Goal: Task Accomplishment & Management: Complete application form

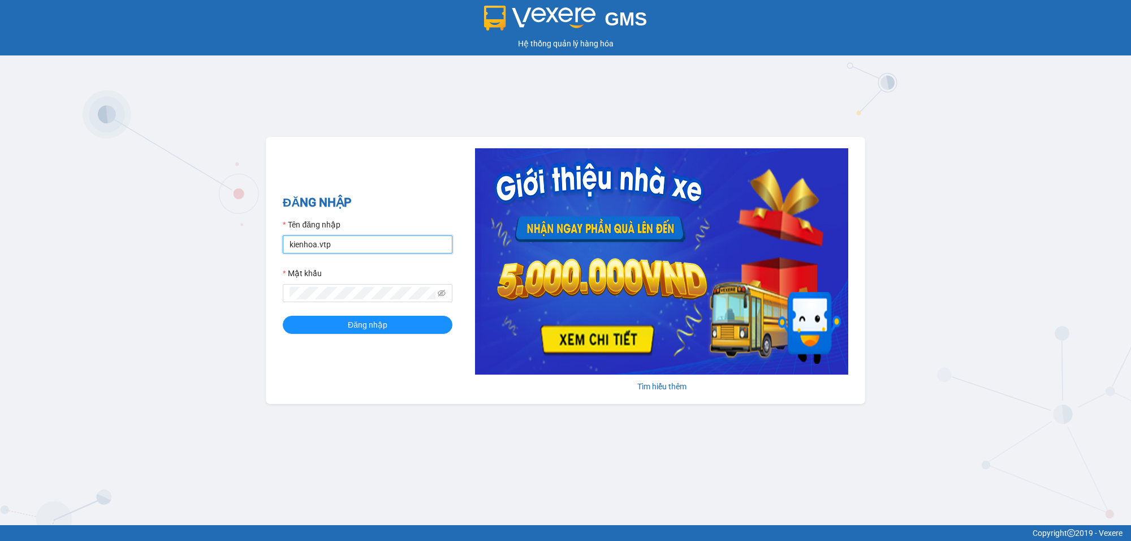
click at [383, 241] on input "kienhoa.vtp" at bounding box center [368, 244] width 170 height 18
type input "ngocgiau.vtp"
click at [283, 316] on button "Đăng nhập" at bounding box center [368, 325] width 170 height 18
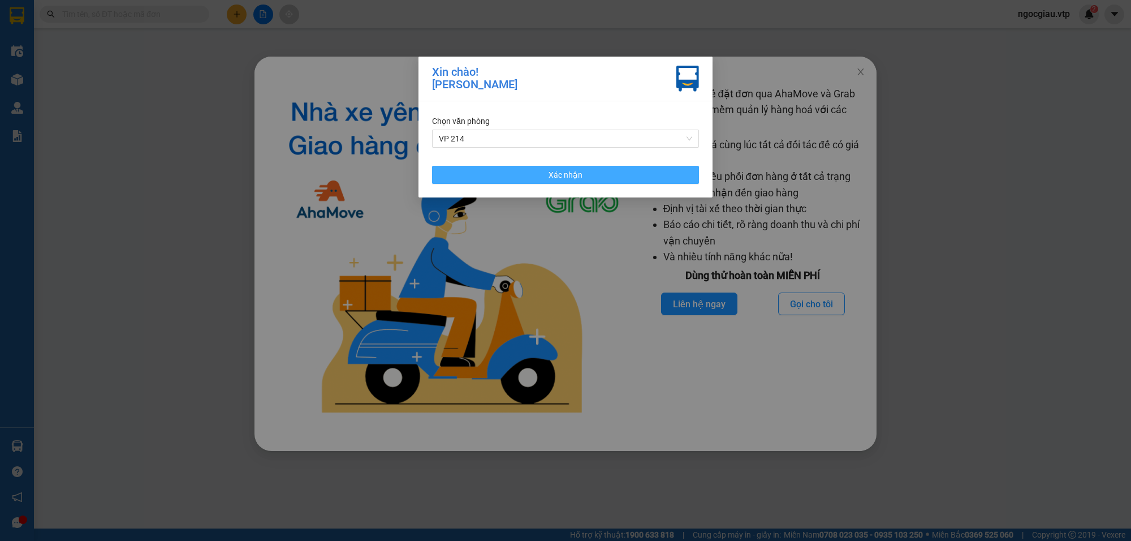
click at [615, 173] on button "Xác nhận" at bounding box center [565, 175] width 267 height 18
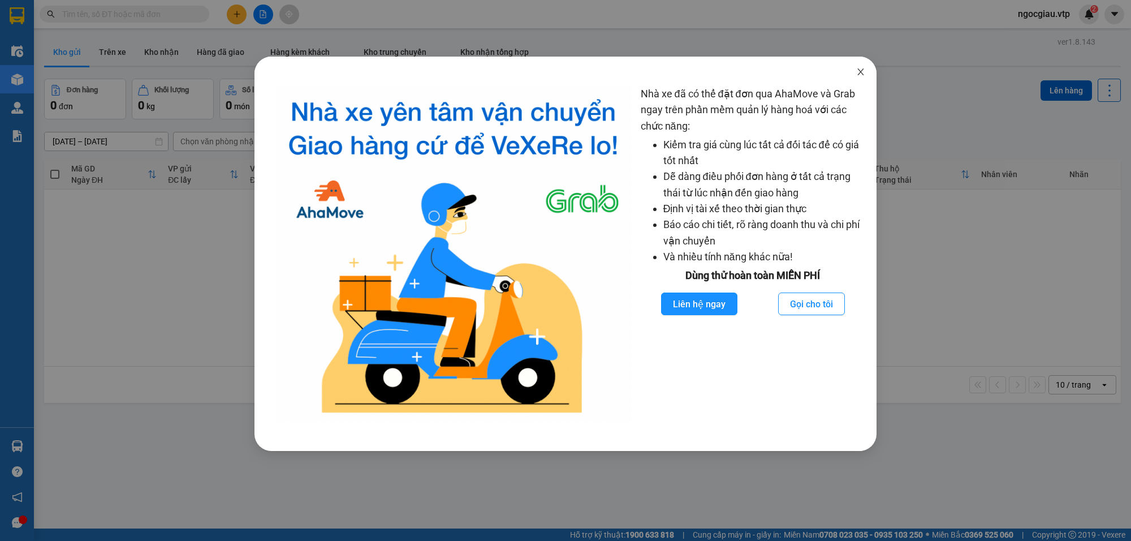
click at [863, 69] on icon "close" at bounding box center [860, 71] width 6 height 7
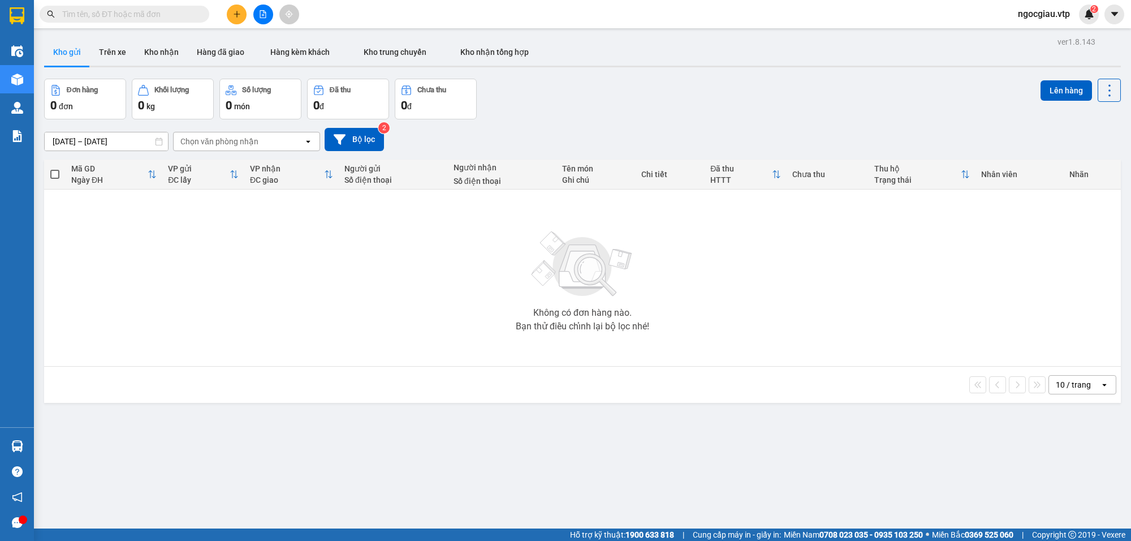
click at [95, 15] on input "text" at bounding box center [128, 14] width 133 height 12
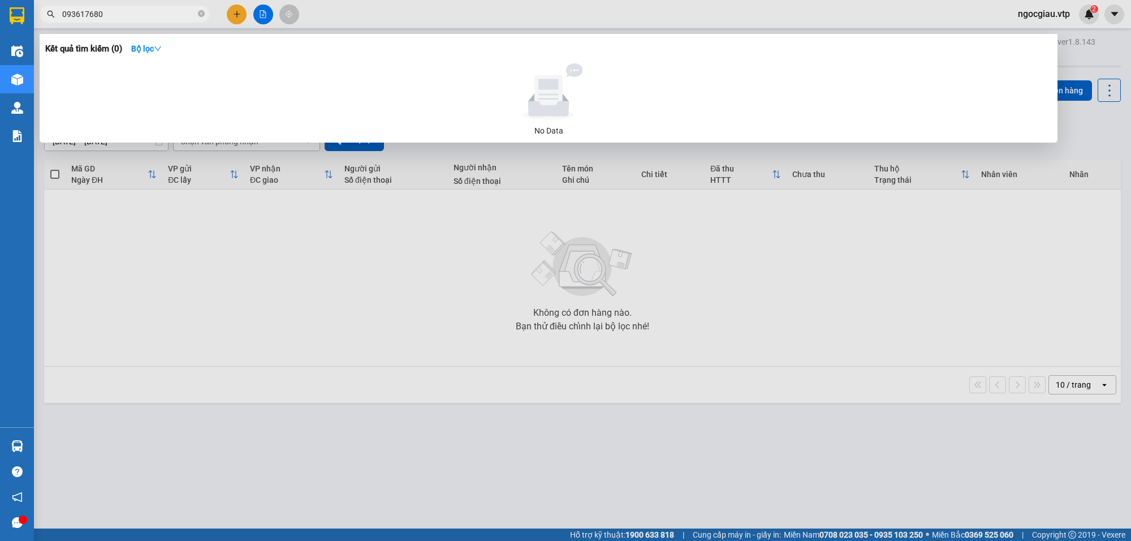
click at [156, 14] on input "093617680" at bounding box center [128, 14] width 133 height 12
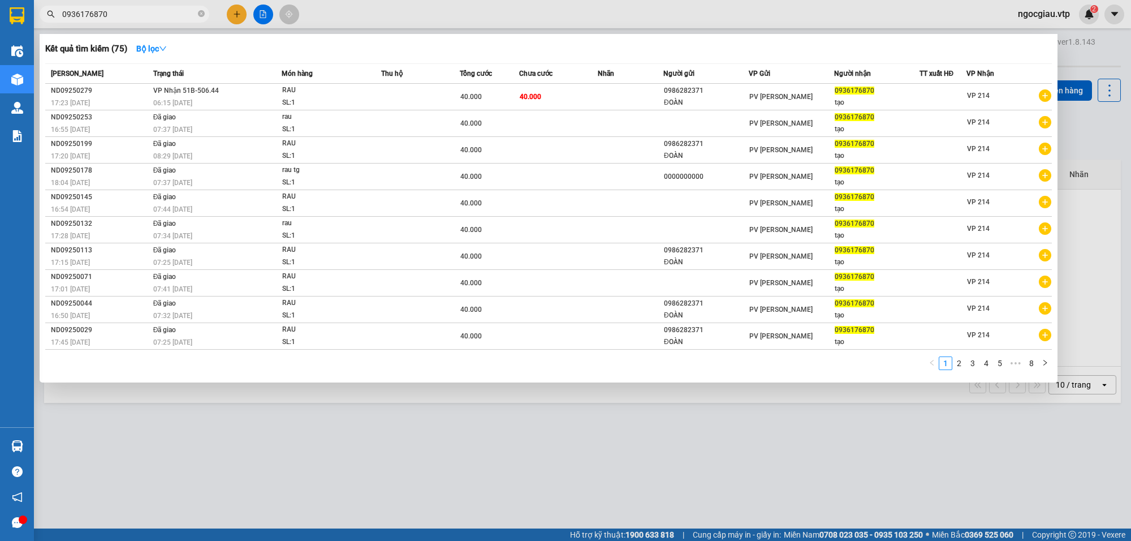
type input "0936176870"
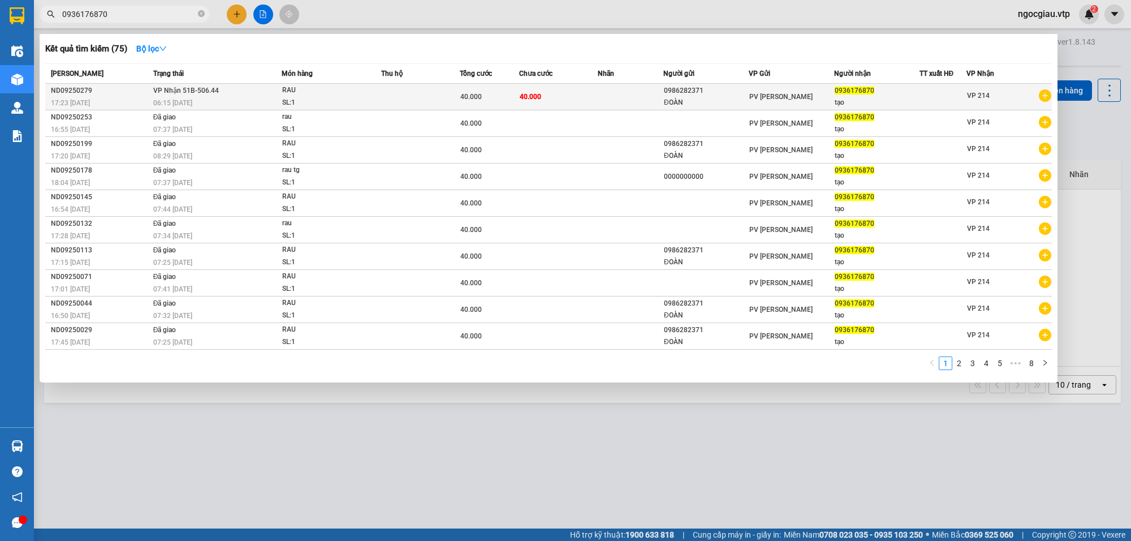
click at [575, 92] on td "40.000" at bounding box center [558, 97] width 79 height 27
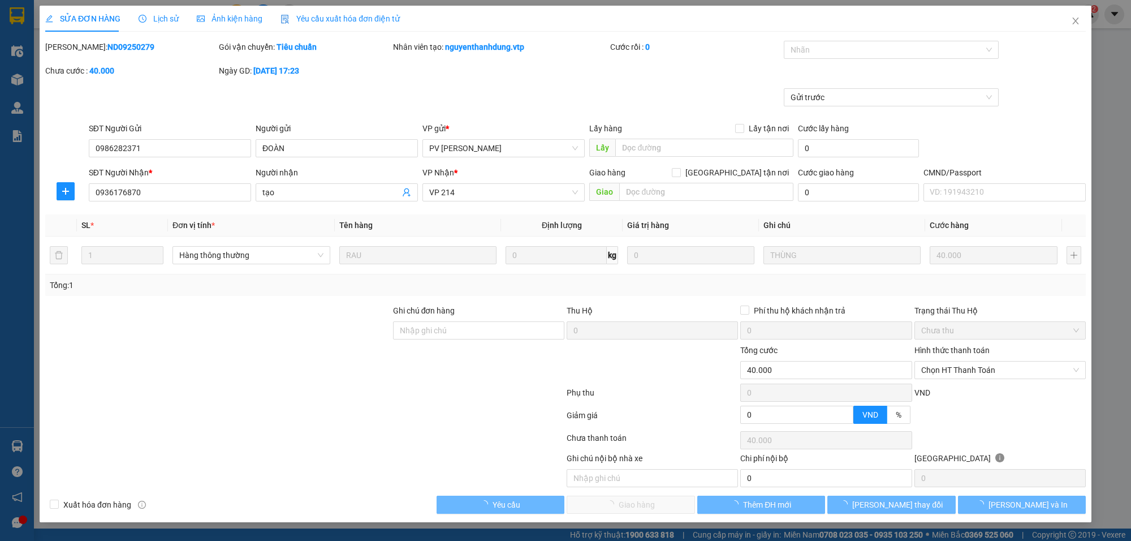
type input "0986282371"
type input "ĐOÀN"
type input "0936176870"
type input "tạo"
type input "40.000"
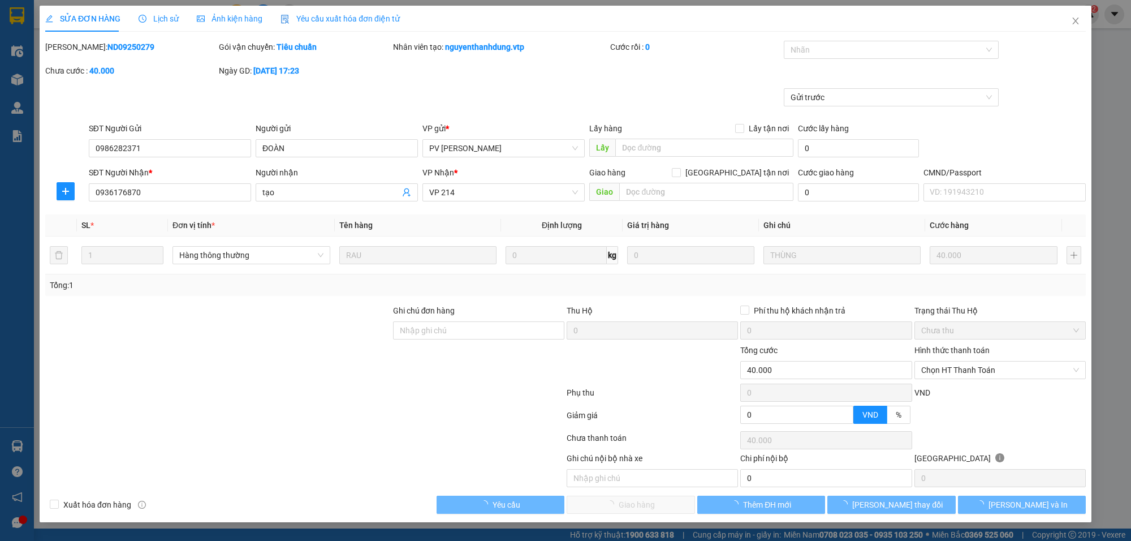
type input "40.000"
type input "2.000"
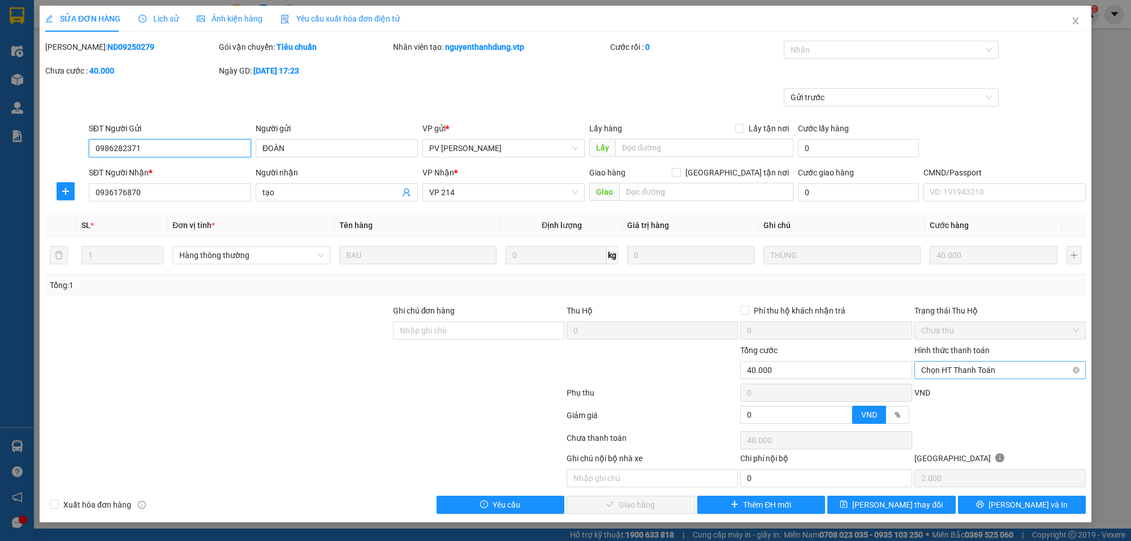
click at [954, 366] on span "Chọn HT Thanh Toán" at bounding box center [1000, 369] width 158 height 17
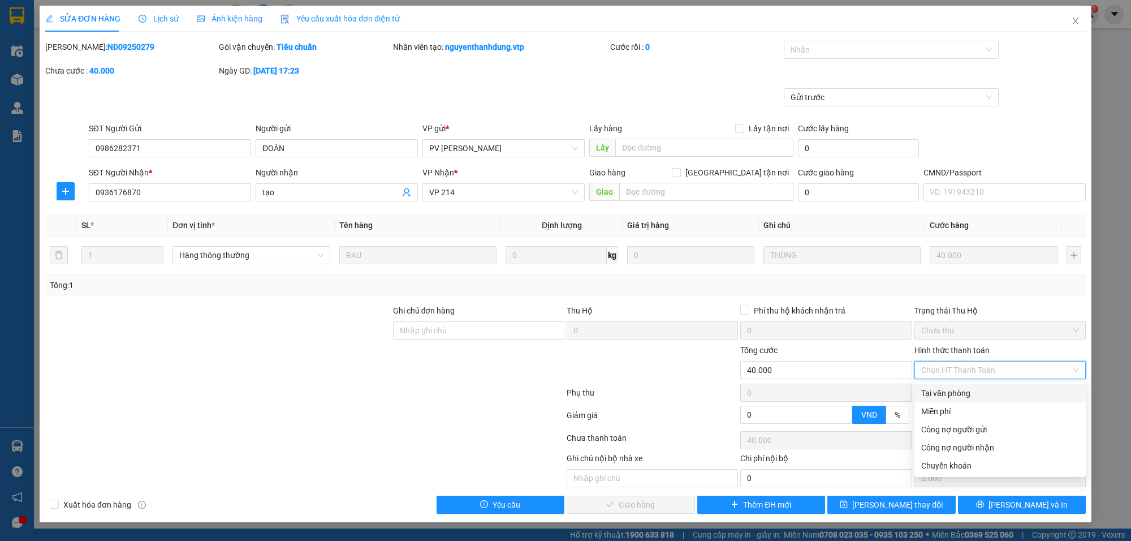
click at [948, 386] on div "Tại văn phòng" at bounding box center [999, 393] width 171 height 18
type input "0"
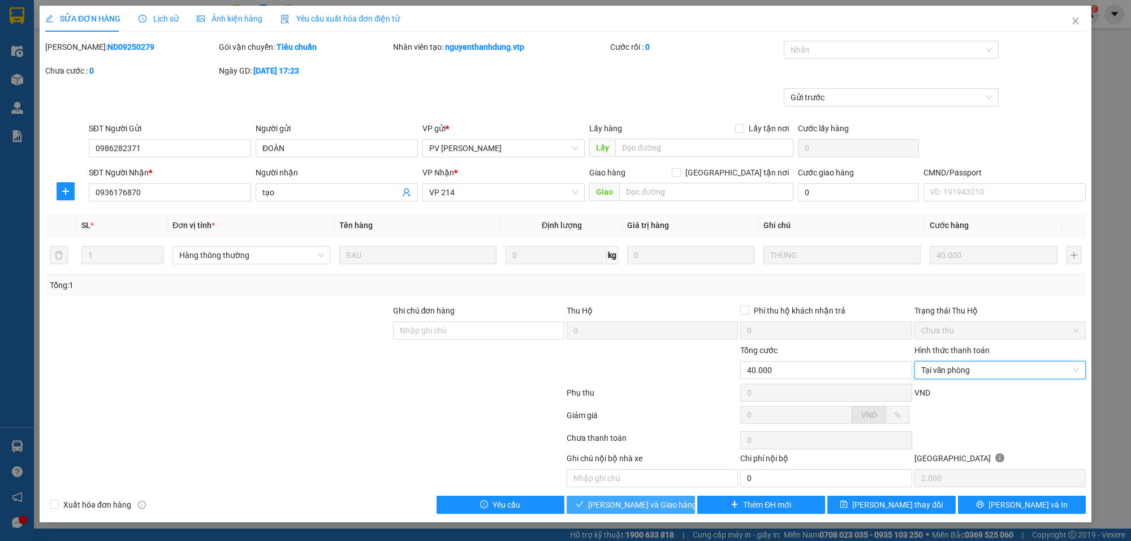
click at [640, 504] on span "[PERSON_NAME] và Giao hàng" at bounding box center [642, 504] width 109 height 12
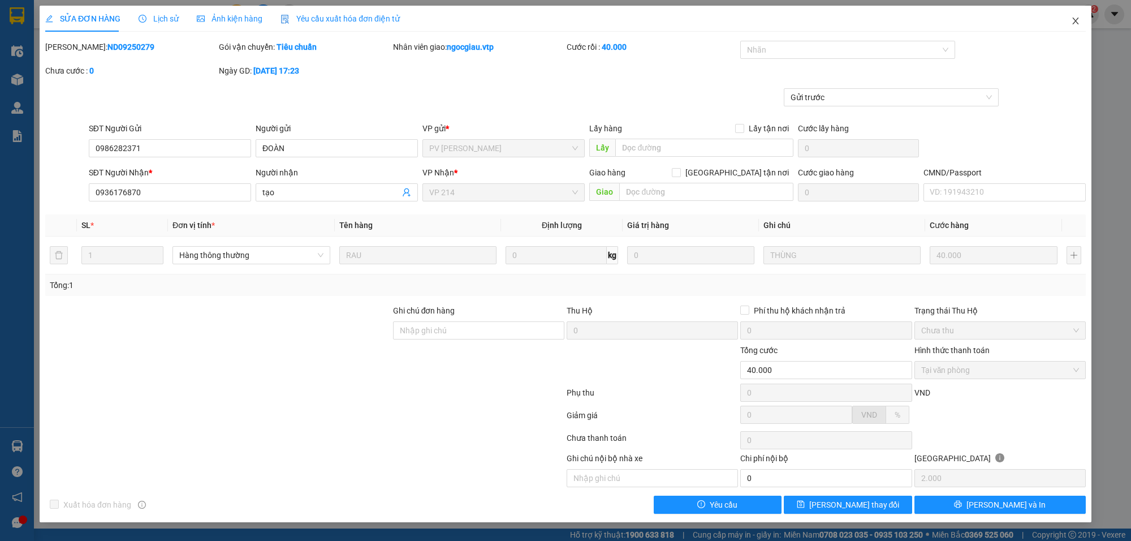
click at [1083, 20] on span "Close" at bounding box center [1076, 22] width 32 height 32
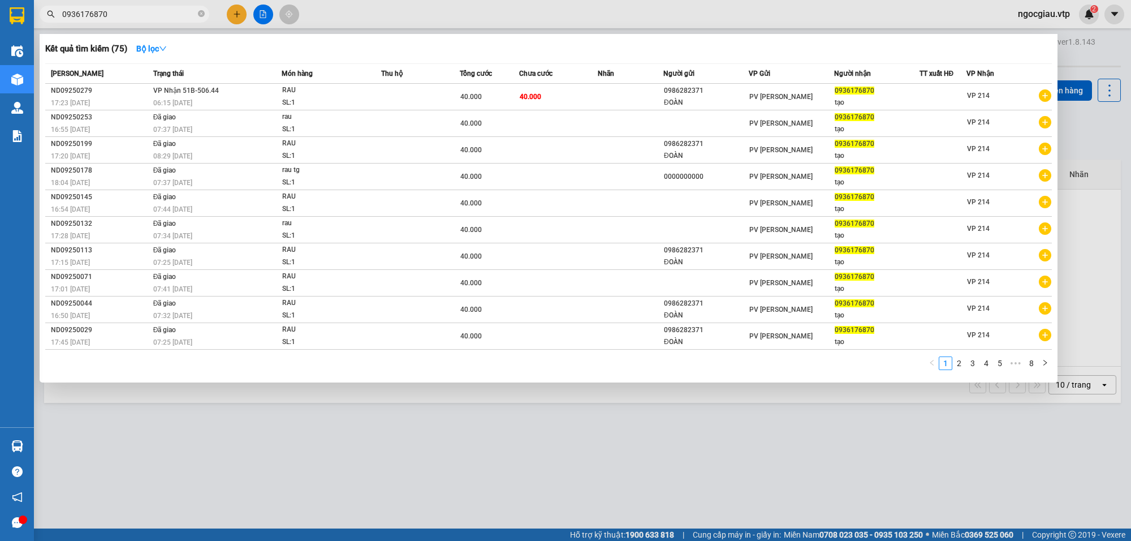
click at [170, 20] on span "0936176870" at bounding box center [125, 14] width 170 height 17
click at [140, 9] on input "0936176870" at bounding box center [128, 14] width 133 height 12
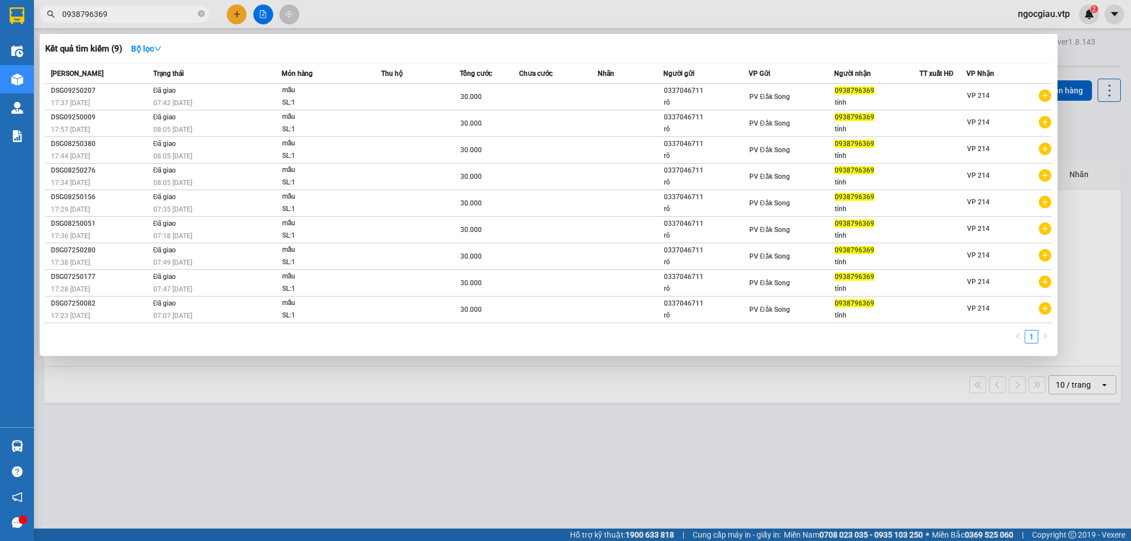
click at [143, 18] on input "0938796369" at bounding box center [128, 14] width 133 height 12
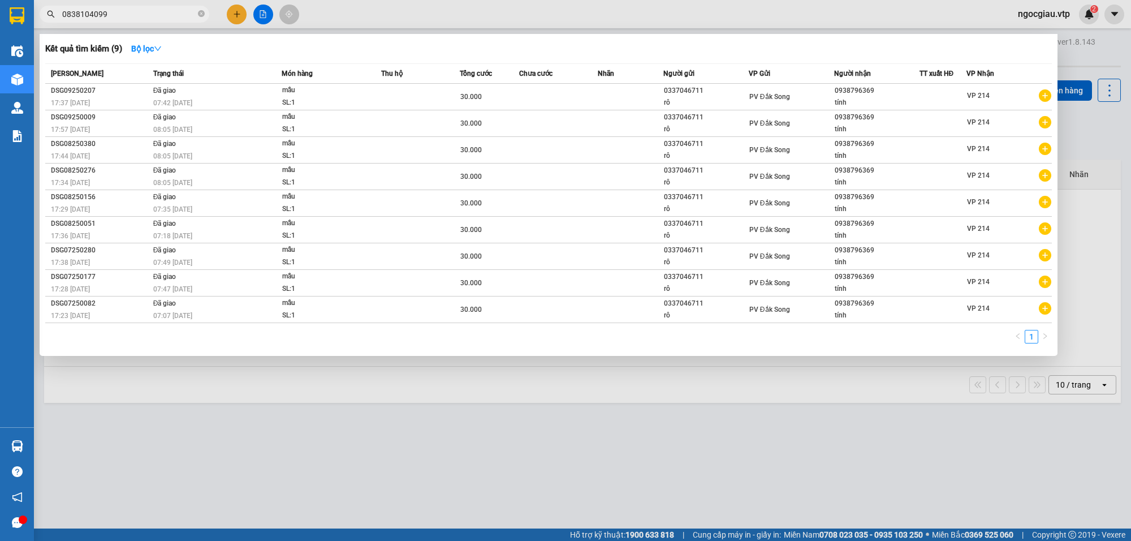
type input "0838104099"
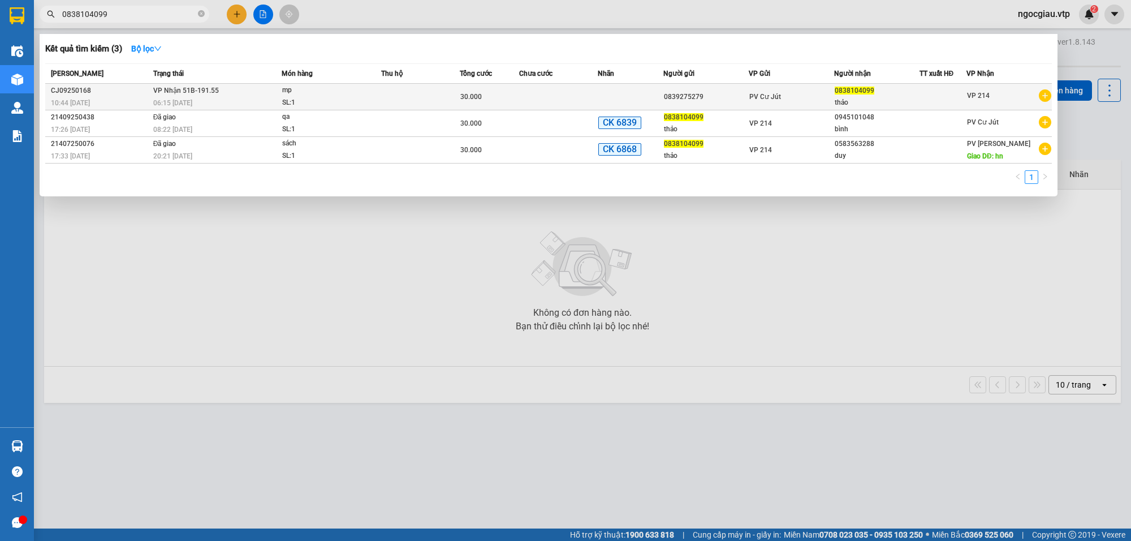
click at [541, 93] on td at bounding box center [558, 97] width 79 height 27
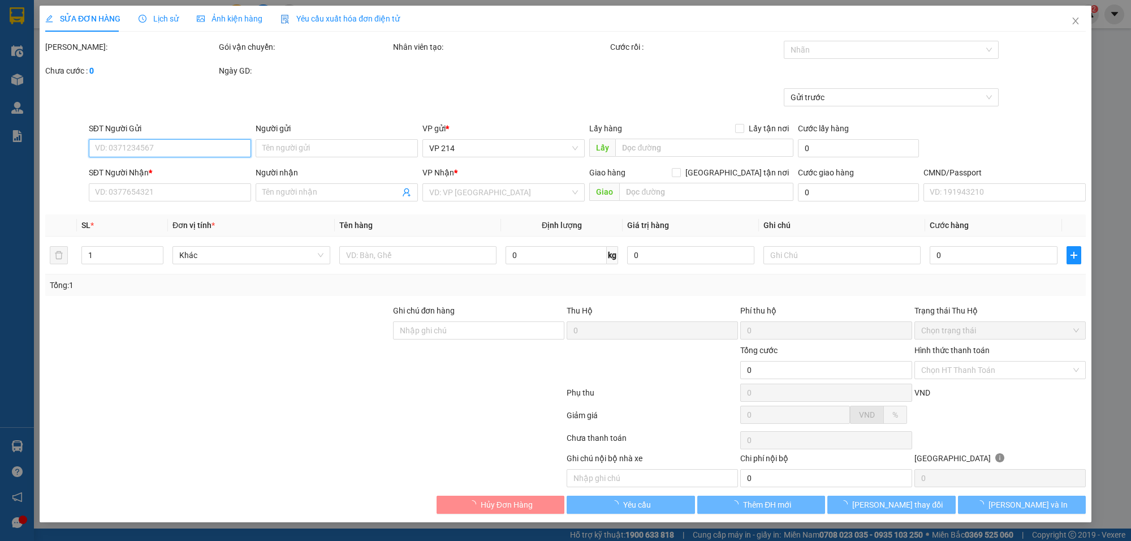
type input "0839275279"
type input "0838104099"
type input "thảo"
type input "30.000"
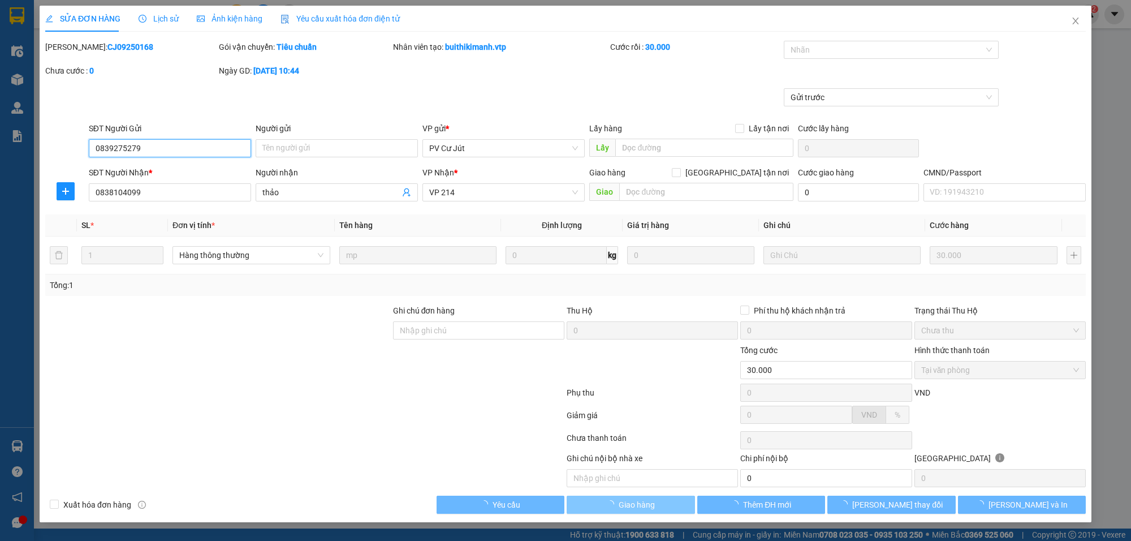
type input "1.500"
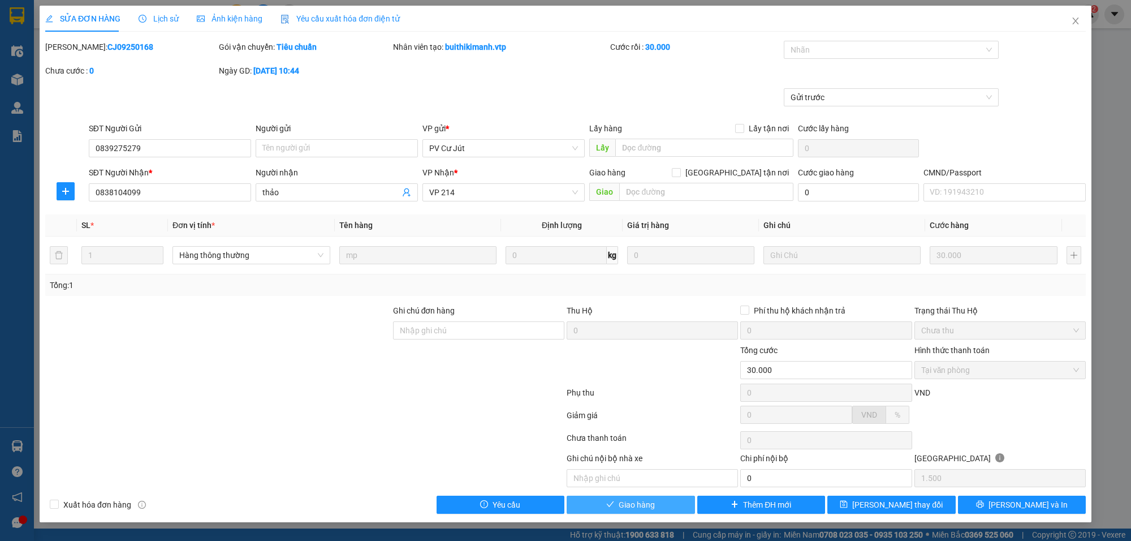
click at [662, 507] on button "Giao hàng" at bounding box center [631, 504] width 128 height 18
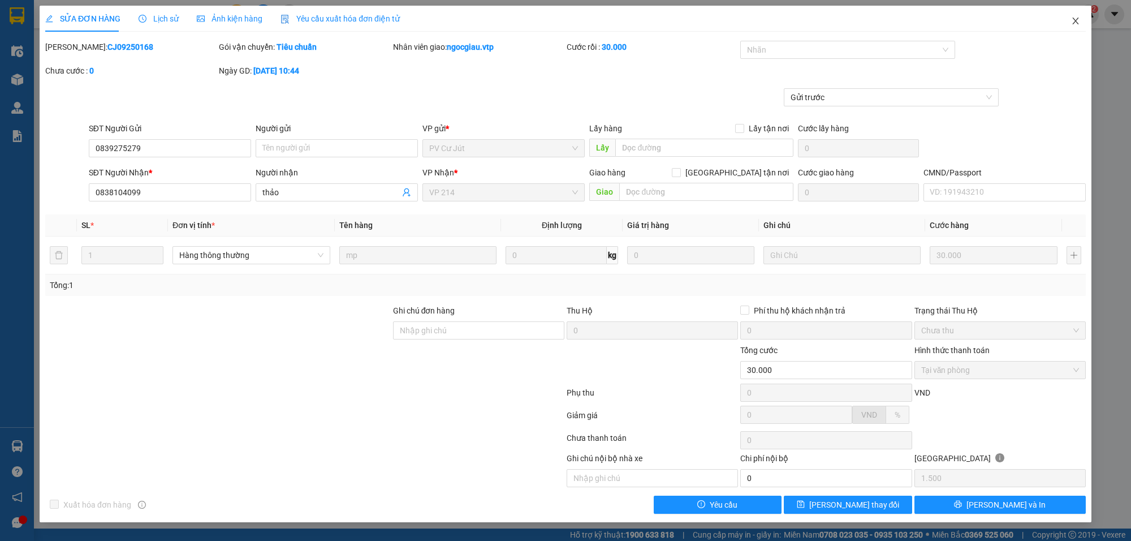
click at [1079, 21] on icon "close" at bounding box center [1075, 20] width 9 height 9
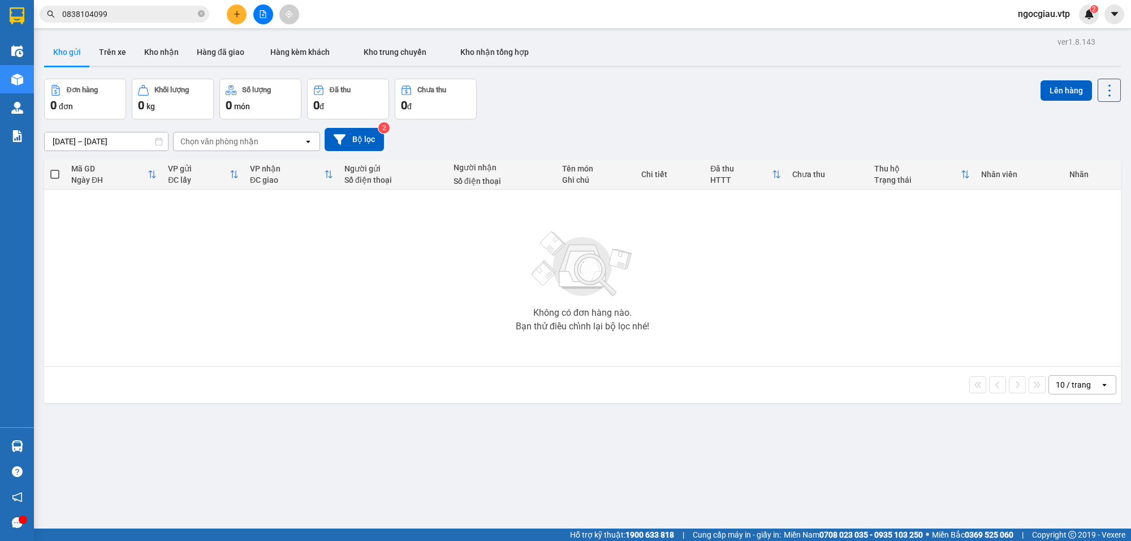
click at [124, 16] on input "0838104099" at bounding box center [128, 14] width 133 height 12
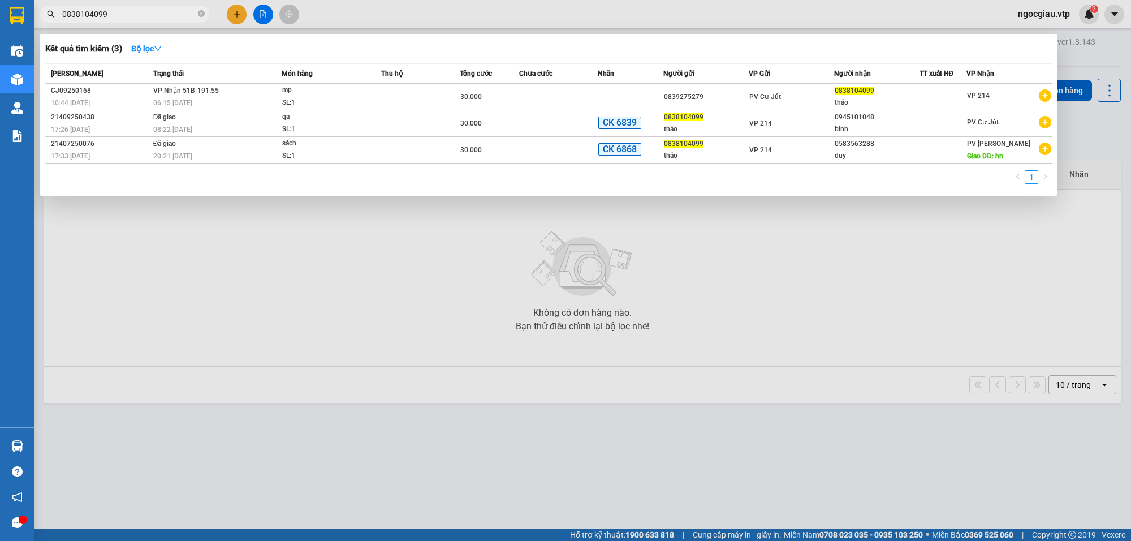
click at [124, 16] on input "0838104099" at bounding box center [128, 14] width 133 height 12
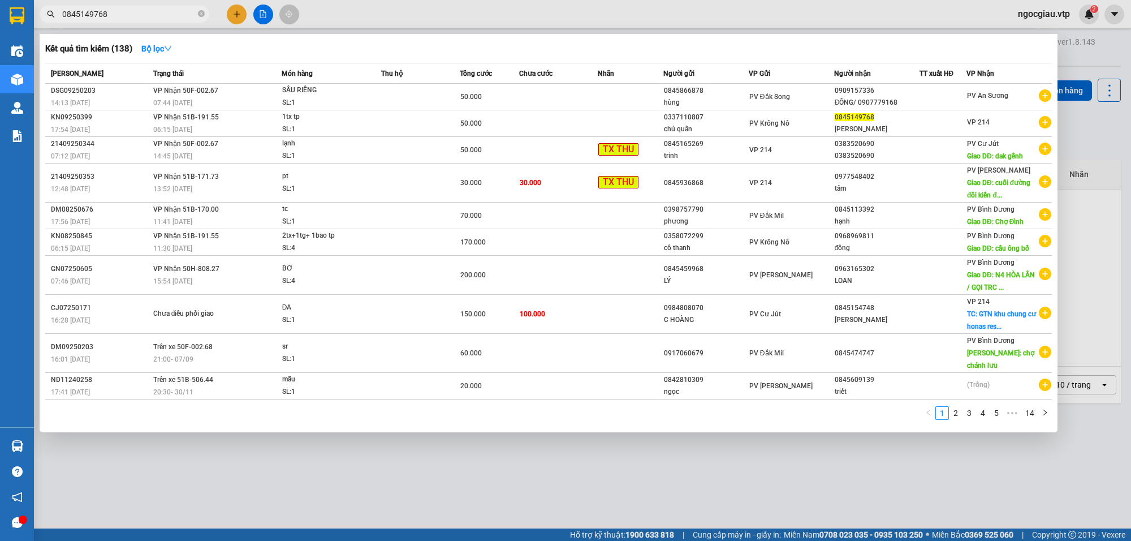
type input "0845149768"
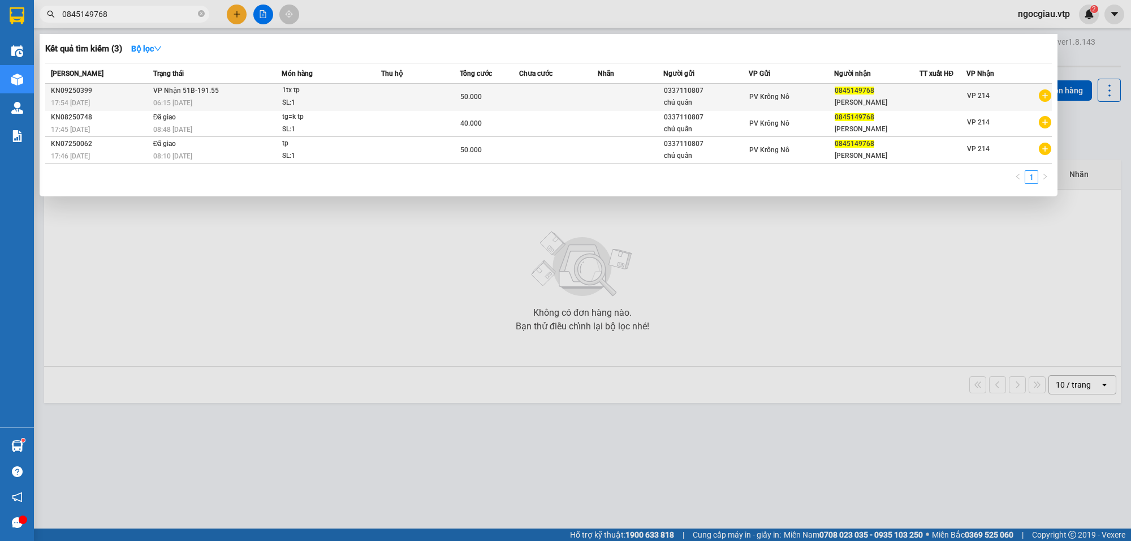
click at [512, 97] on div "50.000" at bounding box center [489, 96] width 58 height 12
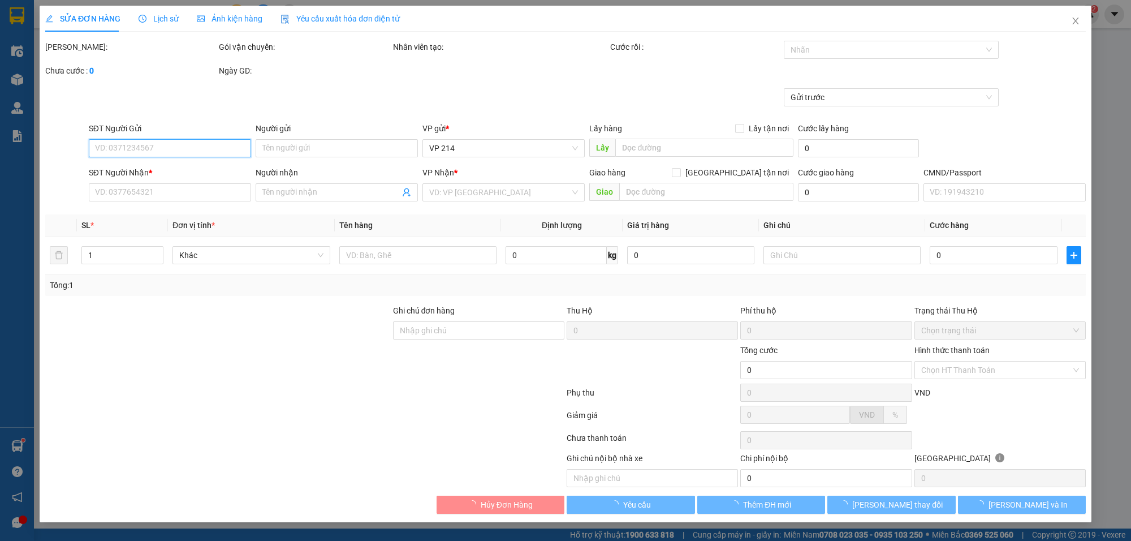
type input "0337110807"
type input "chú quân"
type input "0845149768"
type input "[PERSON_NAME]"
type input "50.000"
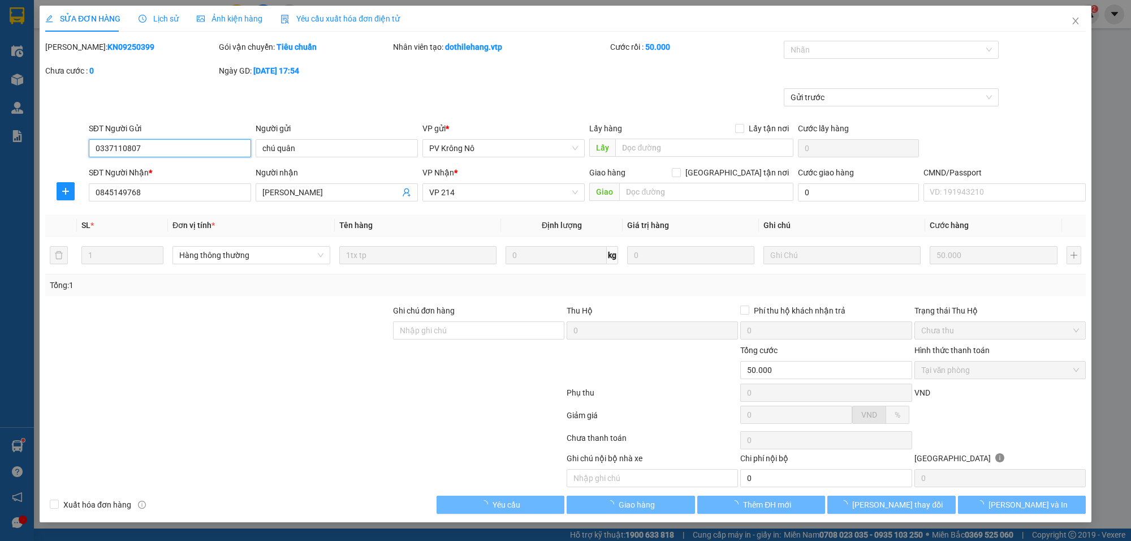
type input "2.500"
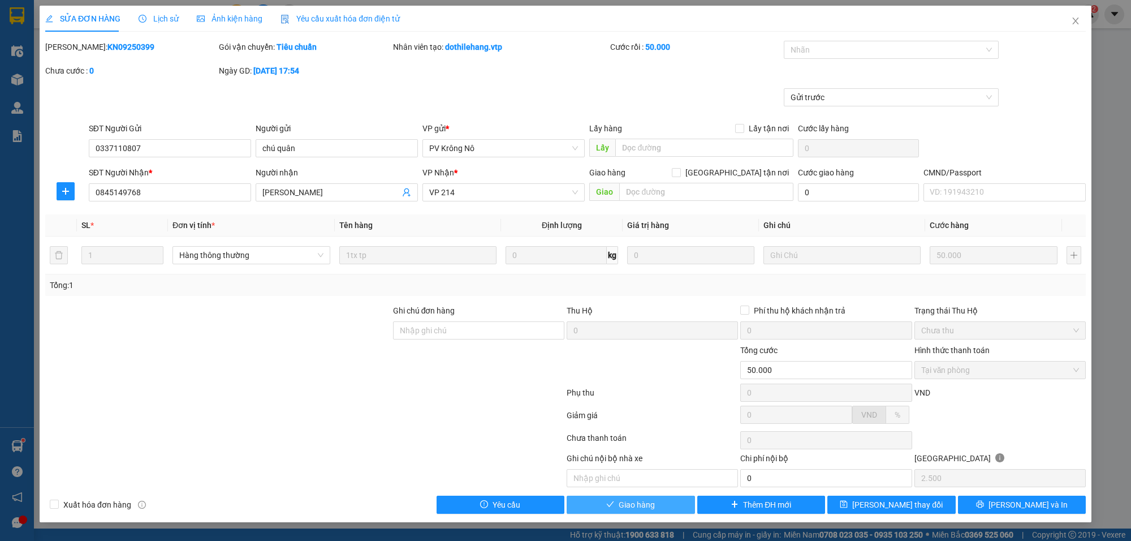
click at [653, 505] on span "Giao hàng" at bounding box center [637, 504] width 36 height 12
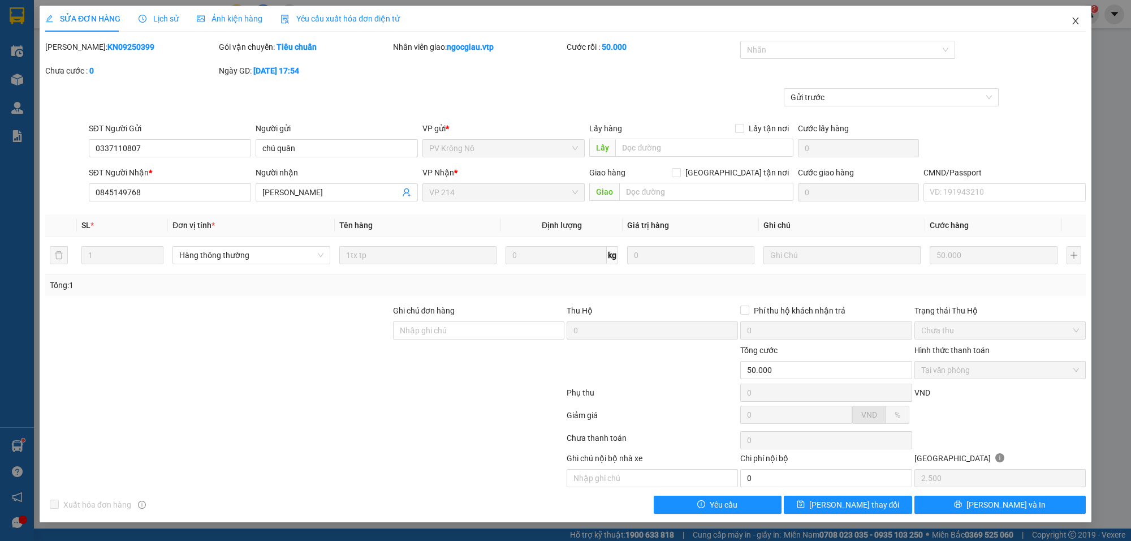
click at [1075, 16] on icon "close" at bounding box center [1075, 20] width 9 height 9
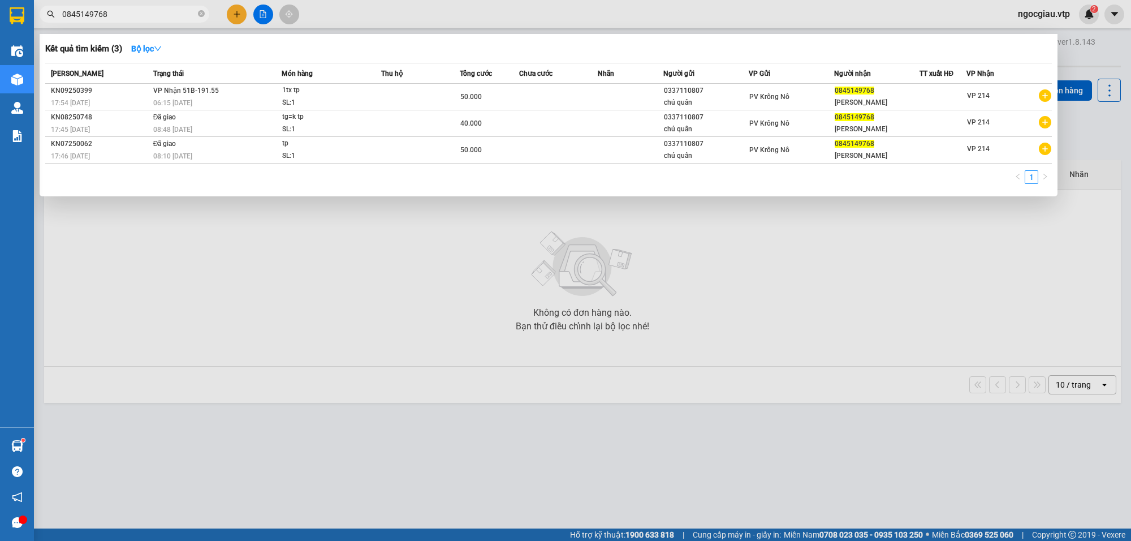
click at [139, 11] on input "0845149768" at bounding box center [128, 14] width 133 height 12
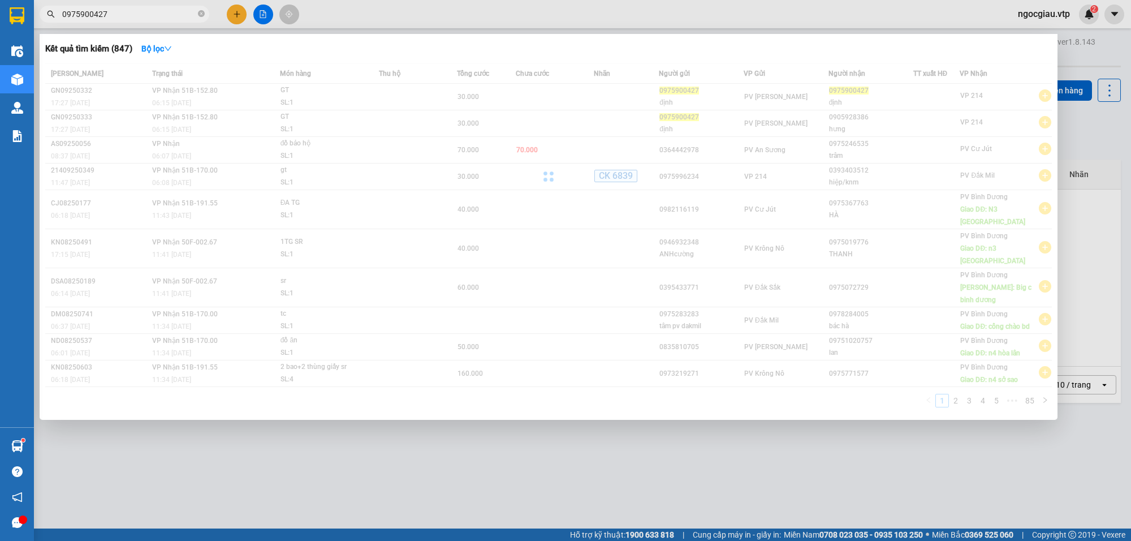
type input "0975900427"
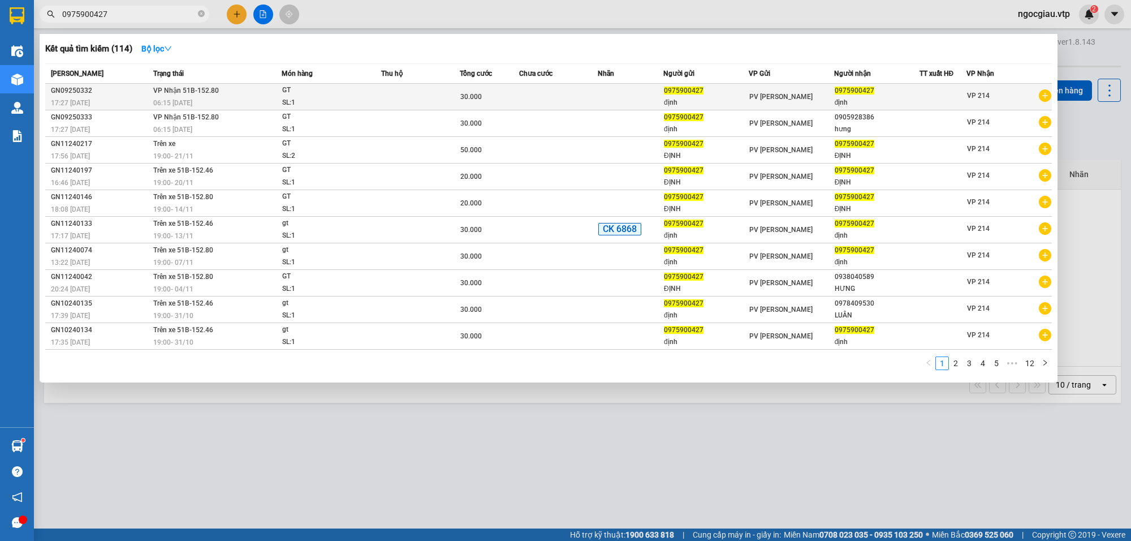
click at [473, 100] on span "30.000" at bounding box center [470, 97] width 21 height 8
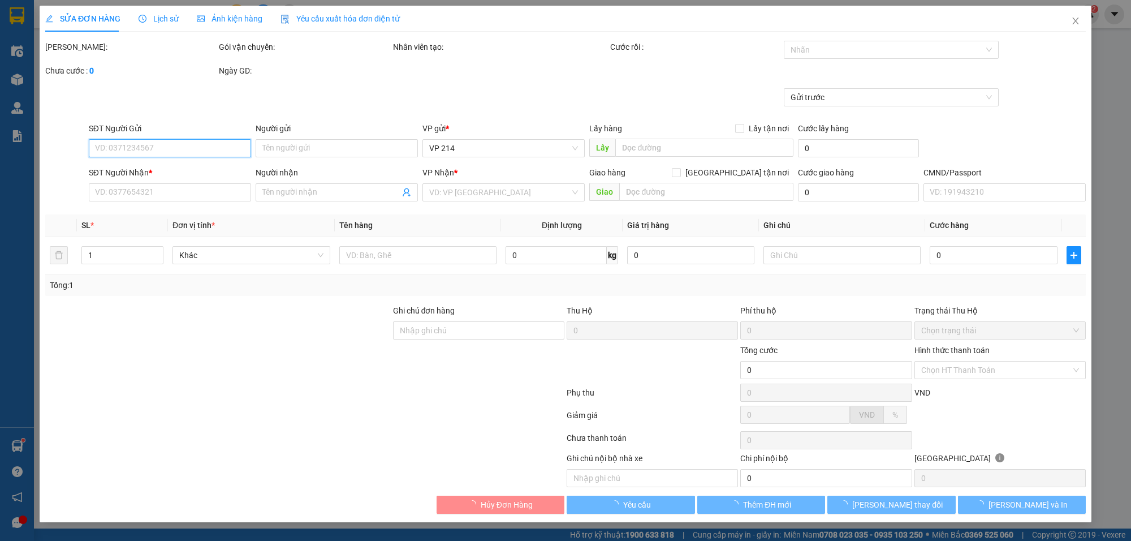
type input "0975900427"
type input "định"
type input "0975900427"
type input "định"
type input "30.000"
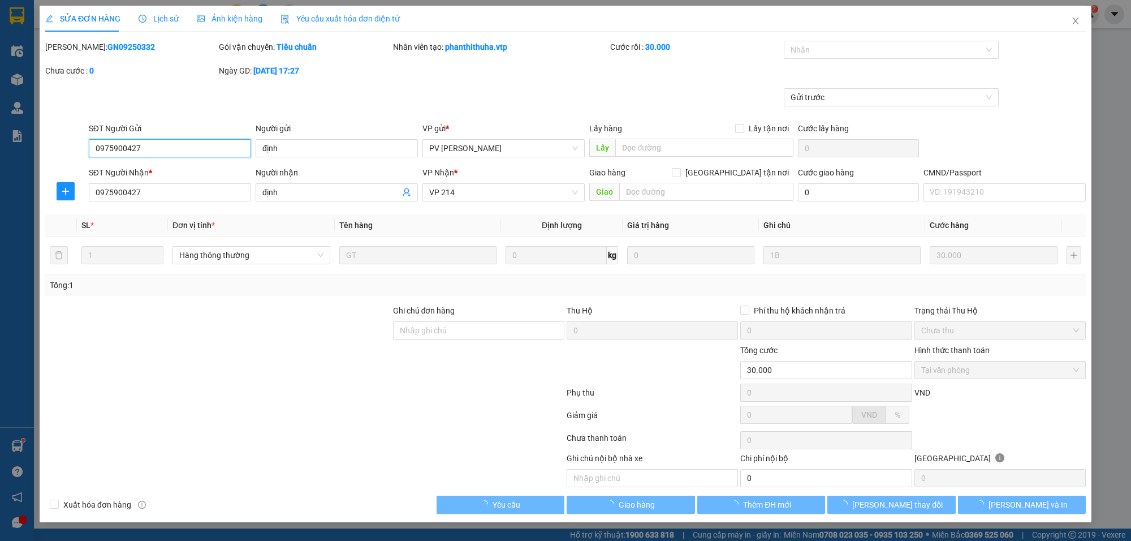
type input "1.500"
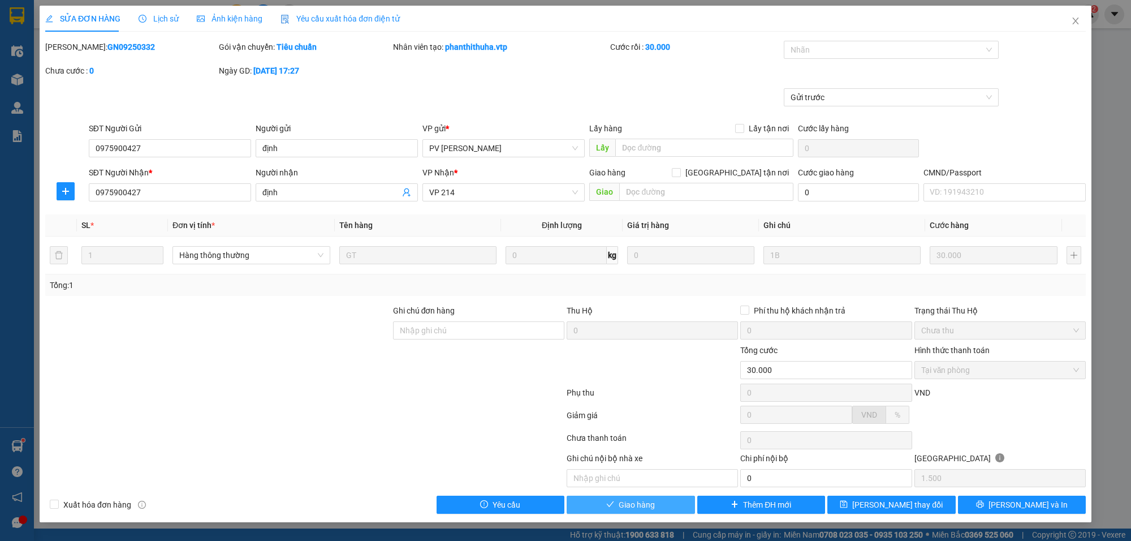
click at [652, 510] on span "Giao hàng" at bounding box center [637, 504] width 36 height 12
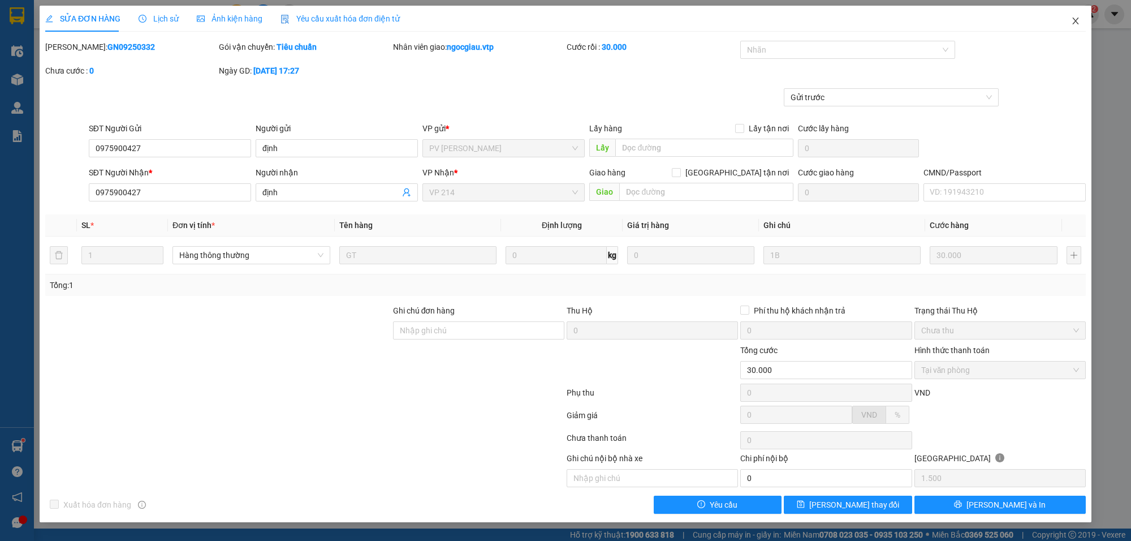
click at [1083, 20] on span "Close" at bounding box center [1076, 22] width 32 height 32
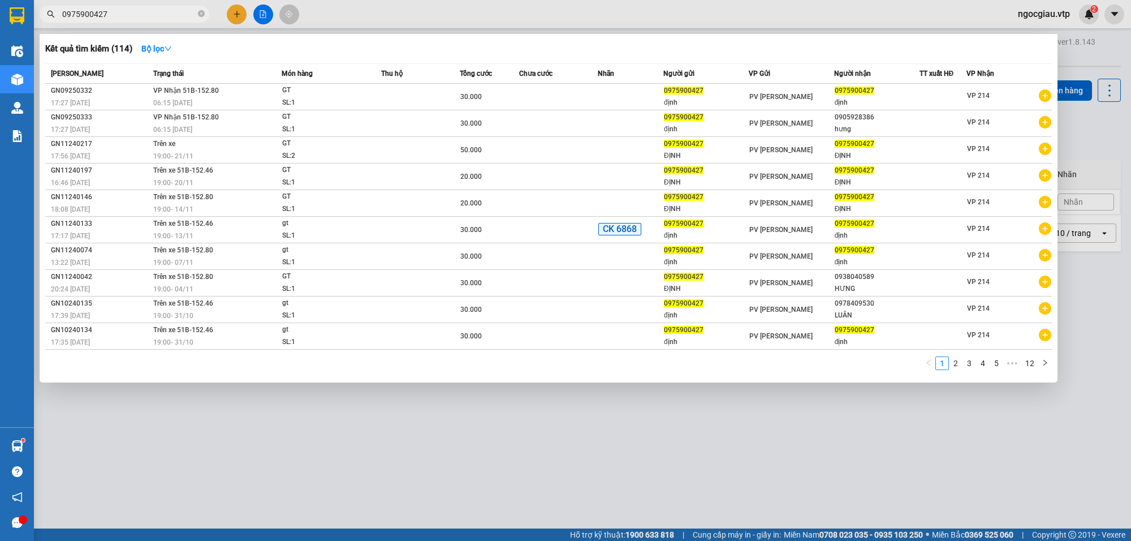
click at [131, 18] on input "0975900427" at bounding box center [128, 14] width 133 height 12
click at [120, 10] on input "0975900427" at bounding box center [128, 14] width 133 height 12
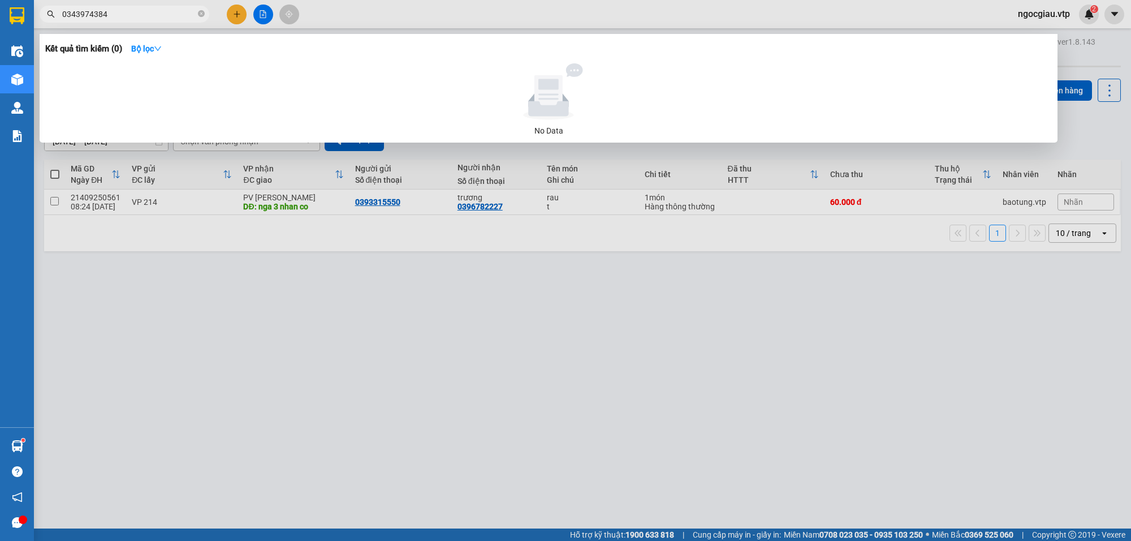
click at [122, 10] on input "0343974384" at bounding box center [128, 14] width 133 height 12
click at [128, 16] on input "0343974384" at bounding box center [128, 14] width 133 height 12
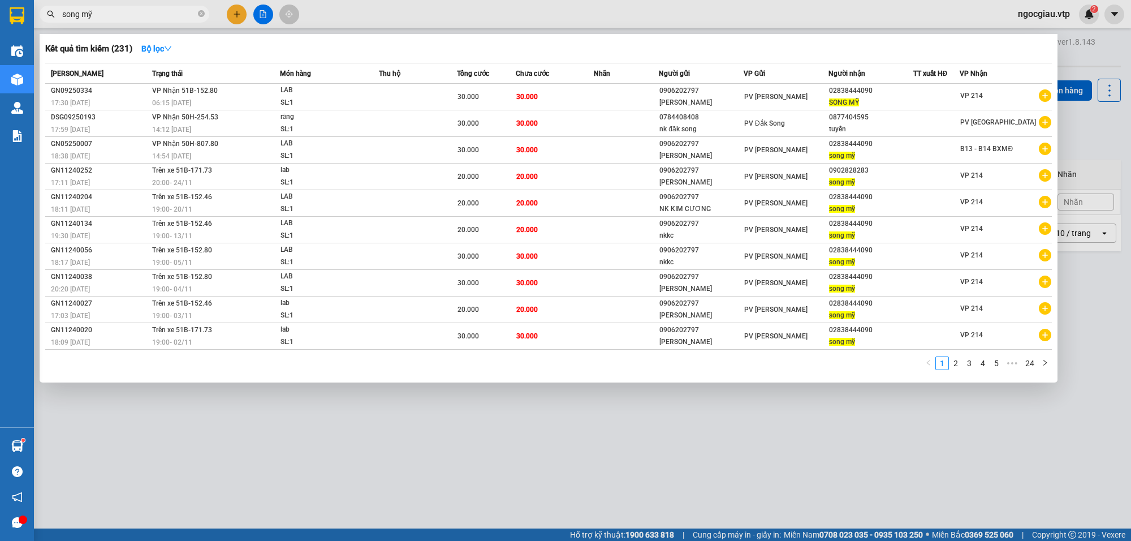
type input "song mỹ"
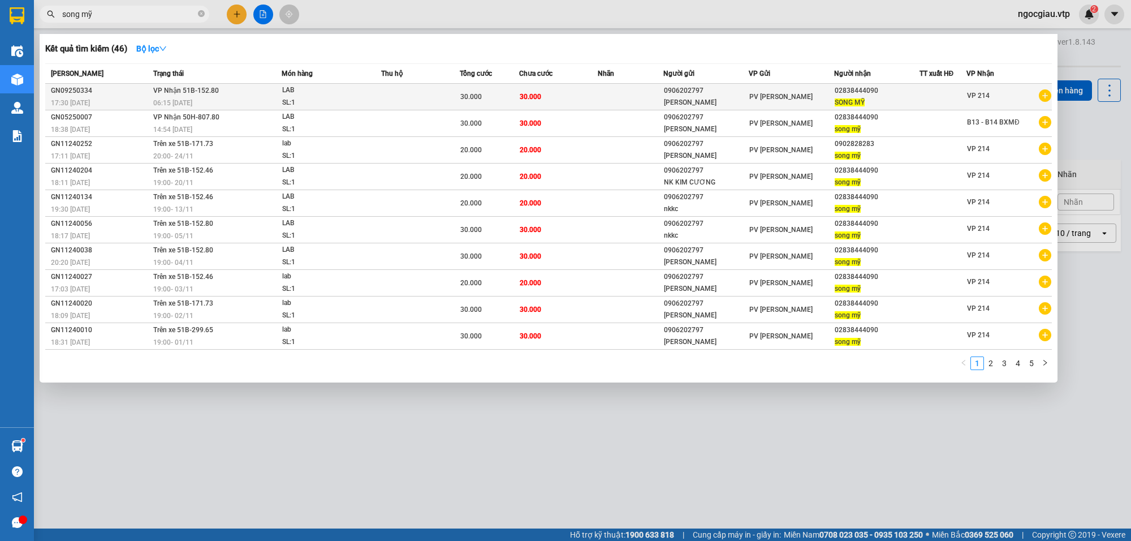
click at [648, 96] on td at bounding box center [631, 97] width 66 height 27
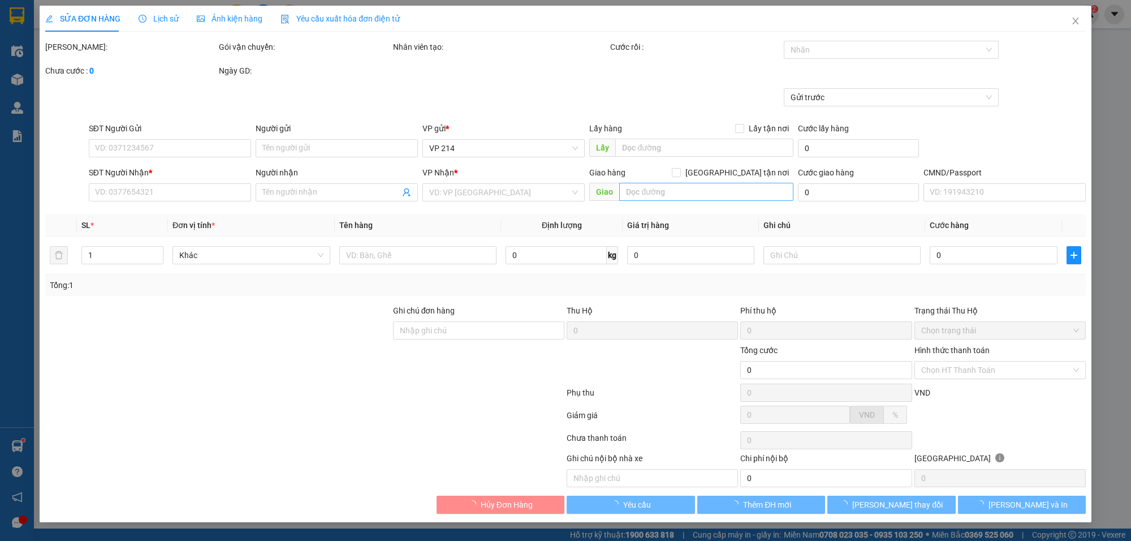
type input "0906202797"
type input "[PERSON_NAME]"
type input "02838444090"
type input "SONG MỸ"
type input "30.000"
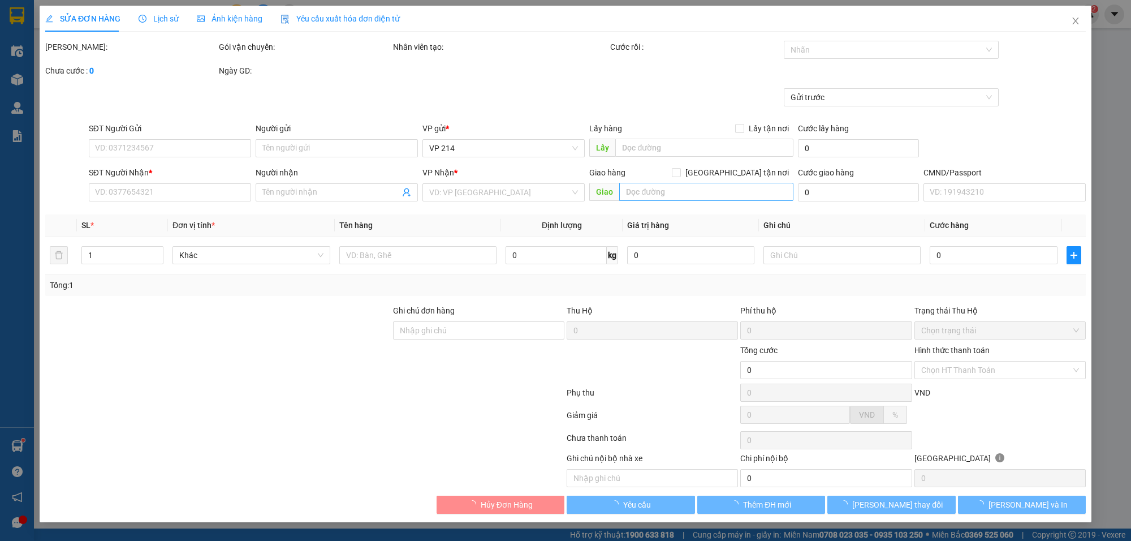
type input "30.000"
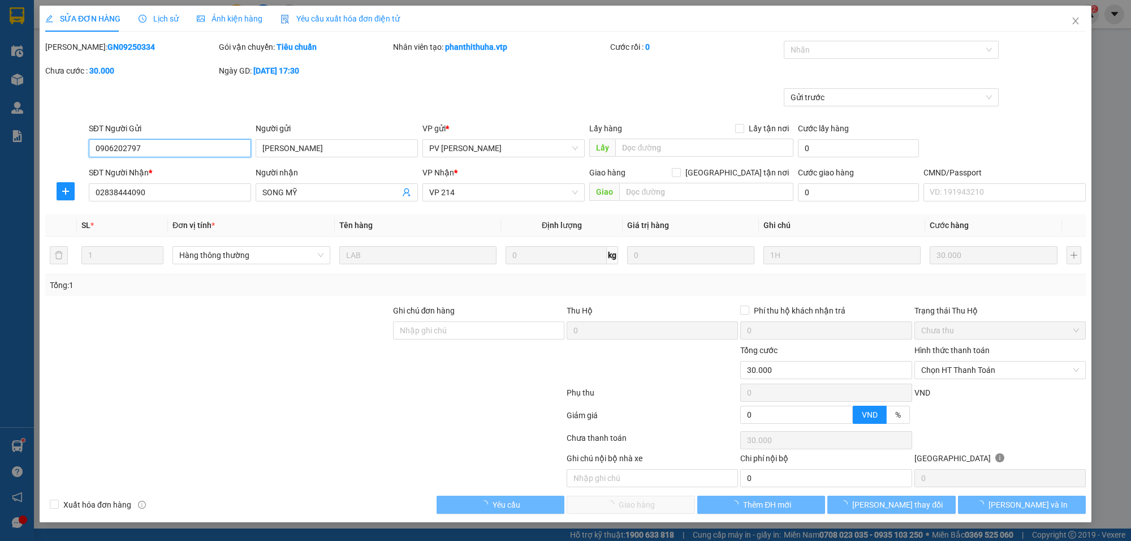
type input "1.500"
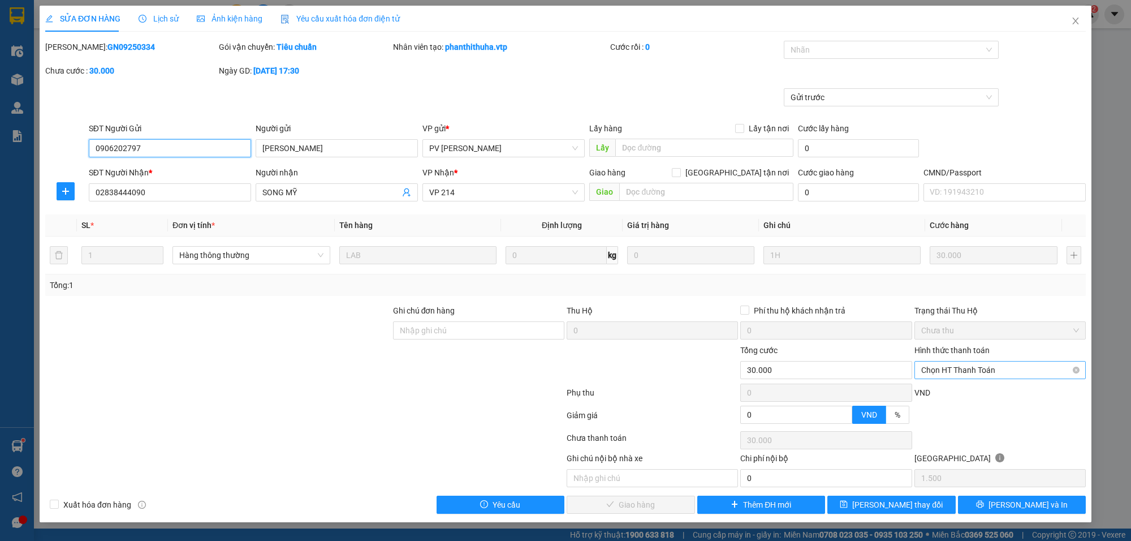
click at [979, 373] on span "Chọn HT Thanh Toán" at bounding box center [1000, 369] width 158 height 17
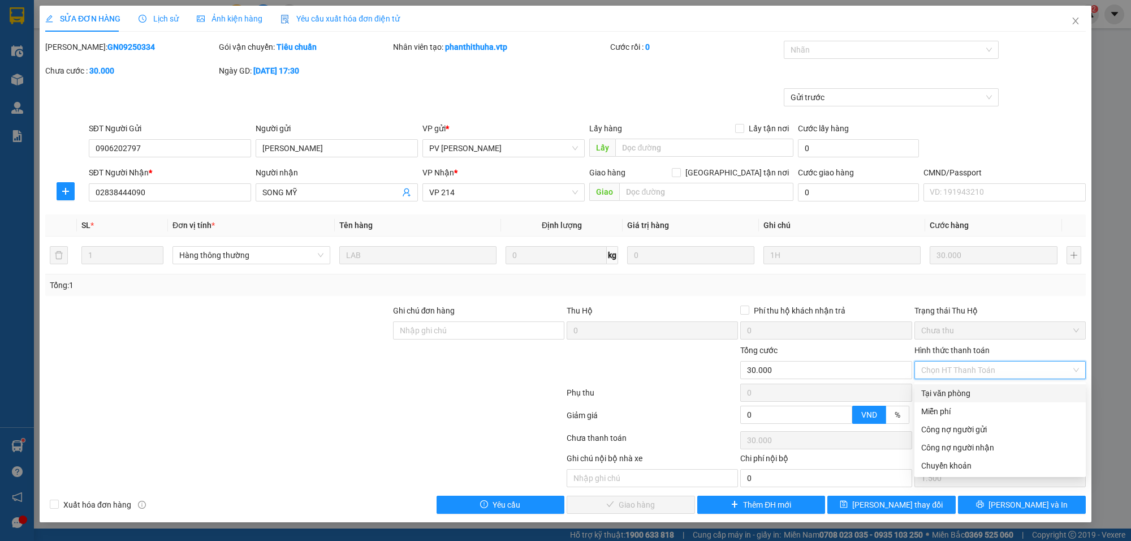
click at [953, 392] on div "Tại văn phòng" at bounding box center [1000, 393] width 158 height 12
type input "0"
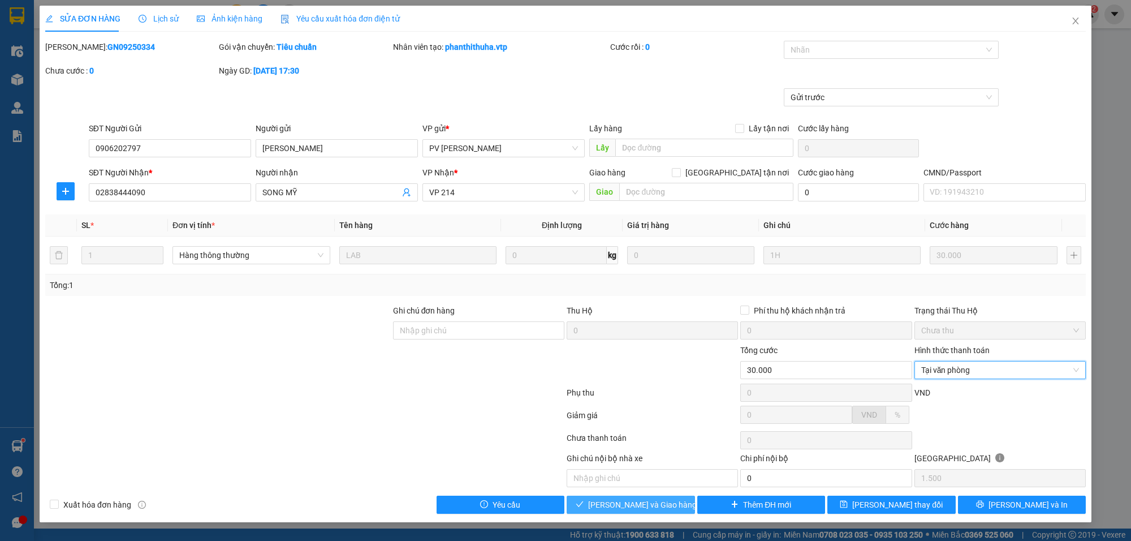
click at [676, 510] on button "[PERSON_NAME] và Giao hàng" at bounding box center [631, 504] width 128 height 18
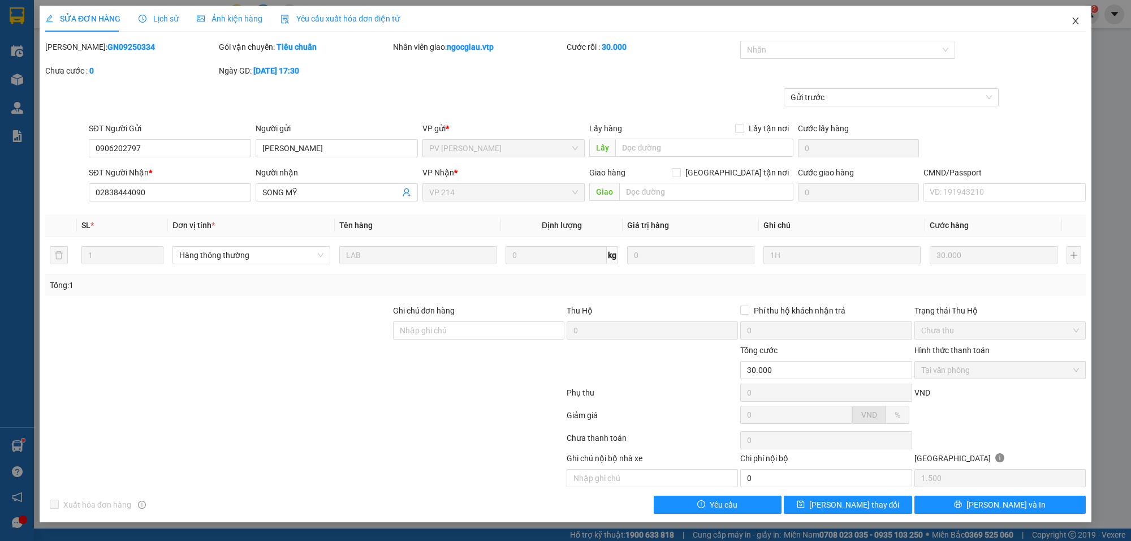
click at [1079, 21] on icon "close" at bounding box center [1075, 20] width 9 height 9
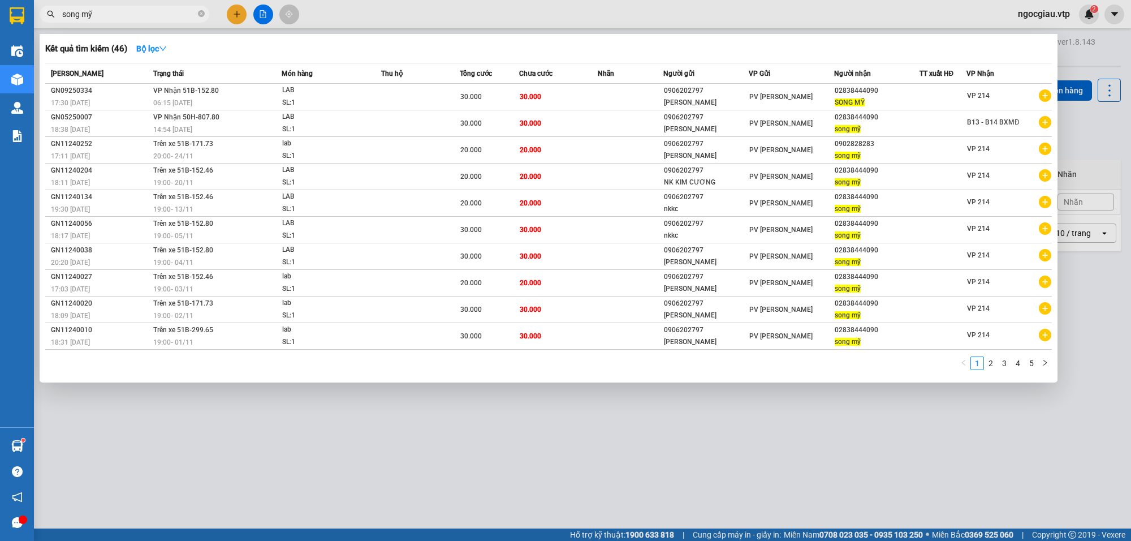
click at [126, 18] on input "song mỹ" at bounding box center [128, 14] width 133 height 12
type input "s"
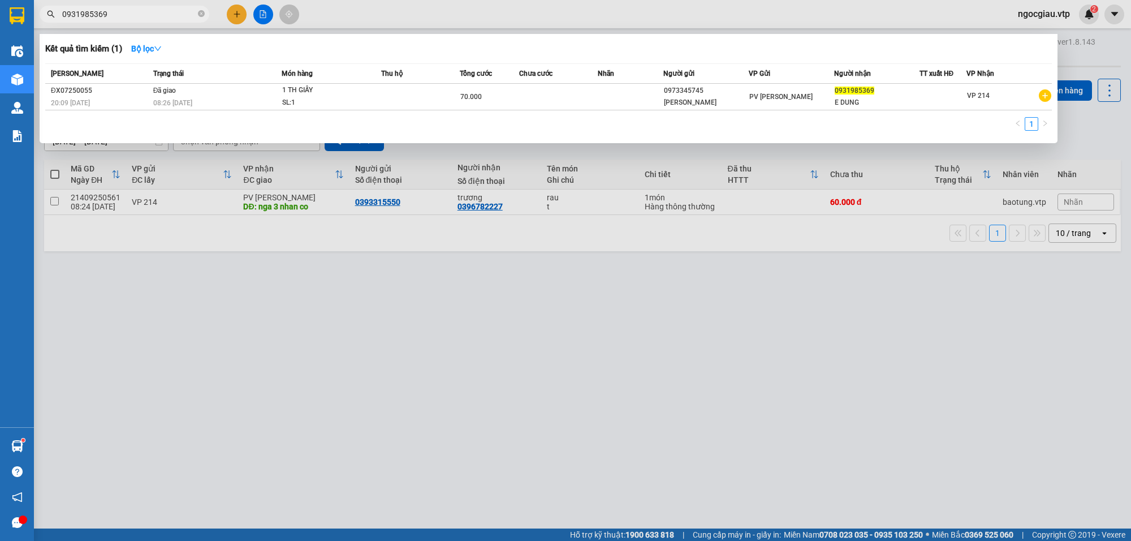
click at [128, 20] on input "0931985369" at bounding box center [128, 14] width 133 height 12
click at [151, 13] on input "0931985369" at bounding box center [128, 14] width 133 height 12
type input "0886945"
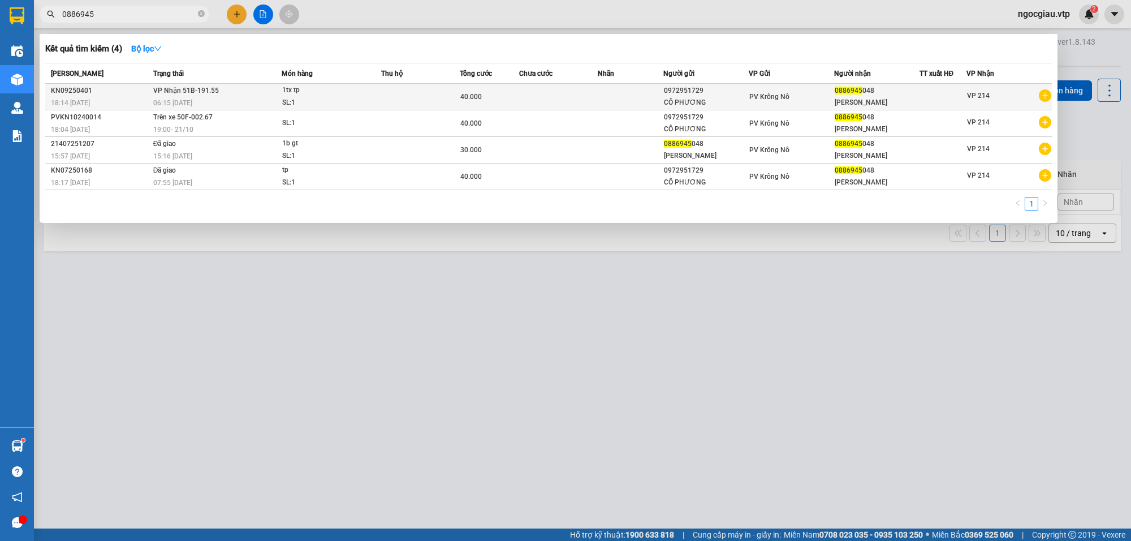
click at [271, 94] on td "VP Nhận 51B-191.55 06:15 [DATE]" at bounding box center [215, 97] width 131 height 27
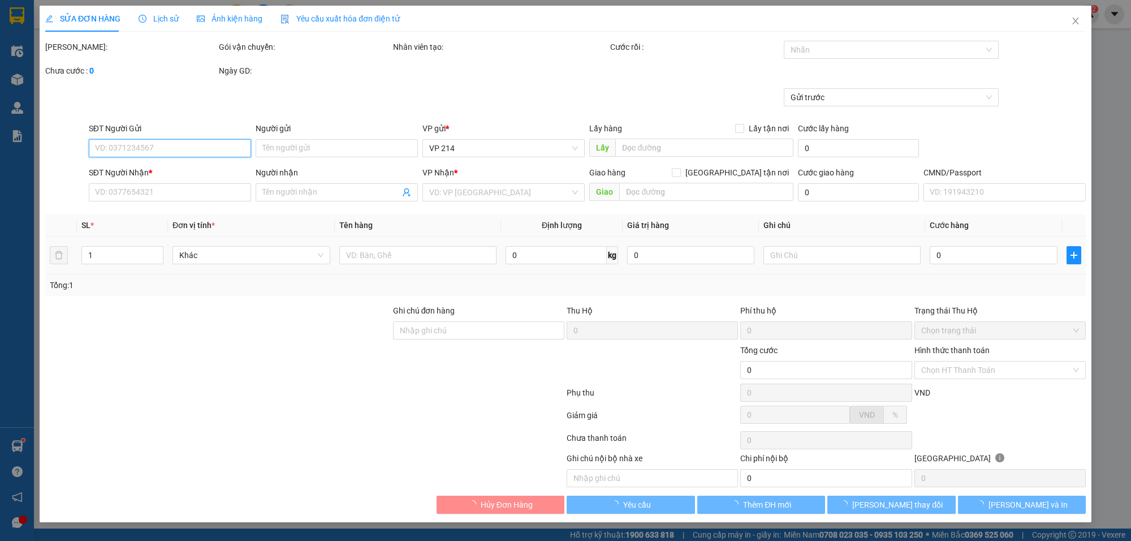
type input "0972951729"
type input "CÔ PHƯƠNG"
type input "0886945048"
type input "[PERSON_NAME]"
type input "40.000"
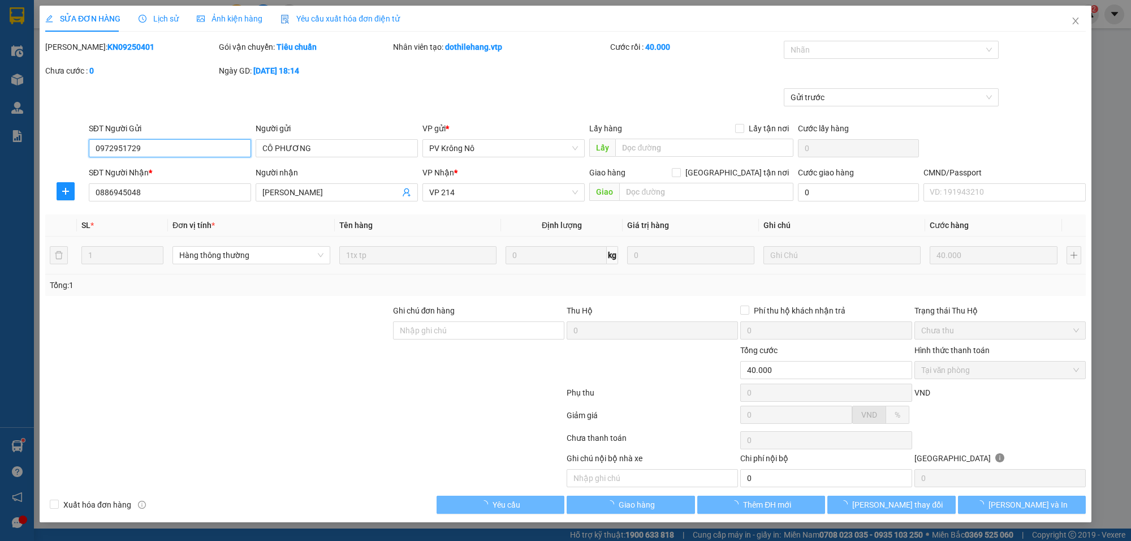
type input "2.000"
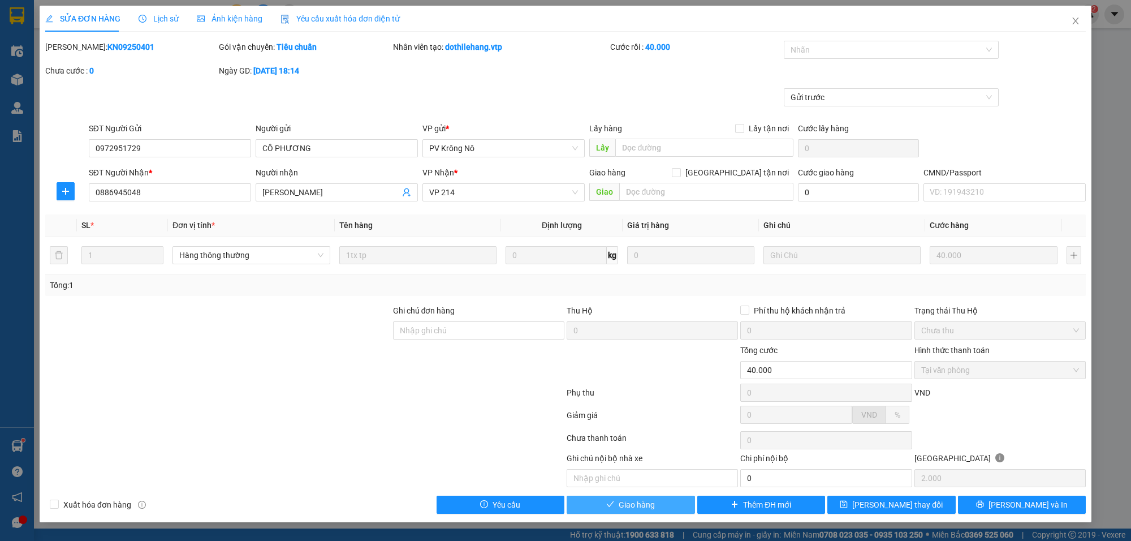
click at [634, 504] on span "Giao hàng" at bounding box center [637, 504] width 36 height 12
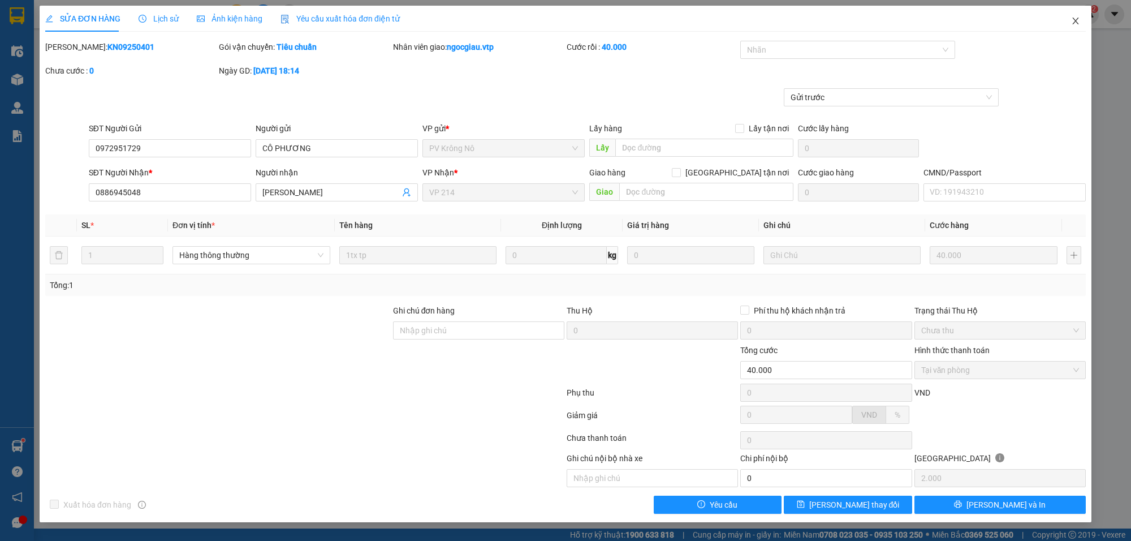
click at [1078, 21] on icon "close" at bounding box center [1075, 20] width 9 height 9
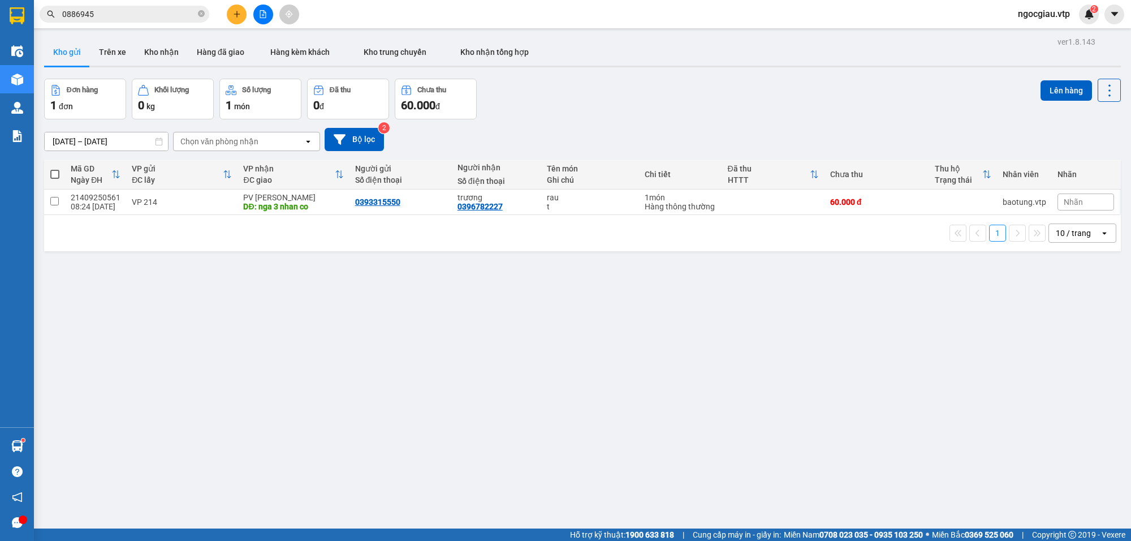
click at [131, 19] on input "0886945" at bounding box center [128, 14] width 133 height 12
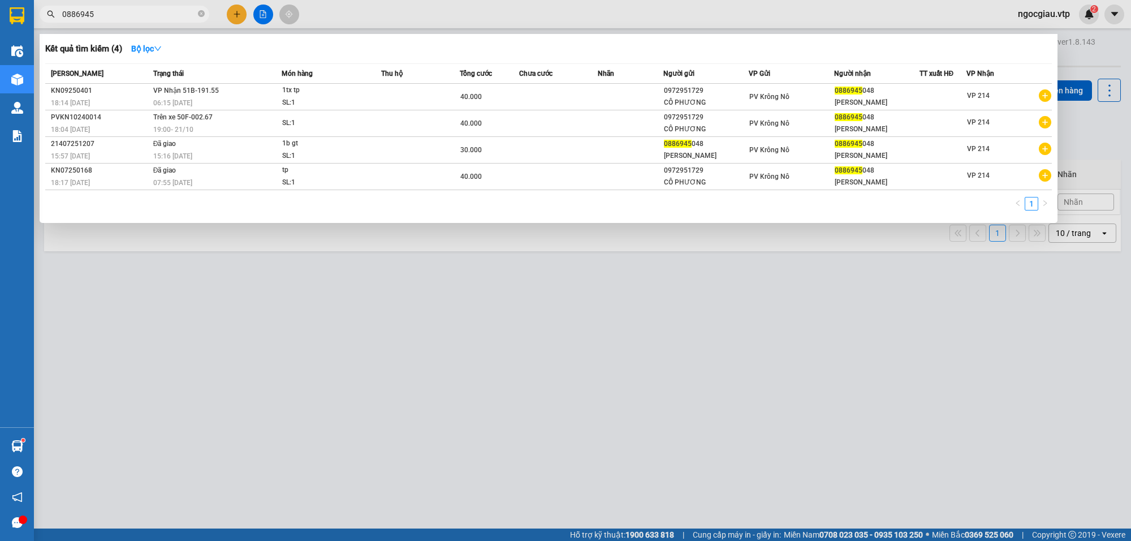
click at [131, 19] on input "0886945" at bounding box center [128, 14] width 133 height 12
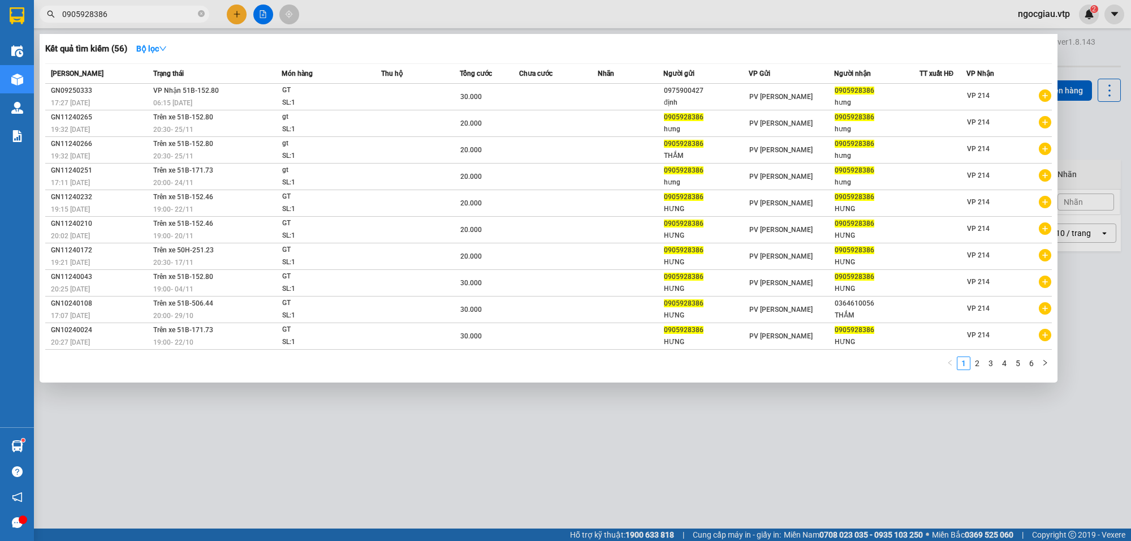
type input "0905928386"
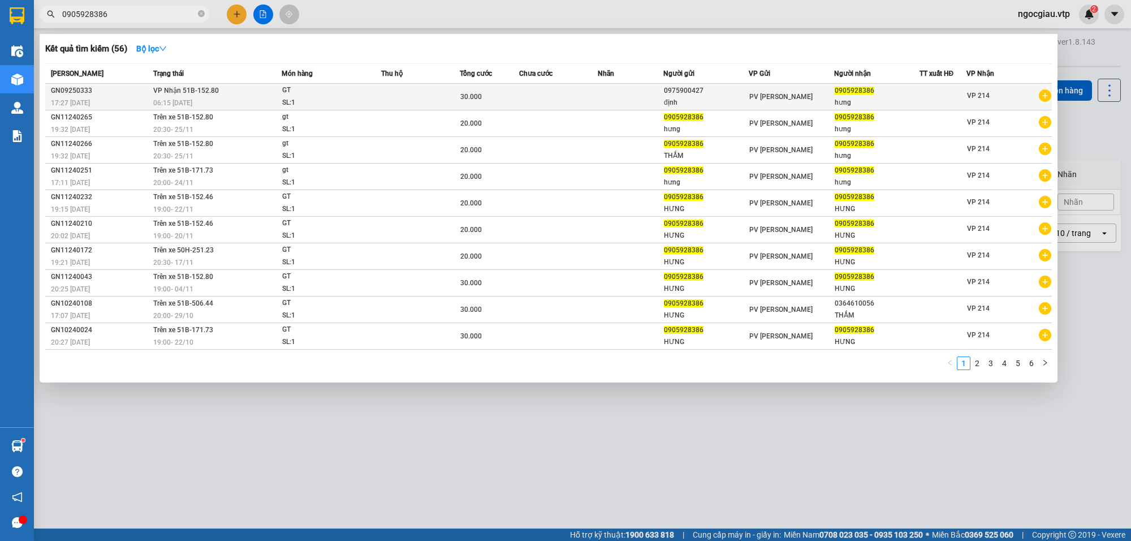
click at [351, 92] on div "GT" at bounding box center [324, 90] width 85 height 12
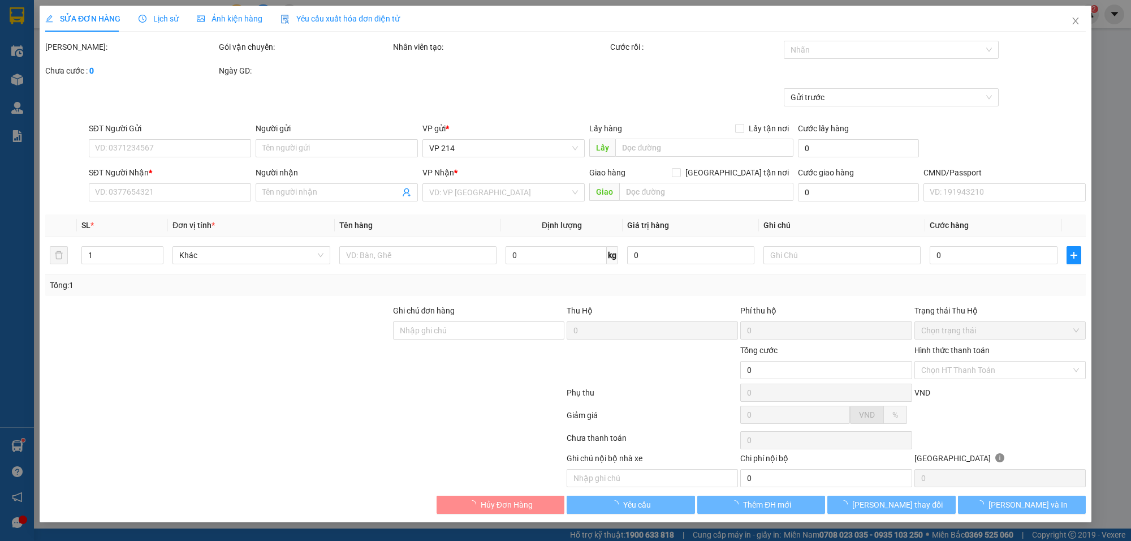
type input "0975900427"
type input "định"
type input "0905928386"
type input "hưng"
type input "30.000"
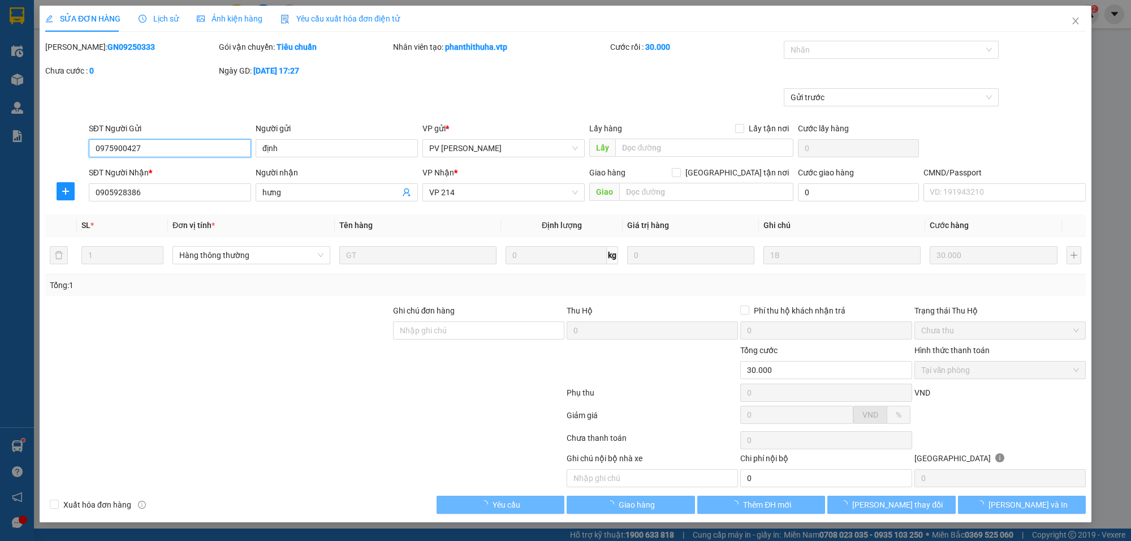
type input "1.500"
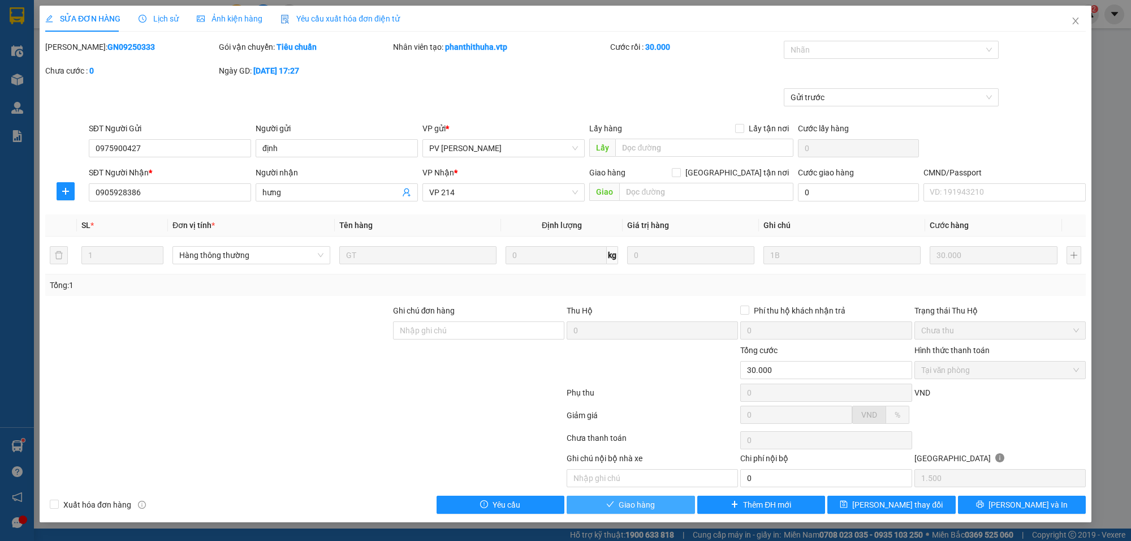
click at [627, 507] on span "Giao hàng" at bounding box center [637, 504] width 36 height 12
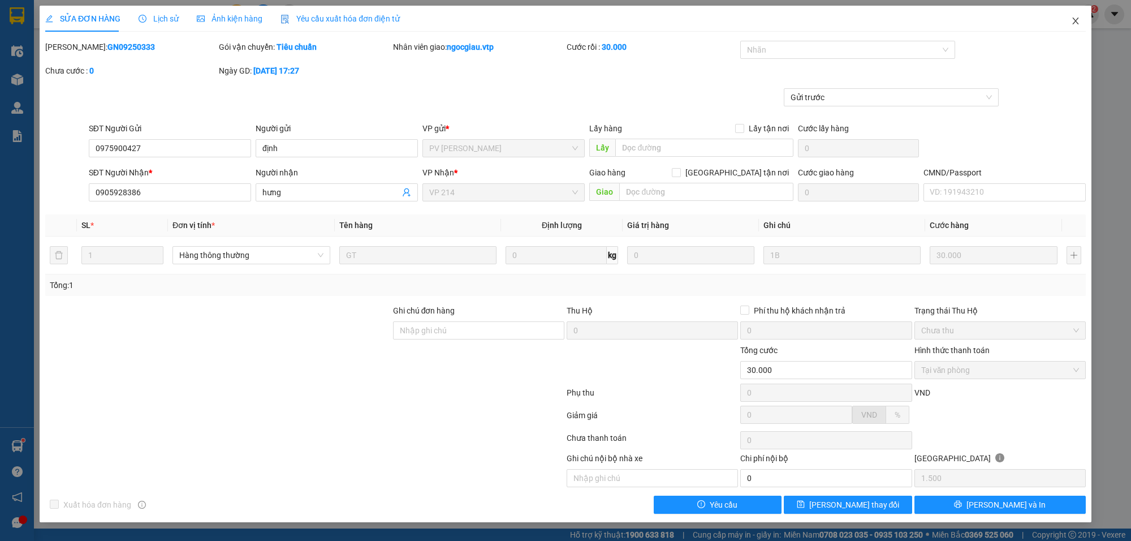
click at [1071, 23] on icon "close" at bounding box center [1075, 20] width 9 height 9
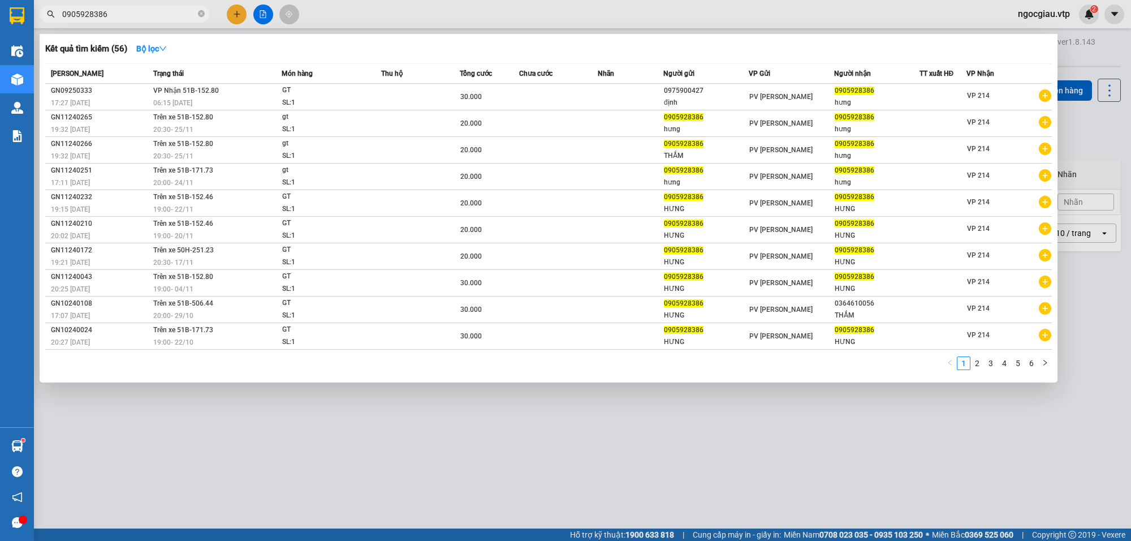
click at [152, 18] on input "0905928386" at bounding box center [128, 14] width 133 height 12
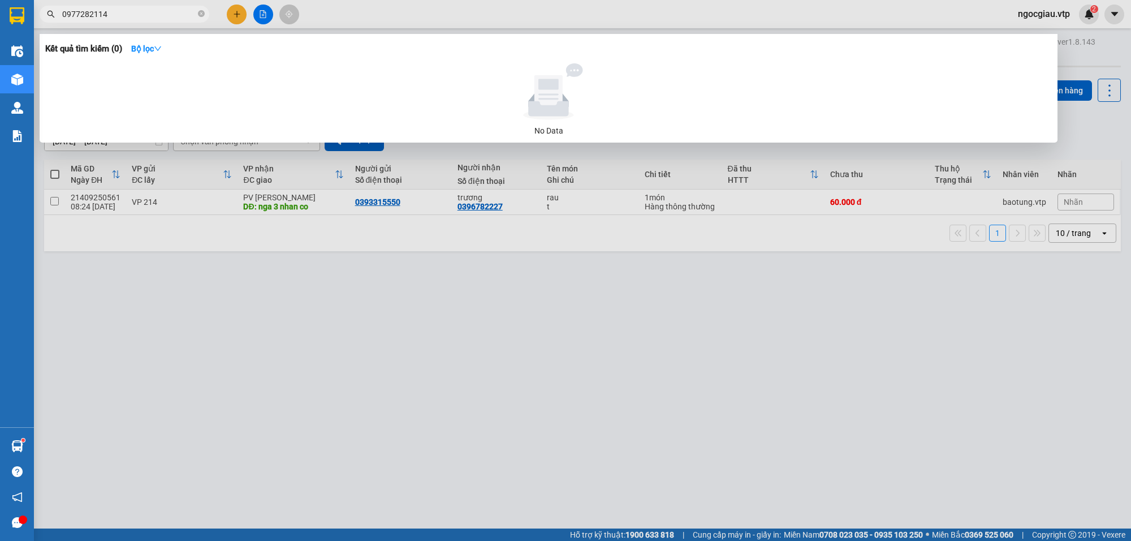
drag, startPoint x: 580, startPoint y: 348, endPoint x: 615, endPoint y: 359, distance: 36.8
click at [580, 348] on div at bounding box center [565, 270] width 1131 height 541
click at [139, 20] on input "0977282114" at bounding box center [128, 14] width 133 height 12
click at [139, 18] on input "0977282114" at bounding box center [128, 14] width 133 height 12
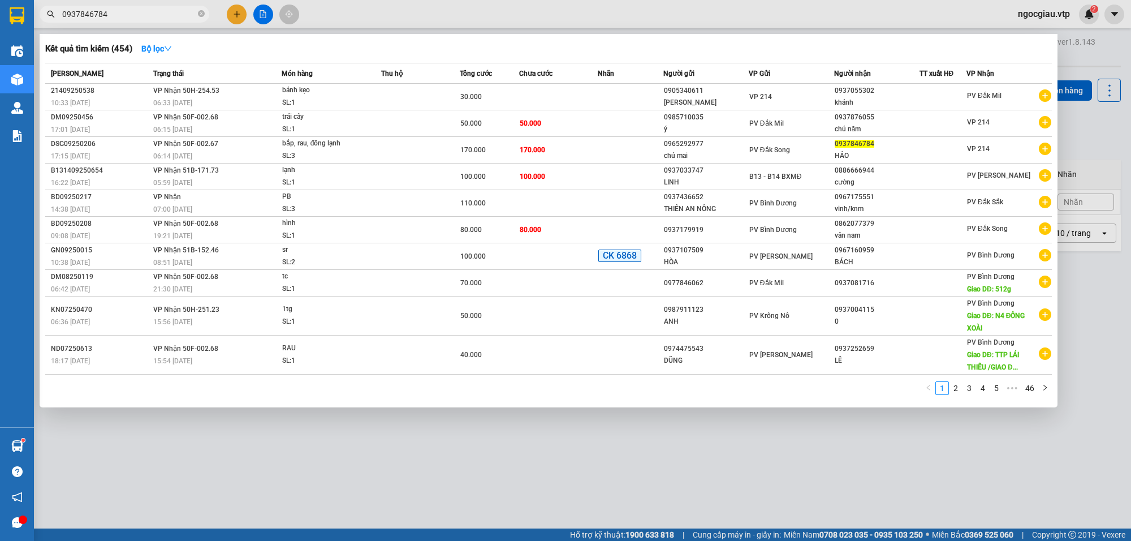
type input "0937846784"
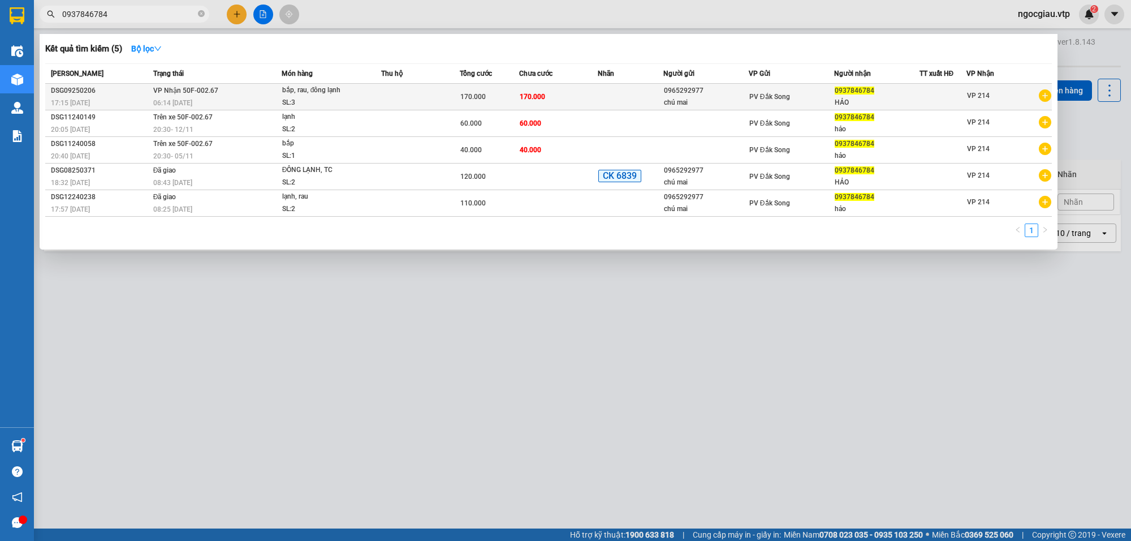
click at [349, 95] on div "bắp, rau, đông lạnh" at bounding box center [324, 90] width 85 height 12
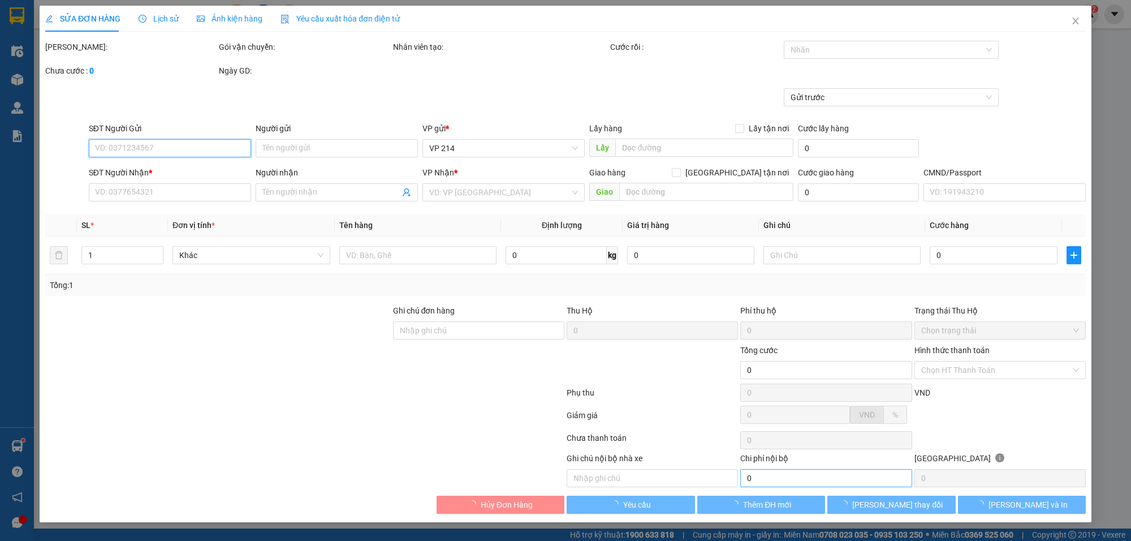
type input "0965292977"
type input "chú mai"
type input "0937846784"
type input "HẢO"
type input "170.000"
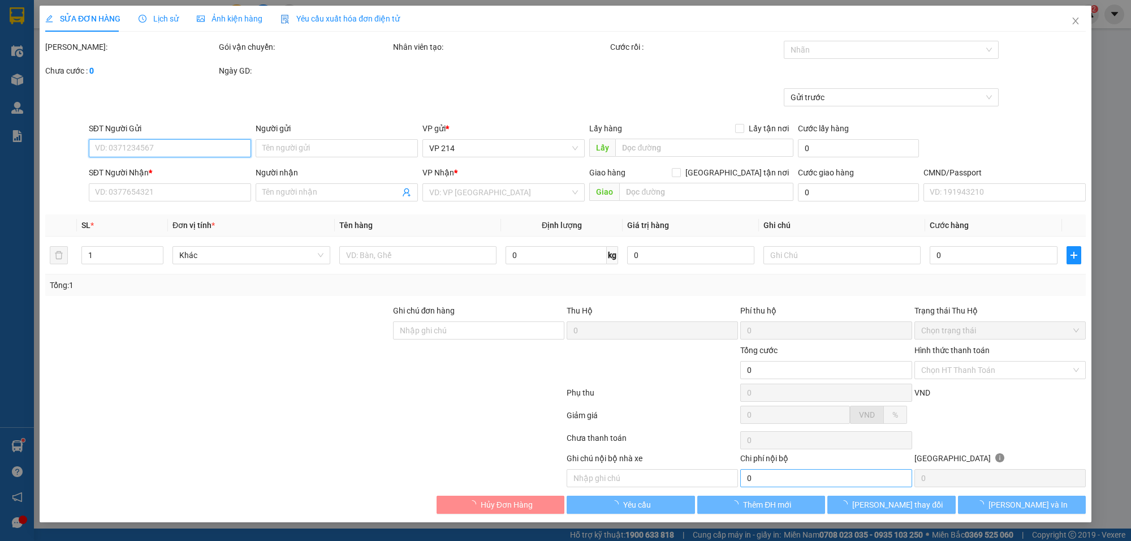
type input "170.000"
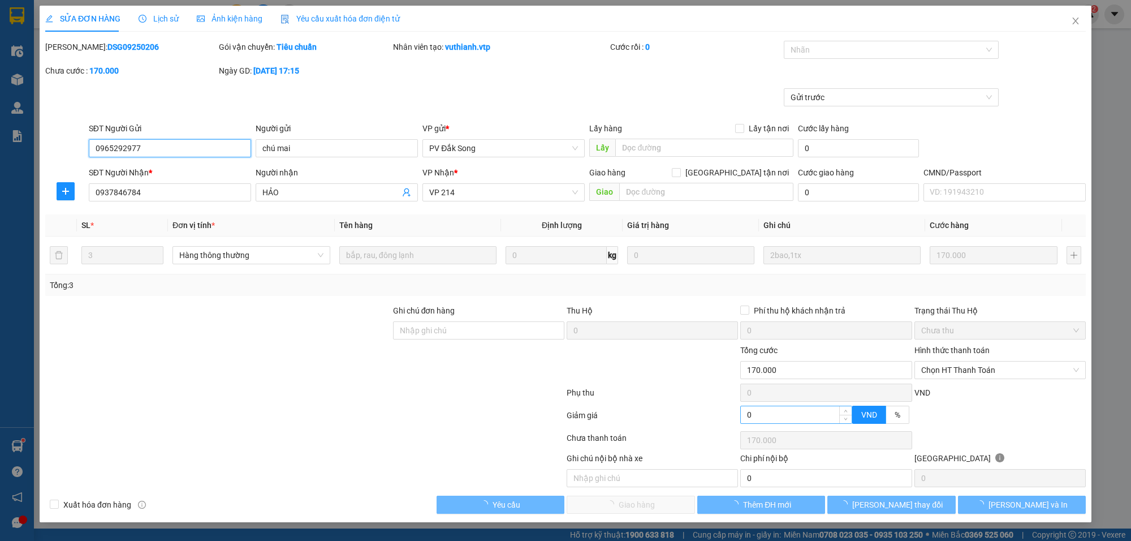
type input "8.500"
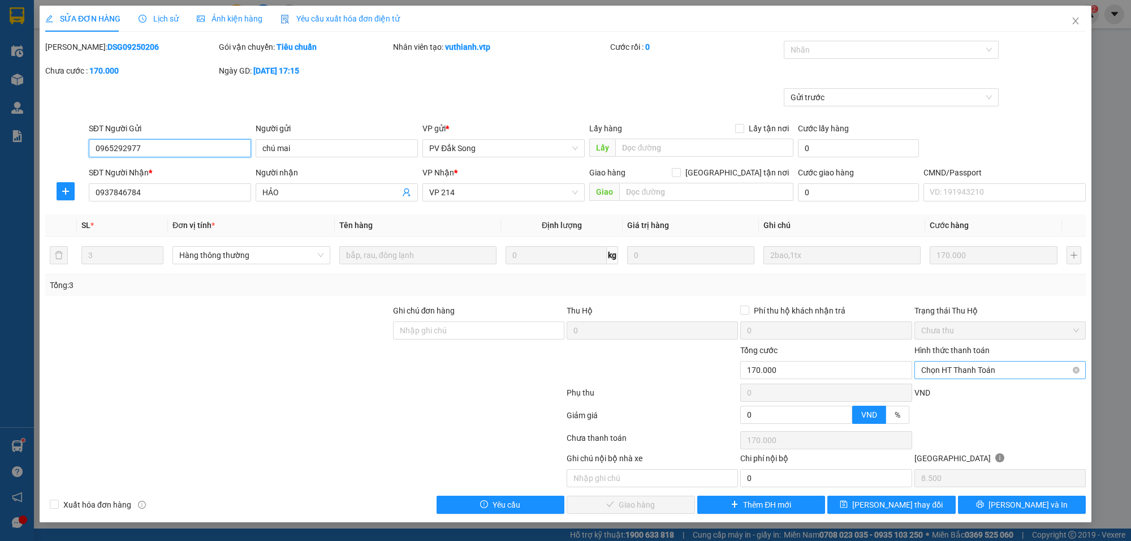
click at [964, 374] on span "Chọn HT Thanh Toán" at bounding box center [1000, 369] width 158 height 17
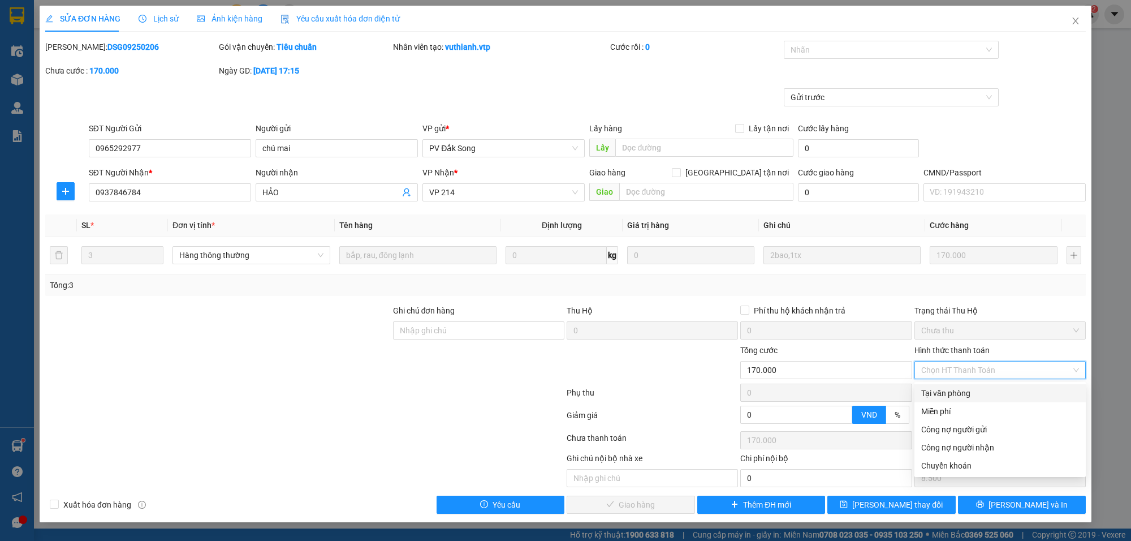
click at [954, 391] on div "Tại văn phòng" at bounding box center [1000, 393] width 158 height 12
type input "0"
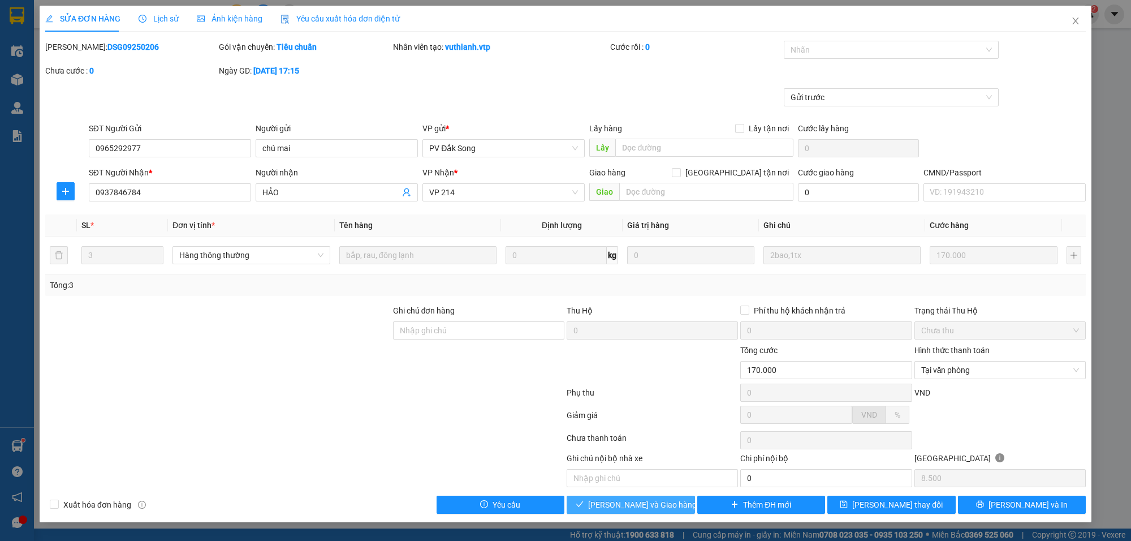
click at [645, 504] on span "[PERSON_NAME] và Giao hàng" at bounding box center [642, 504] width 109 height 12
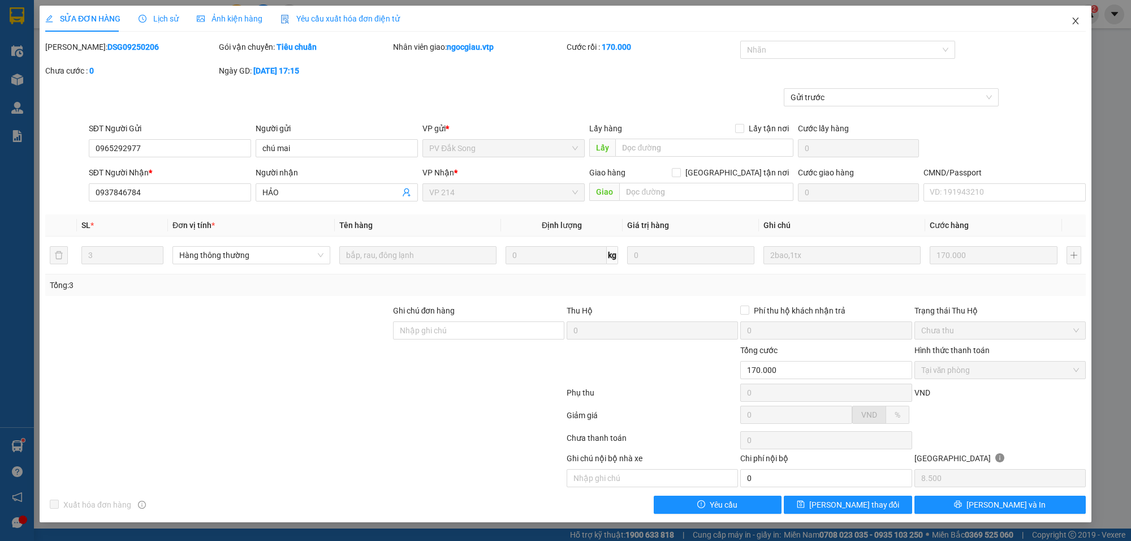
click at [1073, 17] on icon "close" at bounding box center [1075, 20] width 9 height 9
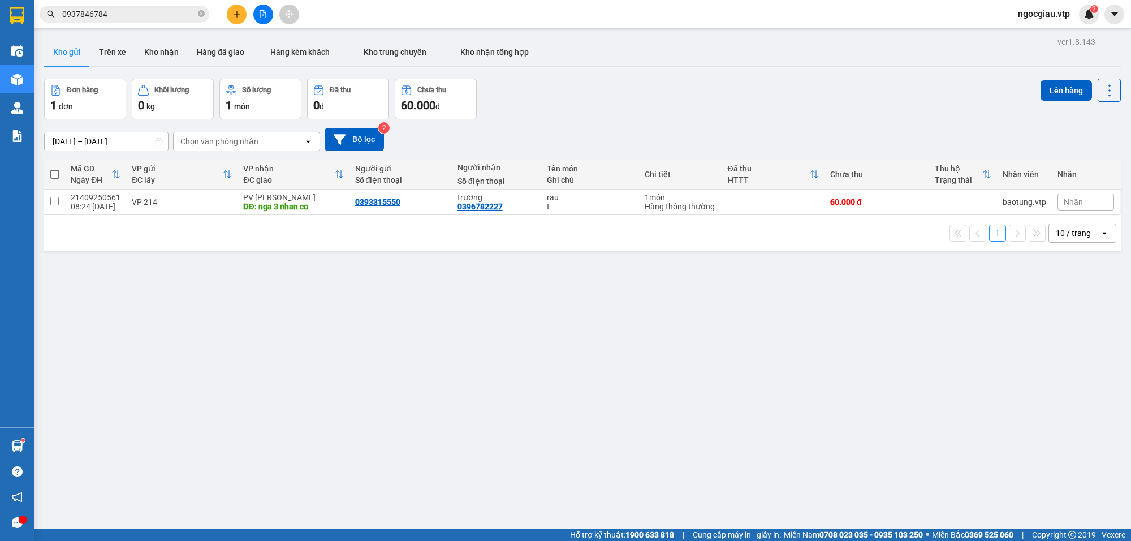
click at [133, 19] on input "0937846784" at bounding box center [128, 14] width 133 height 12
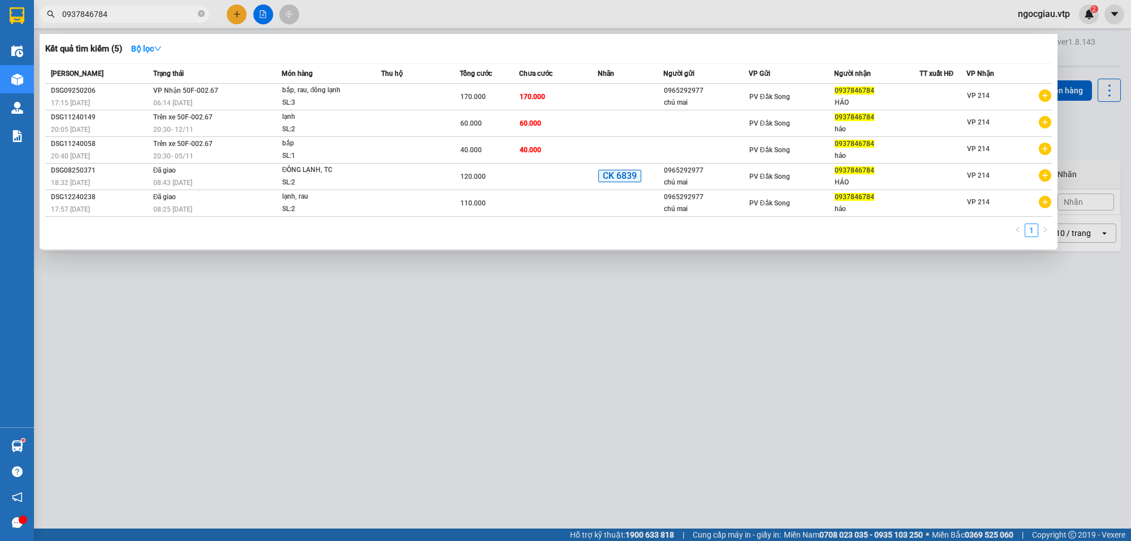
click at [133, 19] on input "0937846784" at bounding box center [128, 14] width 133 height 12
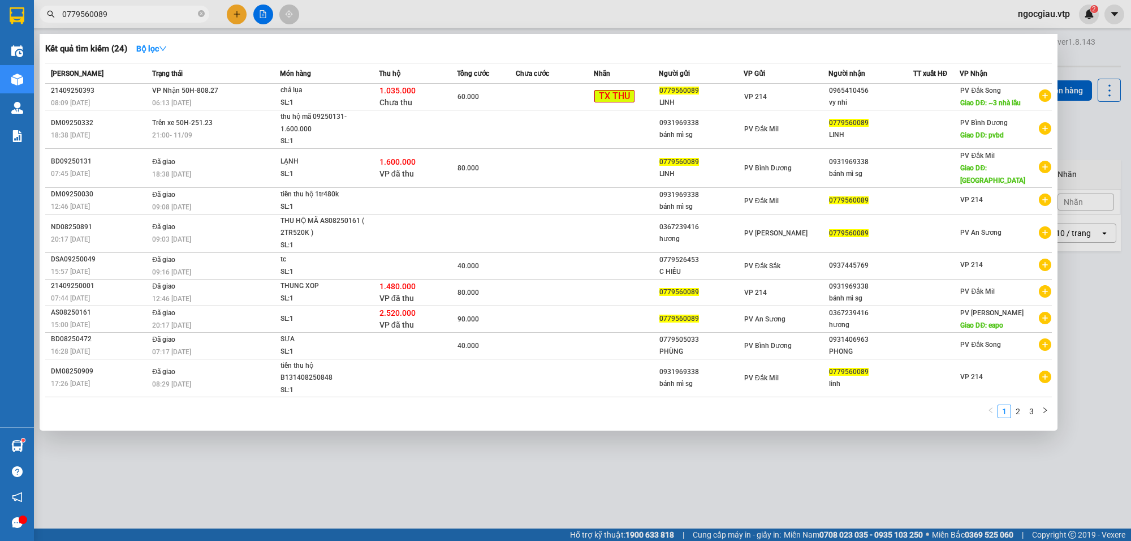
type input "0779560089"
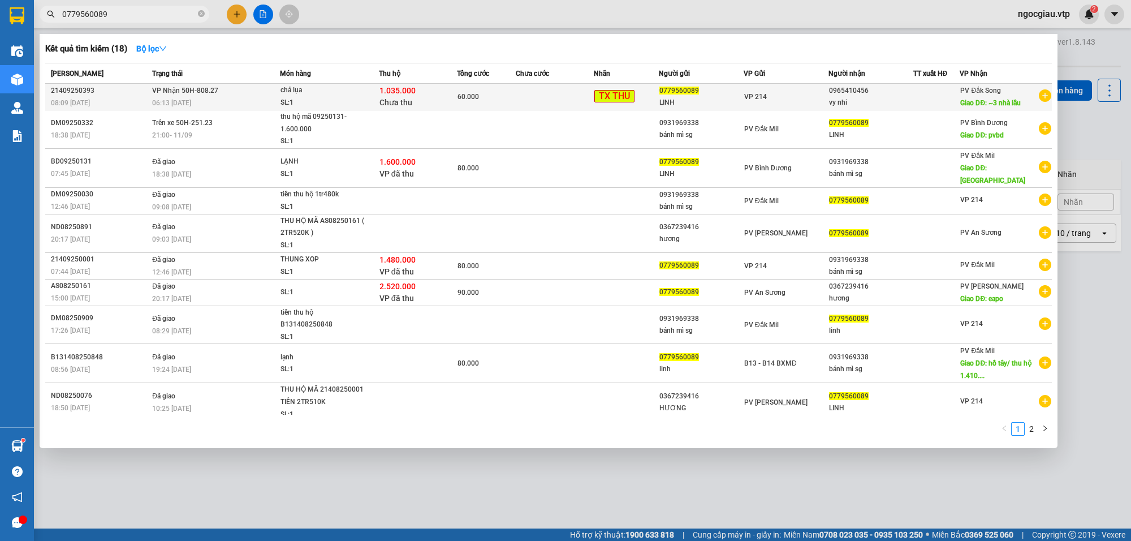
click at [335, 92] on div "chả lụa" at bounding box center [323, 90] width 85 height 12
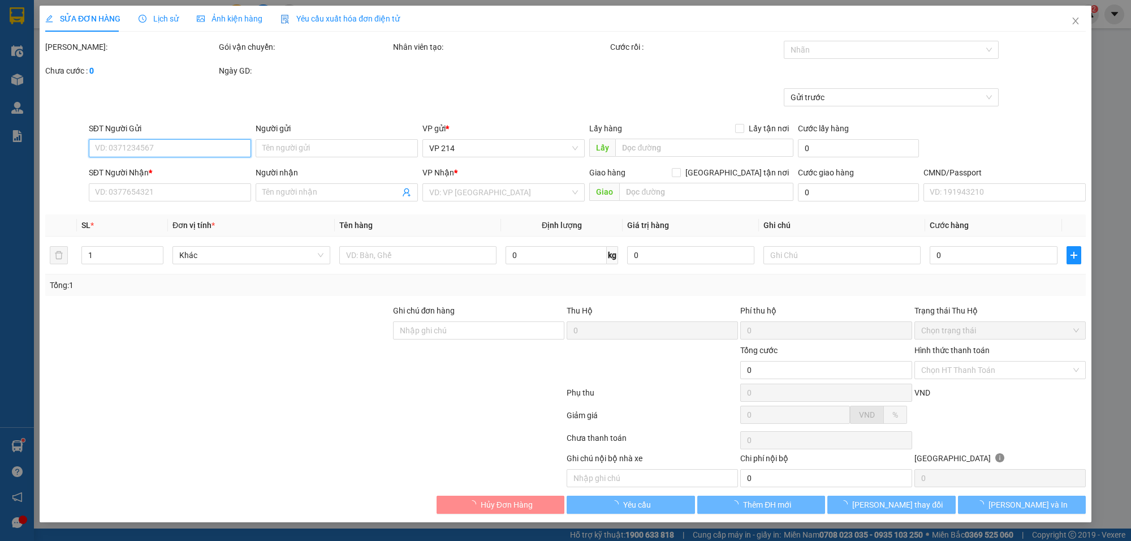
type input "2.000"
type input "0779560089"
type input "LINH"
type input "0965410456"
type input "vy nhi"
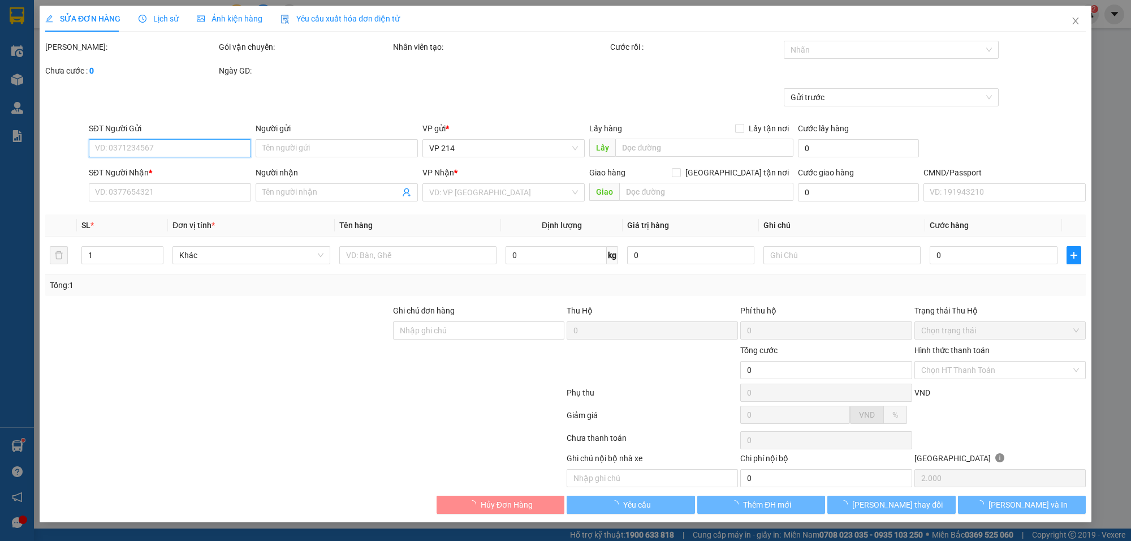
type input "~3 nhà lầu"
type input "1.035.000"
type input "20.000"
type input "60.000"
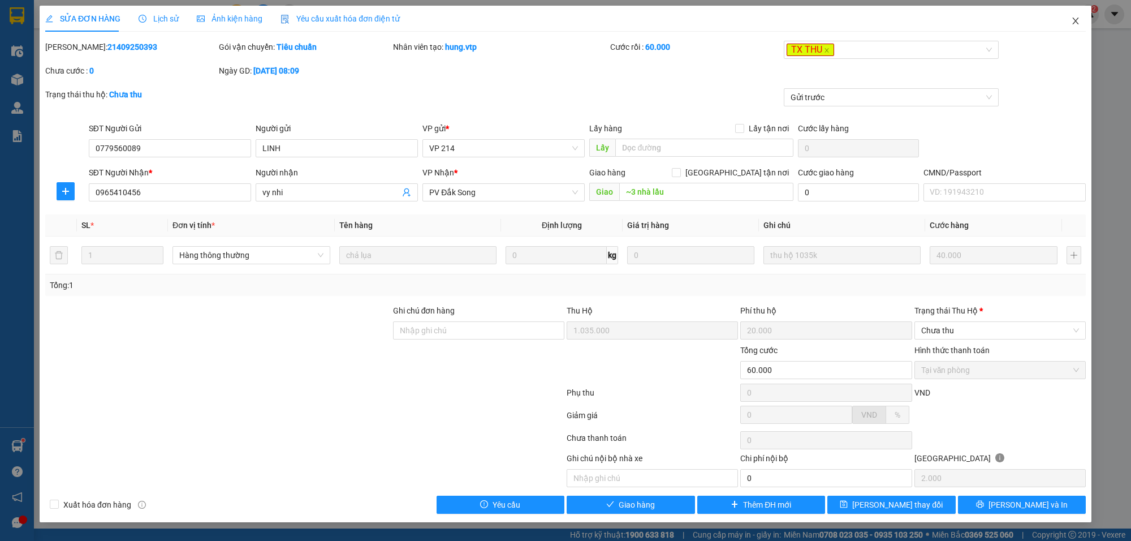
click at [1076, 21] on icon "close" at bounding box center [1075, 21] width 6 height 7
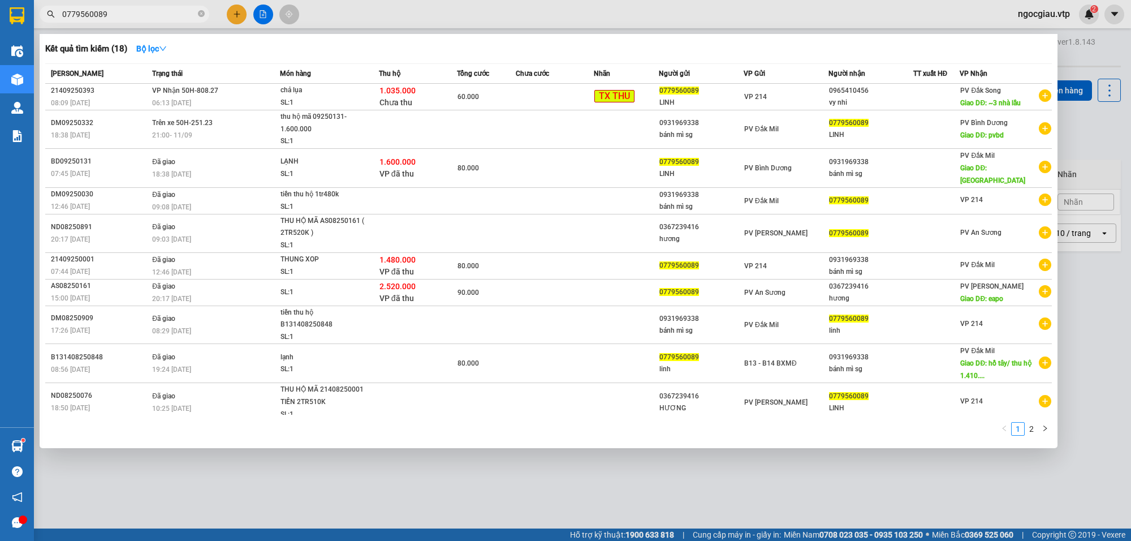
click at [136, 13] on input "0779560089" at bounding box center [128, 14] width 133 height 12
click at [543, 100] on td at bounding box center [555, 97] width 78 height 27
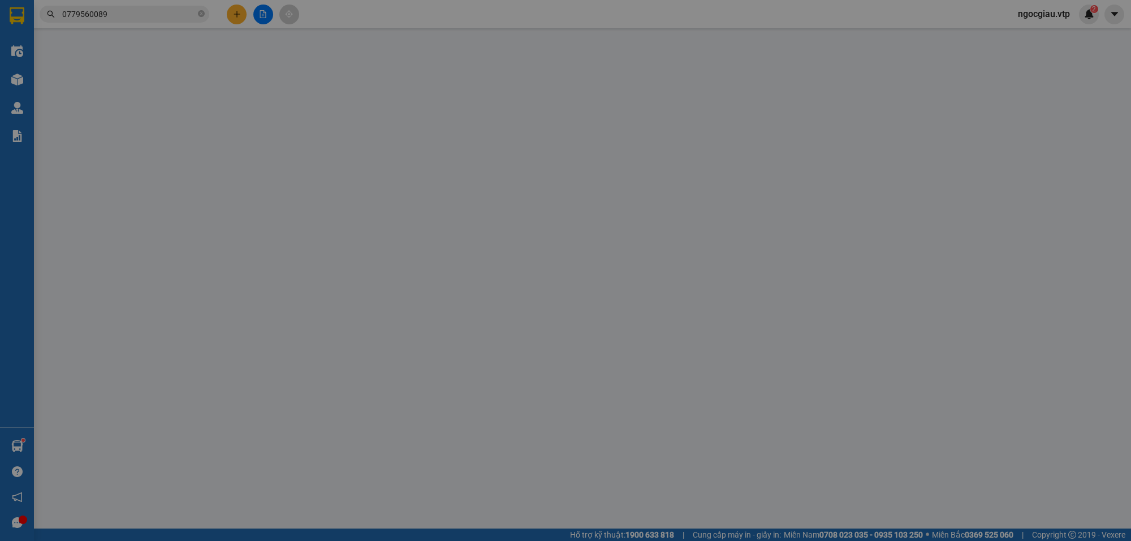
type input "2.000"
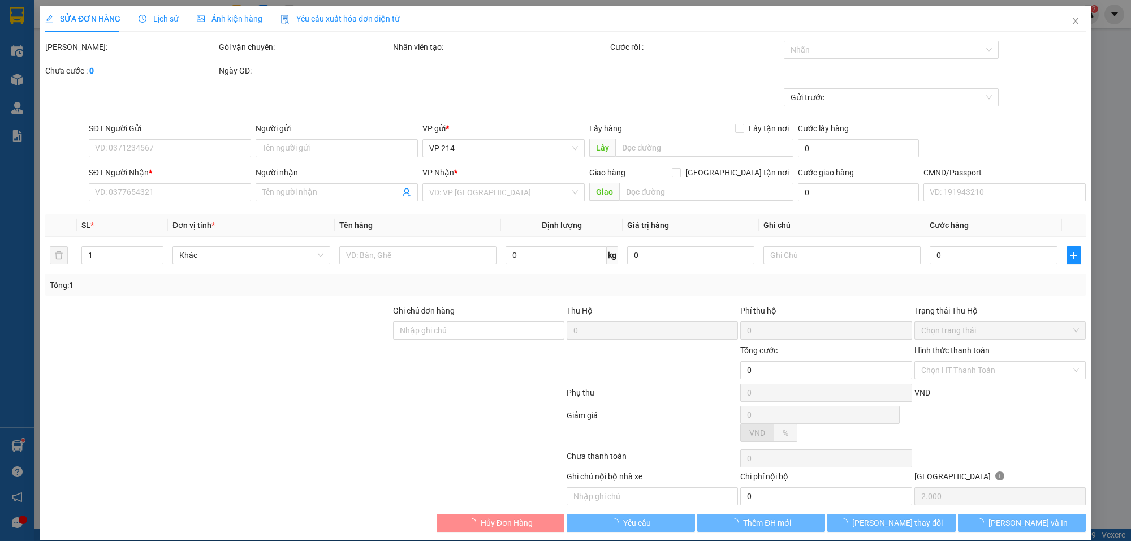
type input "0779560089"
type input "LINH"
type input "0965410456"
type input "vy nhi"
type input "~3 nhà lầu"
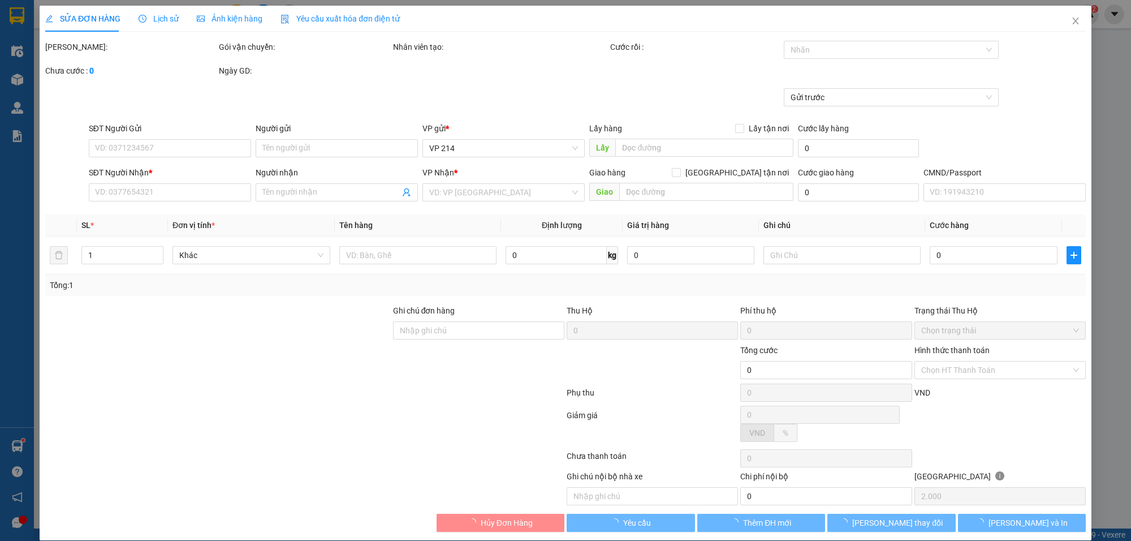
type input "1.035.000"
type input "20.000"
type input "60.000"
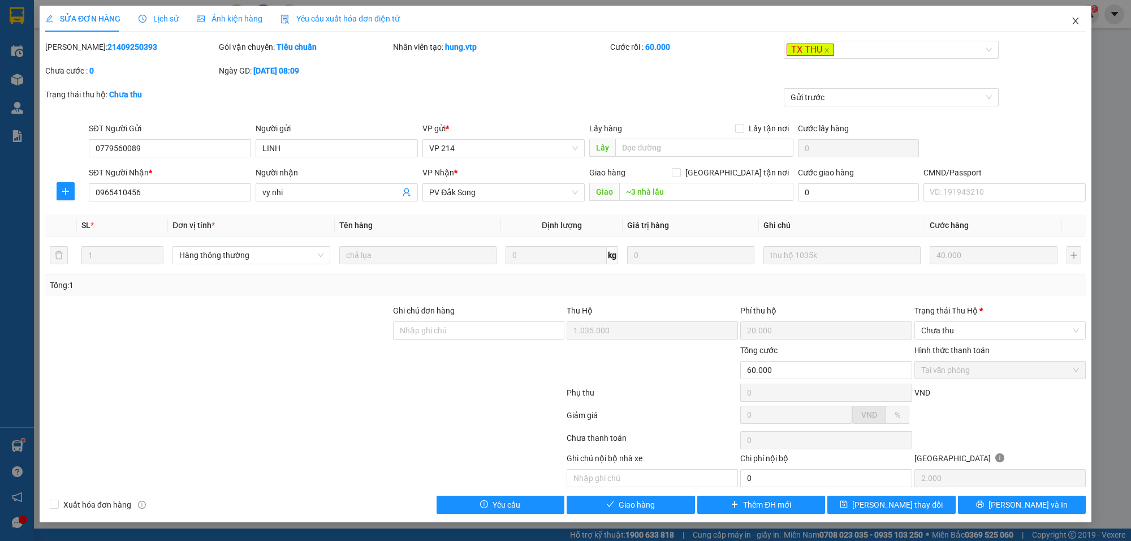
click at [1077, 16] on icon "close" at bounding box center [1075, 20] width 9 height 9
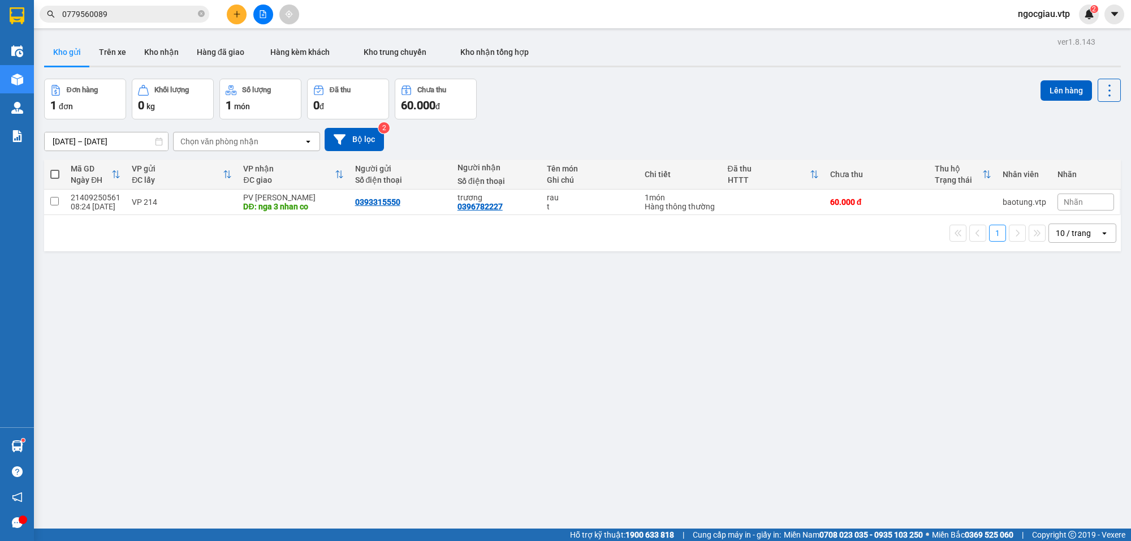
click at [131, 21] on span "0779560089" at bounding box center [125, 14] width 170 height 17
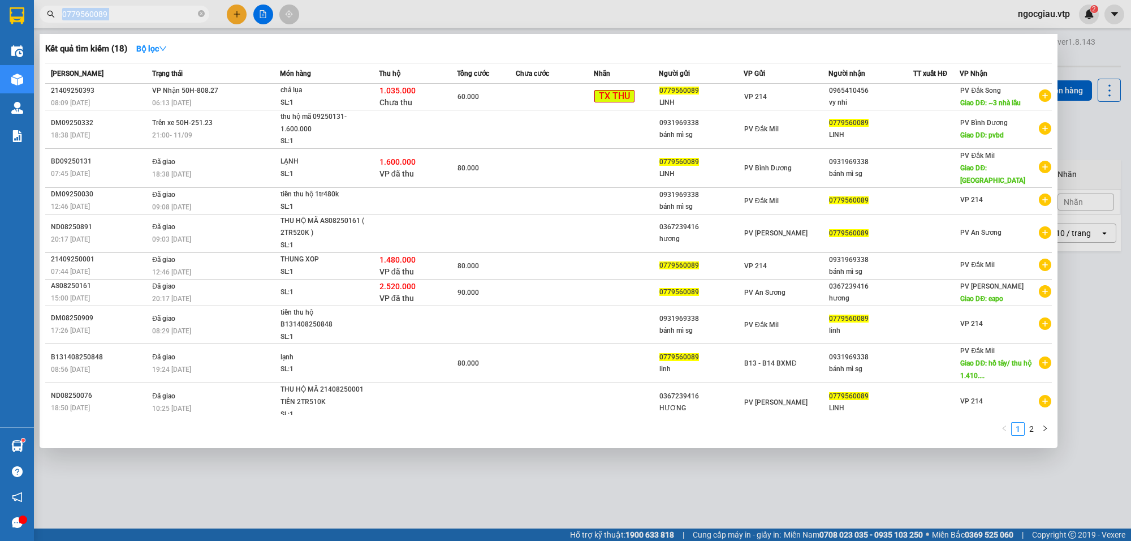
click at [131, 20] on span "0779560089" at bounding box center [125, 14] width 170 height 17
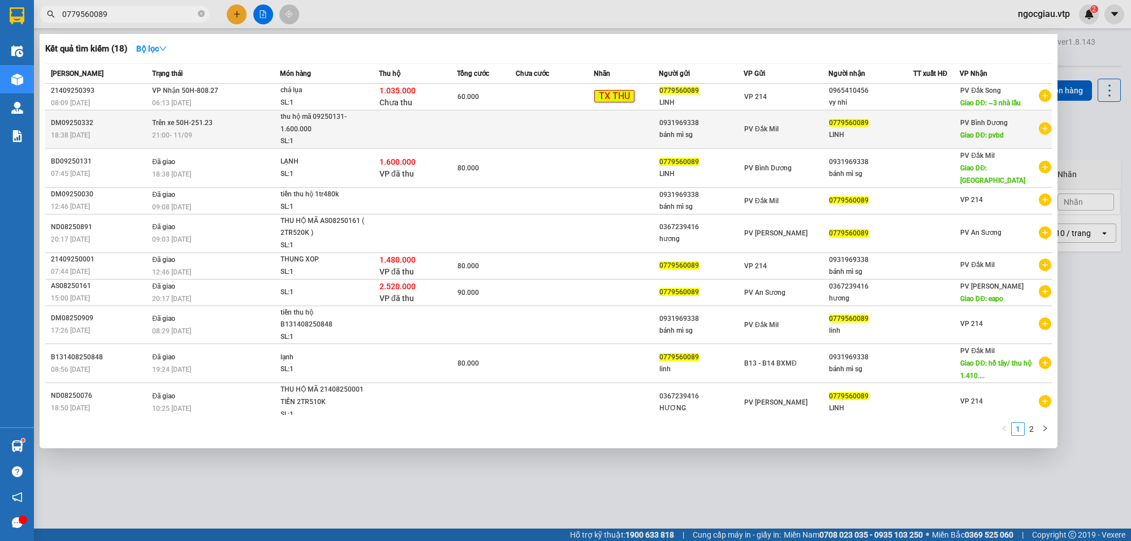
click at [445, 128] on td at bounding box center [418, 129] width 78 height 38
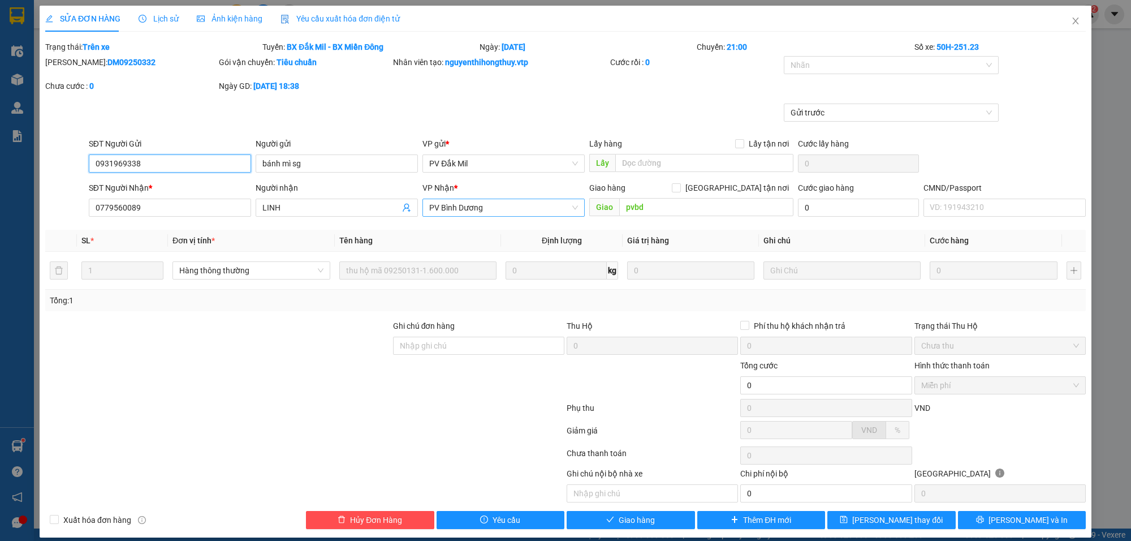
click at [470, 211] on span "PV Bình Dương" at bounding box center [503, 207] width 149 height 17
type input "214"
click at [911, 524] on button "[PERSON_NAME] thay đổi" at bounding box center [891, 520] width 128 height 18
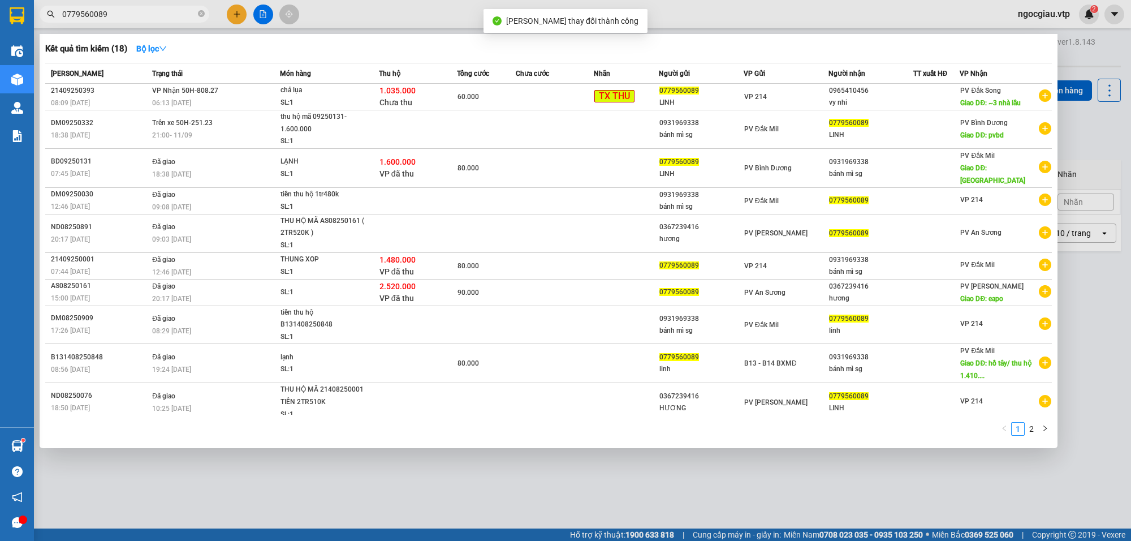
click at [136, 15] on input "0779560089" at bounding box center [128, 14] width 133 height 12
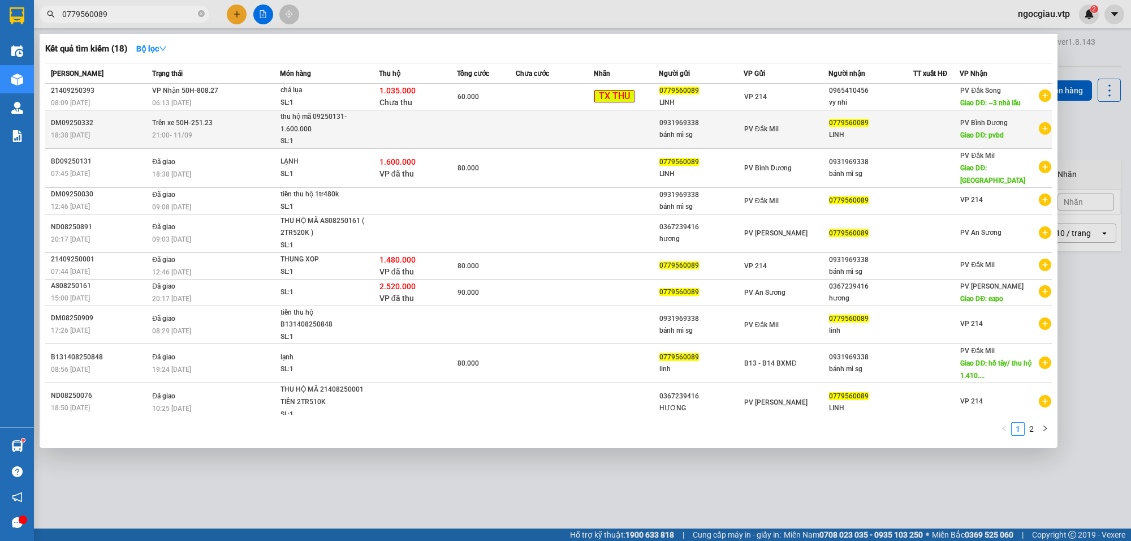
click at [372, 125] on span "thu hộ mã 09250131-1.600.000 SL: 1" at bounding box center [330, 129] width 98 height 37
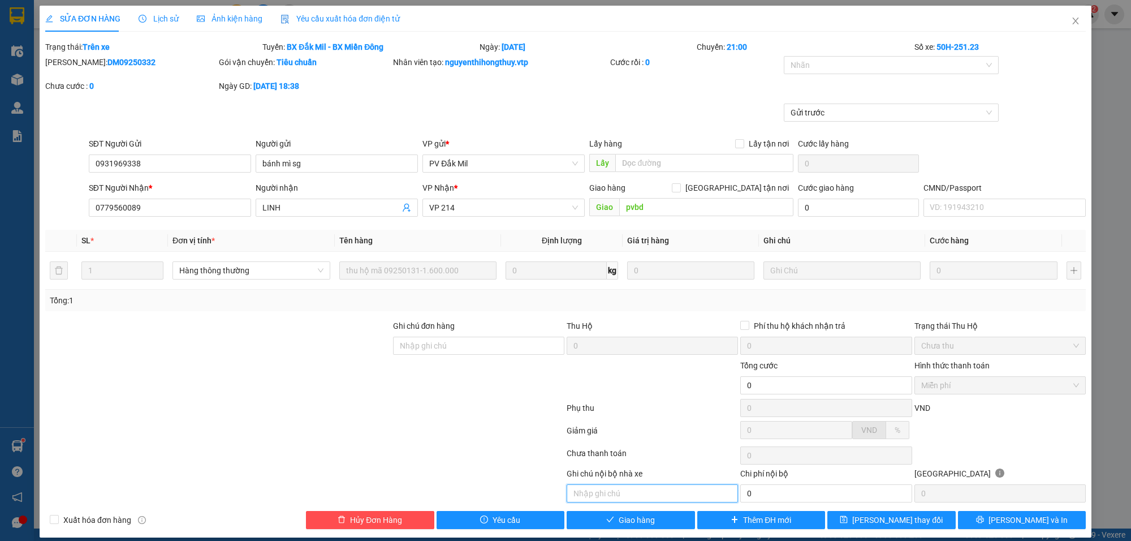
click at [614, 499] on input "text" at bounding box center [652, 493] width 171 height 18
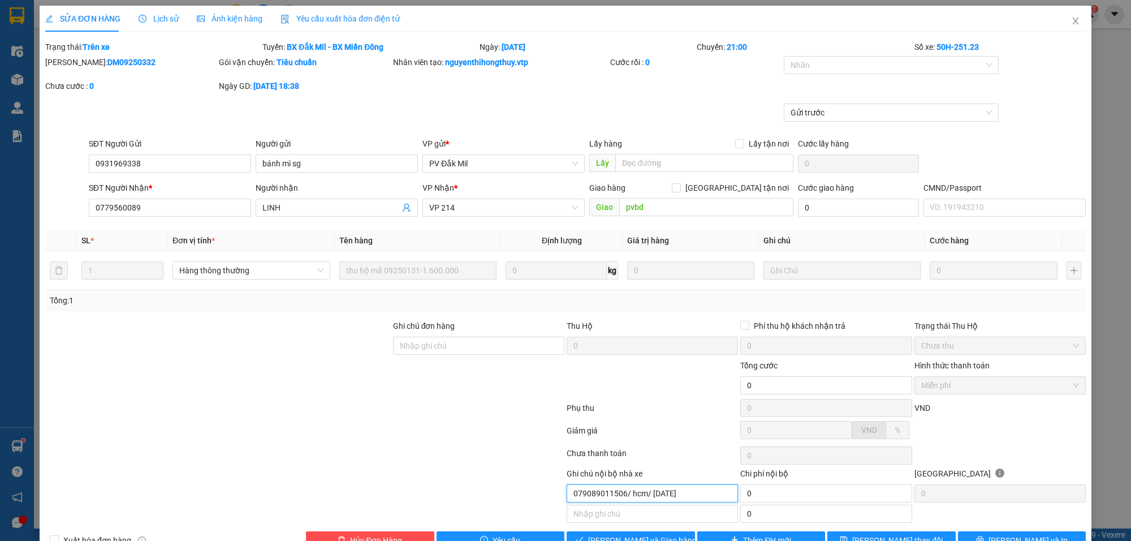
type input "079089011506/ hcm/ [DATE]"
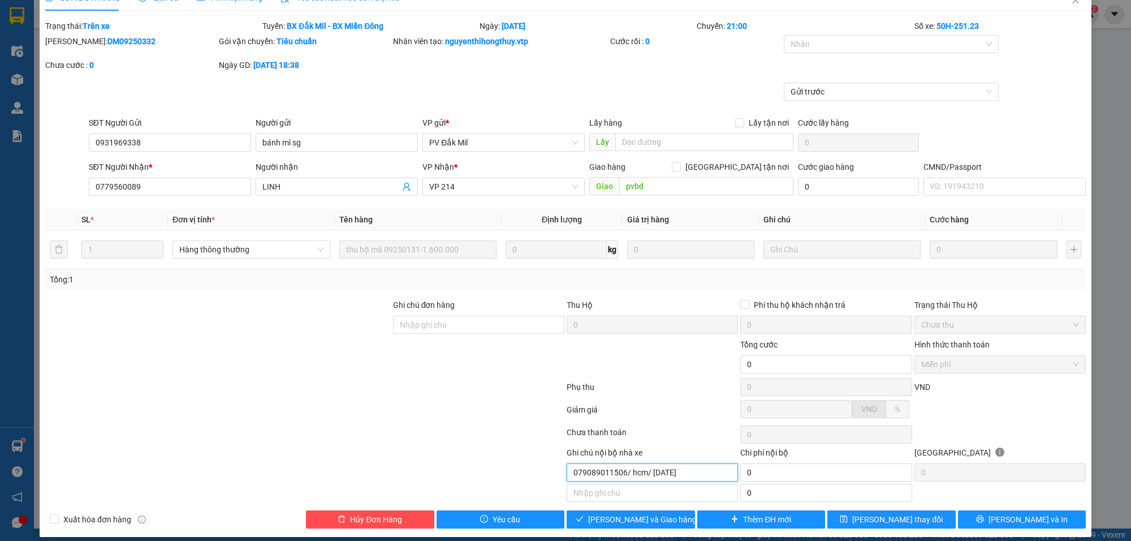
scroll to position [32, 0]
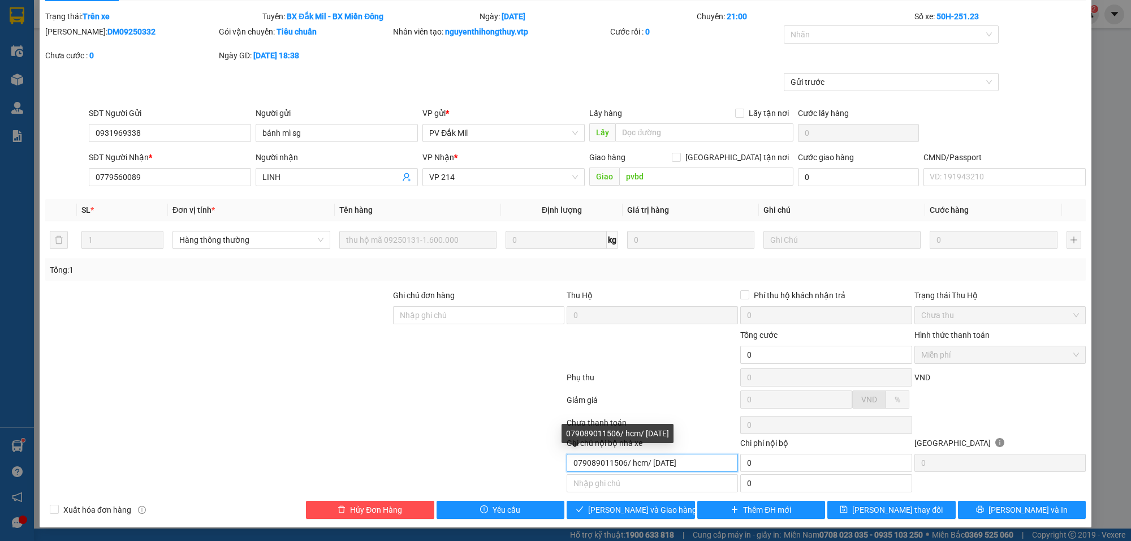
drag, startPoint x: 706, startPoint y: 464, endPoint x: 502, endPoint y: 478, distance: 204.1
click at [502, 478] on div "Total Paid Fee 0 Total UnPaid Fee 0 Cash Collection Total Fee Trạng thái: Trên …" at bounding box center [565, 264] width 1041 height 508
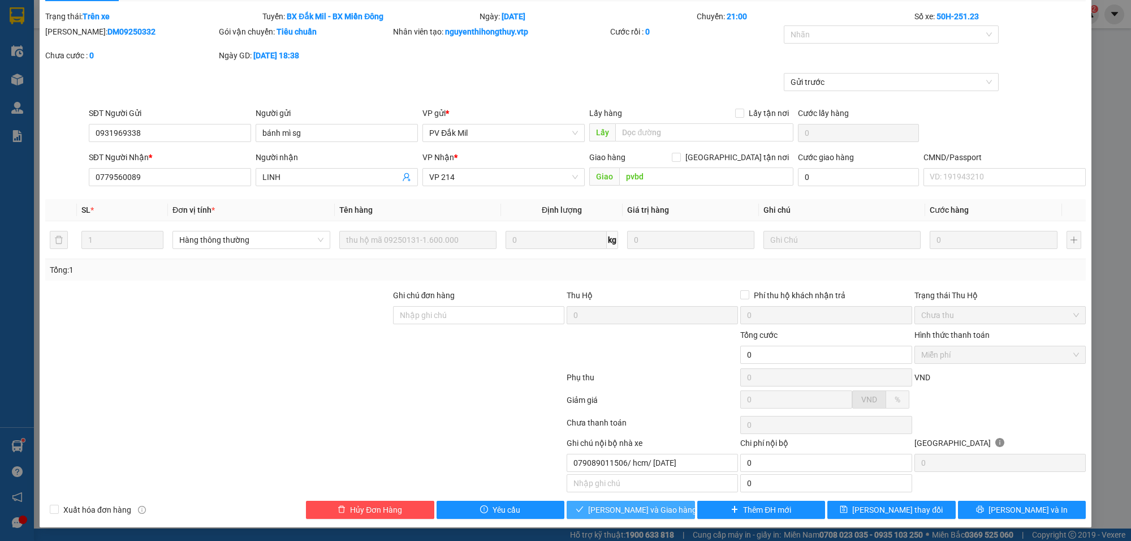
click at [621, 507] on span "[PERSON_NAME] và Giao hàng" at bounding box center [642, 509] width 109 height 12
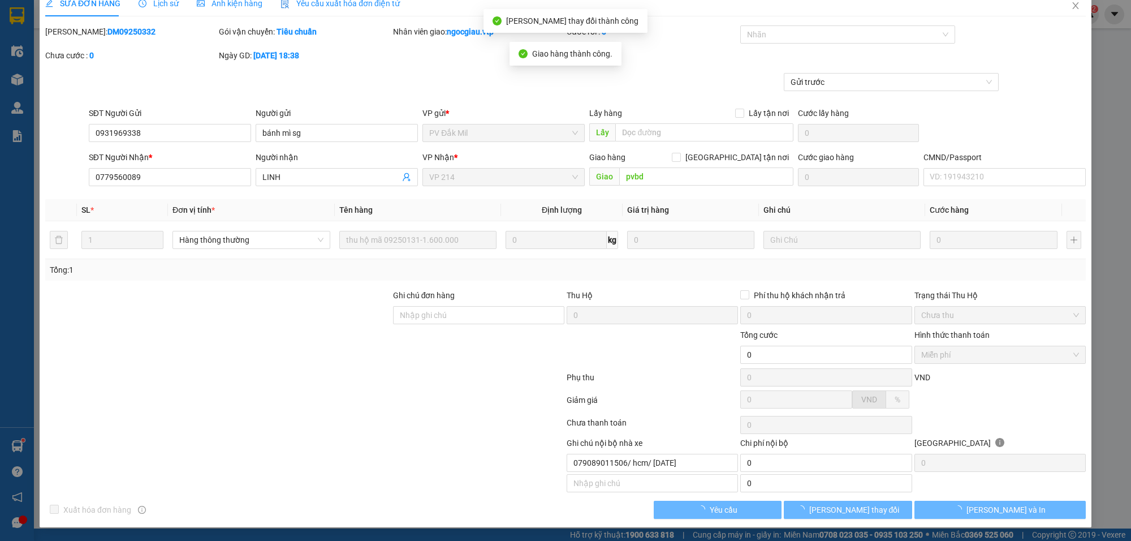
scroll to position [17, 0]
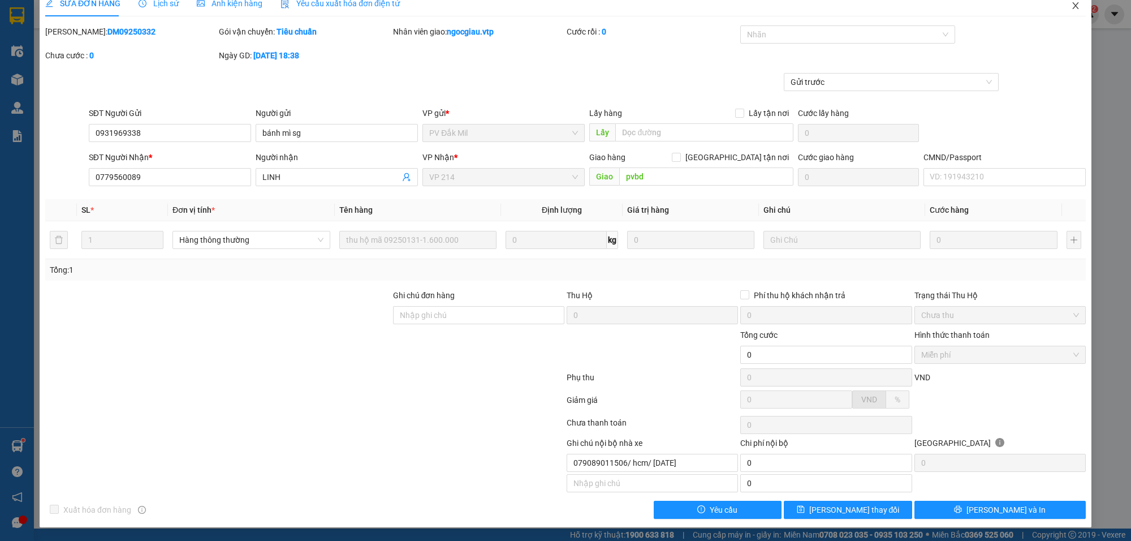
click at [1072, 3] on icon "close" at bounding box center [1075, 5] width 6 height 7
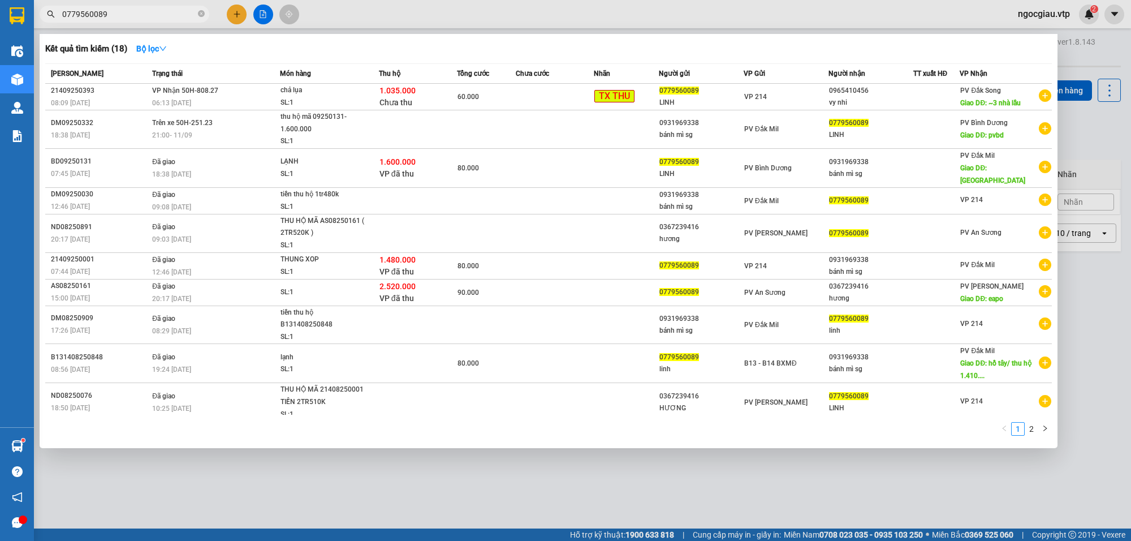
click at [123, 15] on input "0779560089" at bounding box center [128, 14] width 133 height 12
paste input "906729983"
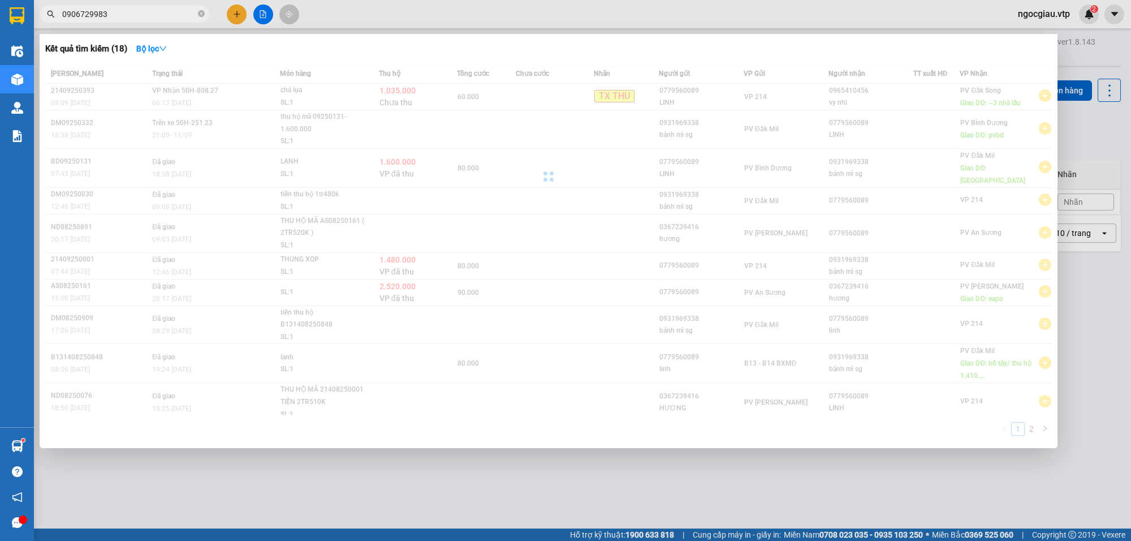
type input "0906729983"
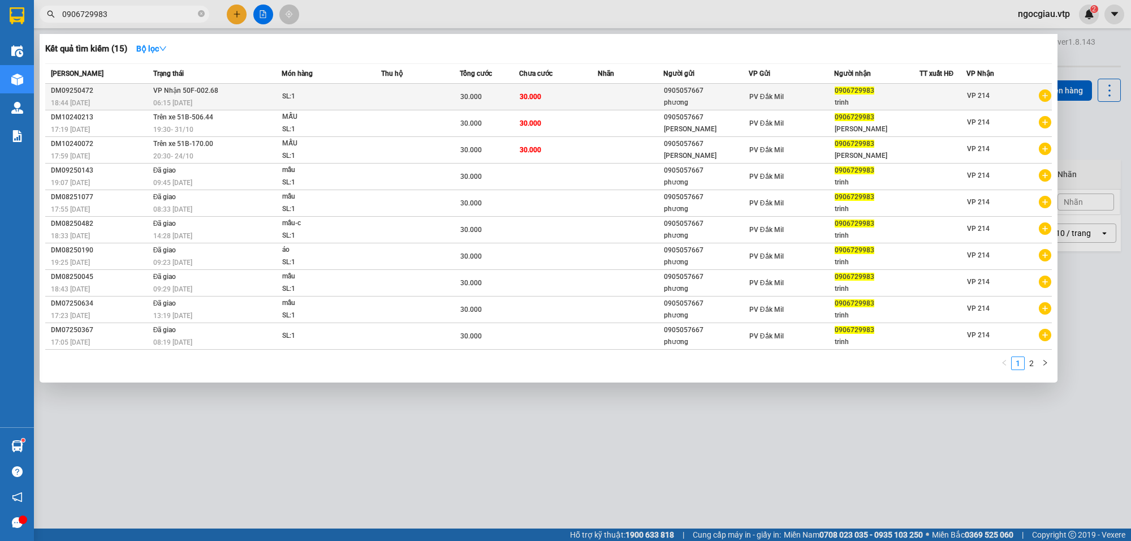
click at [523, 95] on span "30.000" at bounding box center [530, 97] width 21 height 8
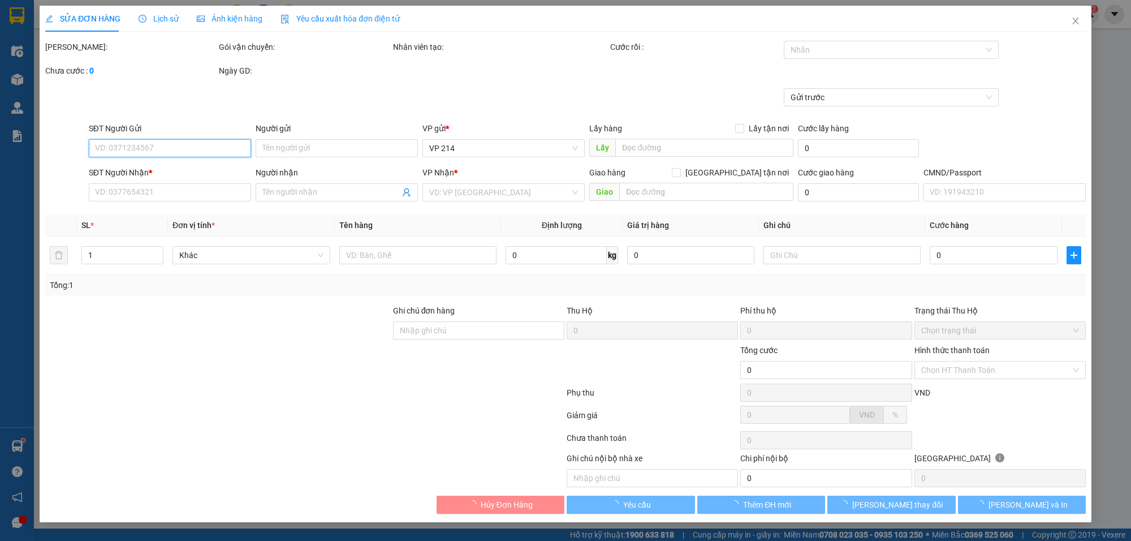
type input "1.500"
type input "0905057667"
type input "phương"
type input "0906729983"
type input "trinh"
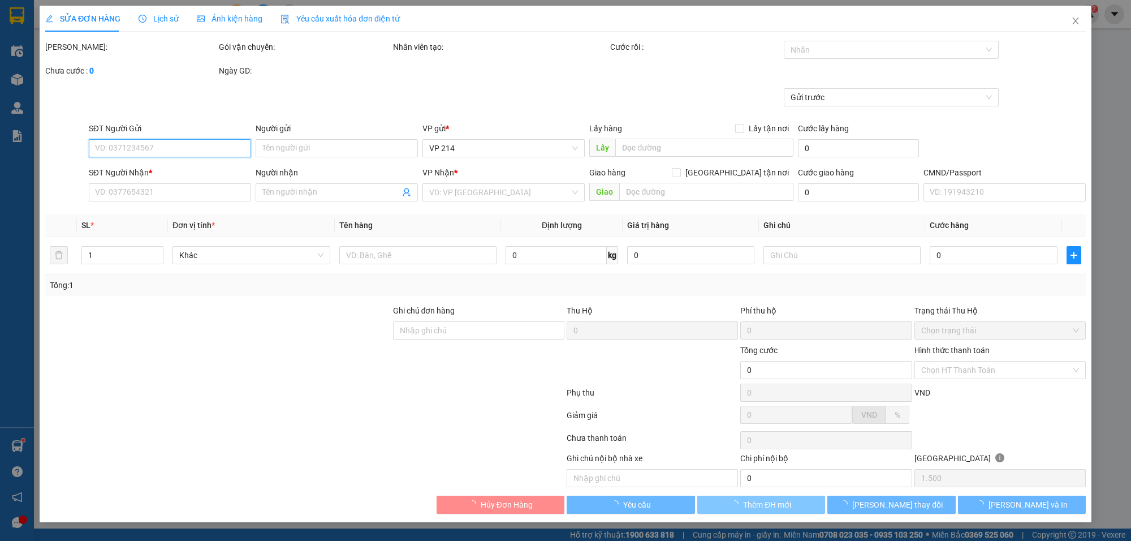
type input "30.000"
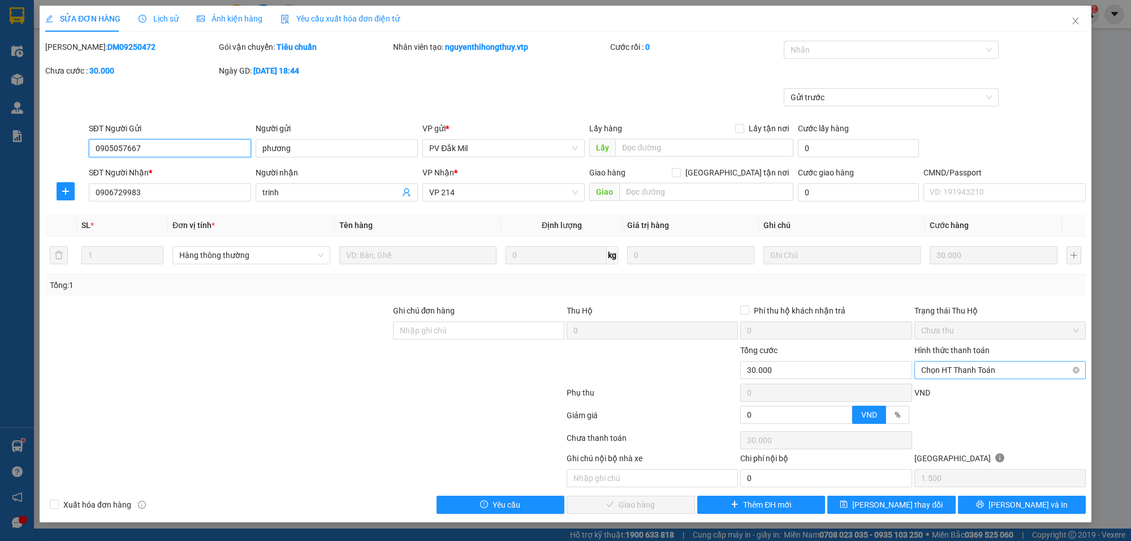
click at [946, 369] on span "Chọn HT Thanh Toán" at bounding box center [1000, 369] width 158 height 17
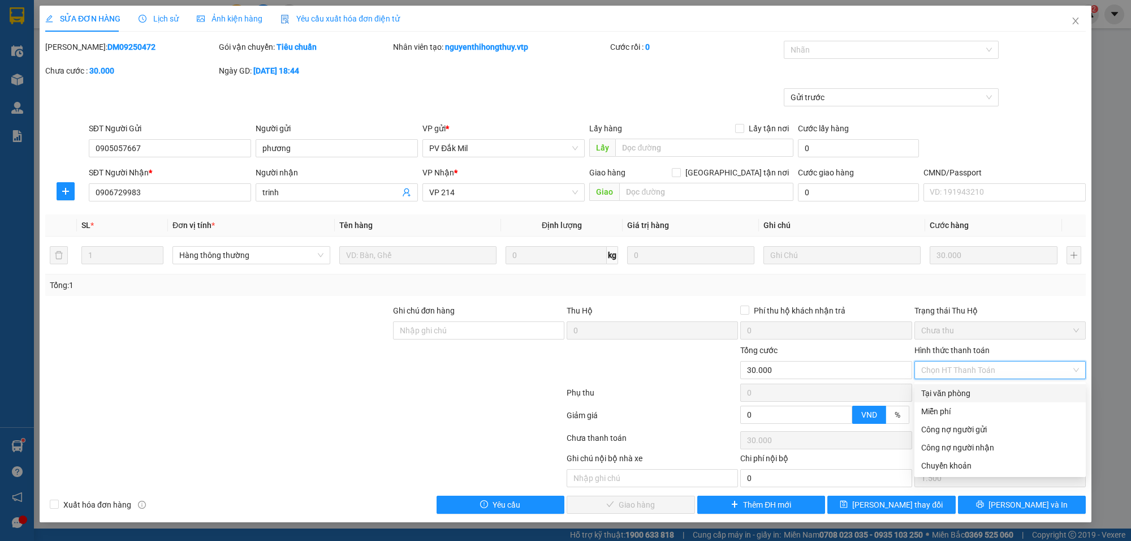
click at [936, 392] on div "Tại văn phòng" at bounding box center [1000, 393] width 158 height 12
type input "0"
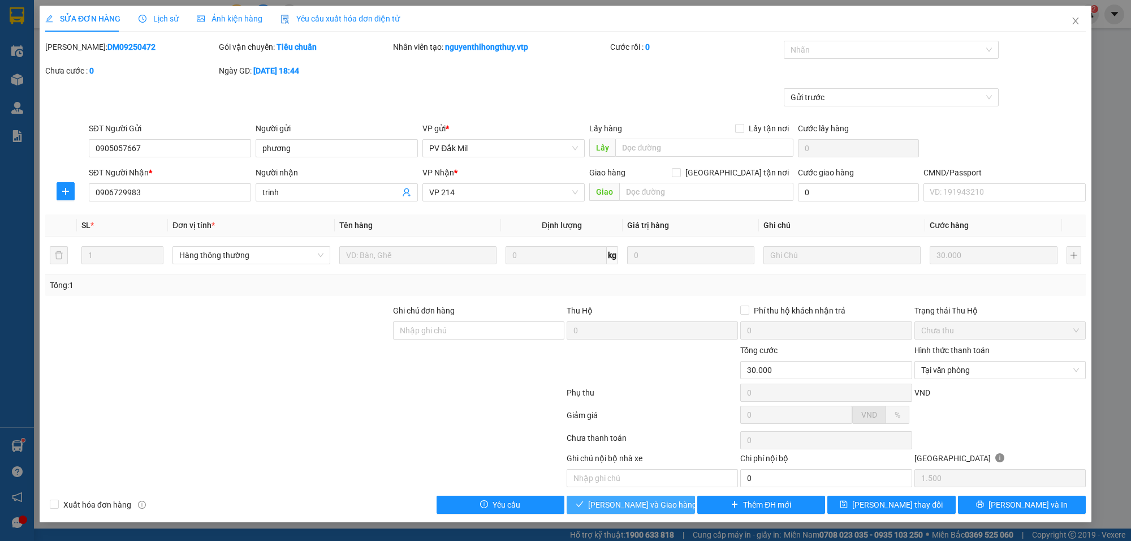
click at [637, 507] on span "[PERSON_NAME] và Giao hàng" at bounding box center [642, 504] width 109 height 12
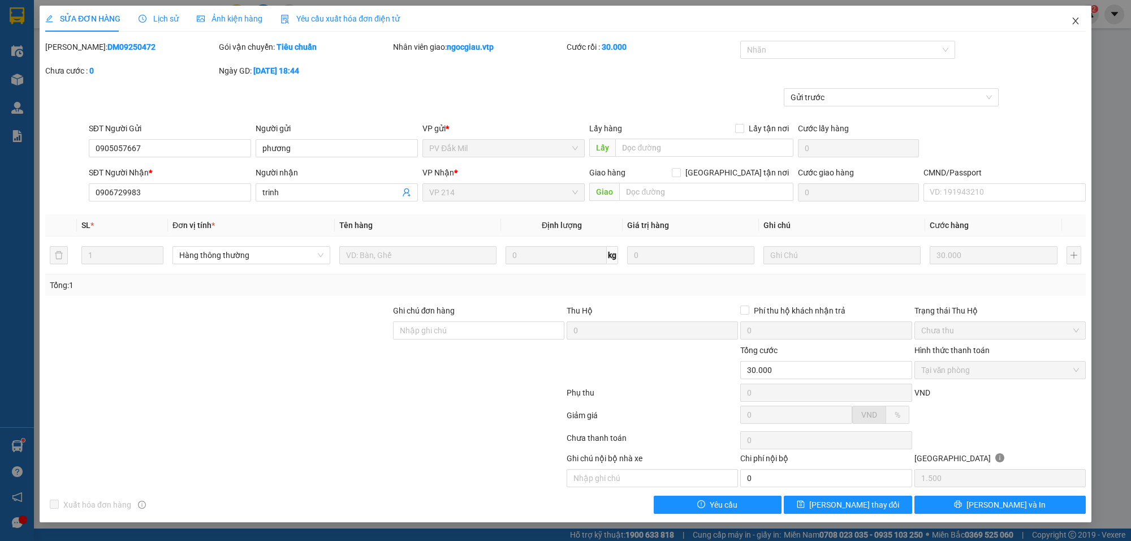
click at [1077, 21] on icon "close" at bounding box center [1075, 20] width 9 height 9
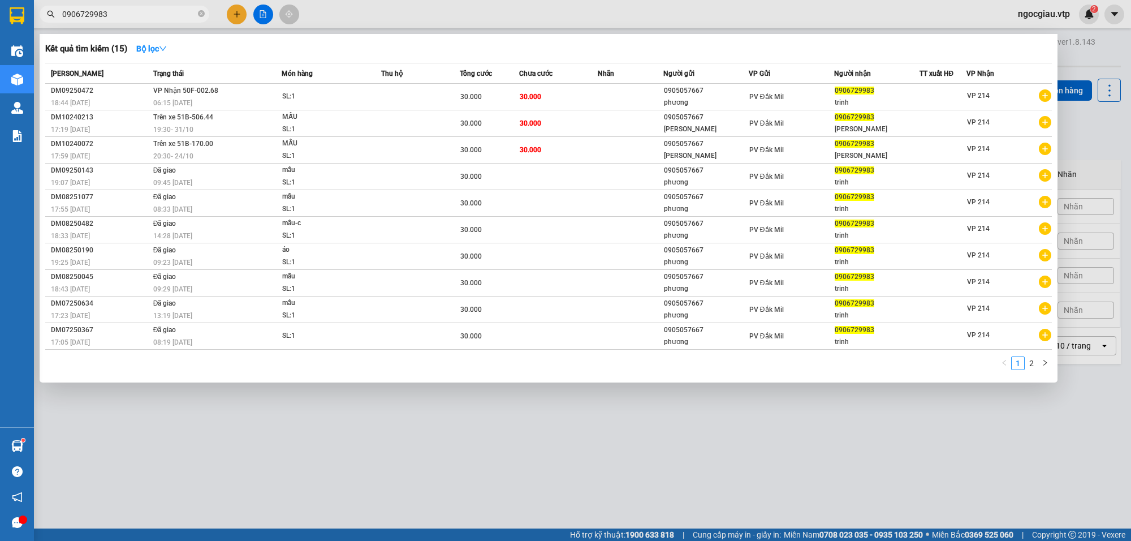
click at [147, 16] on input "0906729983" at bounding box center [128, 14] width 133 height 12
paste input "62911879"
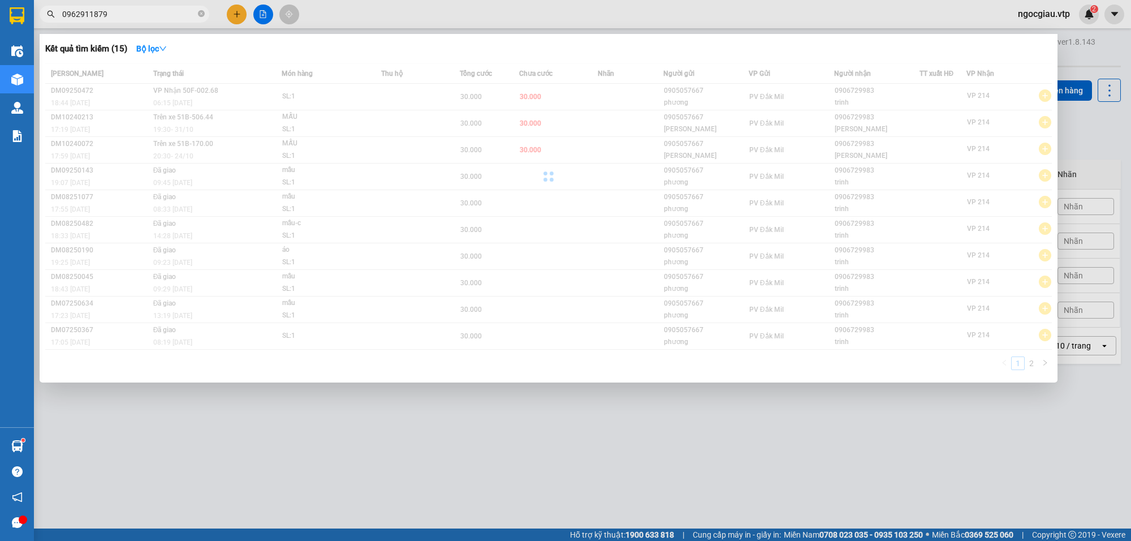
type input "0962911879"
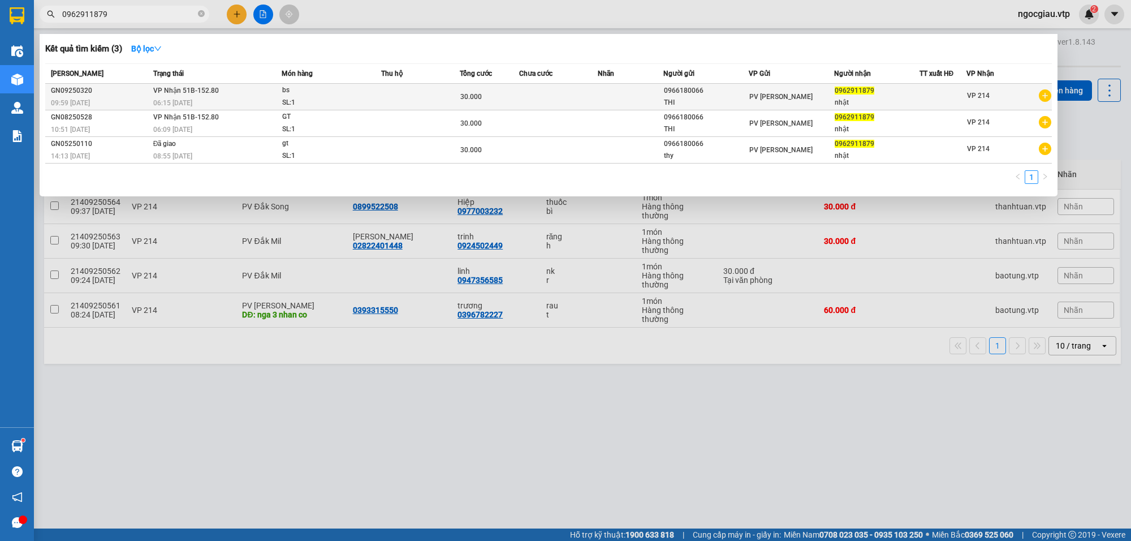
click at [428, 96] on td at bounding box center [420, 97] width 79 height 27
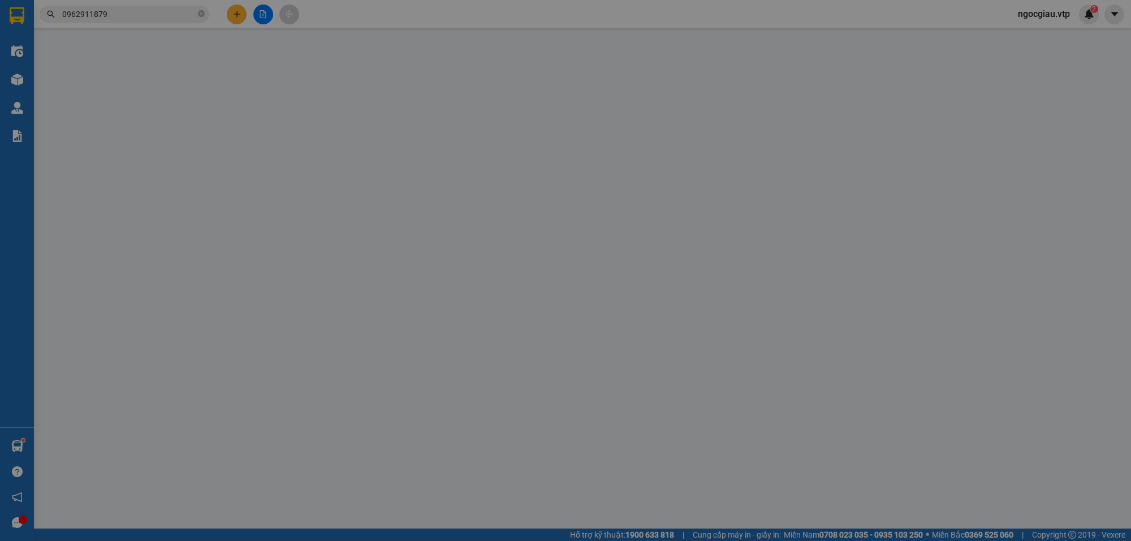
type input "0966180066"
type input "THI"
type input "0962911879"
type input "nhật"
type input "30.000"
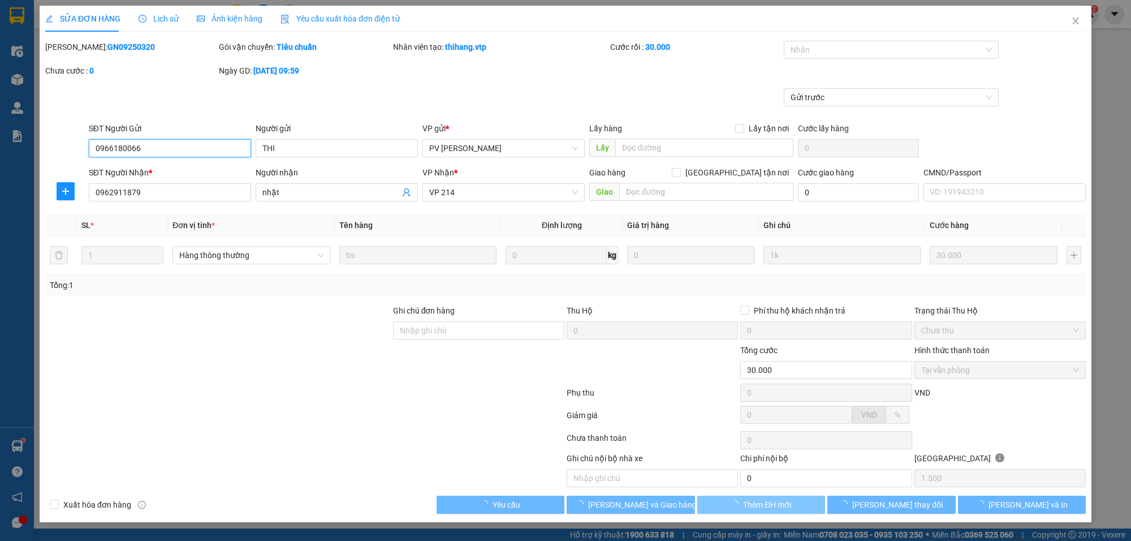
type input "1.500"
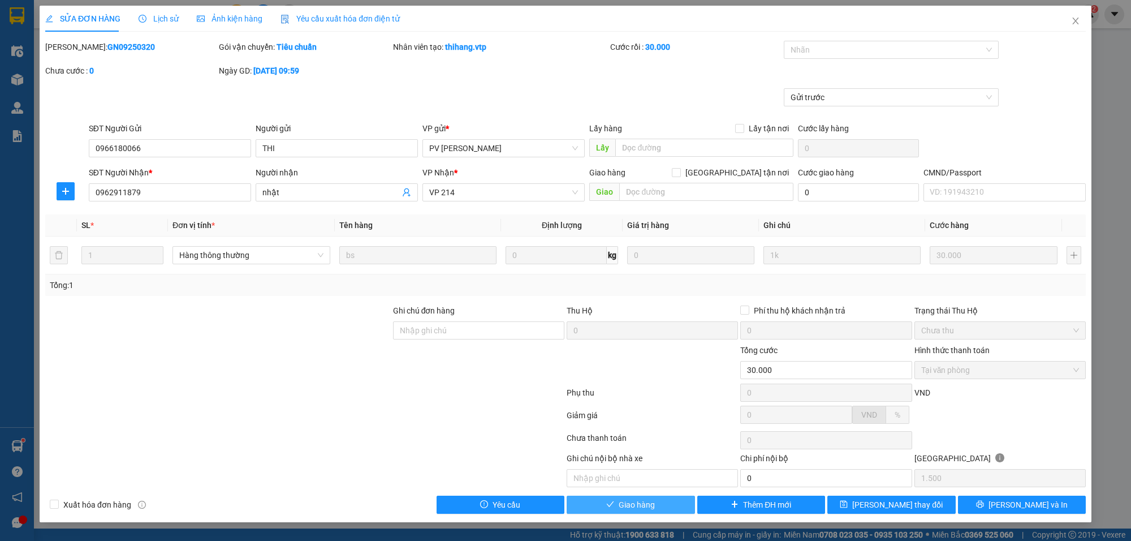
click at [654, 507] on span "Giao hàng" at bounding box center [637, 504] width 36 height 12
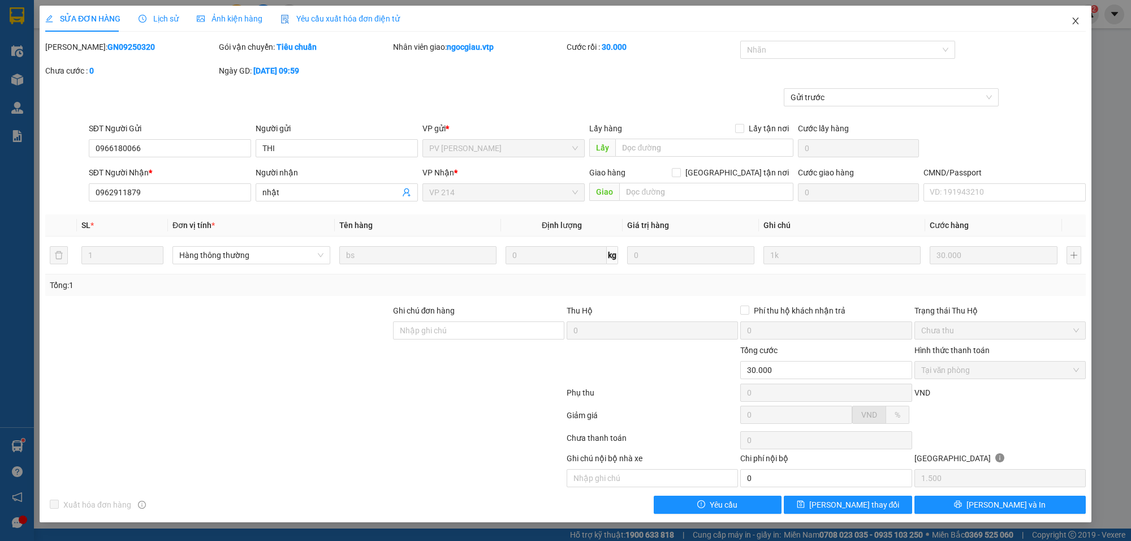
click at [1078, 12] on span "Close" at bounding box center [1076, 22] width 32 height 32
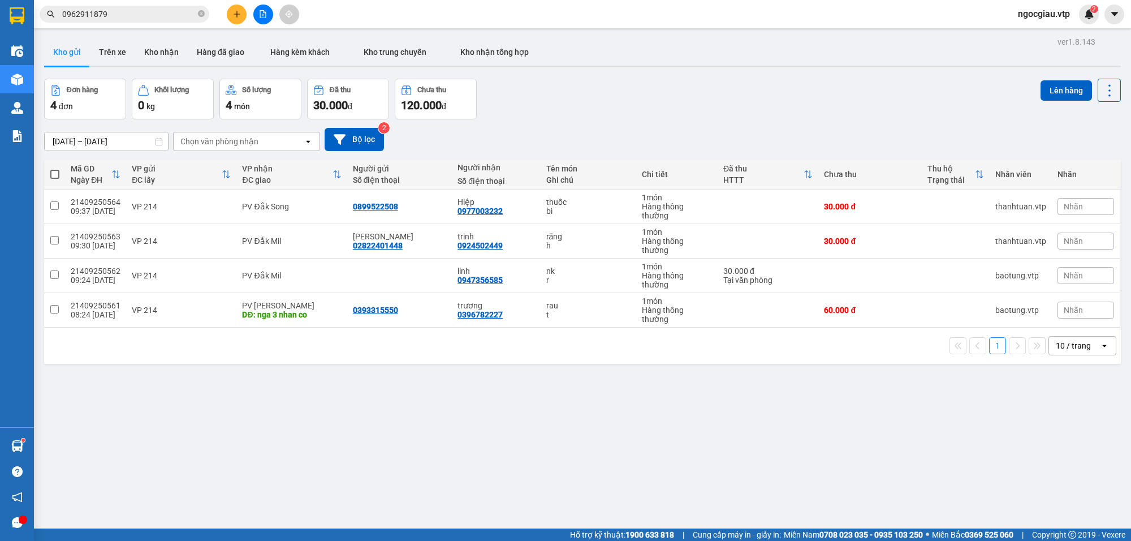
click at [767, 475] on div "ver 1.8.143 Kho gửi Trên xe Kho nhận Hàng đã giao Hàng kèm khách Kho trung chuy…" at bounding box center [583, 304] width 1086 height 541
click at [119, 18] on input "0962911879" at bounding box center [128, 14] width 133 height 12
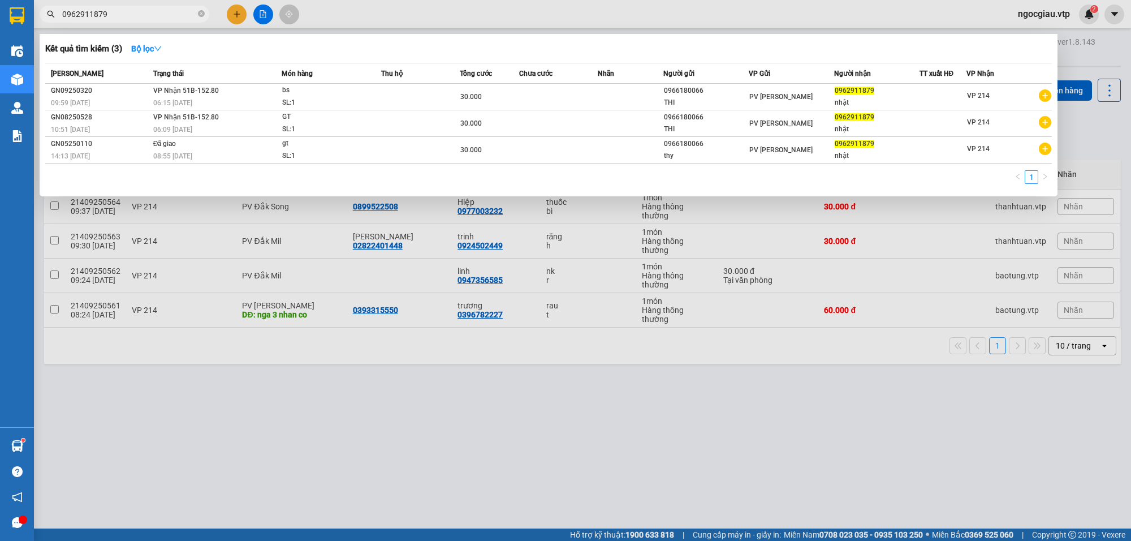
click at [119, 18] on input "0962911879" at bounding box center [128, 14] width 133 height 12
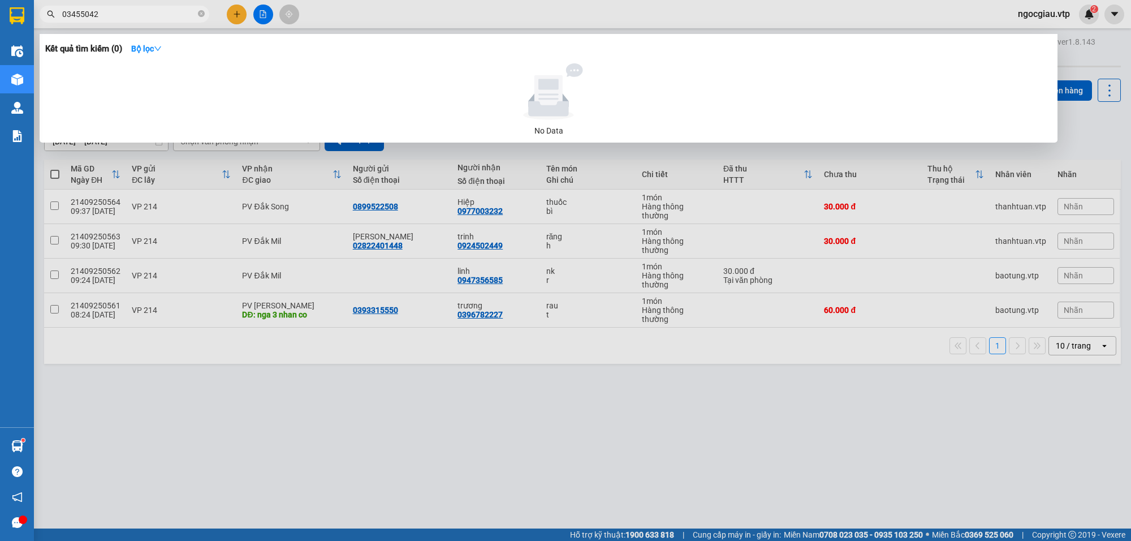
click at [118, 14] on input "03455042" at bounding box center [128, 14] width 133 height 12
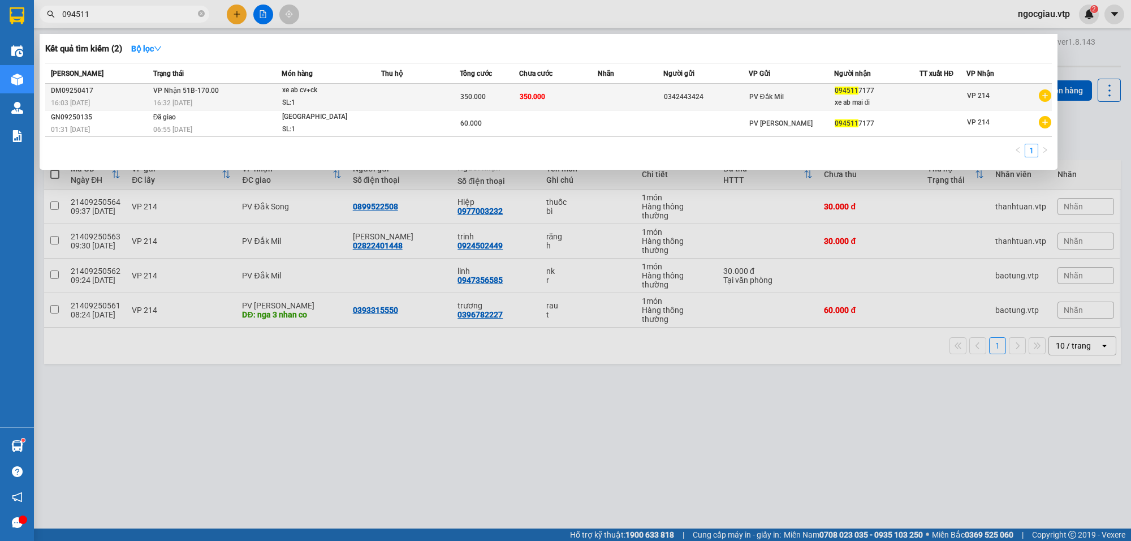
type input "094511"
click at [586, 89] on td "350.000" at bounding box center [558, 97] width 79 height 27
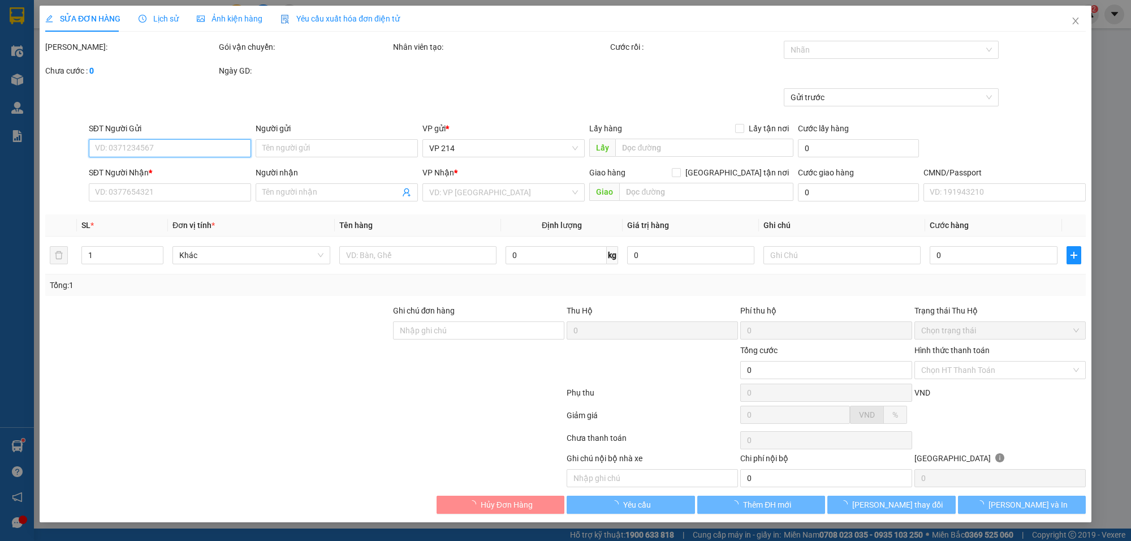
type input "0342443424"
type input "0945117177"
type input "xe ab mai đi"
type input "350.000"
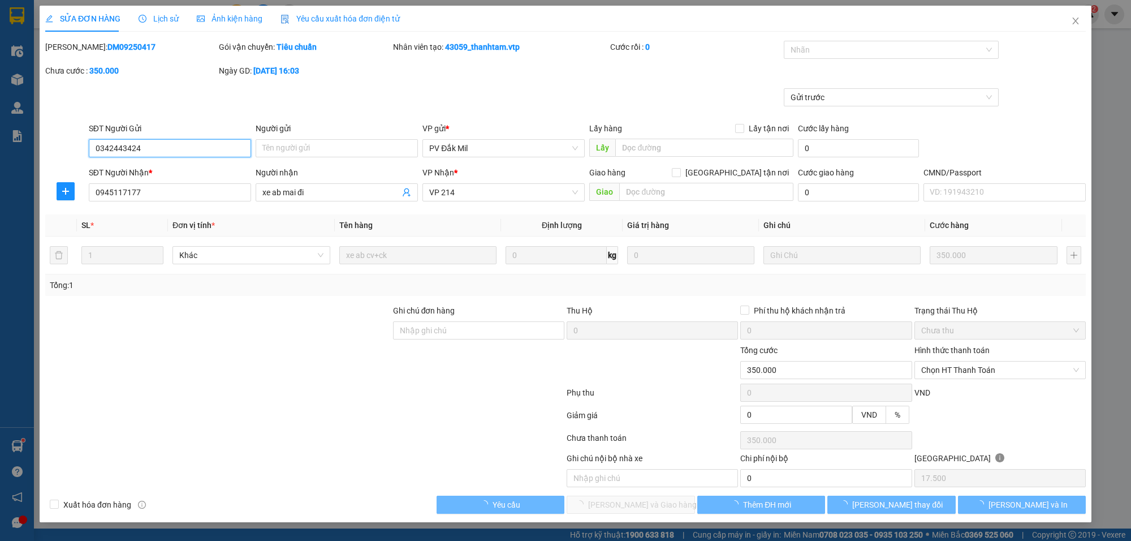
type input "17.500"
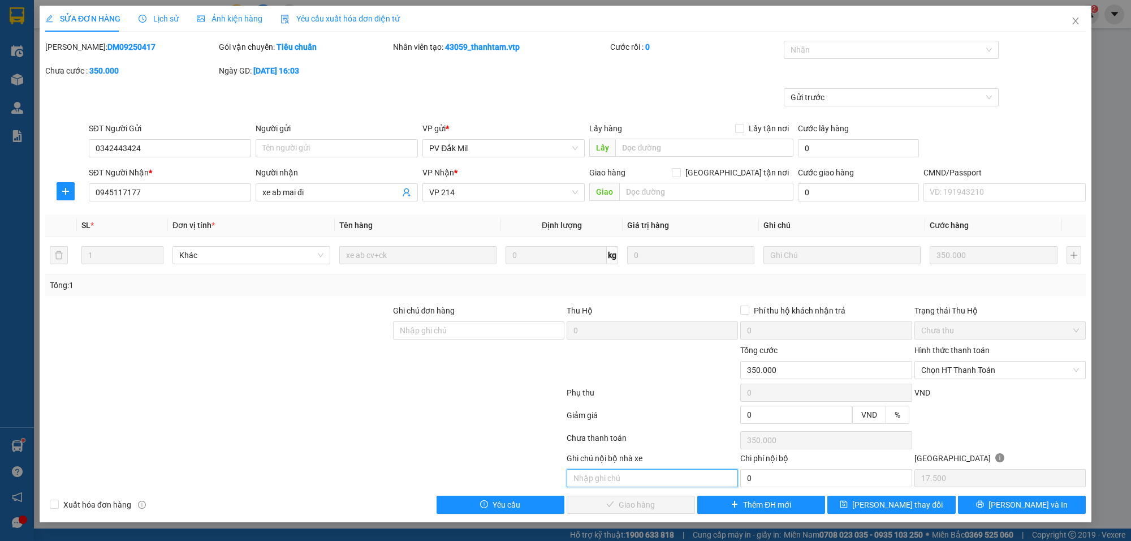
click at [628, 481] on input "text" at bounding box center [652, 478] width 171 height 18
click at [434, 329] on input "Ghi chú đơn hàng" at bounding box center [478, 330] width 171 height 18
type input "07093006145/ dak nông/ [DATE]"
click at [951, 375] on span "Chọn HT Thanh Toán" at bounding box center [1000, 369] width 158 height 17
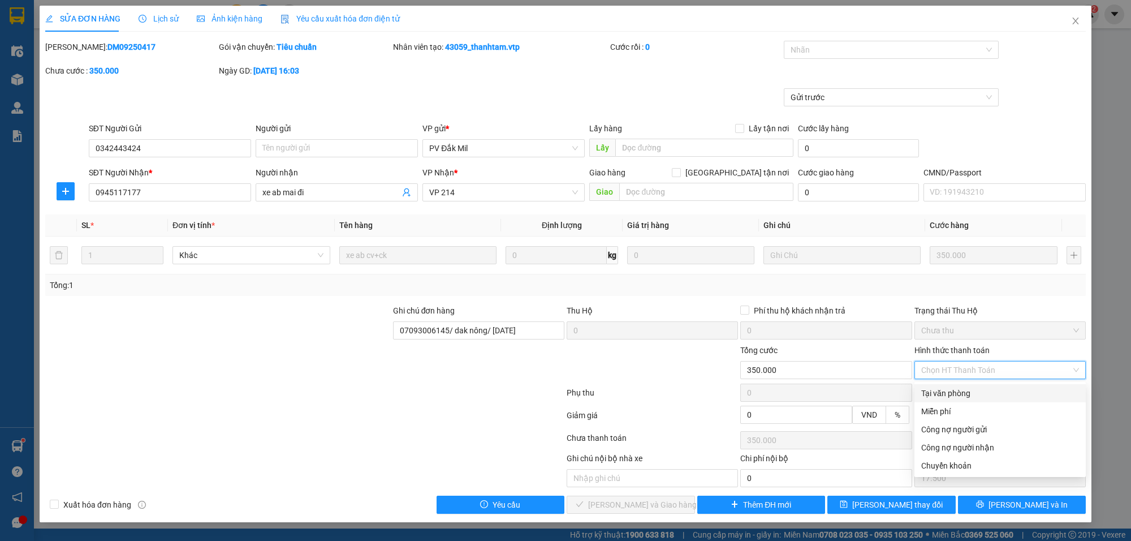
click at [964, 394] on div "Tại văn phòng" at bounding box center [1000, 393] width 158 height 12
type input "0"
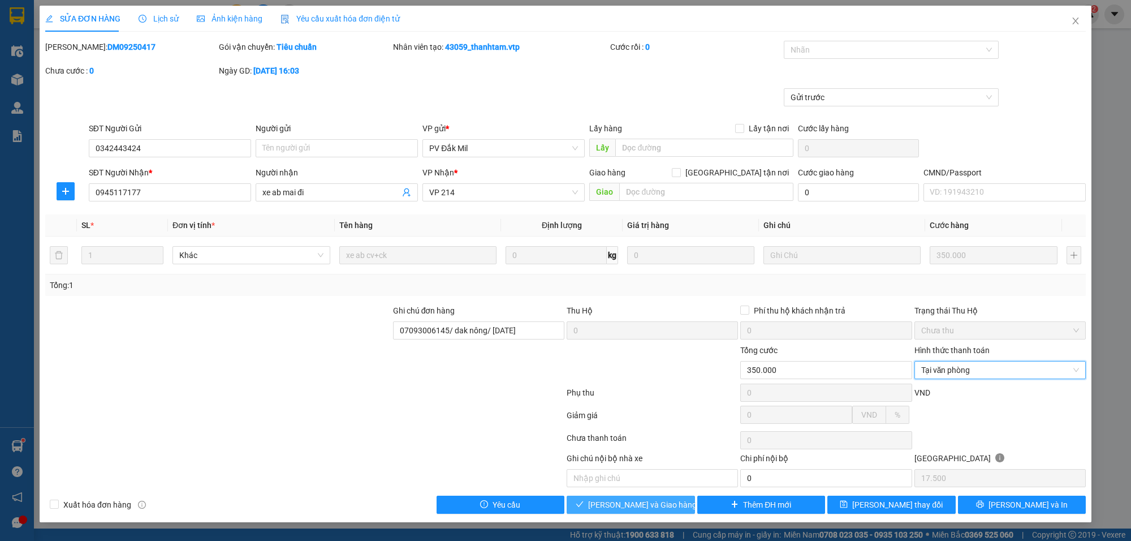
click at [667, 506] on span "[PERSON_NAME] và Giao hàng" at bounding box center [642, 504] width 109 height 12
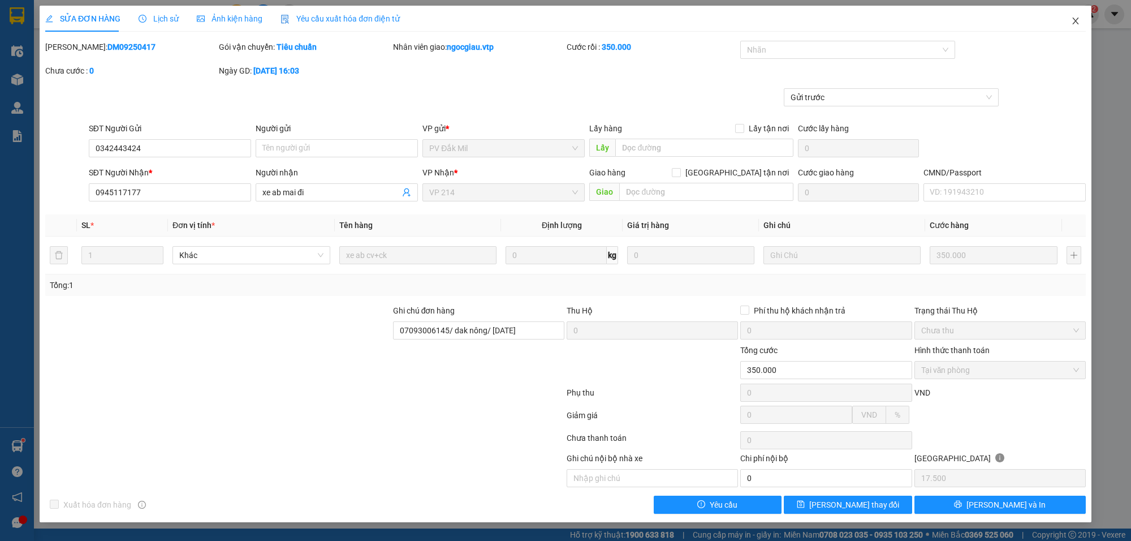
click at [1078, 15] on span "Close" at bounding box center [1076, 22] width 32 height 32
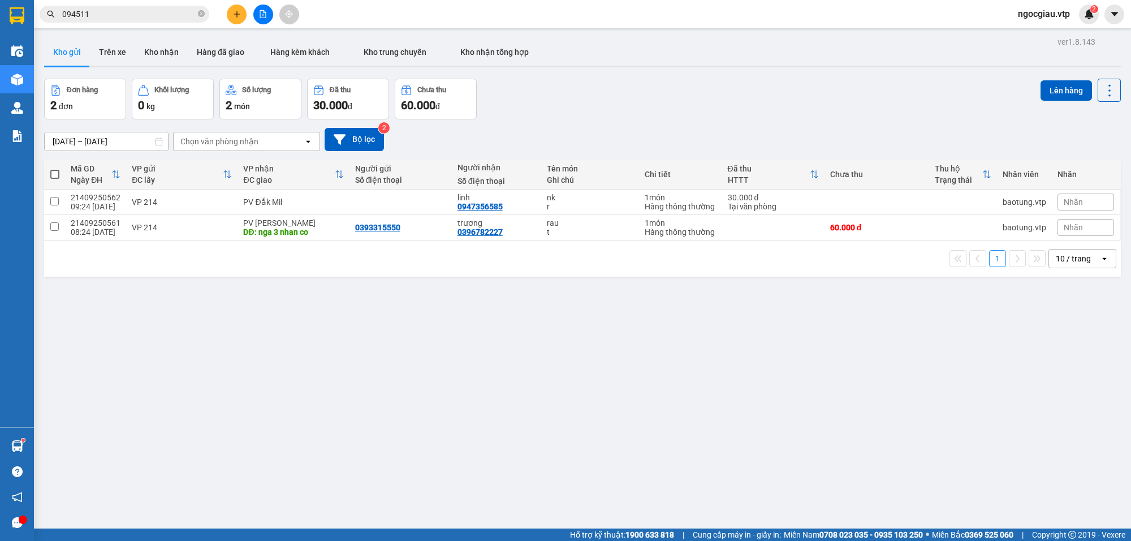
click at [127, 17] on input "094511" at bounding box center [128, 14] width 133 height 12
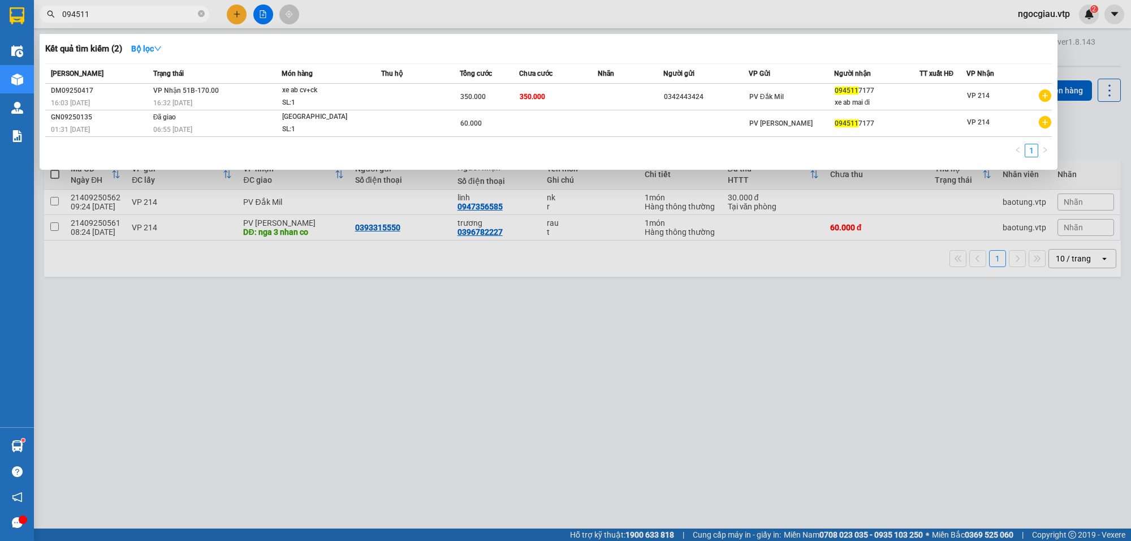
click at [127, 17] on input "094511" at bounding box center [128, 14] width 133 height 12
paste input "39450094"
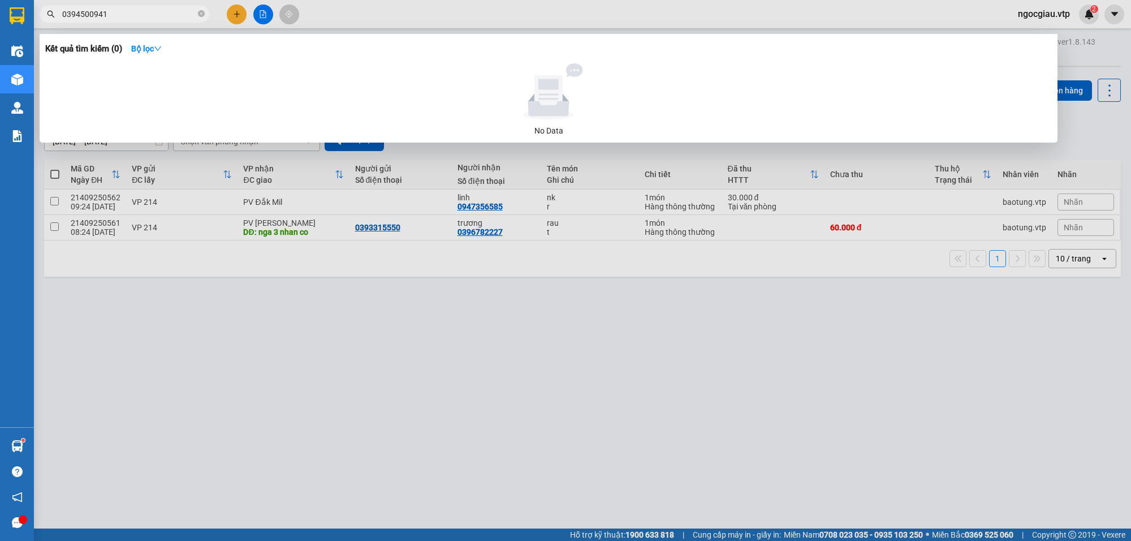
click at [127, 17] on input "0394500941" at bounding box center [128, 14] width 133 height 12
click at [625, 461] on div at bounding box center [565, 270] width 1131 height 541
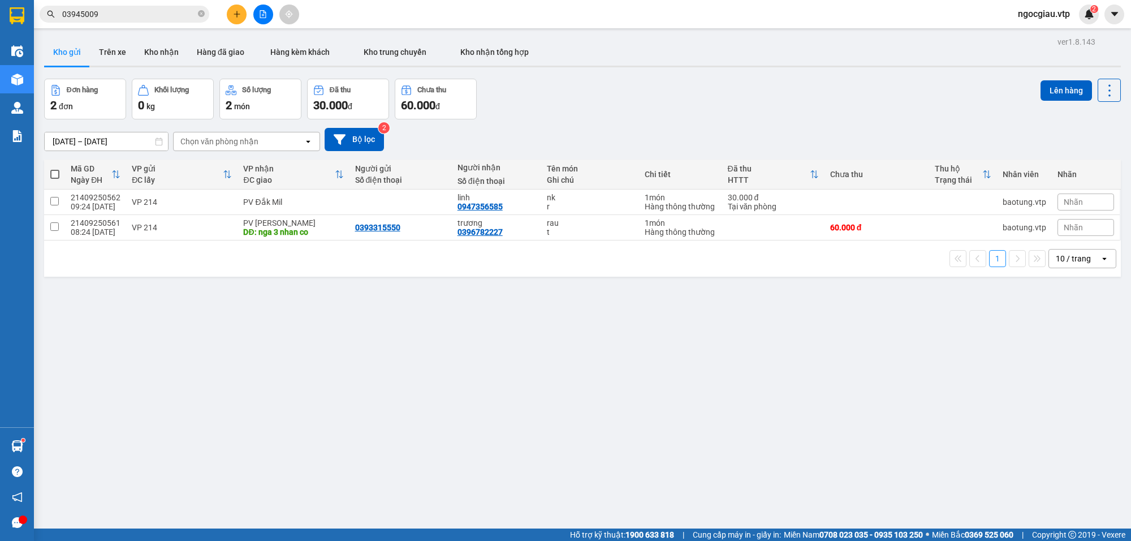
click at [162, 18] on input "03945009" at bounding box center [128, 14] width 133 height 12
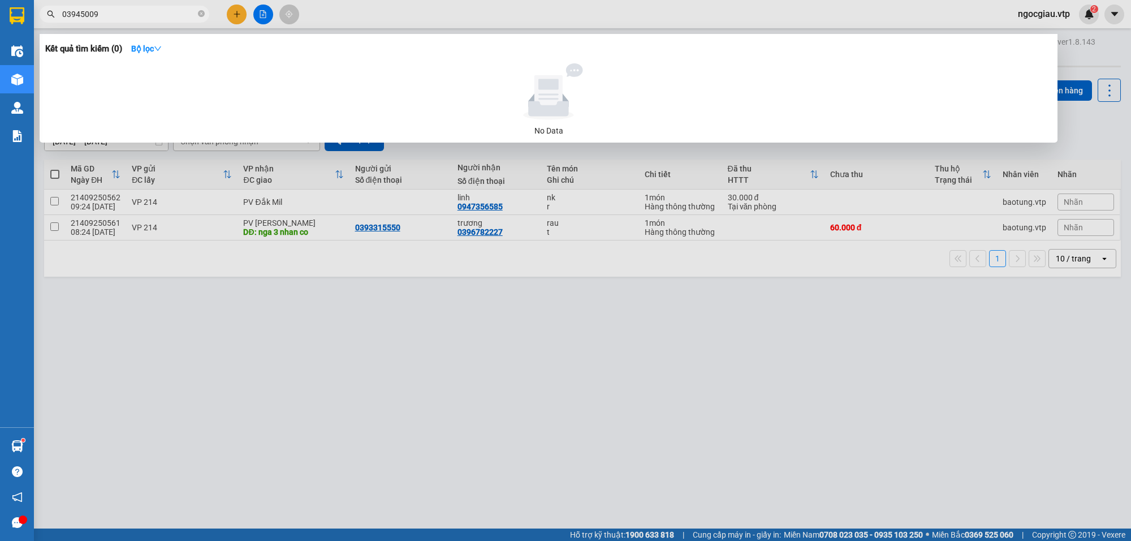
click at [162, 18] on input "03945009" at bounding box center [128, 14] width 133 height 12
type input "0915811860"
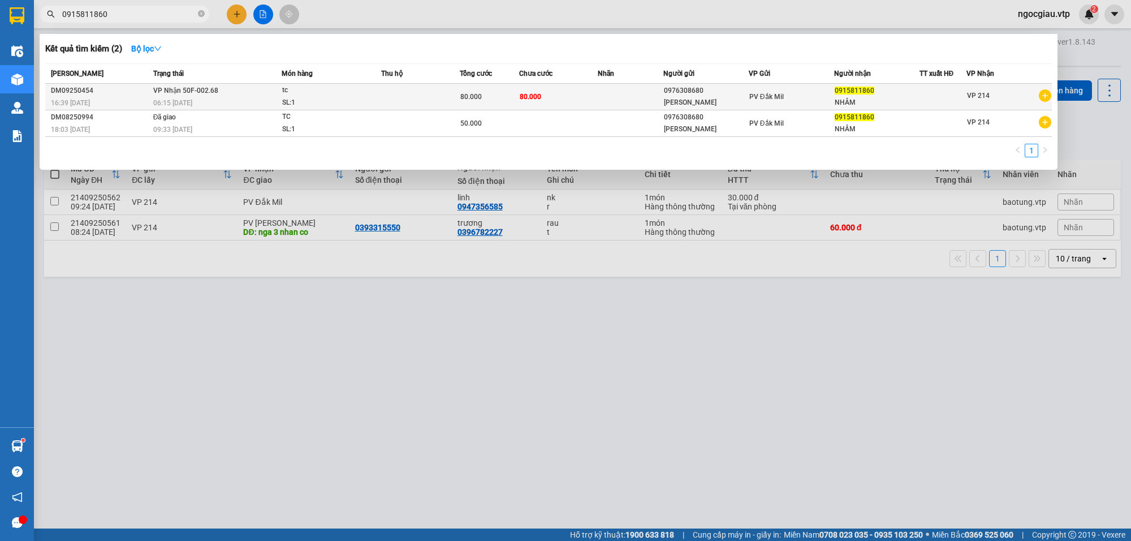
click at [448, 94] on td at bounding box center [420, 97] width 79 height 27
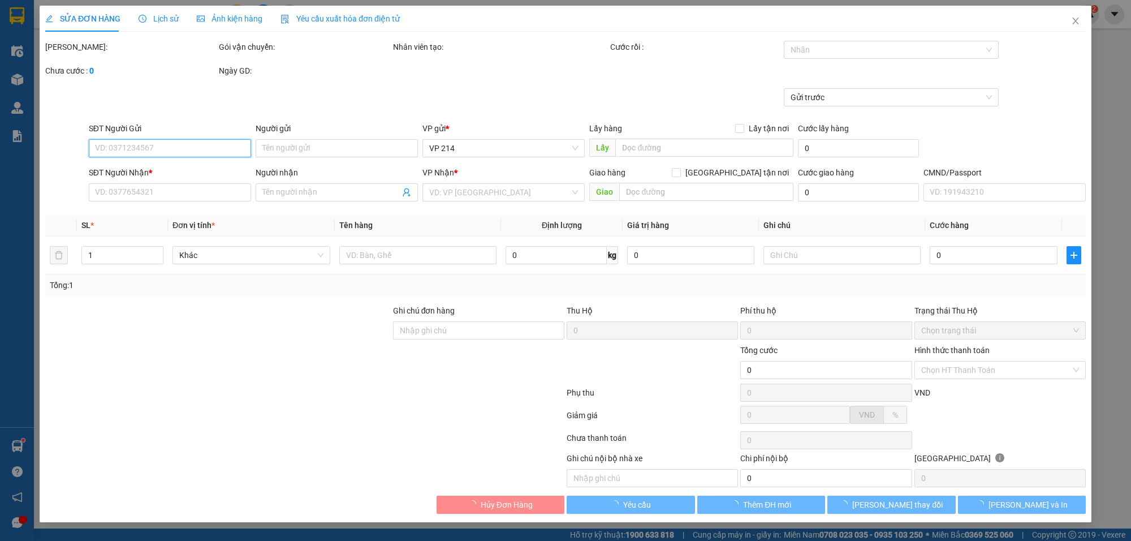
type input "0976308680"
type input "[PERSON_NAME]"
type input "0915811860"
type input "NHÂM"
type input "80.000"
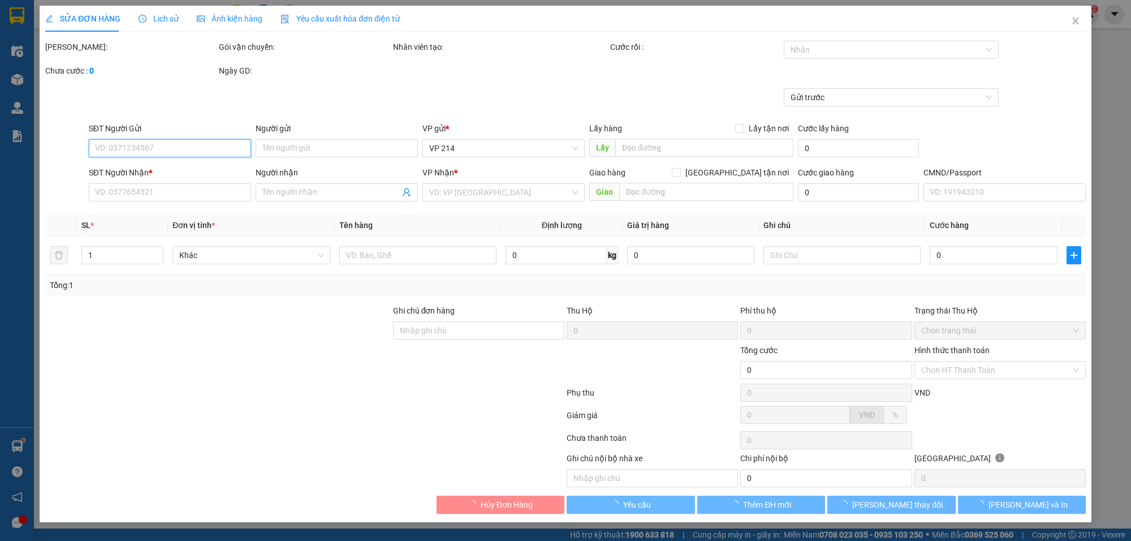
type input "80.000"
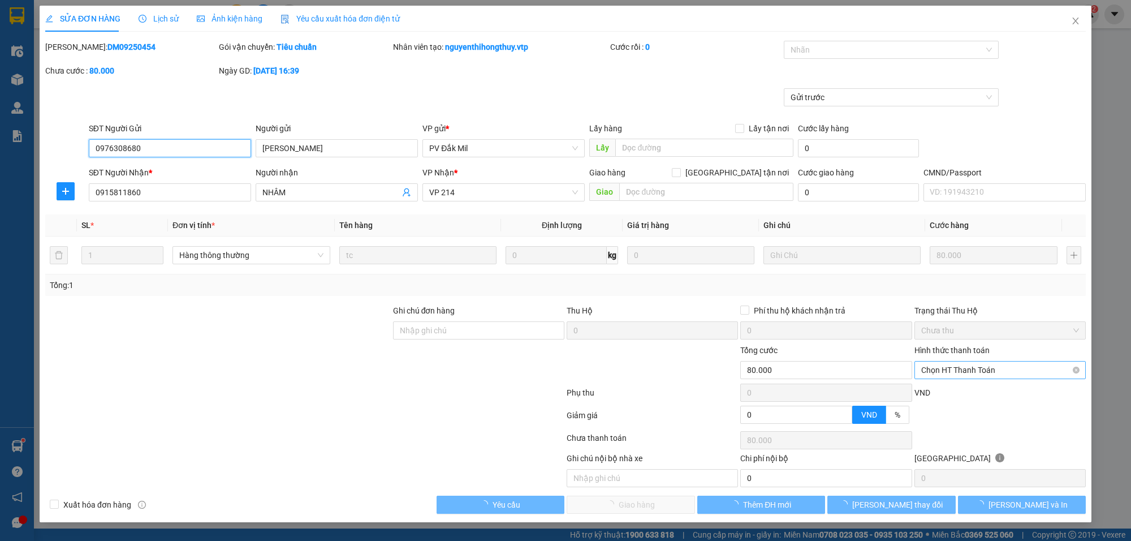
type input "4.000"
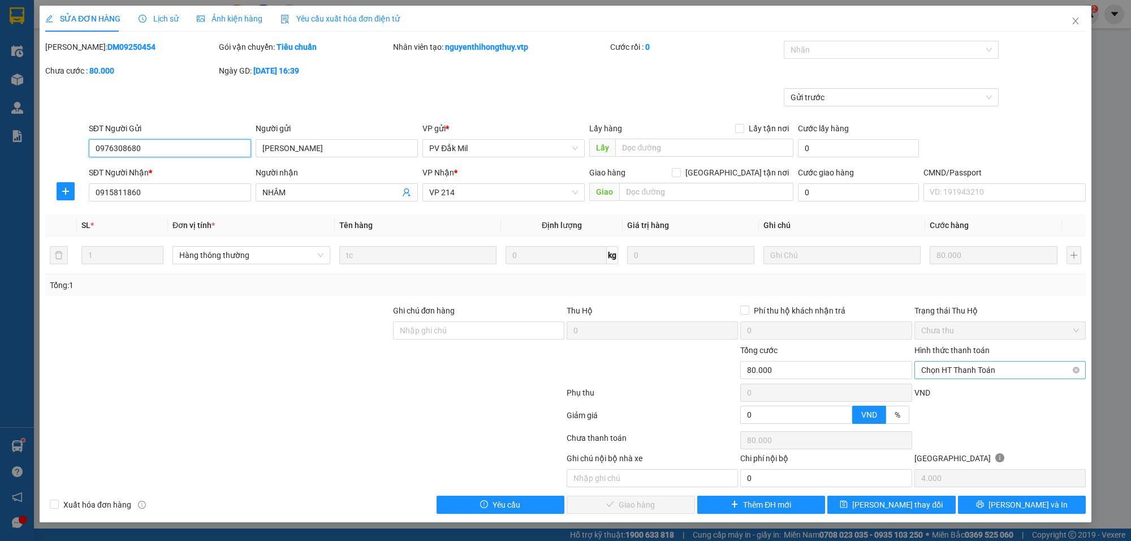
click at [980, 363] on span "Chọn HT Thanh Toán" at bounding box center [1000, 369] width 158 height 17
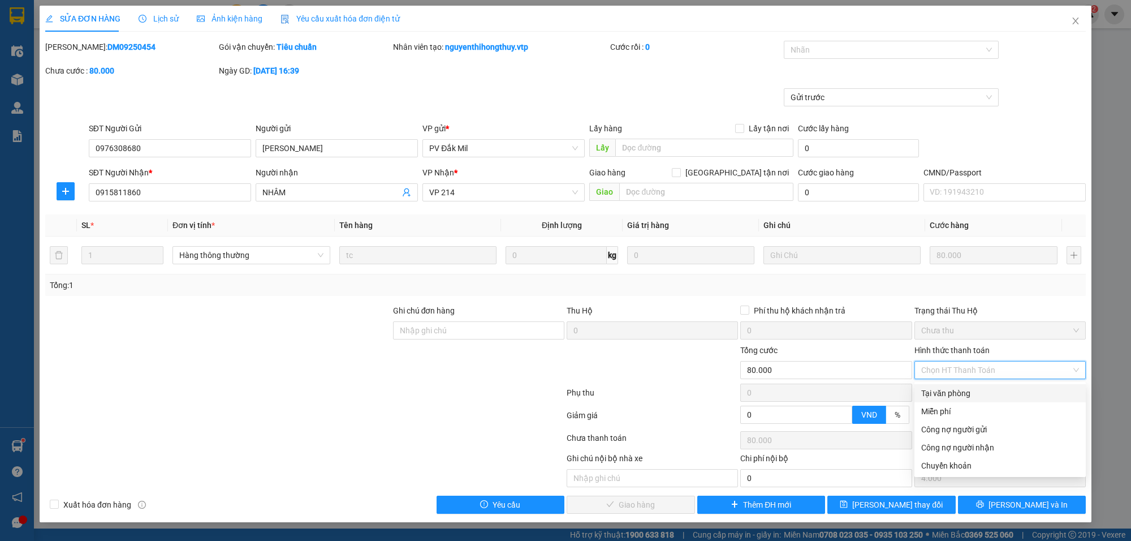
click at [968, 392] on div "Tại văn phòng" at bounding box center [1000, 393] width 158 height 12
type input "0"
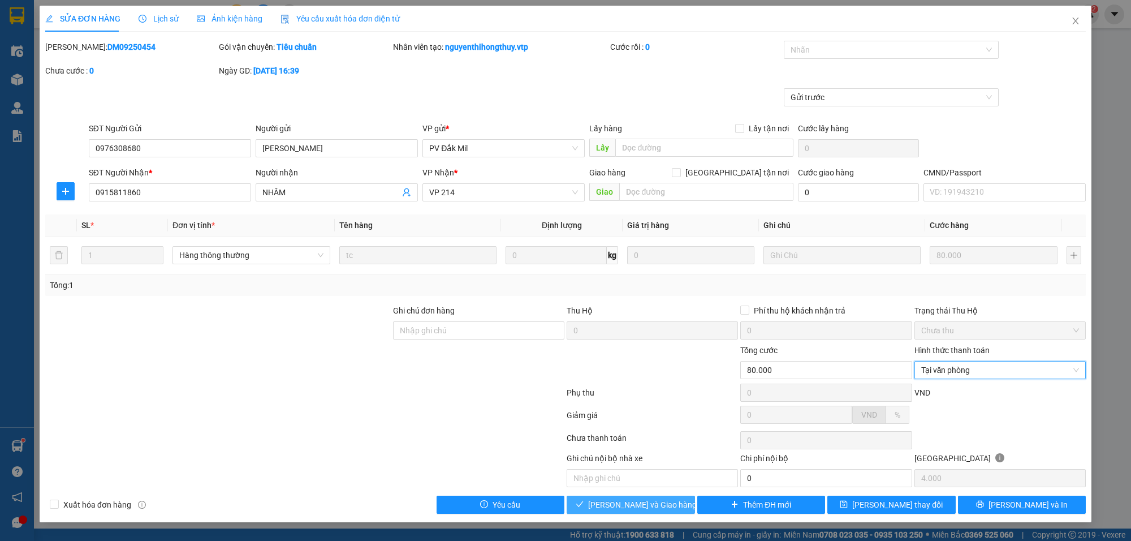
click at [628, 507] on span "[PERSON_NAME] và Giao hàng" at bounding box center [642, 504] width 109 height 12
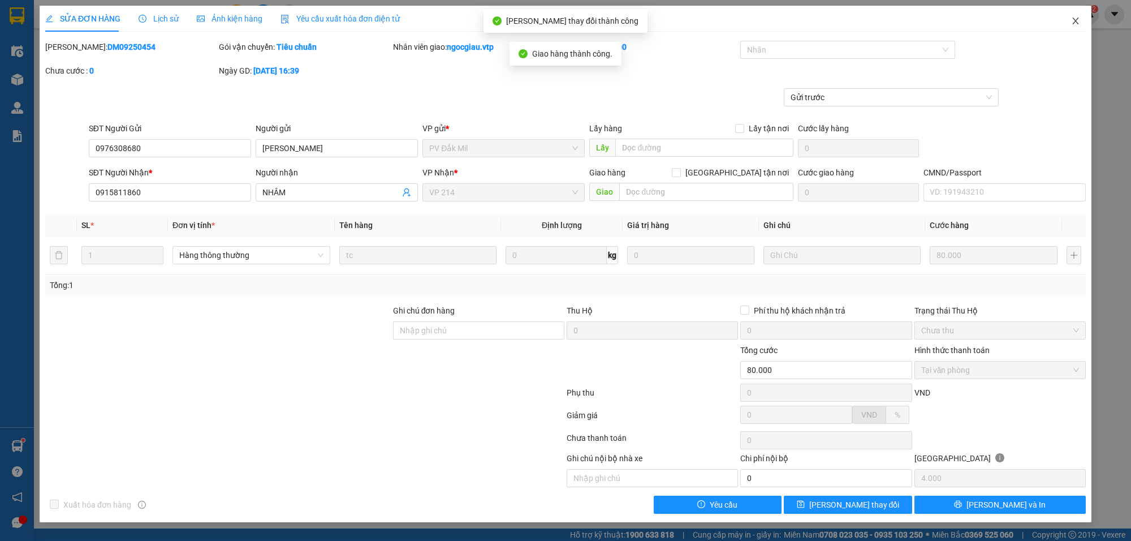
click at [1081, 20] on span "Close" at bounding box center [1076, 22] width 32 height 32
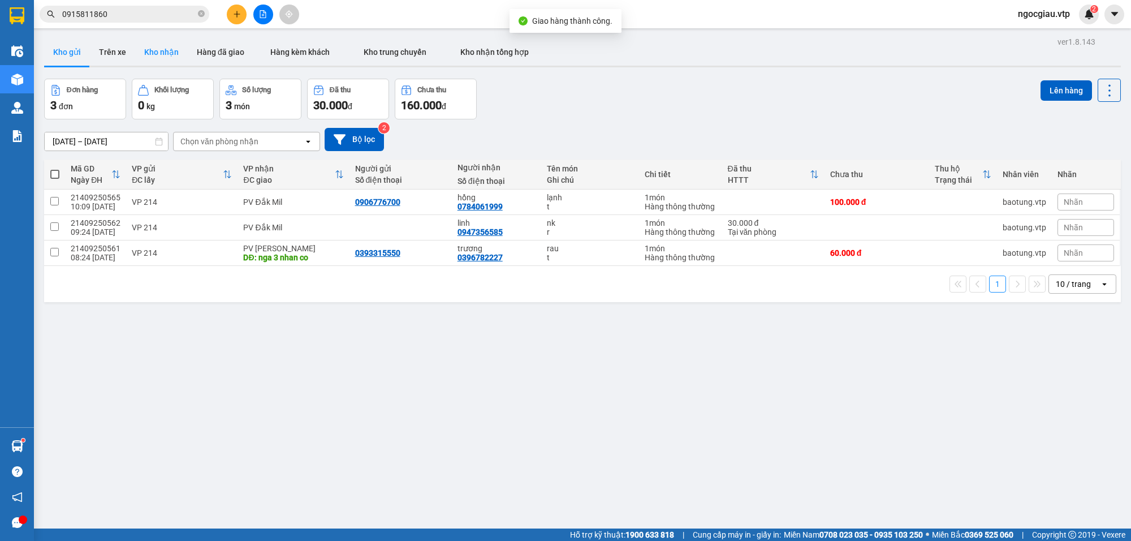
click at [156, 52] on button "Kho nhận" at bounding box center [161, 51] width 53 height 27
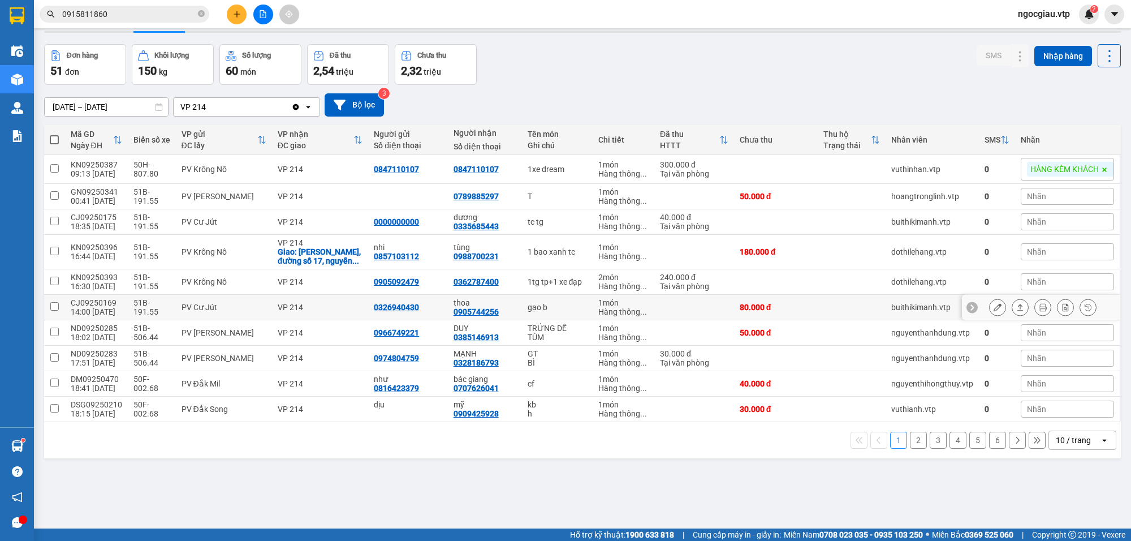
scroll to position [52, 0]
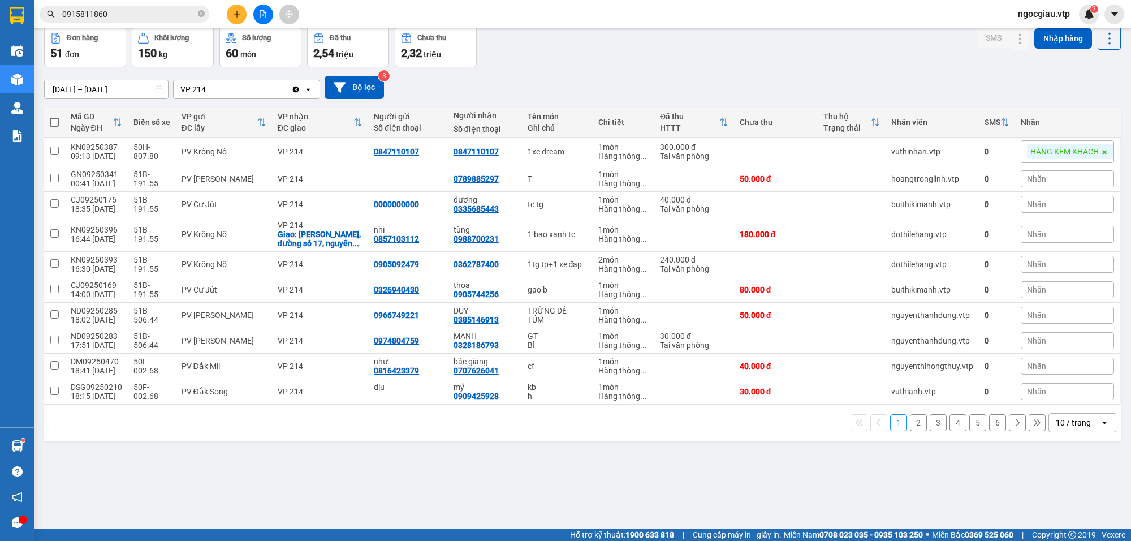
click at [1062, 428] on div "10 / trang" at bounding box center [1073, 422] width 35 height 11
click at [1055, 407] on span "100 / trang" at bounding box center [1067, 408] width 41 height 11
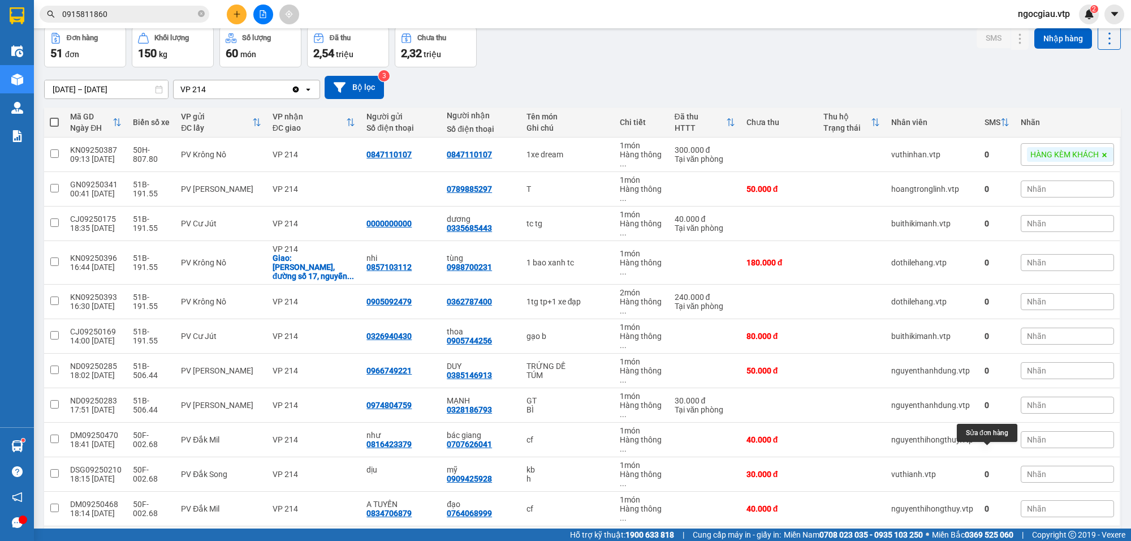
click at [994, 533] on button at bounding box center [998, 543] width 16 height 20
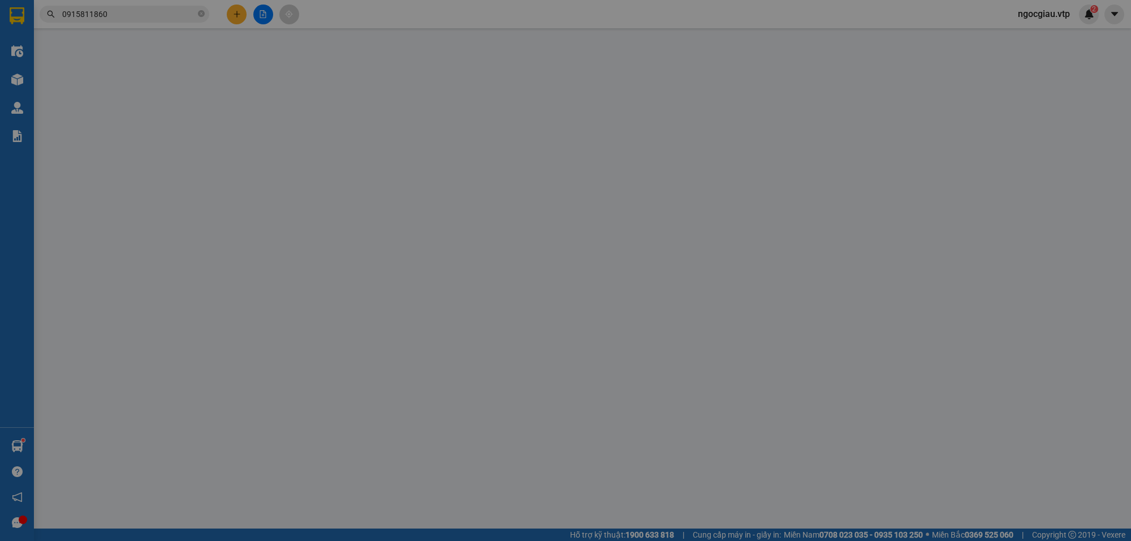
type input "0947356585"
type input "linh"
type input "0337793466"
type input "kiệt"
type input "30.000"
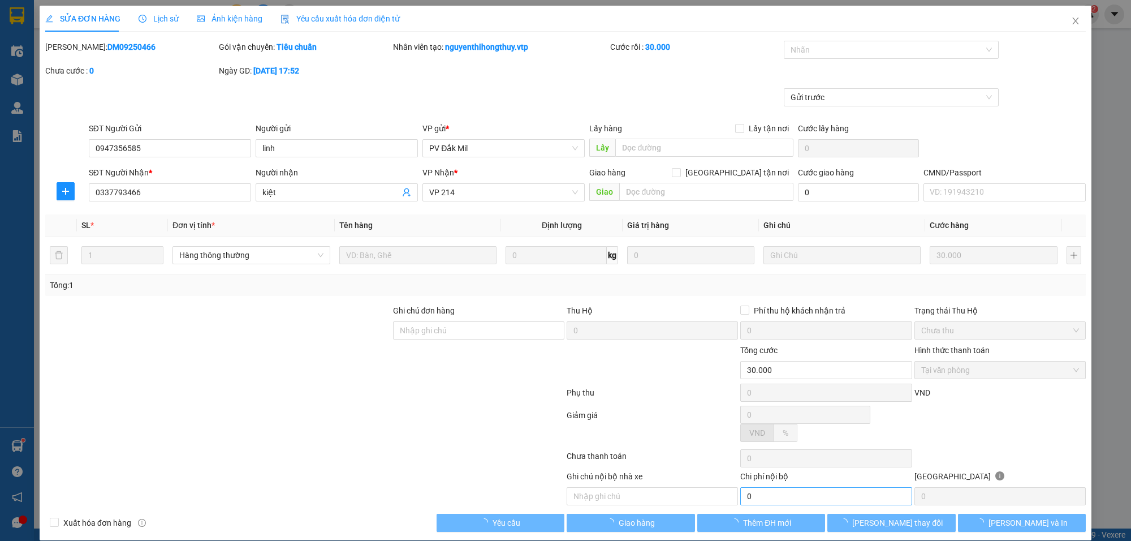
type input "1.500"
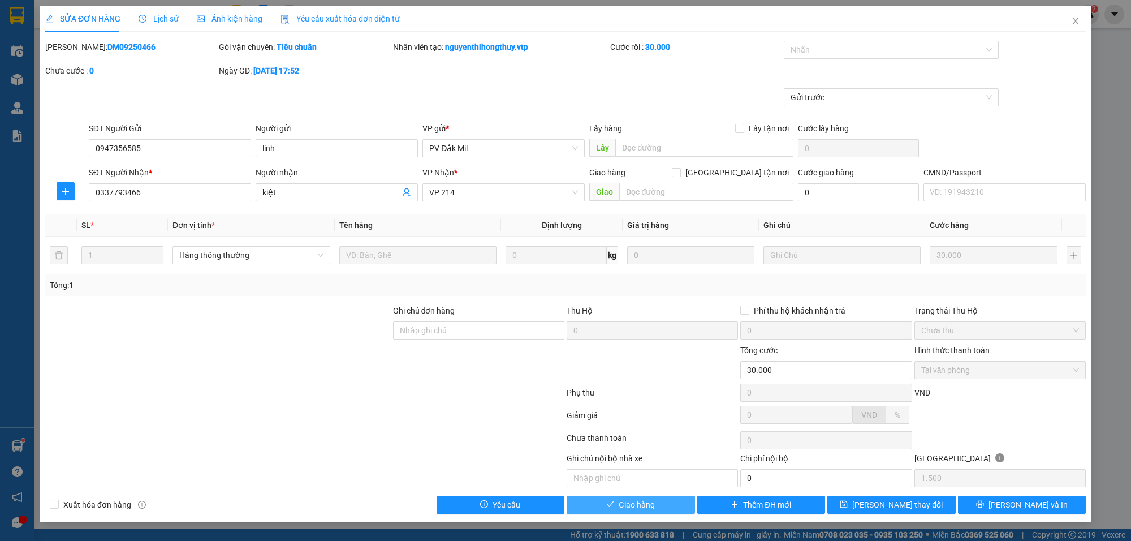
click at [654, 511] on span "Giao hàng" at bounding box center [637, 504] width 36 height 12
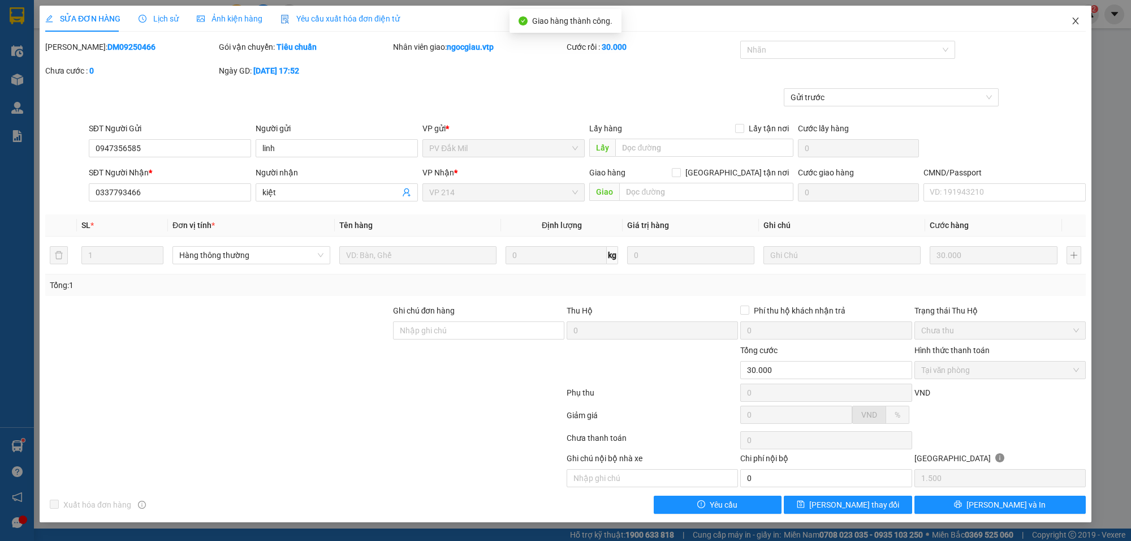
click at [1071, 18] on icon "close" at bounding box center [1075, 20] width 9 height 9
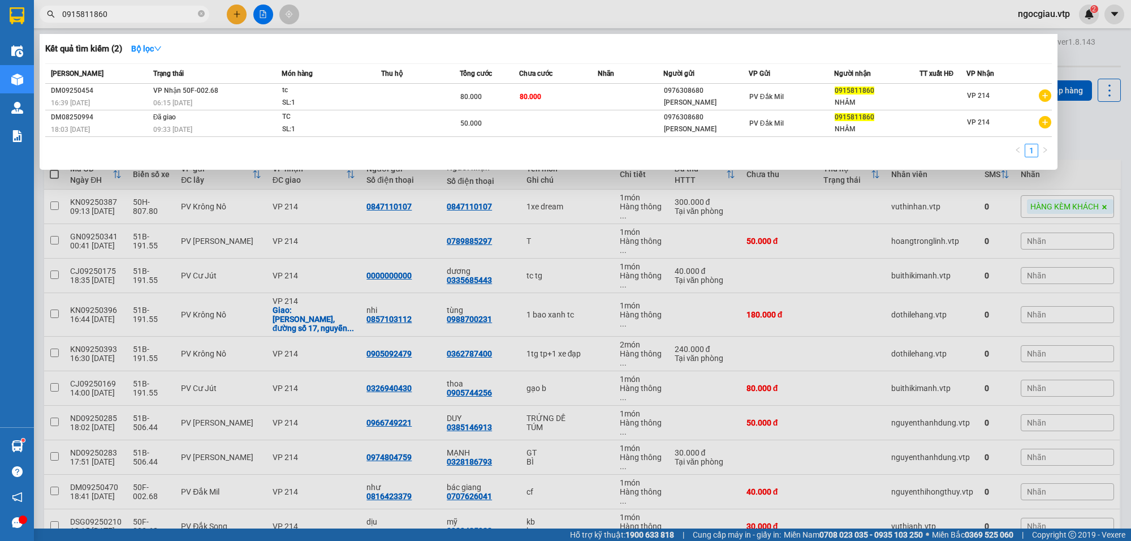
click at [125, 15] on input "0915811860" at bounding box center [128, 14] width 133 height 12
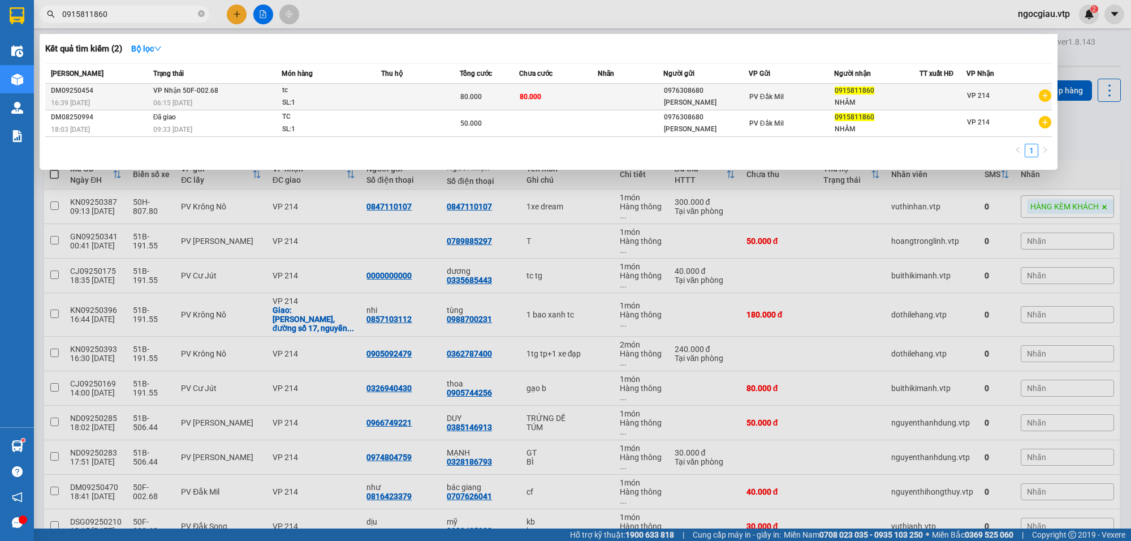
click at [394, 89] on td at bounding box center [420, 97] width 79 height 27
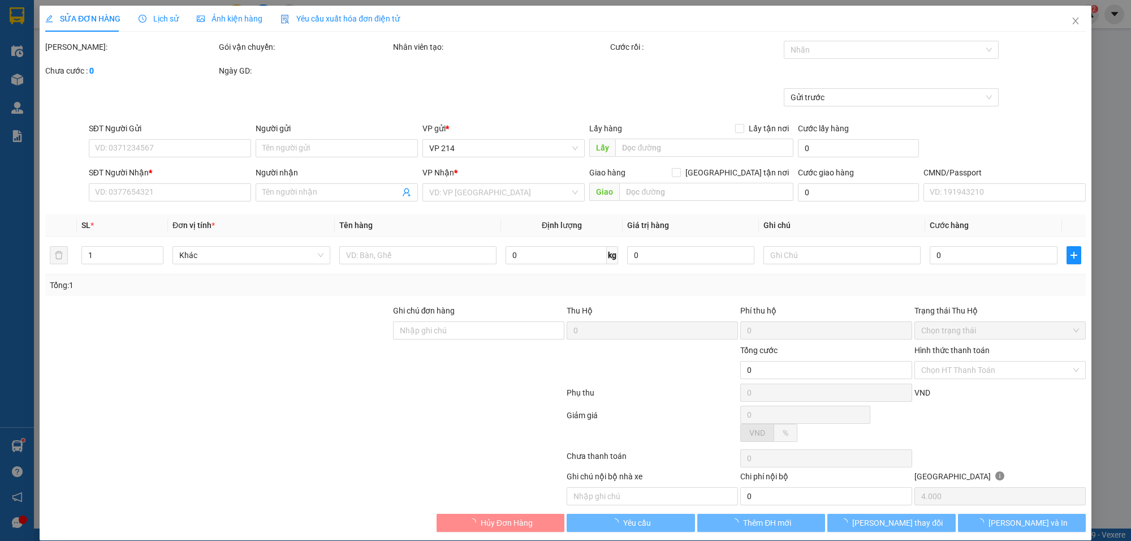
type input "0976308680"
type input "[PERSON_NAME]"
type input "0915811860"
type input "NHÂM"
type input "80.000"
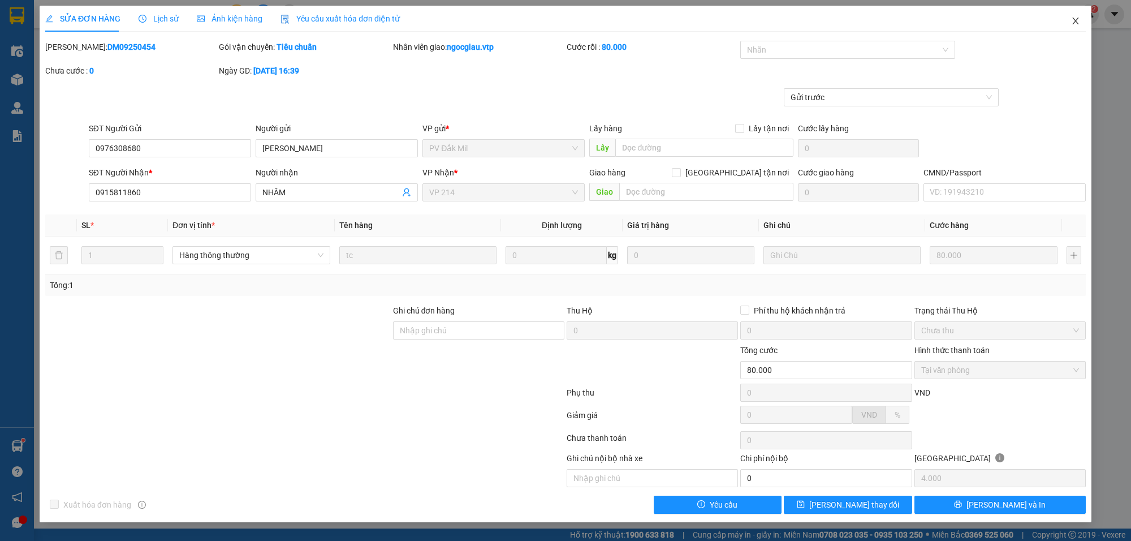
click at [1077, 17] on icon "close" at bounding box center [1075, 20] width 9 height 9
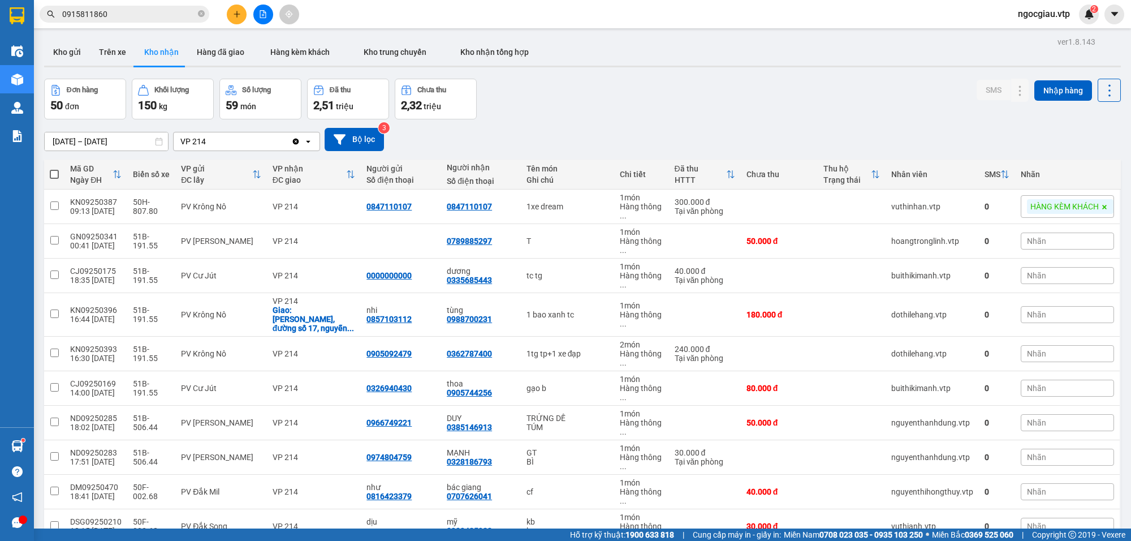
click at [119, 15] on input "0915811860" at bounding box center [128, 14] width 133 height 12
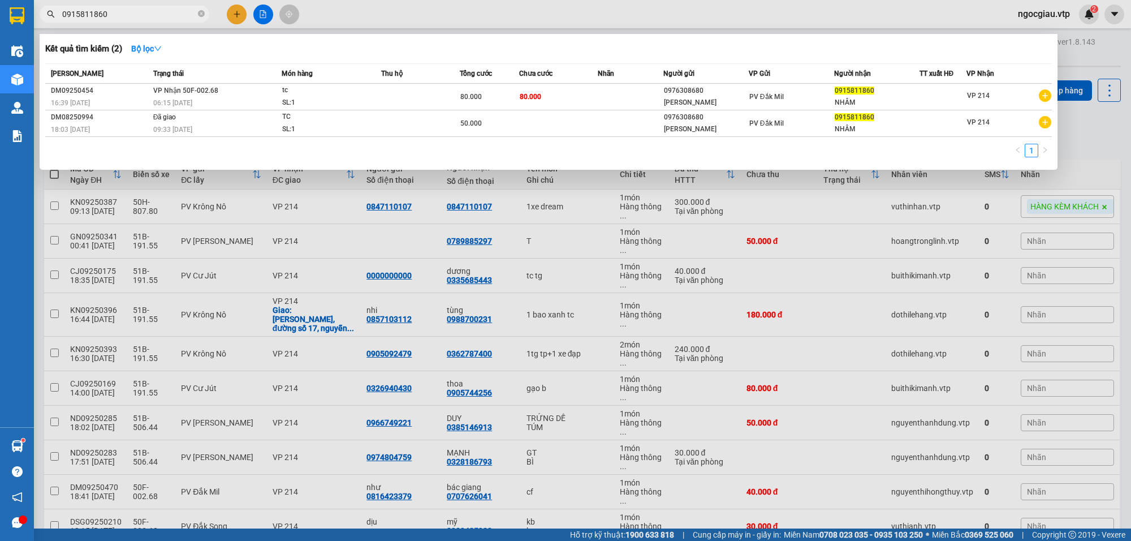
click at [120, 14] on input "0915811860" at bounding box center [128, 14] width 133 height 12
type input "0922816888"
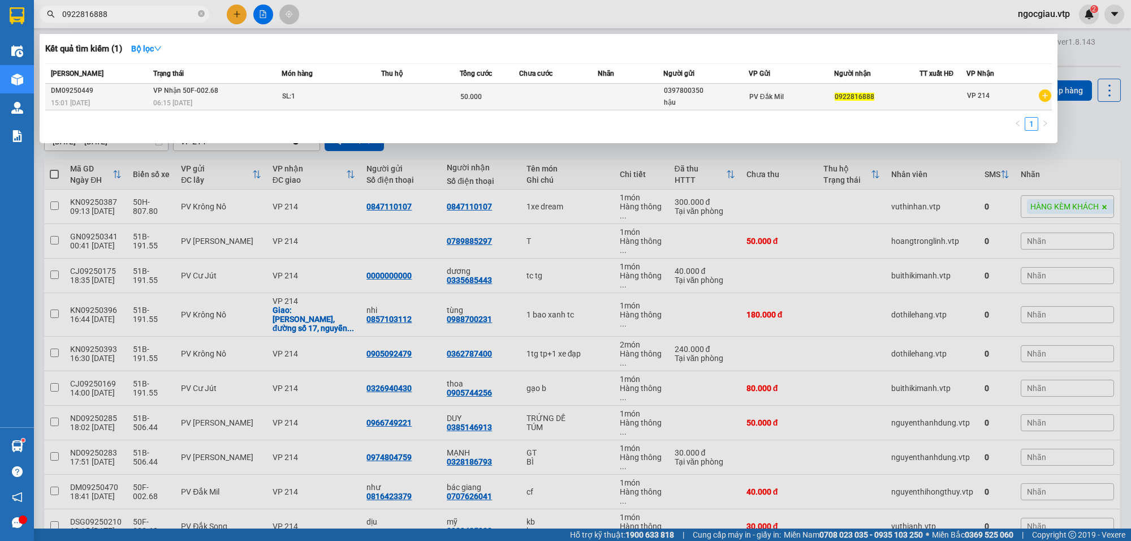
click at [422, 89] on td at bounding box center [420, 97] width 79 height 27
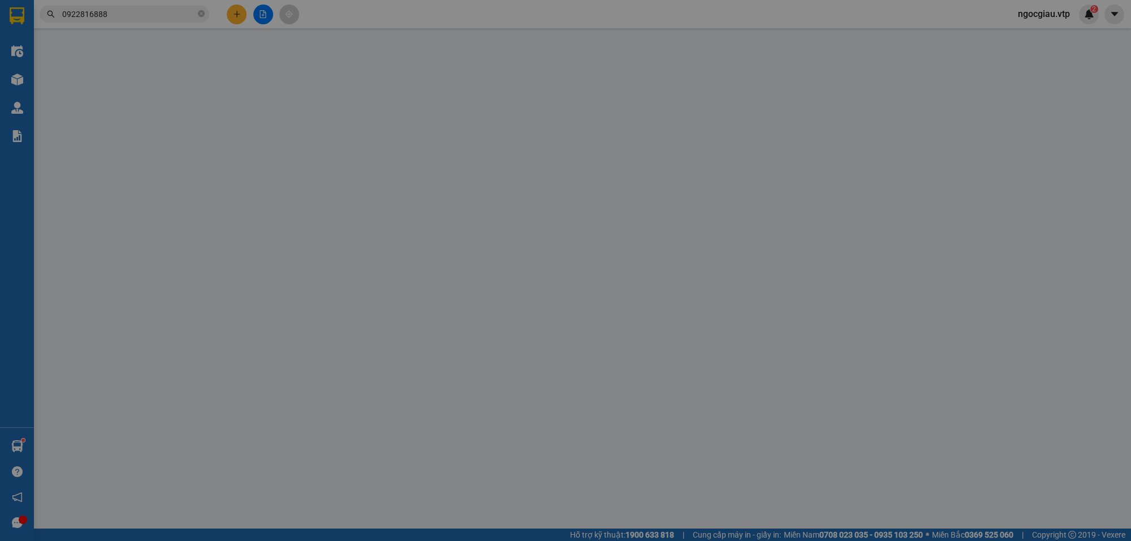
type input "0397800350"
type input "hậu"
type input "0922816888"
type input "tc"
type input "50.000"
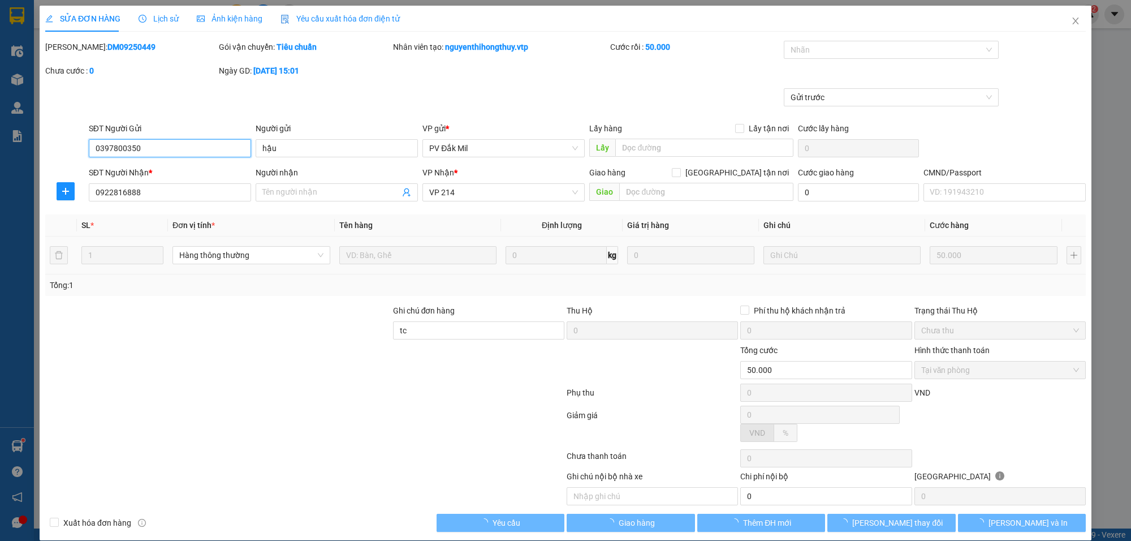
type input "2.500"
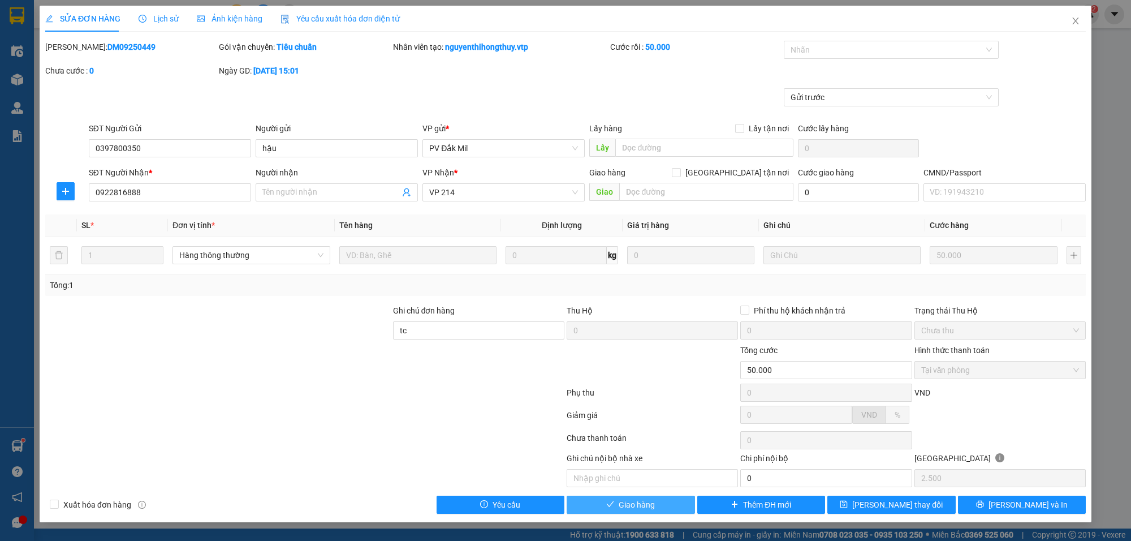
click at [646, 511] on span "Giao hàng" at bounding box center [637, 504] width 36 height 12
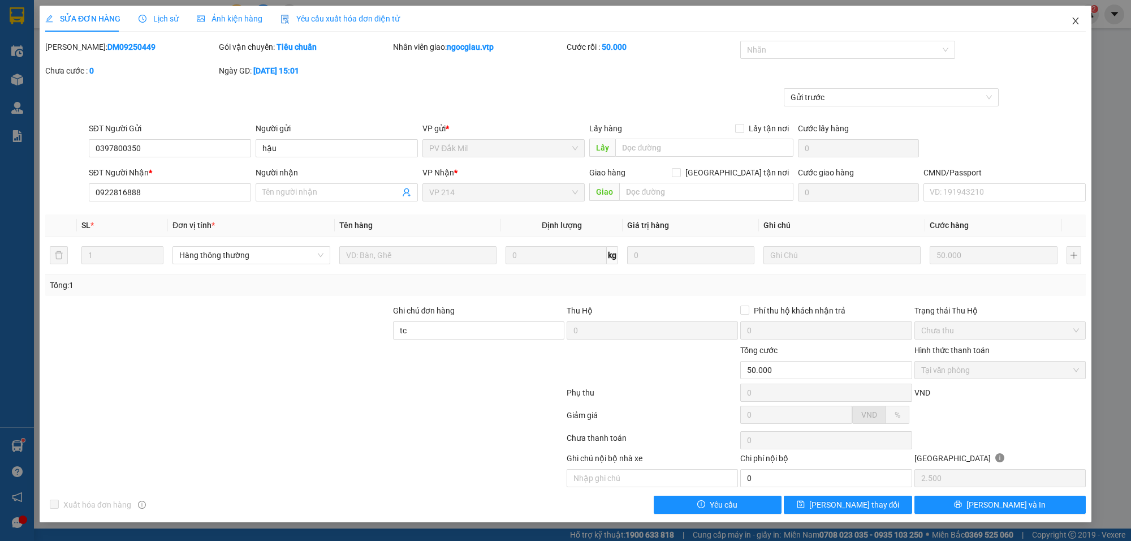
click at [1072, 18] on icon "close" at bounding box center [1075, 20] width 9 height 9
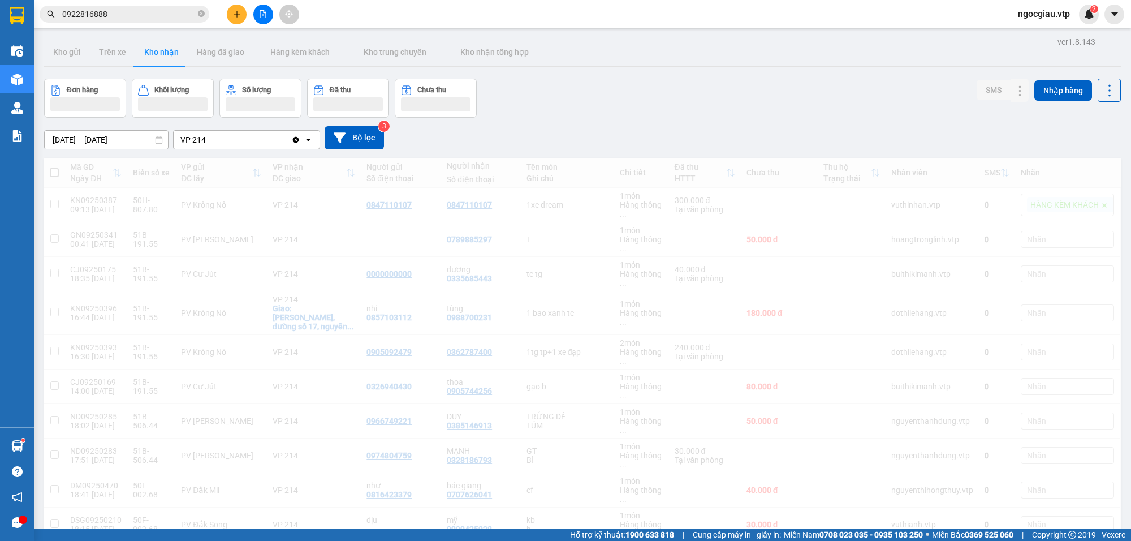
click at [124, 15] on input "0922816888" at bounding box center [128, 14] width 133 height 12
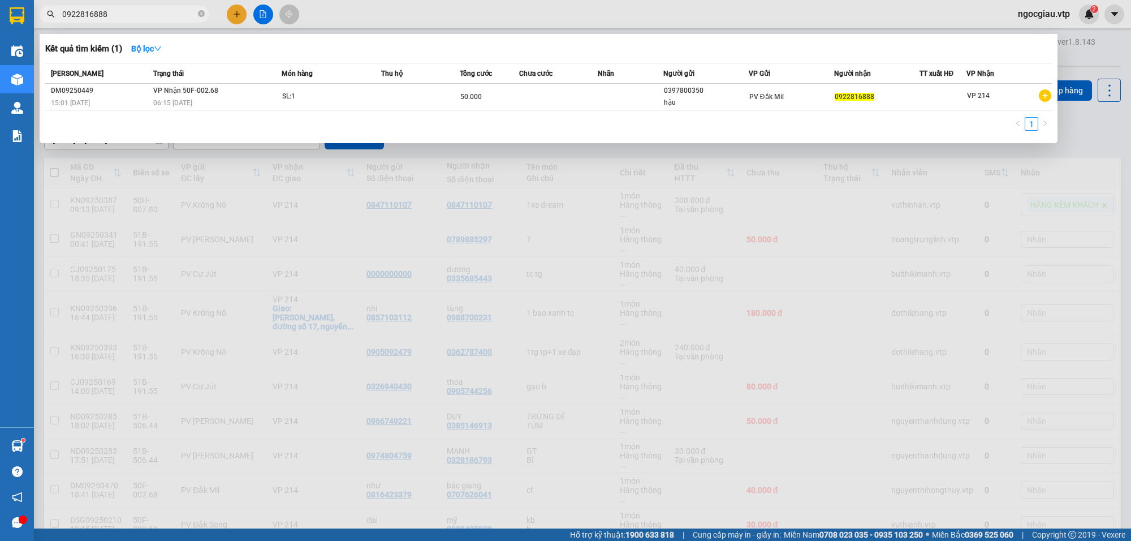
click at [124, 15] on input "0922816888" at bounding box center [128, 14] width 133 height 12
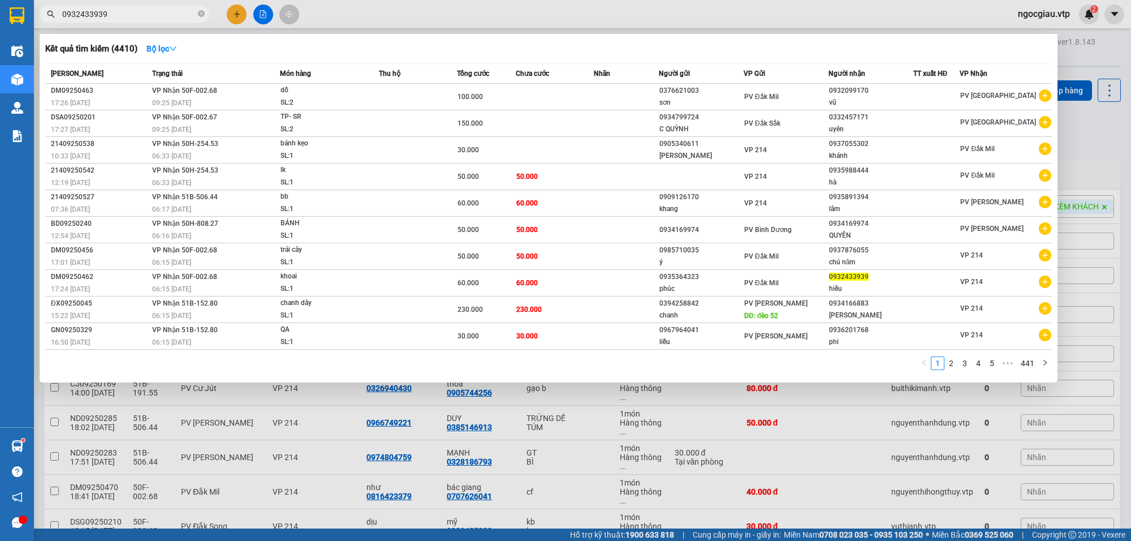
type input "0932433939"
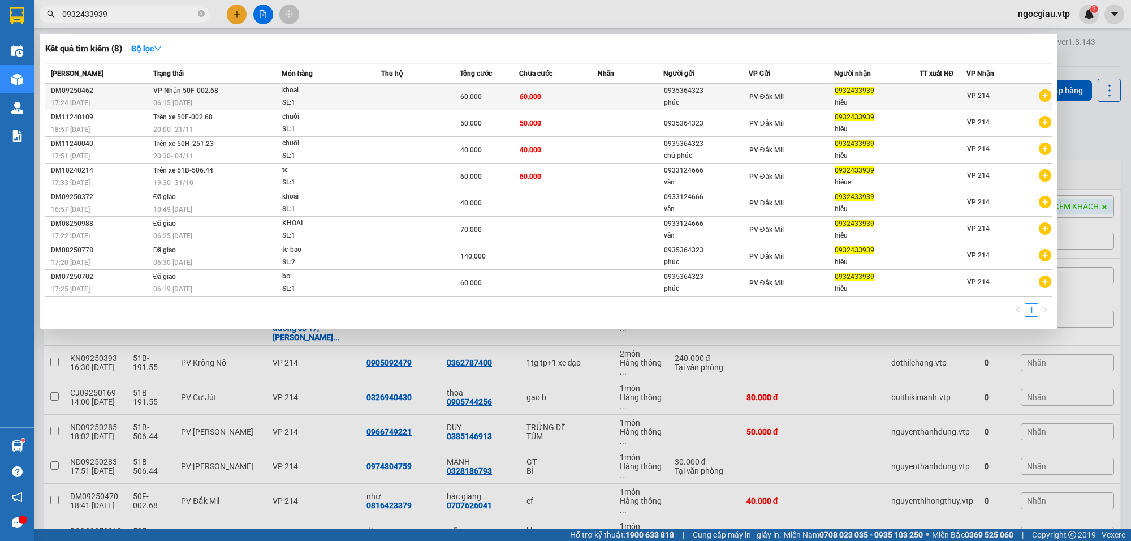
click at [422, 93] on td at bounding box center [420, 97] width 79 height 27
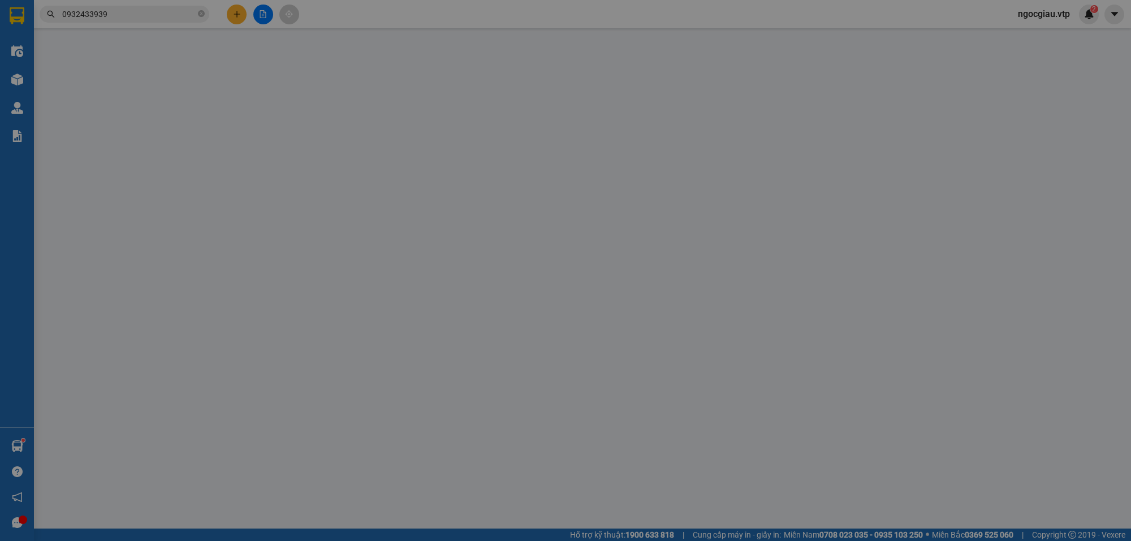
type input "0935364323"
type input "phúc"
type input "0932433939"
type input "hiếu"
type input "60.000"
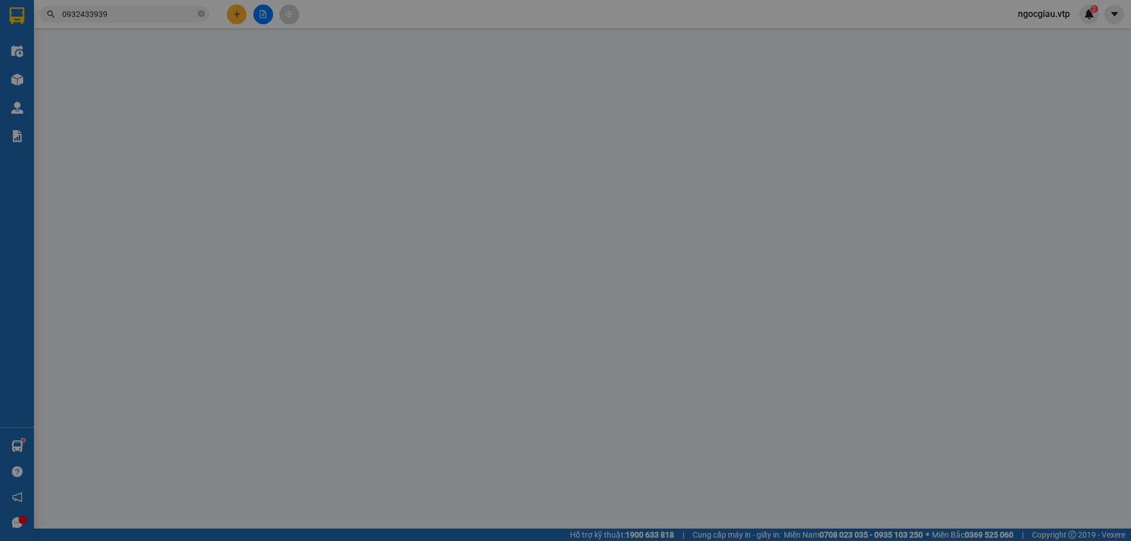
type input "60.000"
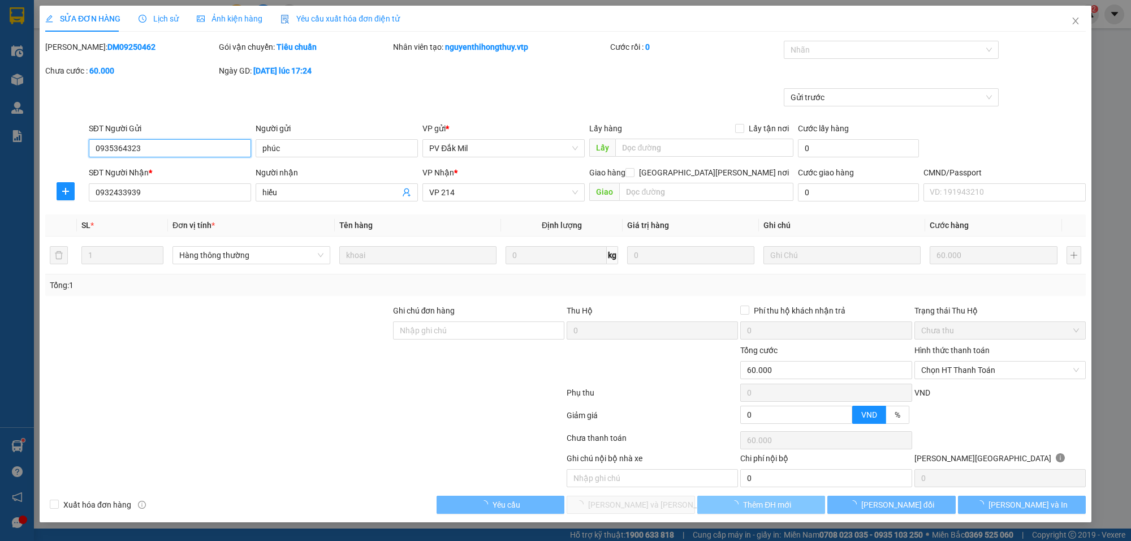
type input "3.000"
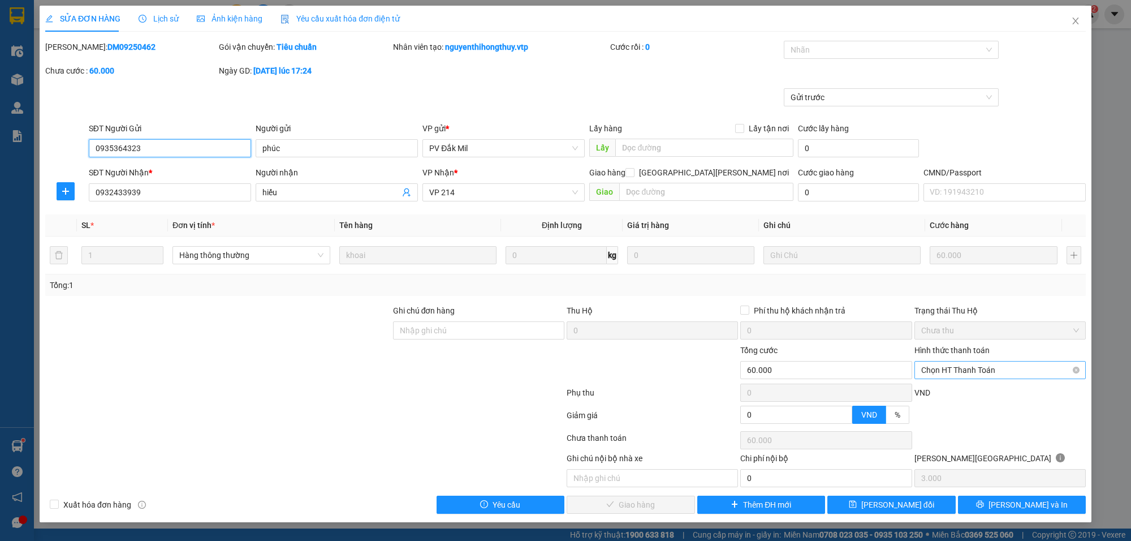
click at [951, 376] on span "Chọn HT Thanh Toán" at bounding box center [1000, 369] width 158 height 17
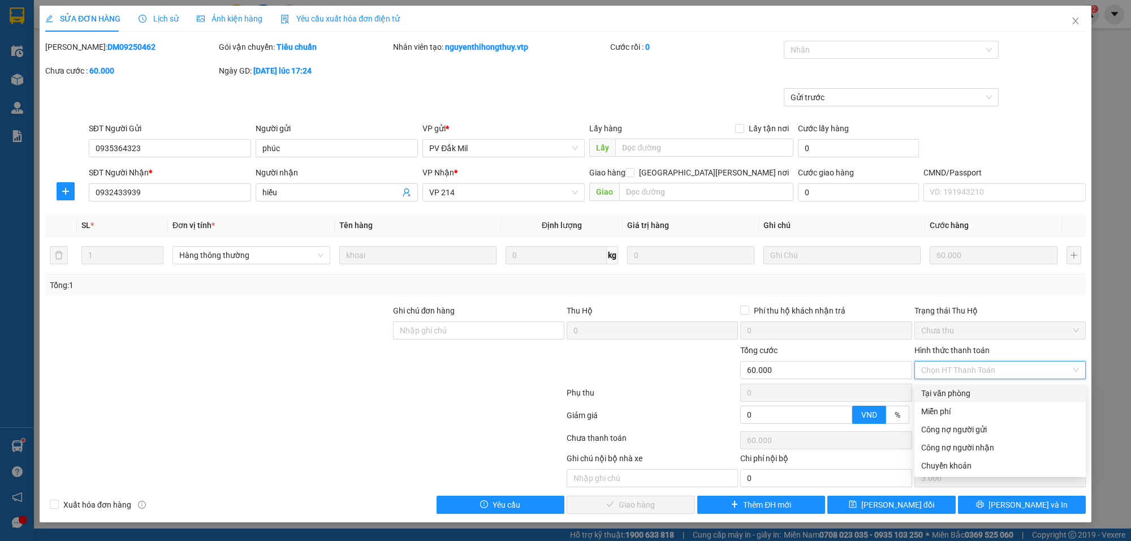
click at [936, 386] on div "Tại văn phòng" at bounding box center [999, 393] width 171 height 18
type input "0"
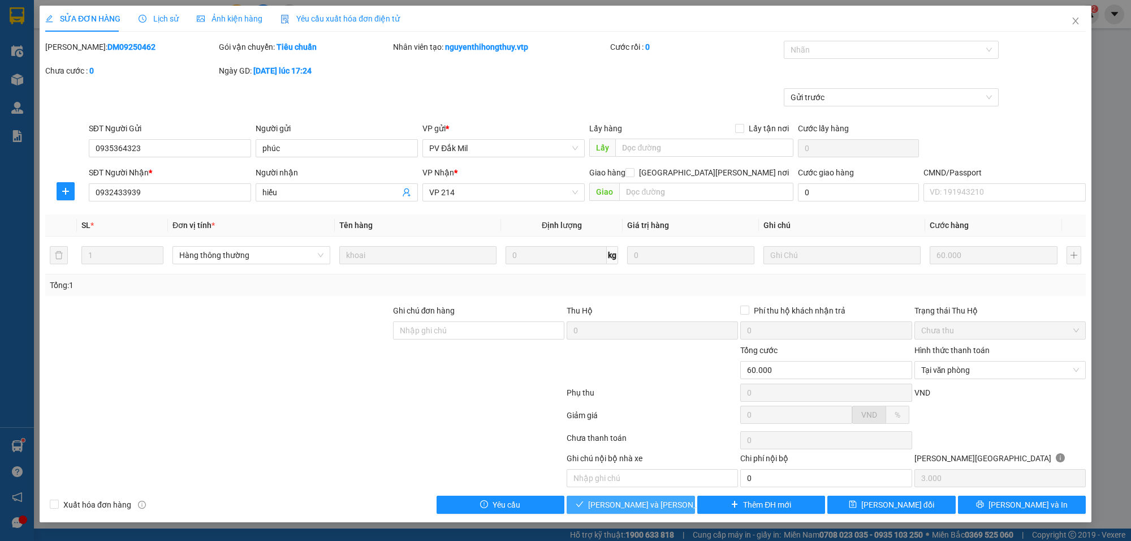
click at [668, 509] on button "[PERSON_NAME] và Giao hàng" at bounding box center [631, 504] width 128 height 18
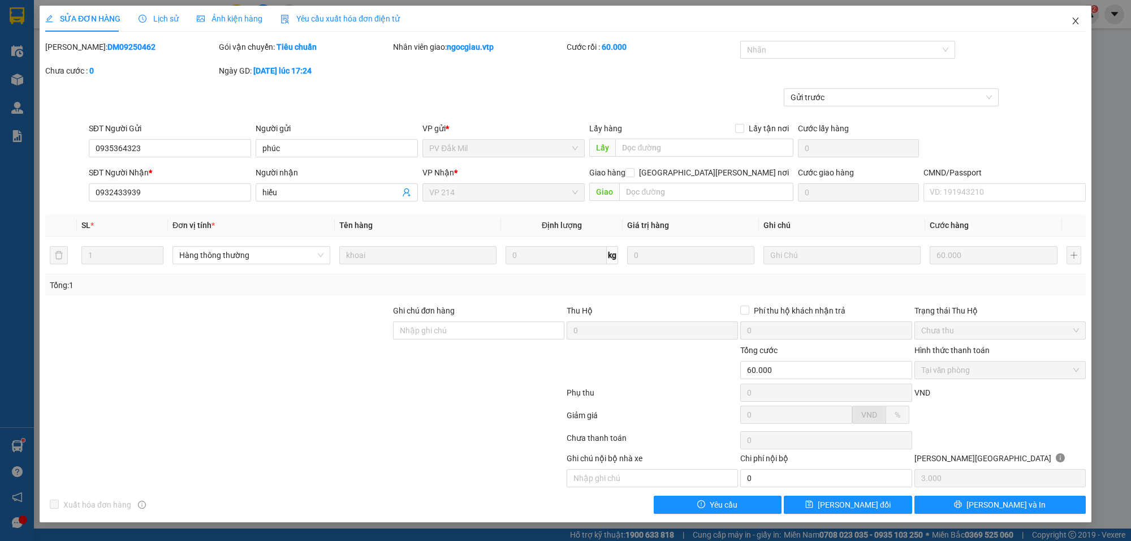
click at [1072, 16] on icon "close" at bounding box center [1075, 20] width 9 height 9
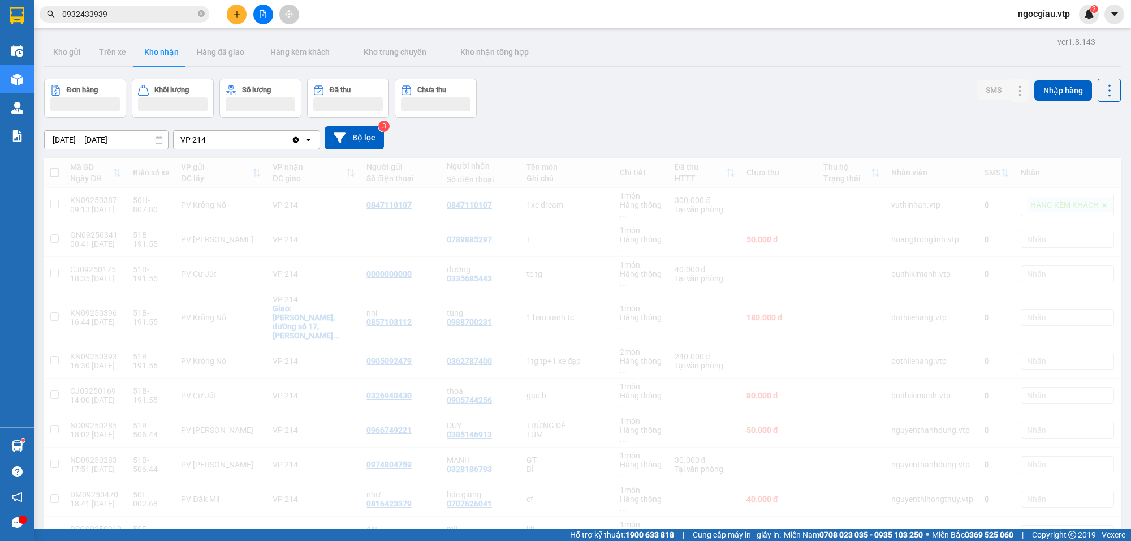
click at [157, 8] on input "0932433939" at bounding box center [128, 14] width 133 height 12
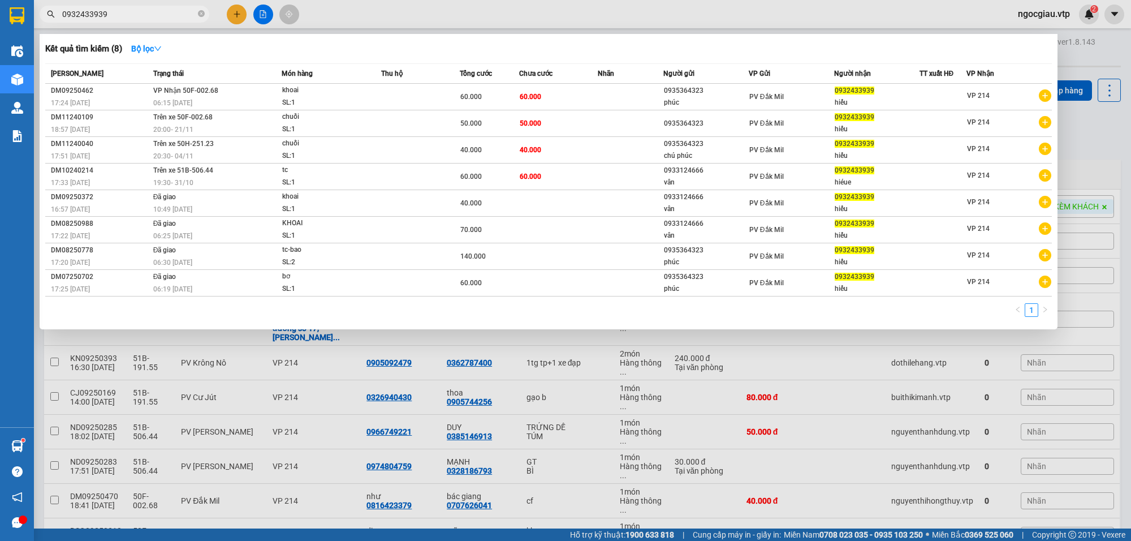
click at [157, 8] on input "0932433939" at bounding box center [128, 14] width 133 height 12
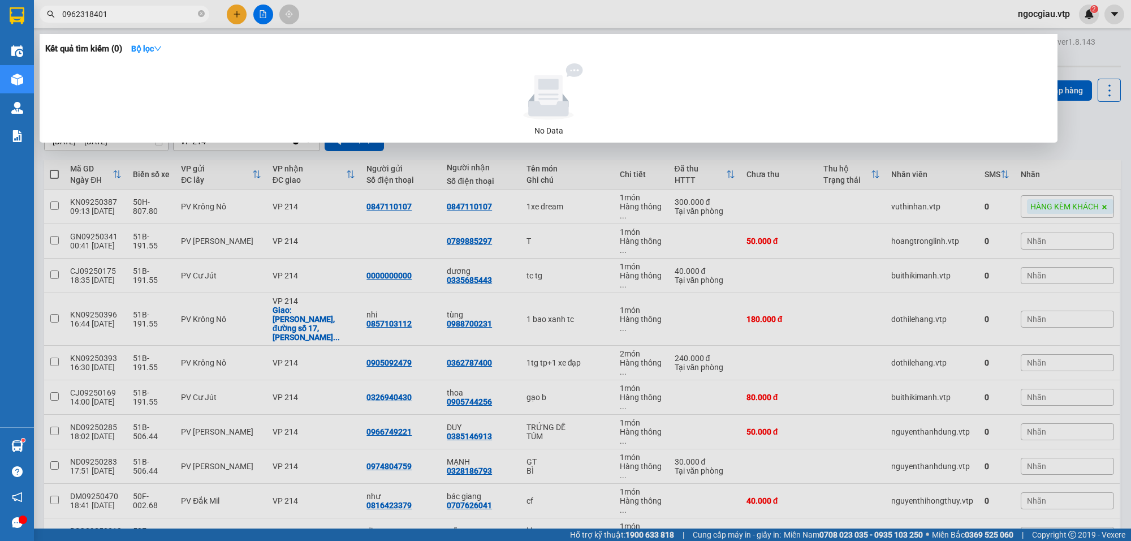
click at [159, 23] on div at bounding box center [565, 270] width 1131 height 541
click at [128, 15] on input "0962318401" at bounding box center [128, 14] width 133 height 12
type input "0"
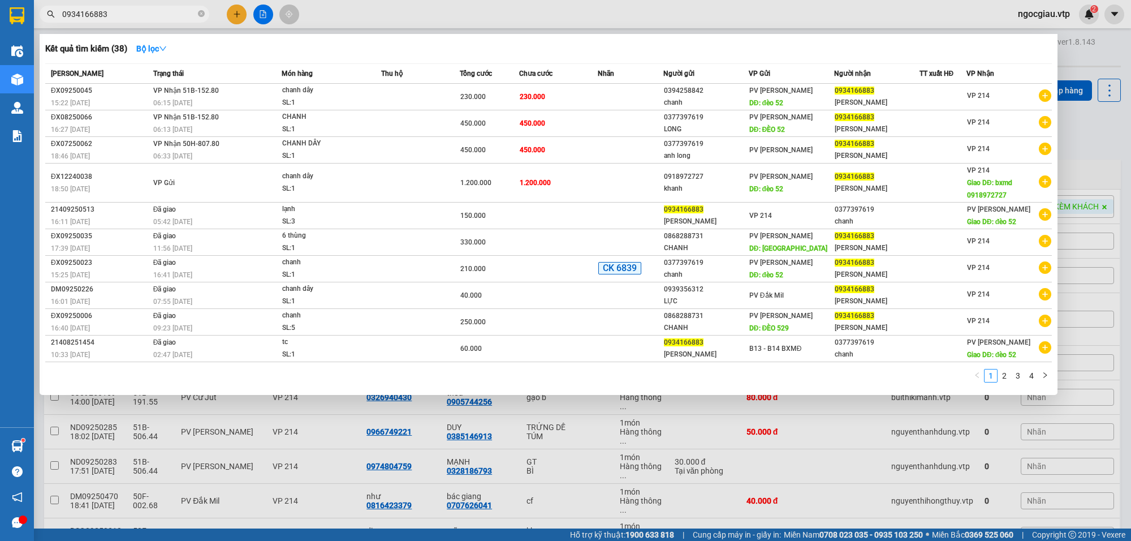
type input "0934166883"
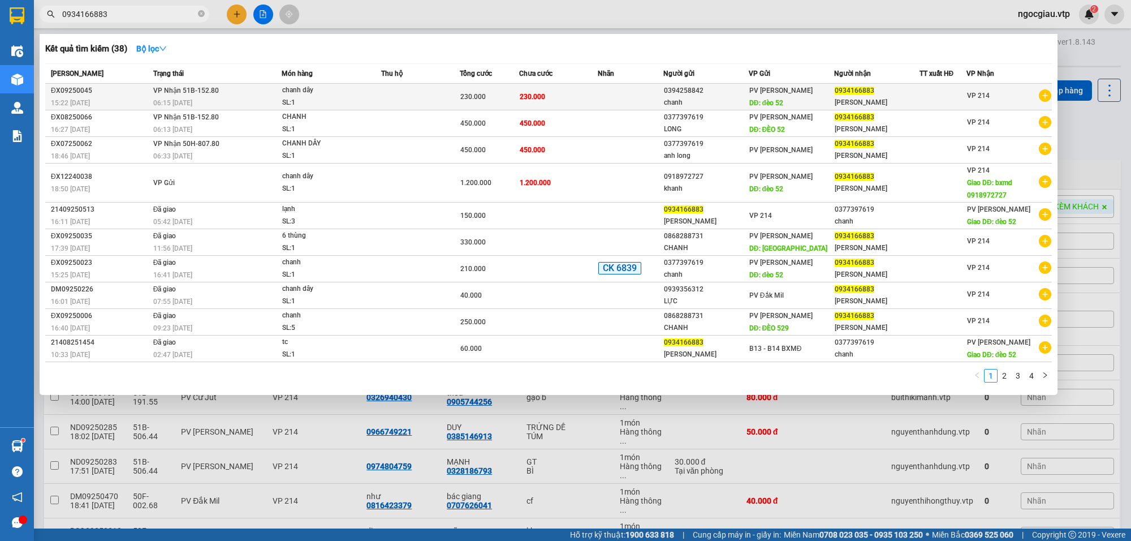
click at [551, 99] on td "230.000" at bounding box center [558, 97] width 79 height 27
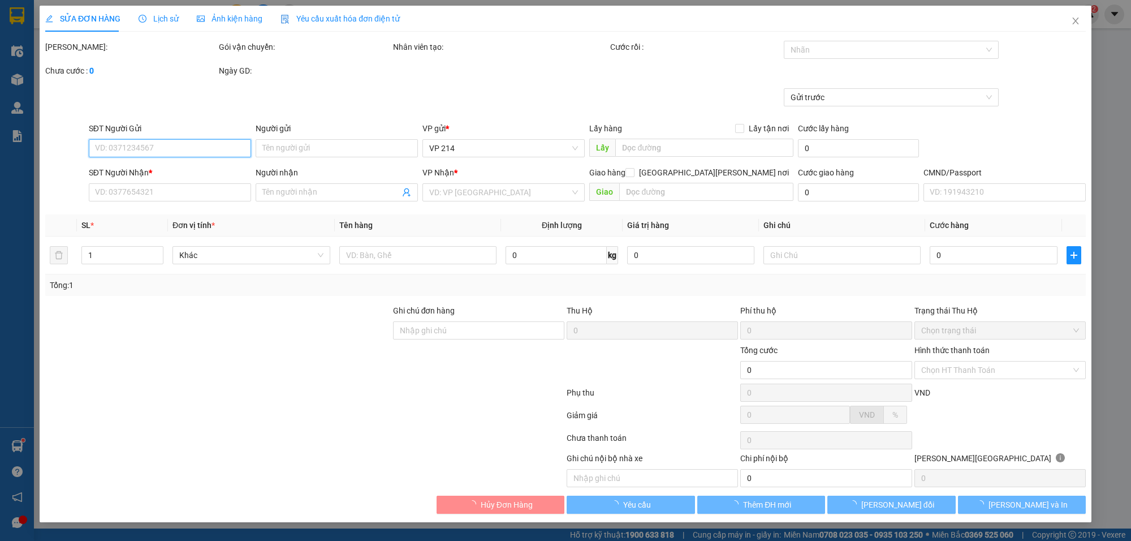
type input "0394258842"
type input "chanh"
type input "đèo 52"
type input "0934166883"
type input "[PERSON_NAME]"
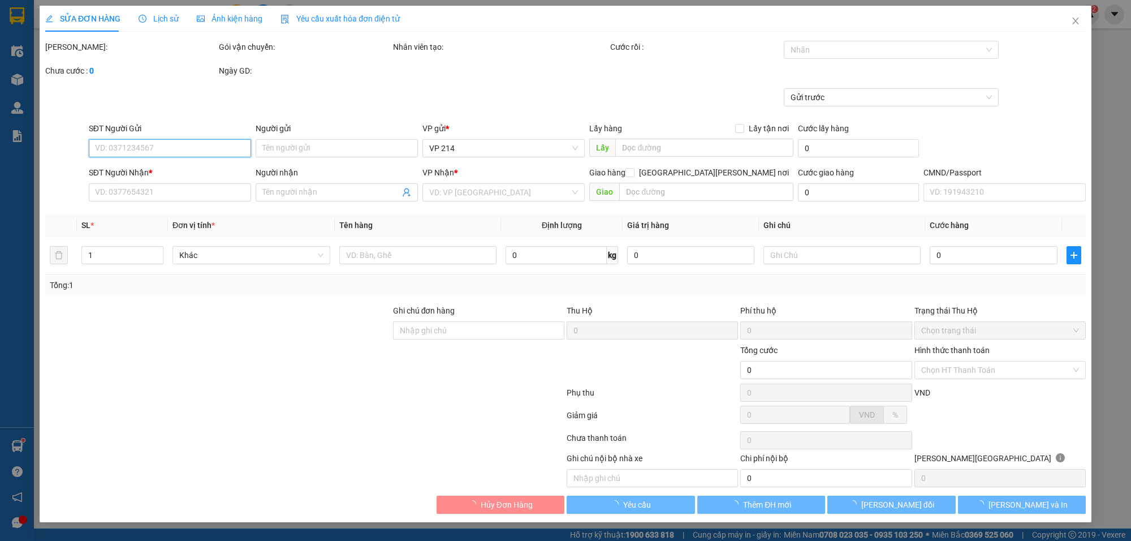
type input "230.000"
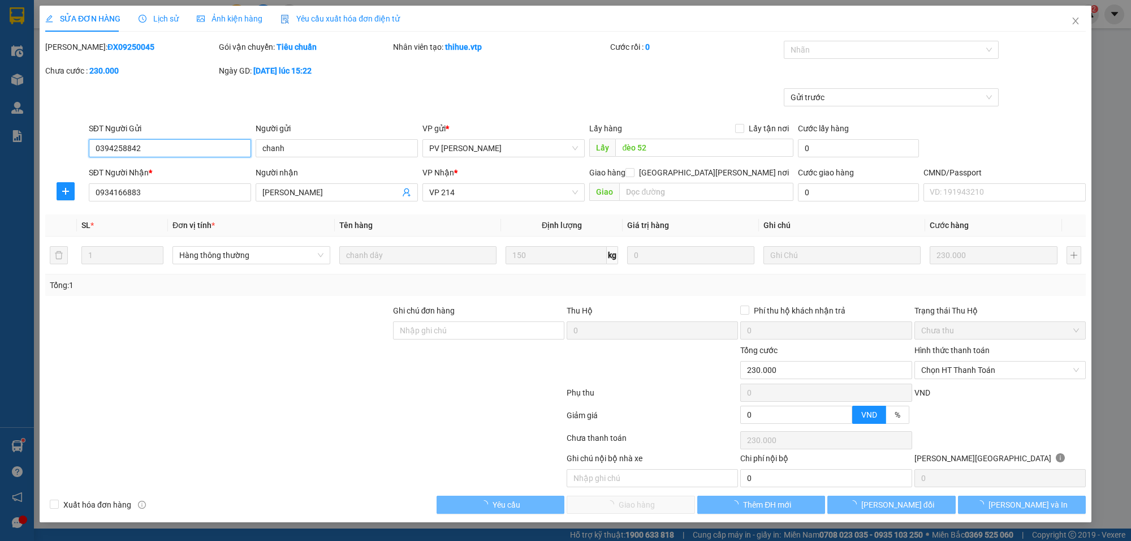
type input "11.500"
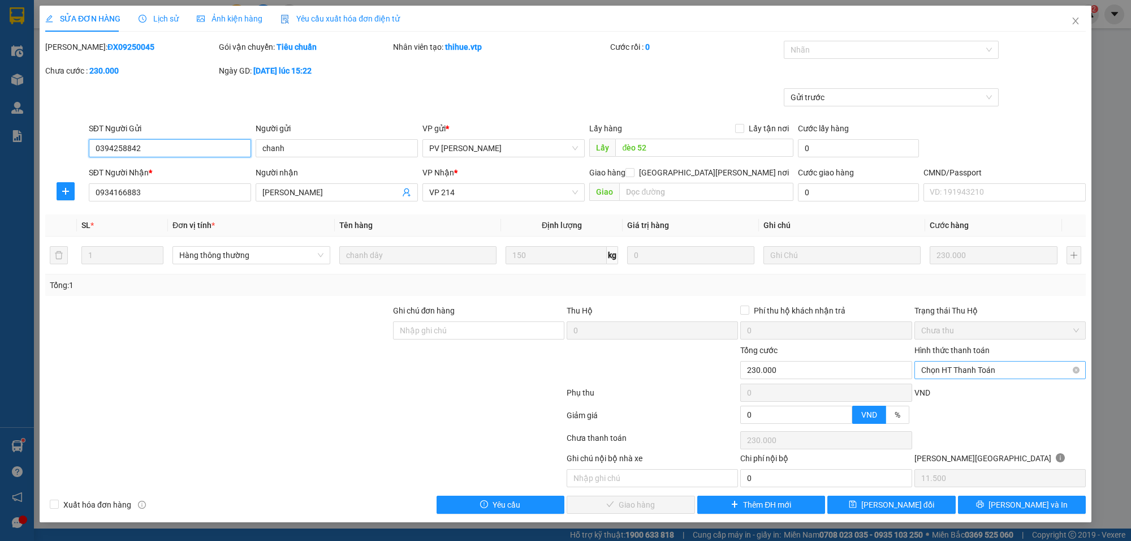
click at [985, 368] on span "Chọn HT Thanh Toán" at bounding box center [1000, 369] width 158 height 17
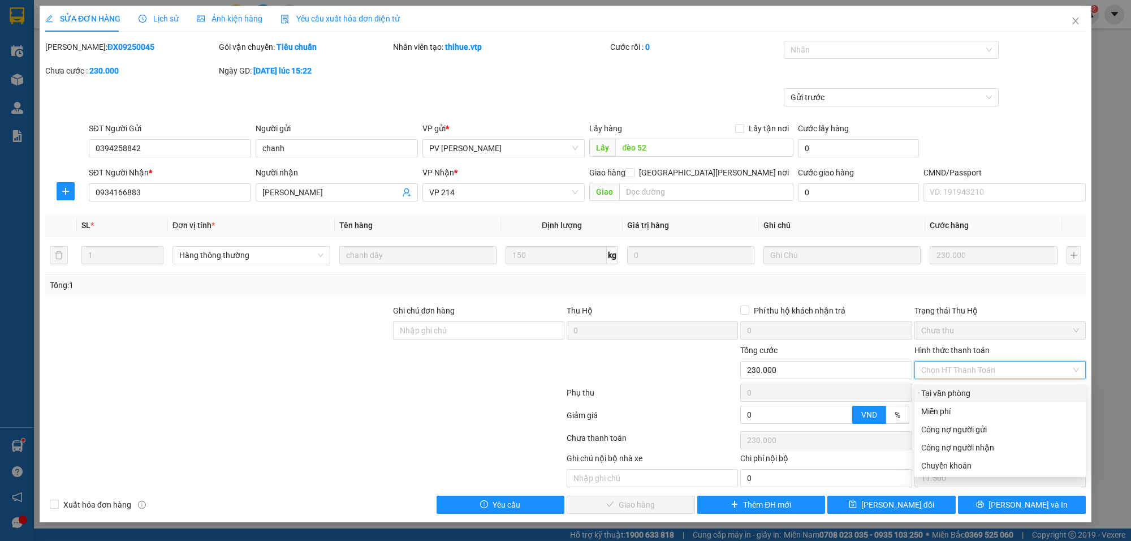
click at [970, 397] on div "Tại văn phòng" at bounding box center [1000, 393] width 158 height 12
type input "0"
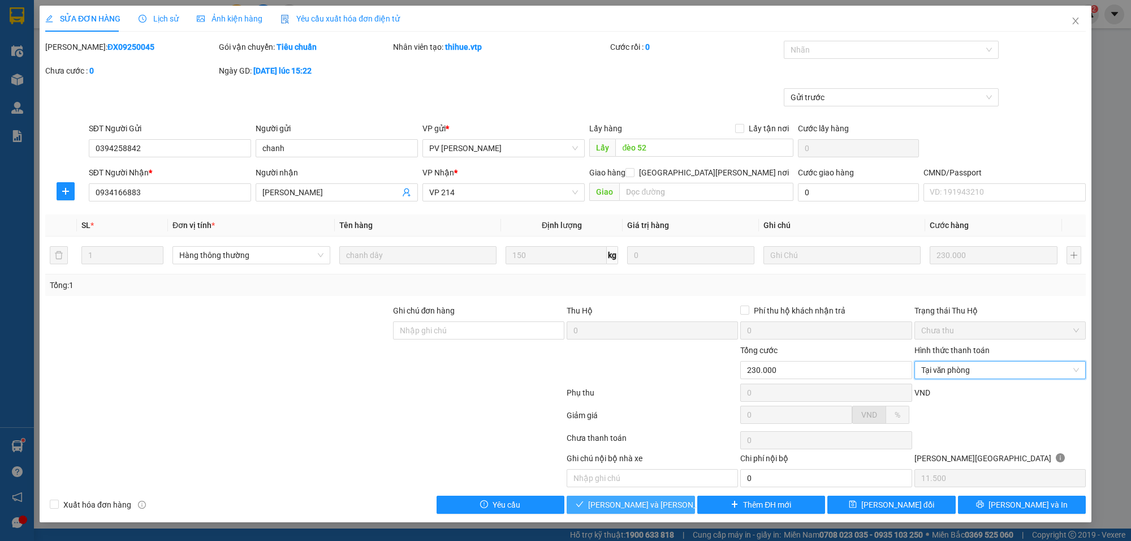
click at [678, 506] on button "[PERSON_NAME] và Giao hàng" at bounding box center [631, 504] width 128 height 18
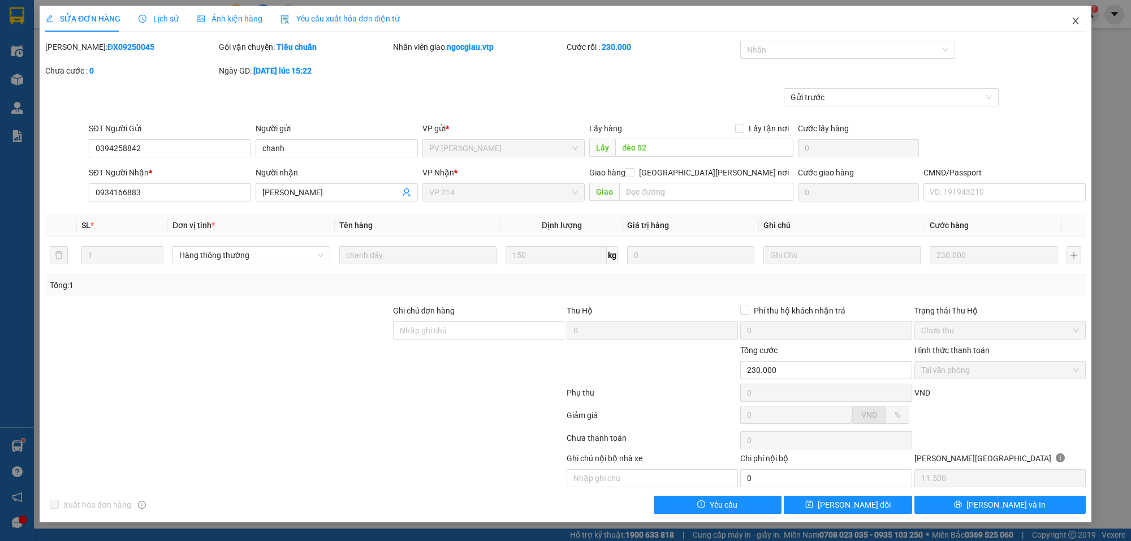
click at [1073, 21] on icon "close" at bounding box center [1075, 20] width 9 height 9
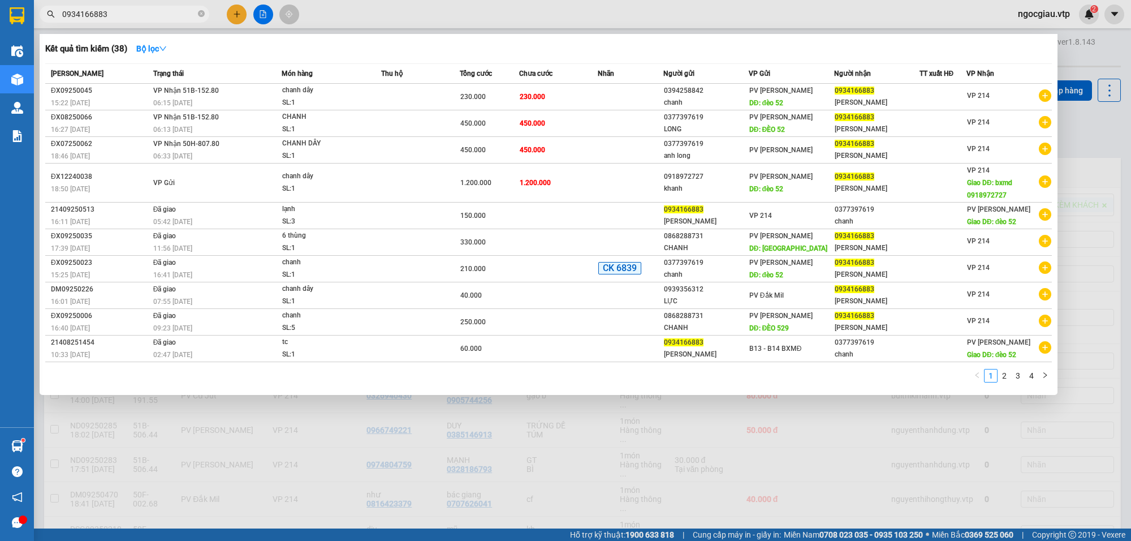
click at [145, 16] on input "0934166883" at bounding box center [128, 14] width 133 height 12
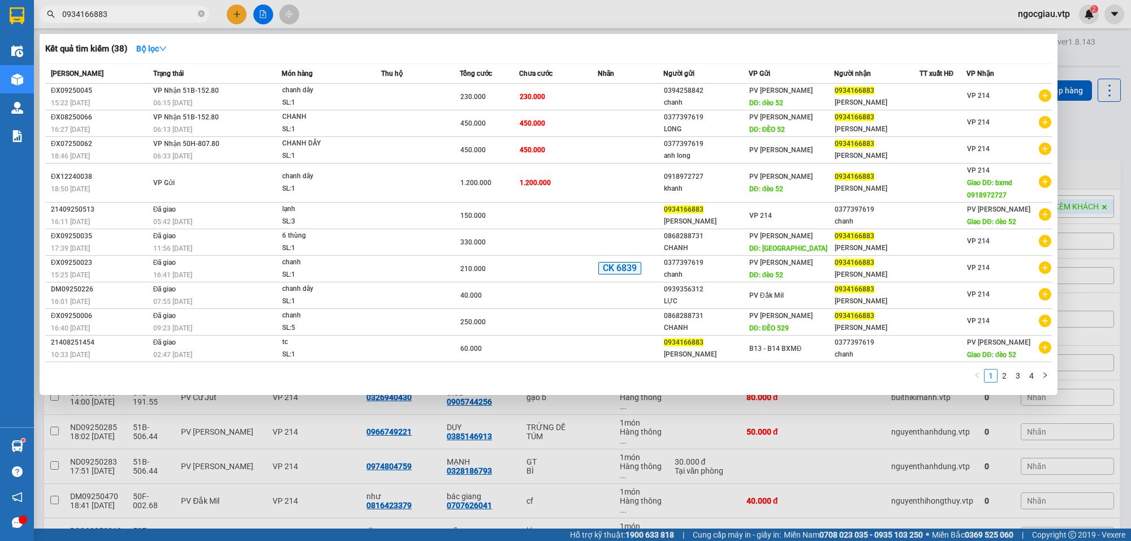
click at [145, 16] on input "0934166883" at bounding box center [128, 14] width 133 height 12
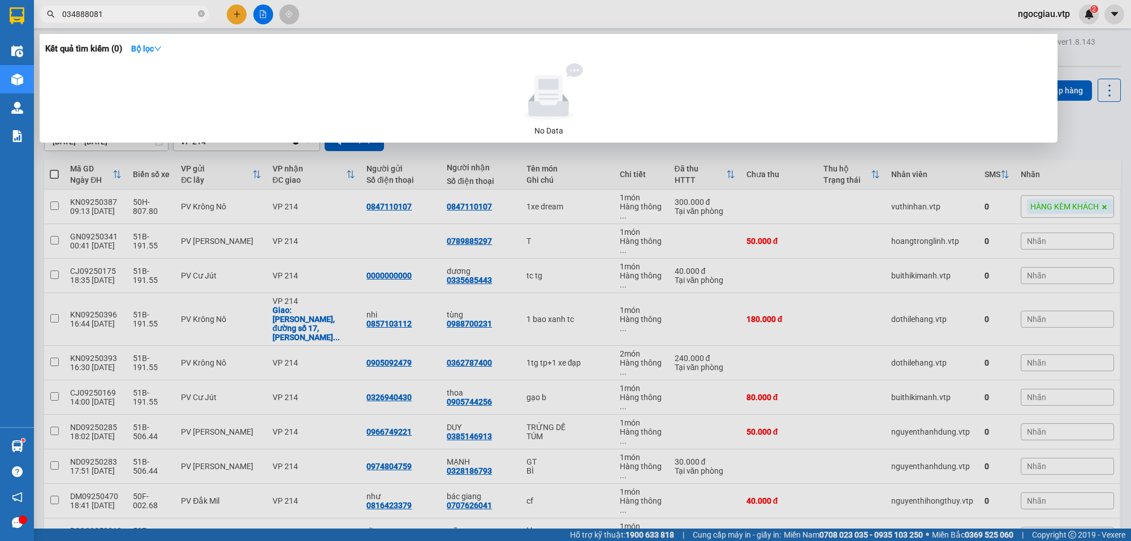
click at [72, 17] on input "034888081" at bounding box center [128, 14] width 133 height 12
click at [126, 10] on input "0344888081" at bounding box center [128, 14] width 133 height 12
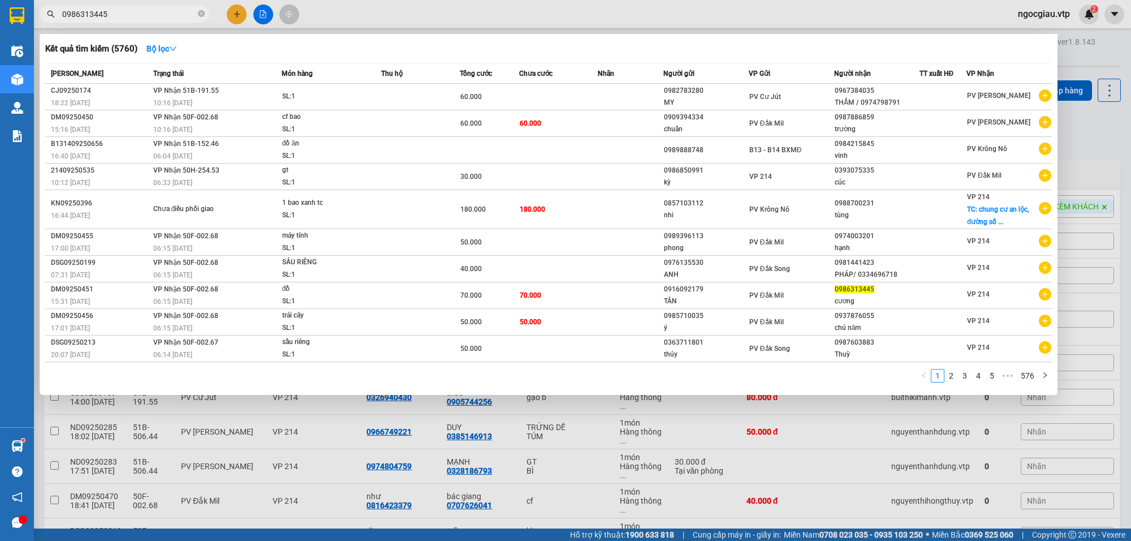
type input "0986313445"
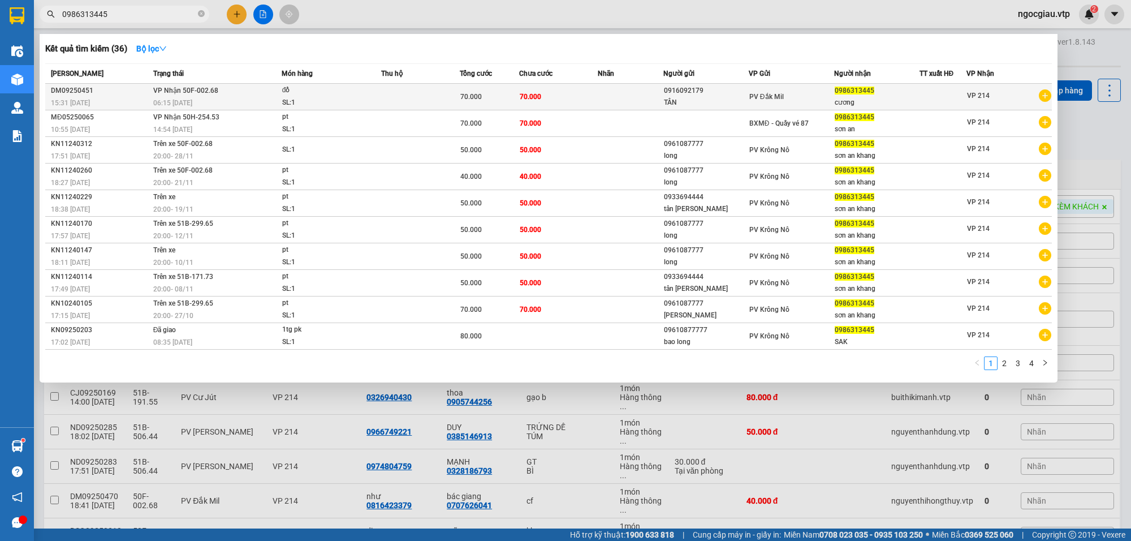
click at [359, 88] on div "đồ" at bounding box center [324, 90] width 85 height 12
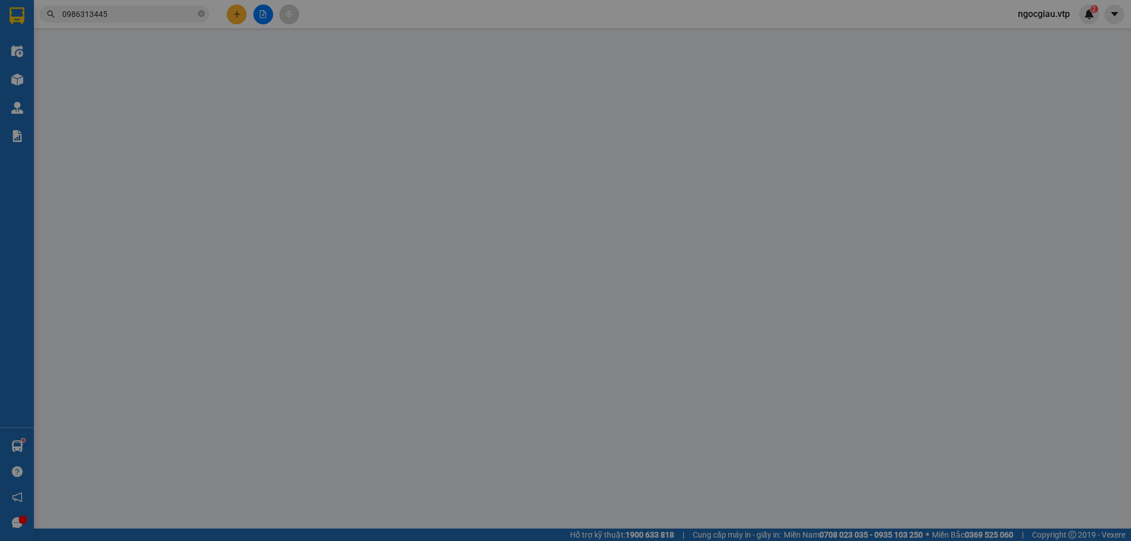
type input "0916092179"
type input "TÂN"
type input "0986313445"
type input "cương"
type input "70.000"
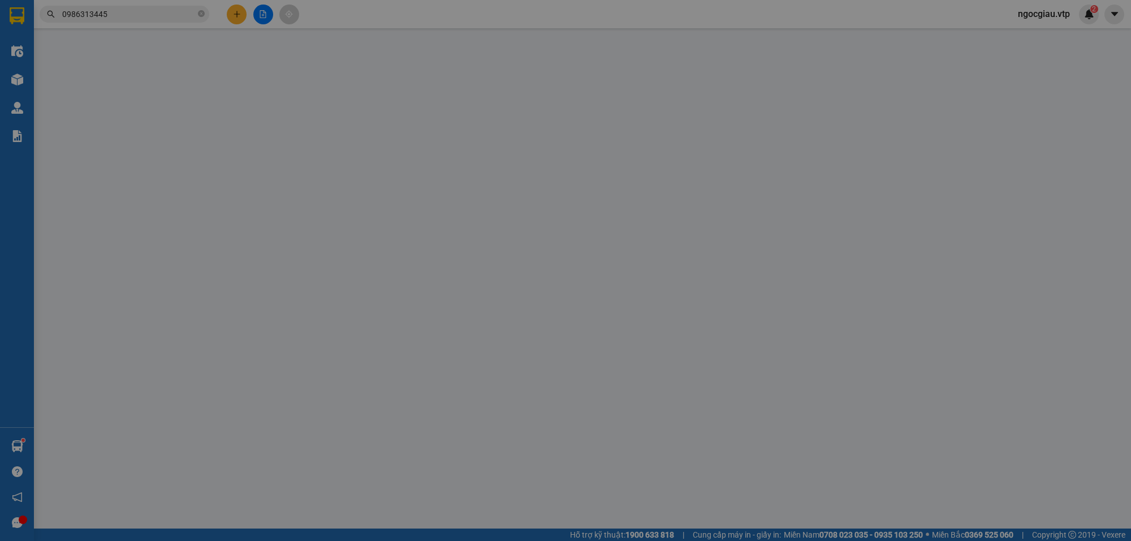
type input "70.000"
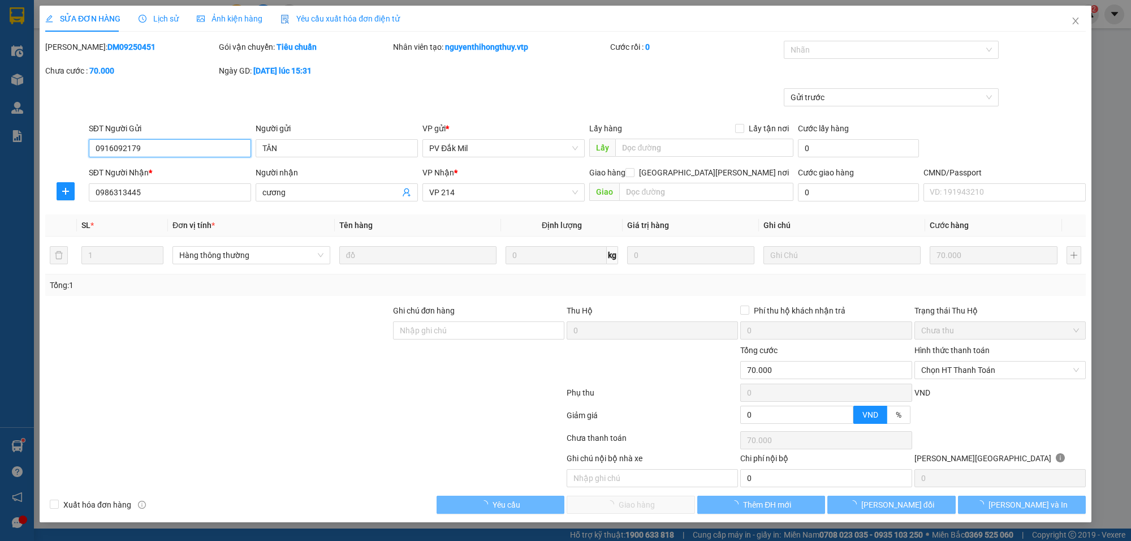
type input "3.500"
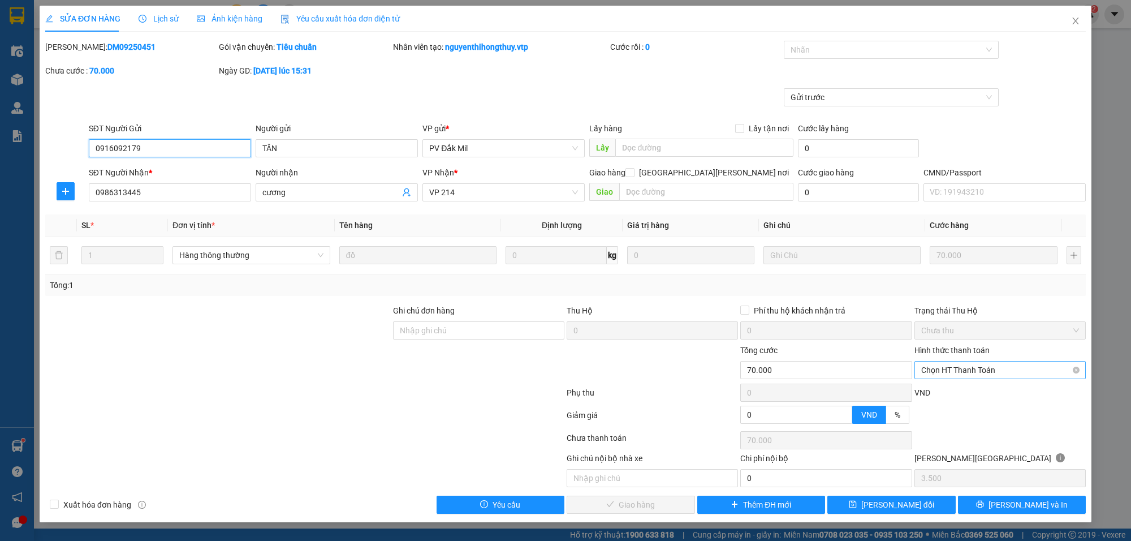
click at [963, 372] on span "Chọn HT Thanh Toán" at bounding box center [1000, 369] width 158 height 17
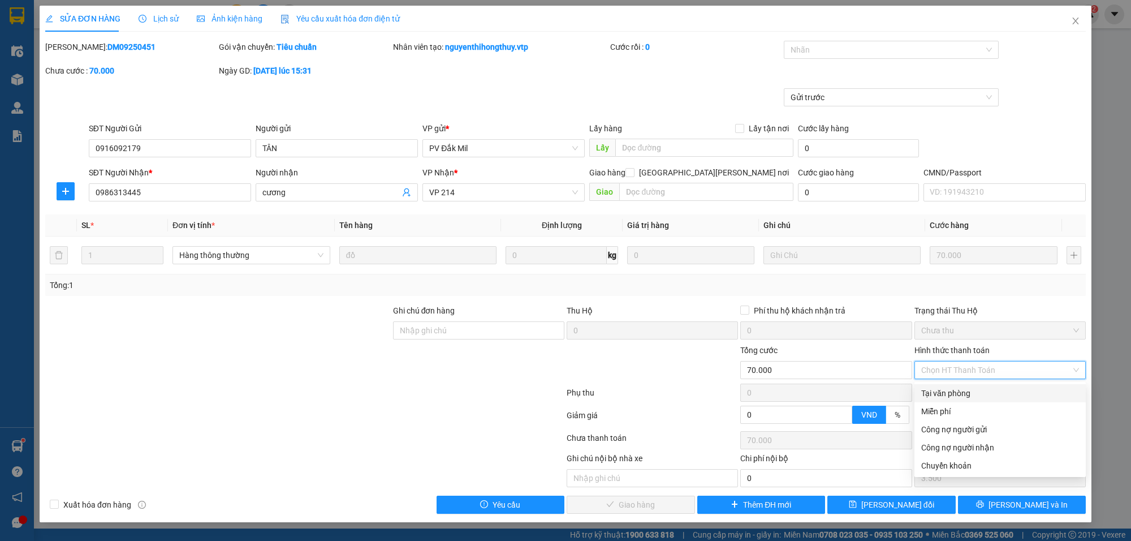
click at [951, 397] on div "Tại văn phòng" at bounding box center [1000, 393] width 158 height 12
type input "0"
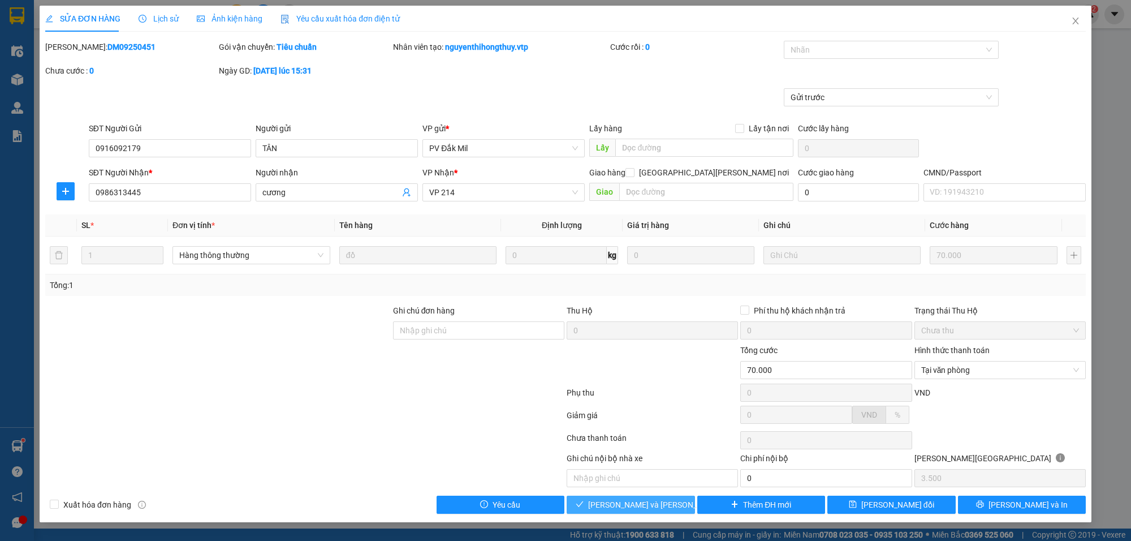
click at [672, 499] on button "[PERSON_NAME] và Giao hàng" at bounding box center [631, 504] width 128 height 18
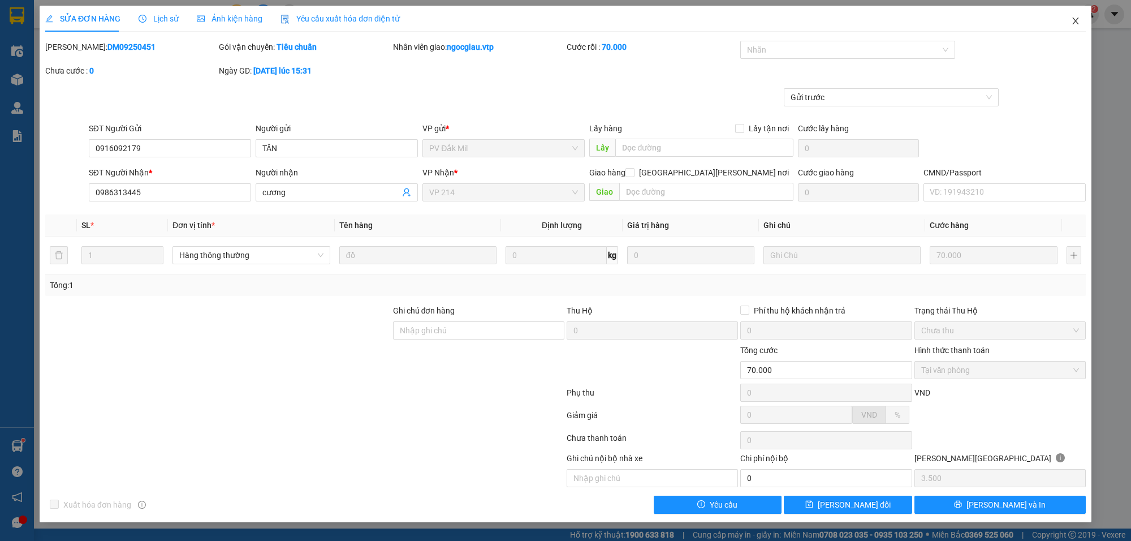
click at [1077, 20] on icon "close" at bounding box center [1075, 20] width 9 height 9
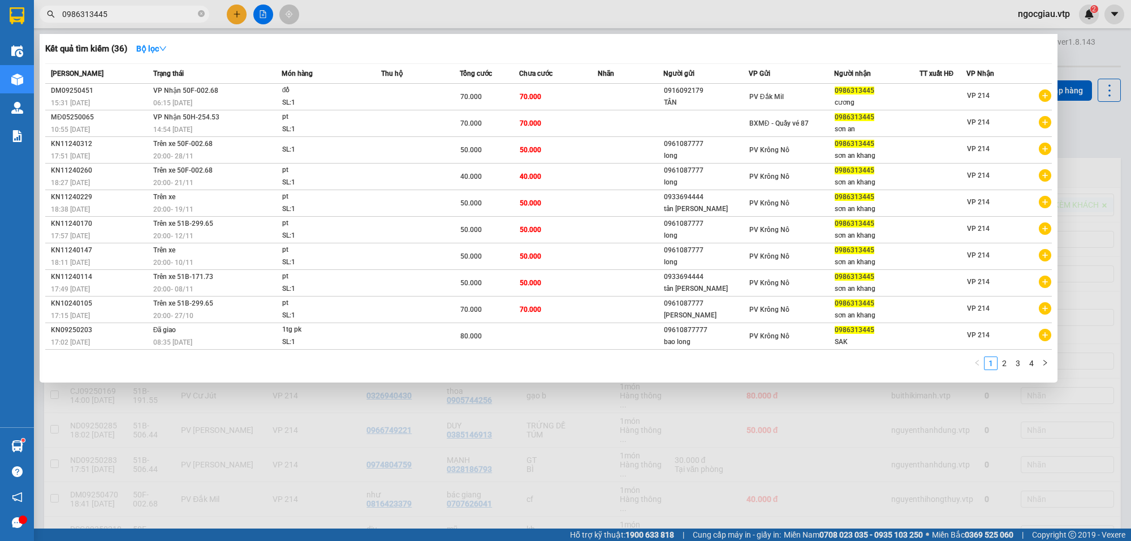
click at [159, 15] on input "0986313445" at bounding box center [128, 14] width 133 height 12
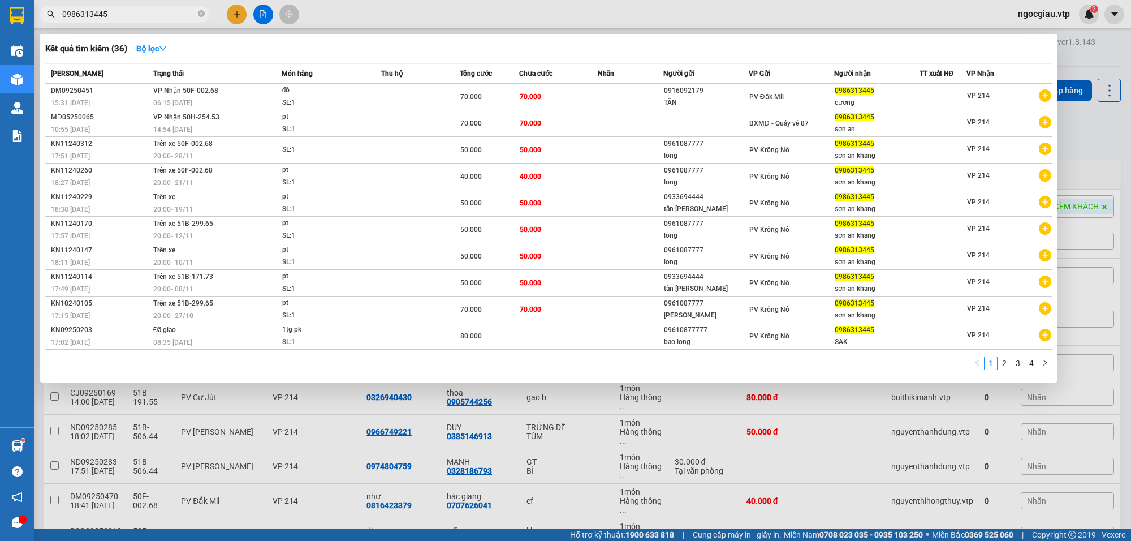
click at [159, 15] on input "0986313445" at bounding box center [128, 14] width 133 height 12
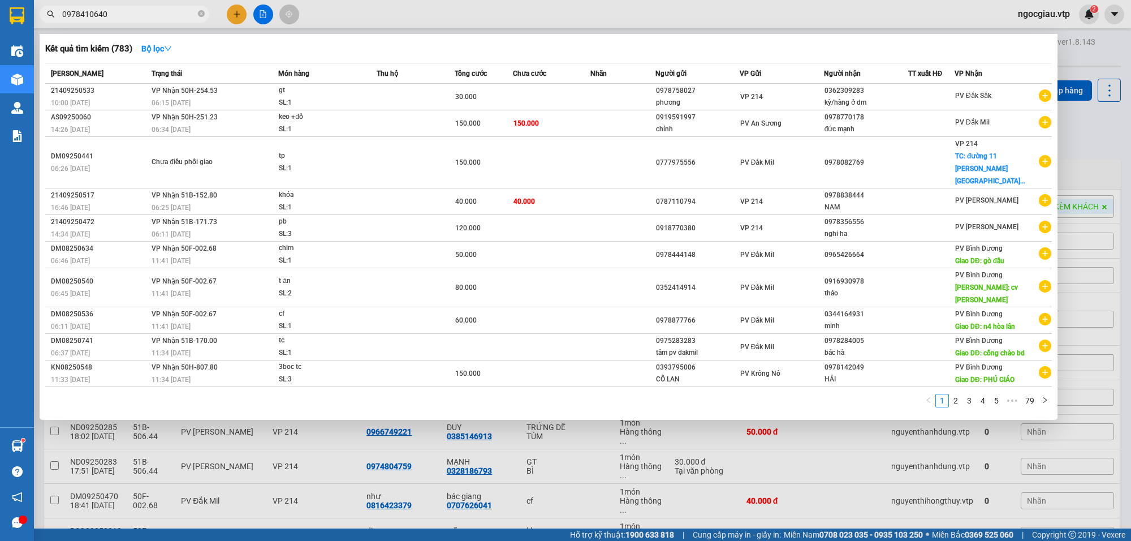
type input "0978410640"
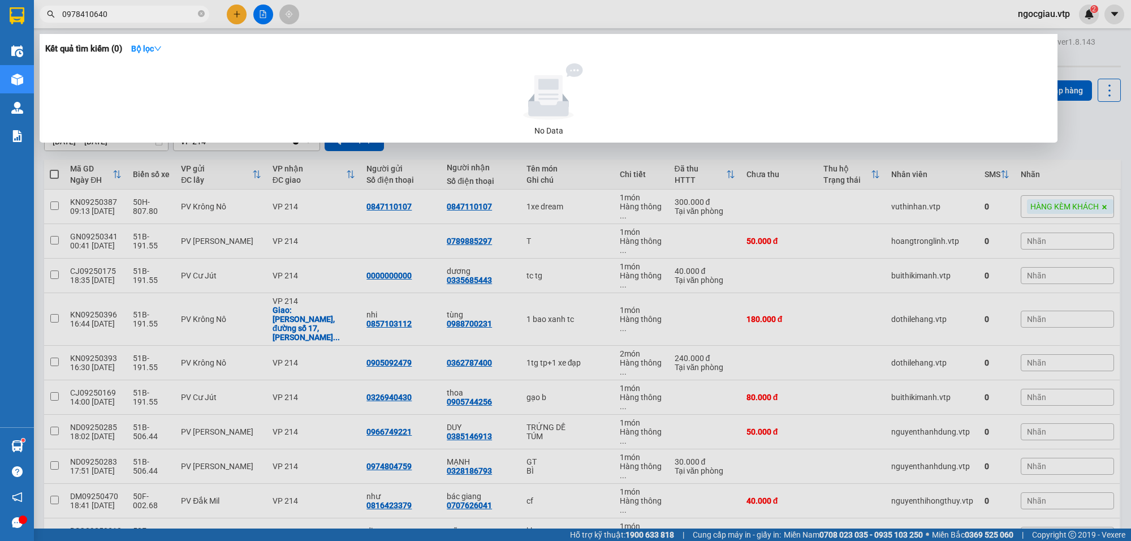
click at [1101, 167] on div at bounding box center [565, 270] width 1131 height 541
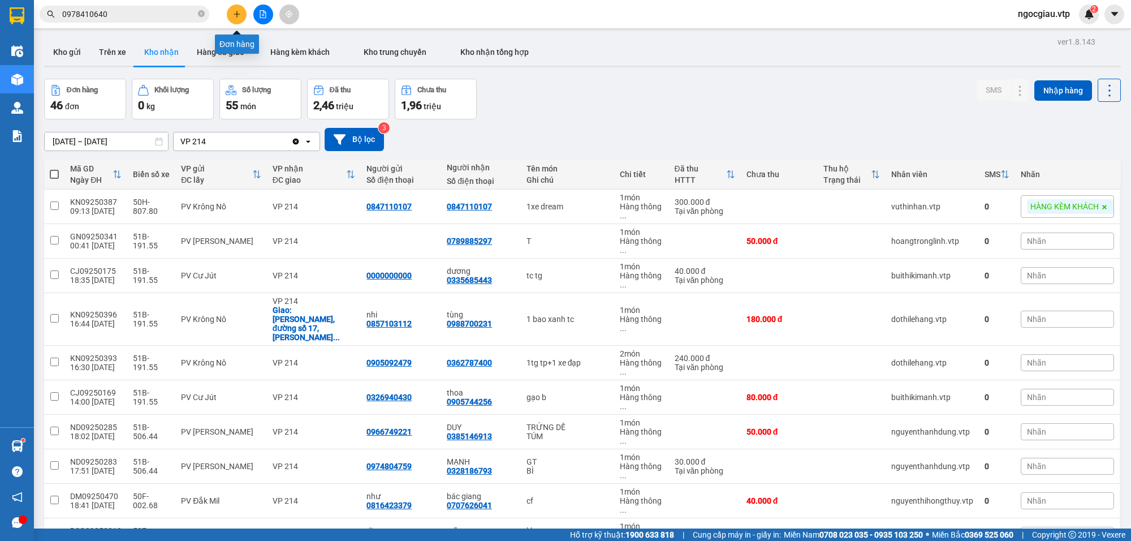
click at [233, 12] on icon "plus" at bounding box center [237, 14] width 8 height 8
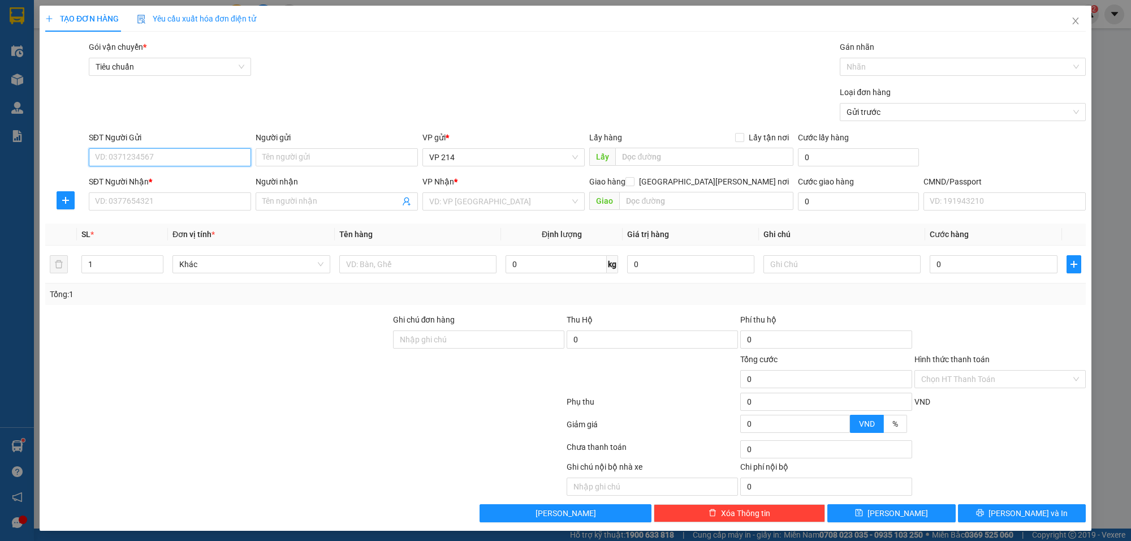
click at [156, 154] on input "SĐT Người Gửi" at bounding box center [170, 157] width 162 height 18
type input "0918279797"
type input "hòa"
type input "0974999653"
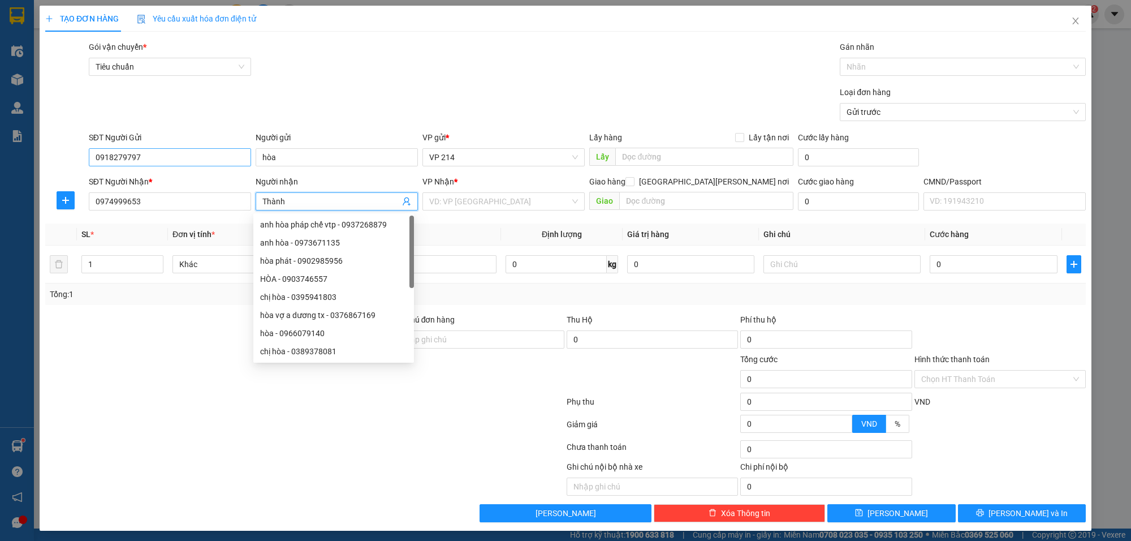
type input "Thành"
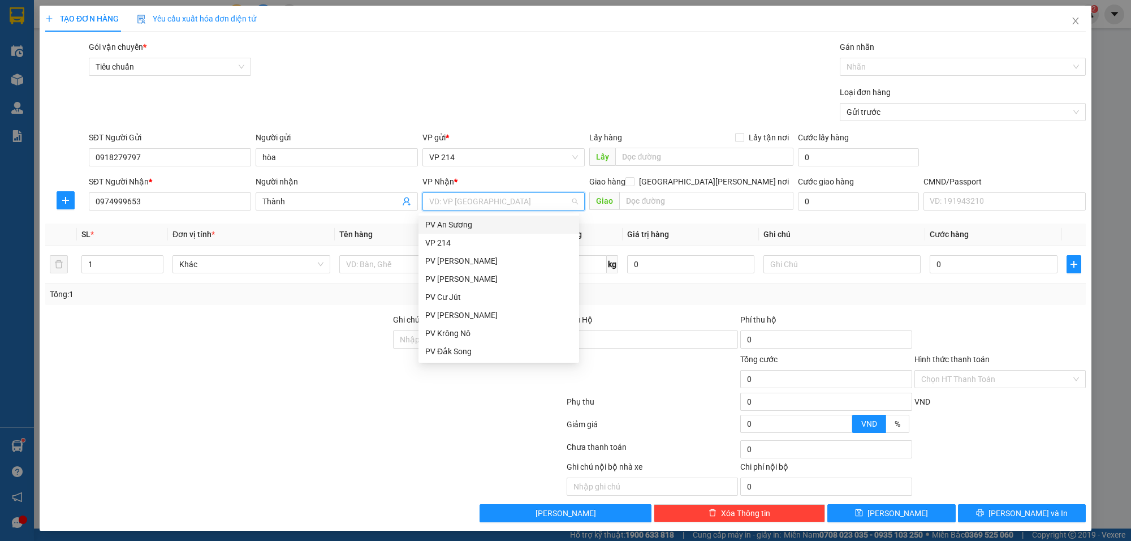
click at [454, 199] on input "search" at bounding box center [499, 201] width 141 height 17
type input "gn"
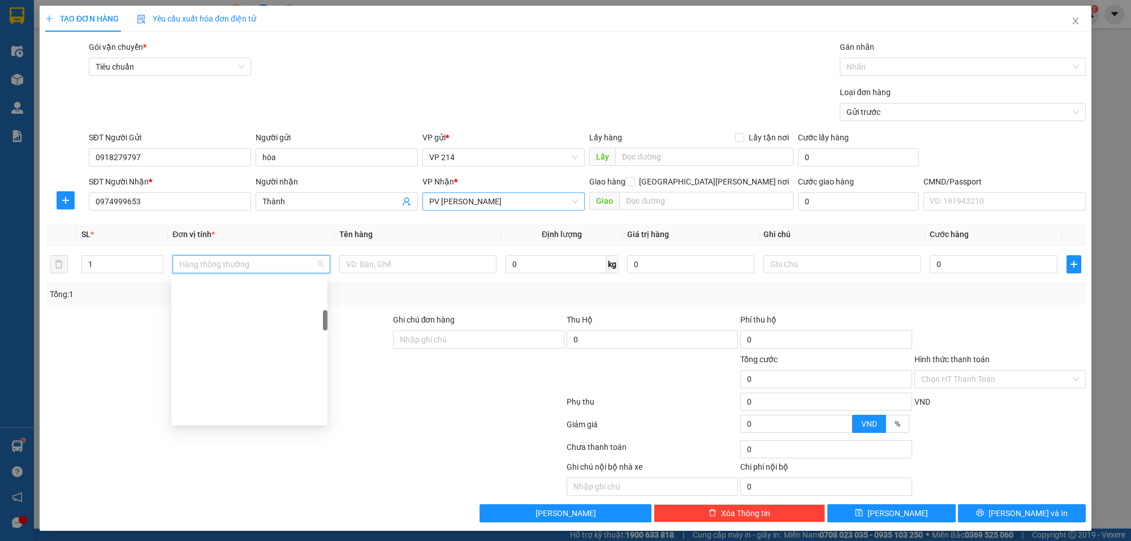
scroll to position [235, 0]
type input "gt"
type input "1 bì"
click at [940, 270] on input "0" at bounding box center [993, 264] width 127 height 18
click at [970, 261] on input "0" at bounding box center [993, 264] width 127 height 18
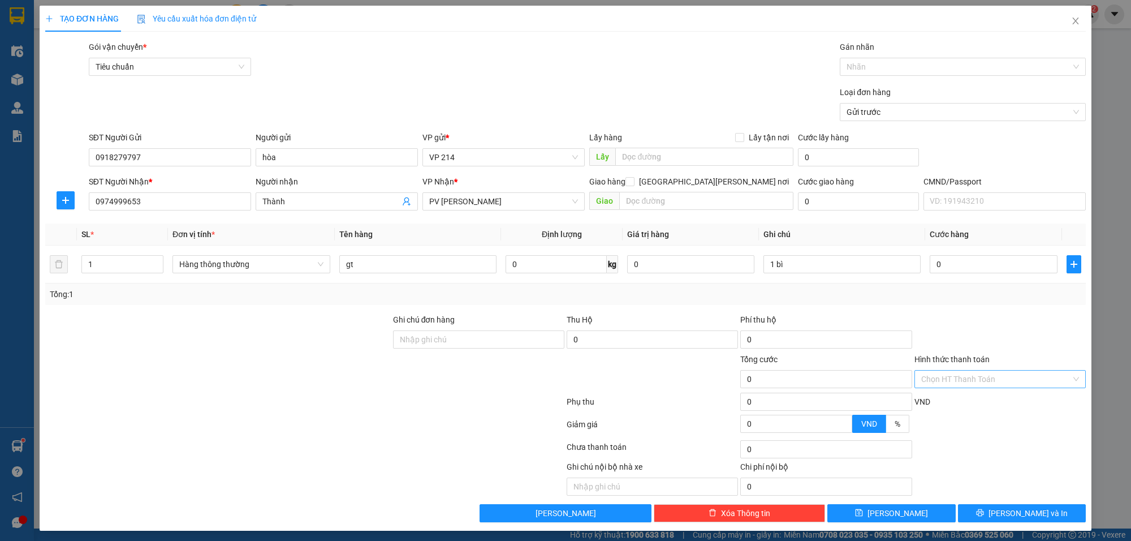
click at [960, 379] on input "Hình thức thanh toán" at bounding box center [996, 378] width 150 height 17
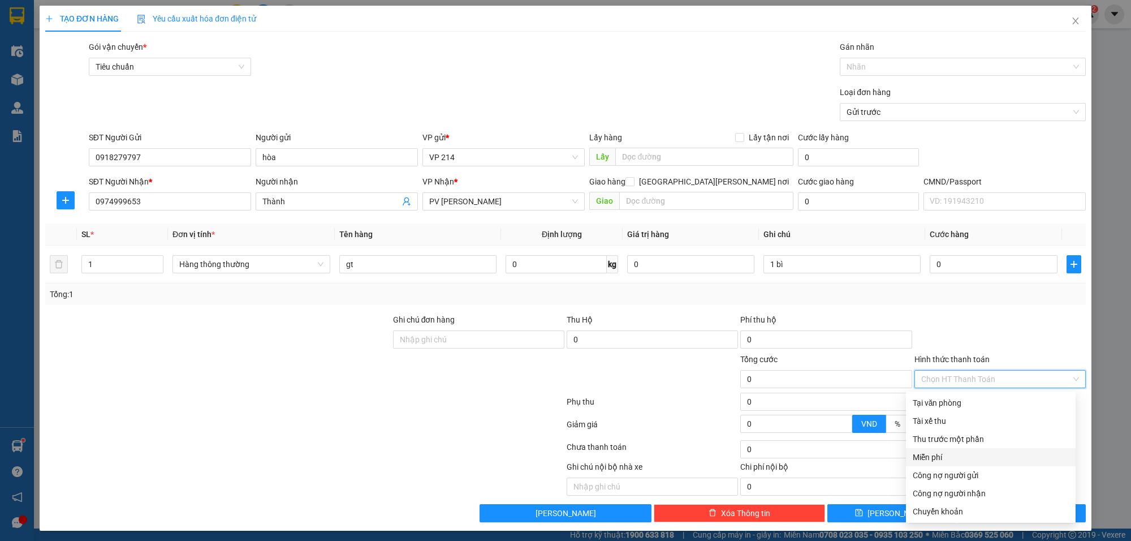
click at [939, 454] on div "Miễn phí" at bounding box center [991, 457] width 156 height 12
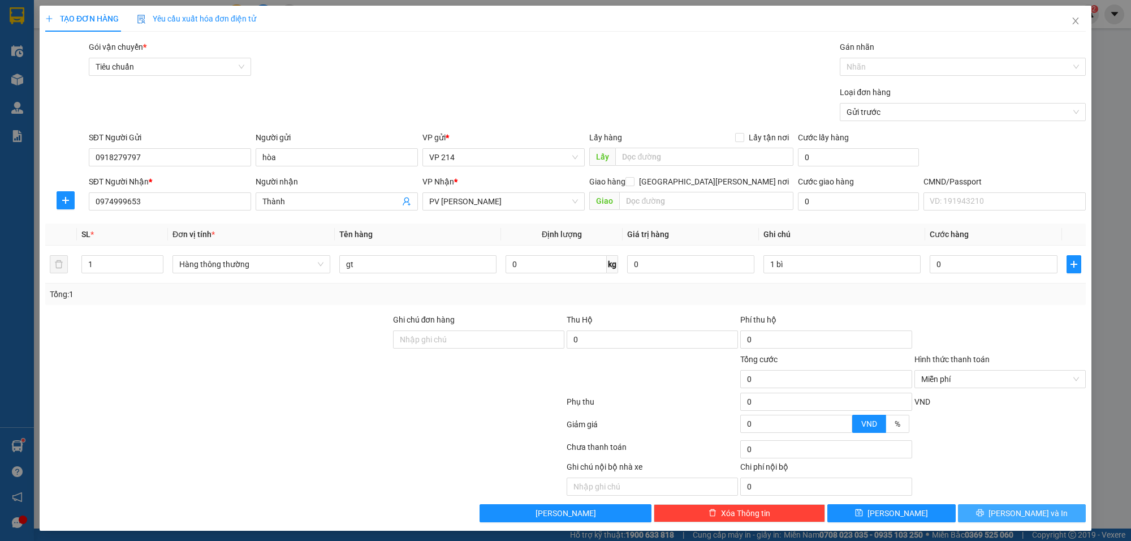
click at [1007, 514] on span "[PERSON_NAME] và In" at bounding box center [1028, 513] width 79 height 12
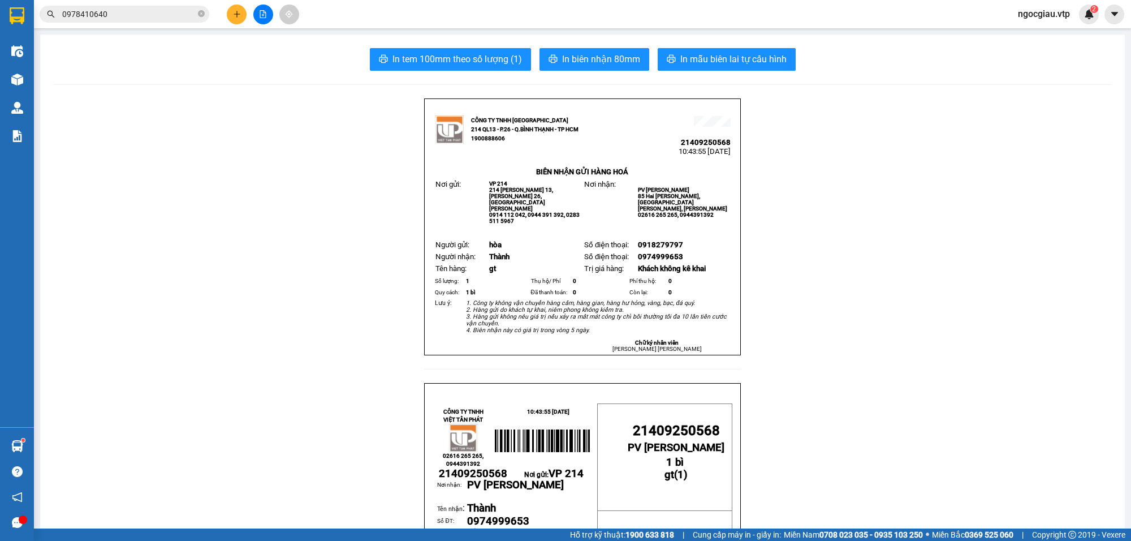
click at [120, 16] on input "0978410640" at bounding box center [128, 14] width 133 height 12
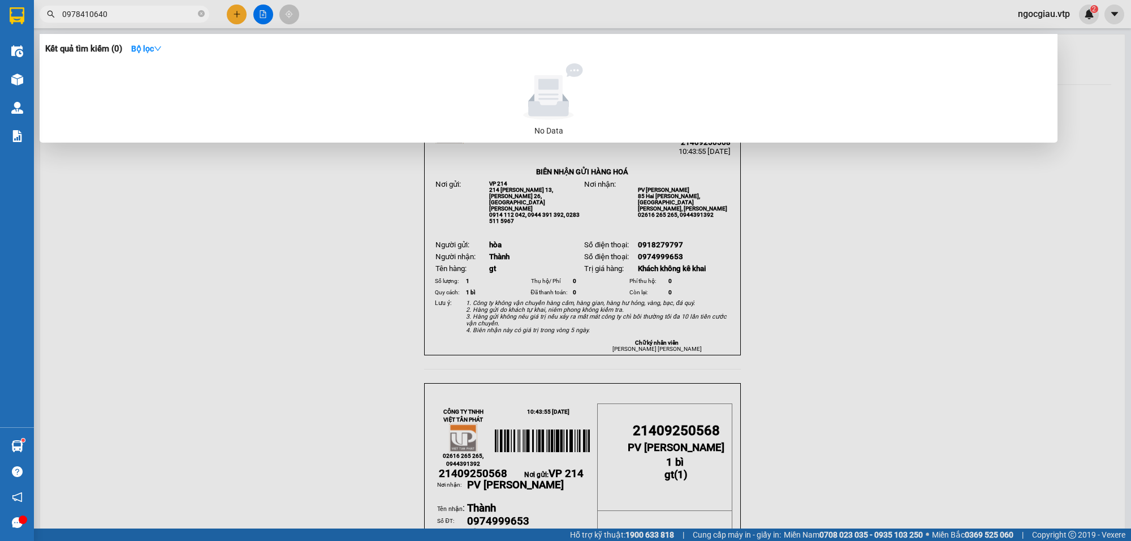
click at [120, 16] on input "0978410640" at bounding box center [128, 14] width 133 height 12
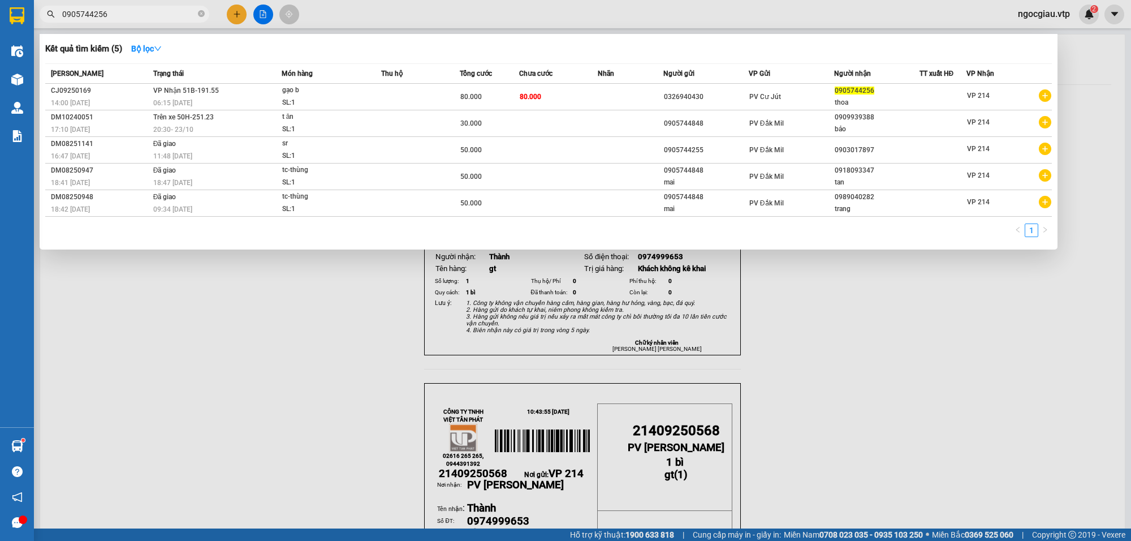
type input "0905744256"
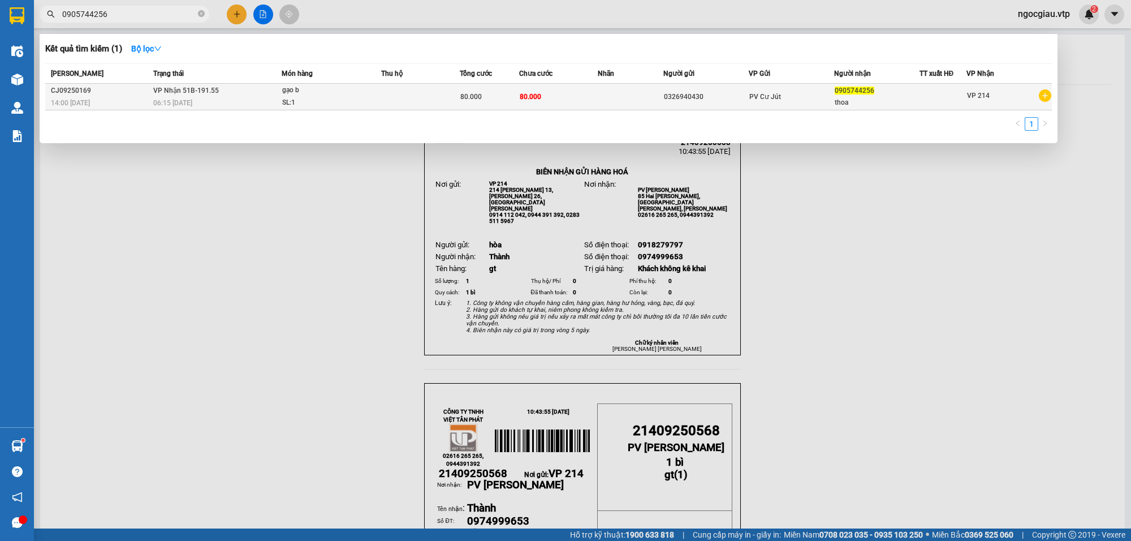
click at [427, 92] on td at bounding box center [420, 97] width 79 height 27
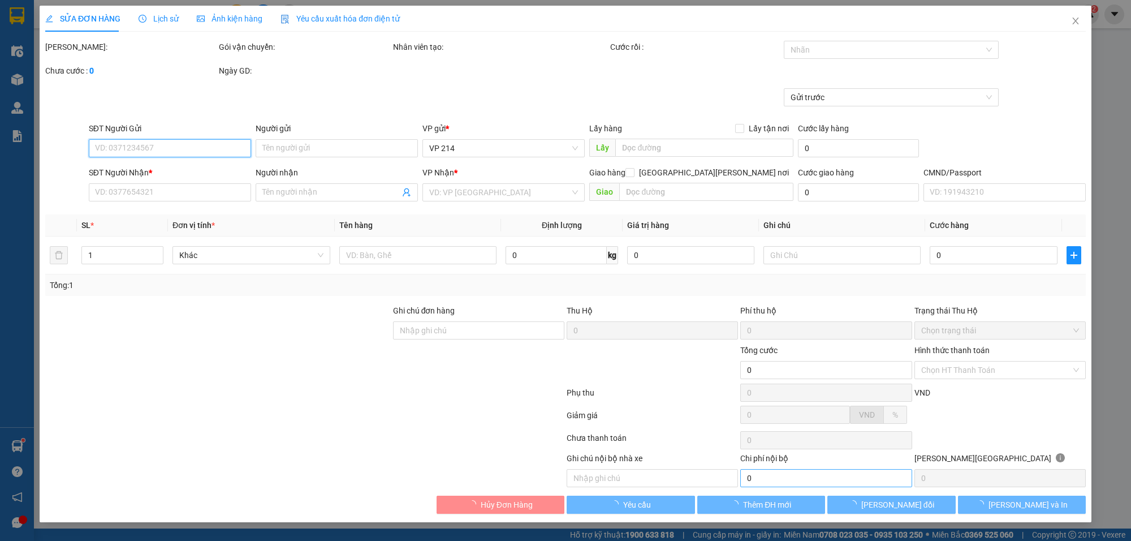
type input "0326940430"
type input "0905744256"
type input "thoa"
type input "80.000"
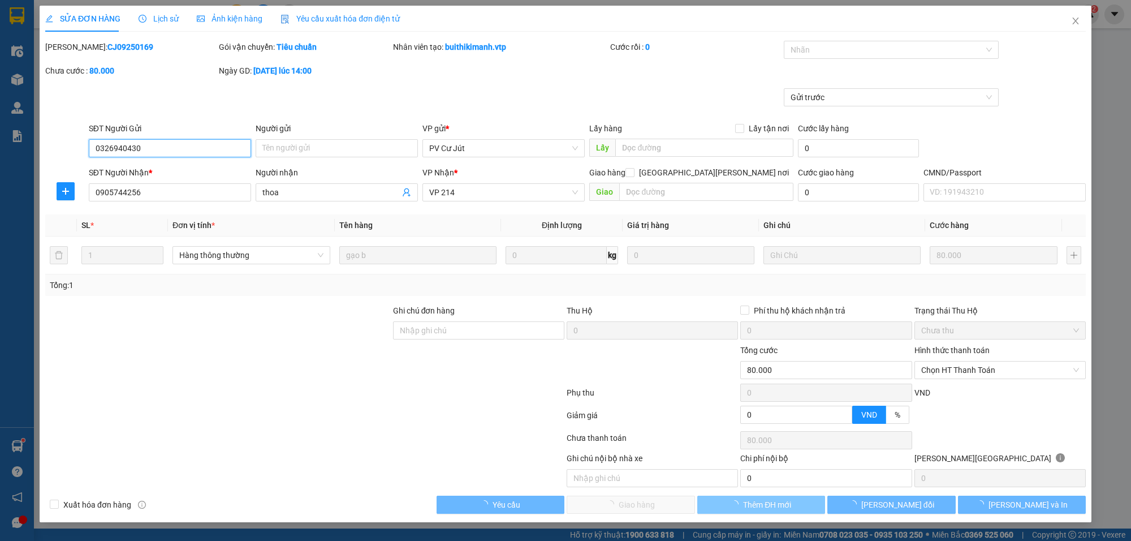
type input "4.000"
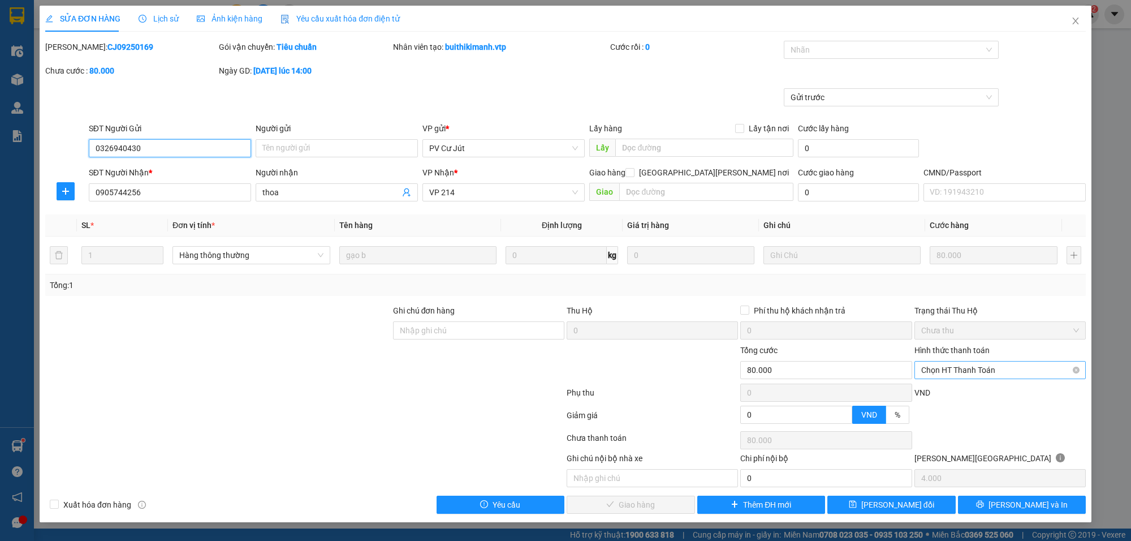
click at [952, 365] on span "Chọn HT Thanh Toán" at bounding box center [1000, 369] width 158 height 17
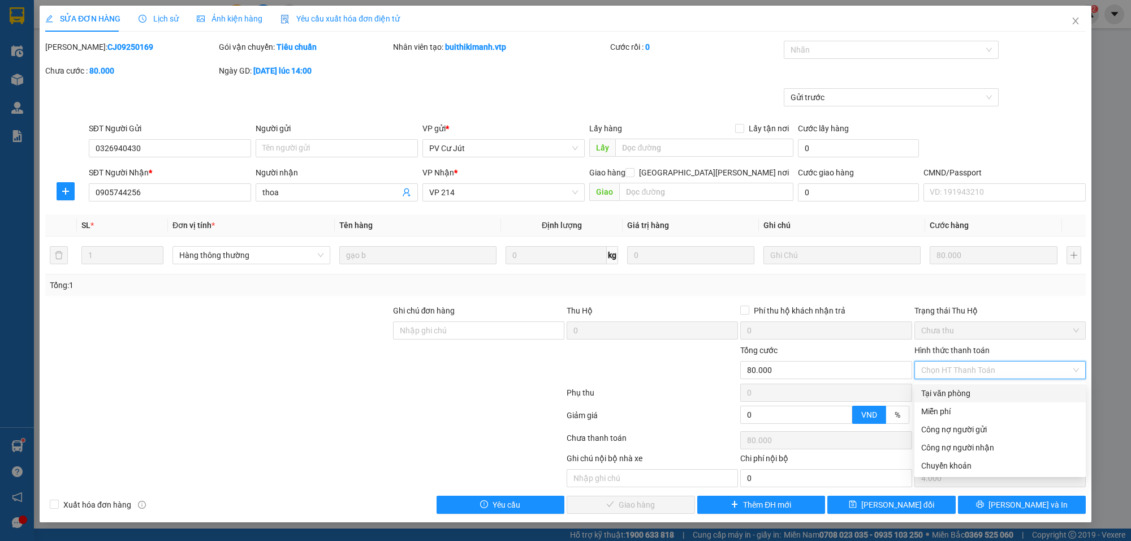
click at [949, 391] on div "Tại văn phòng" at bounding box center [1000, 393] width 158 height 12
type input "0"
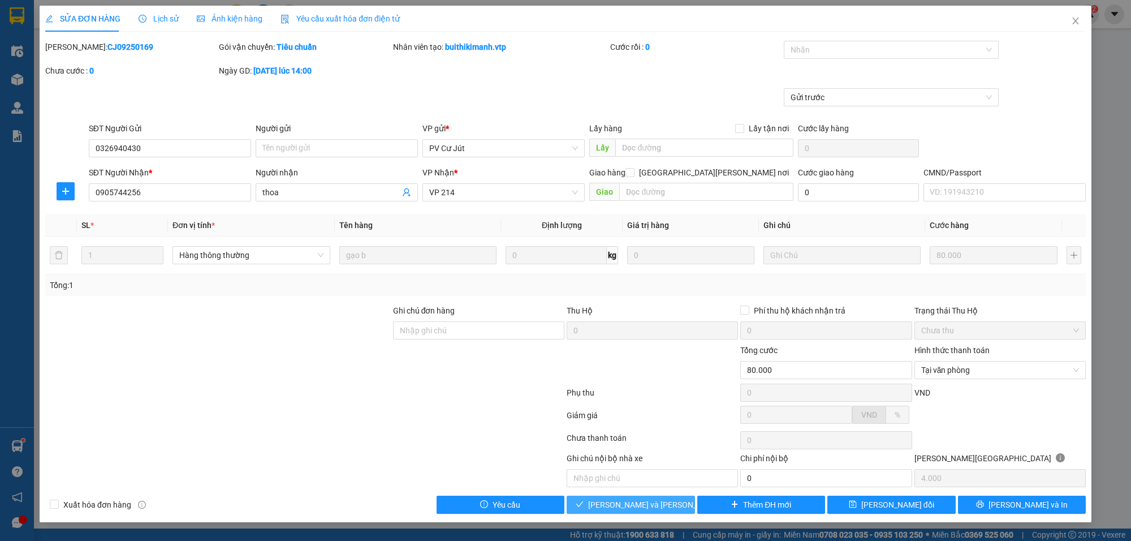
click at [628, 506] on span "[PERSON_NAME] và Giao hàng" at bounding box center [664, 504] width 153 height 12
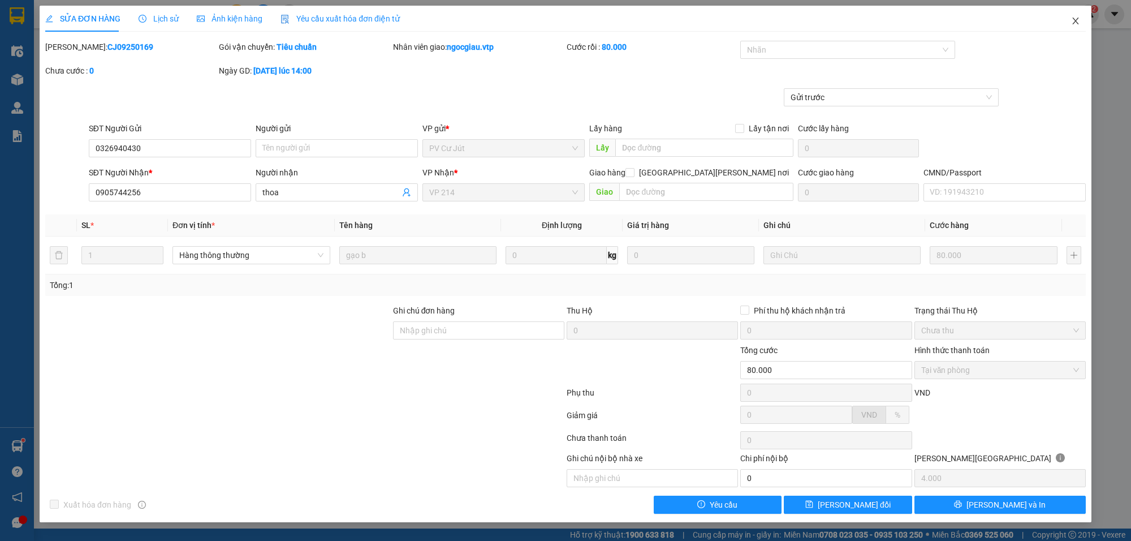
click at [1076, 18] on icon "close" at bounding box center [1075, 20] width 9 height 9
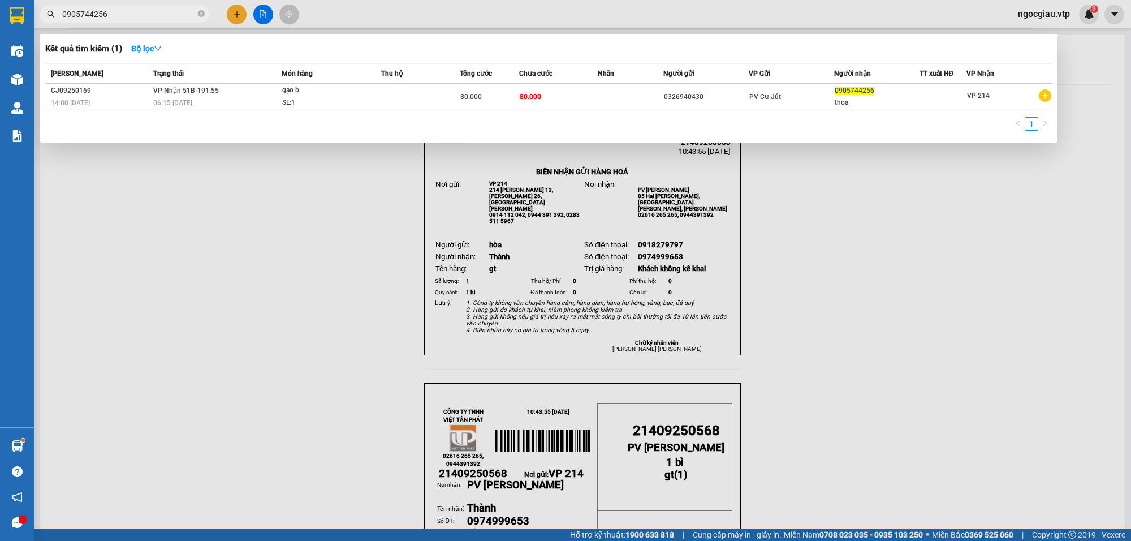
click at [147, 12] on input "0905744256" at bounding box center [128, 14] width 133 height 12
paste input "819005657"
type input "0819005657"
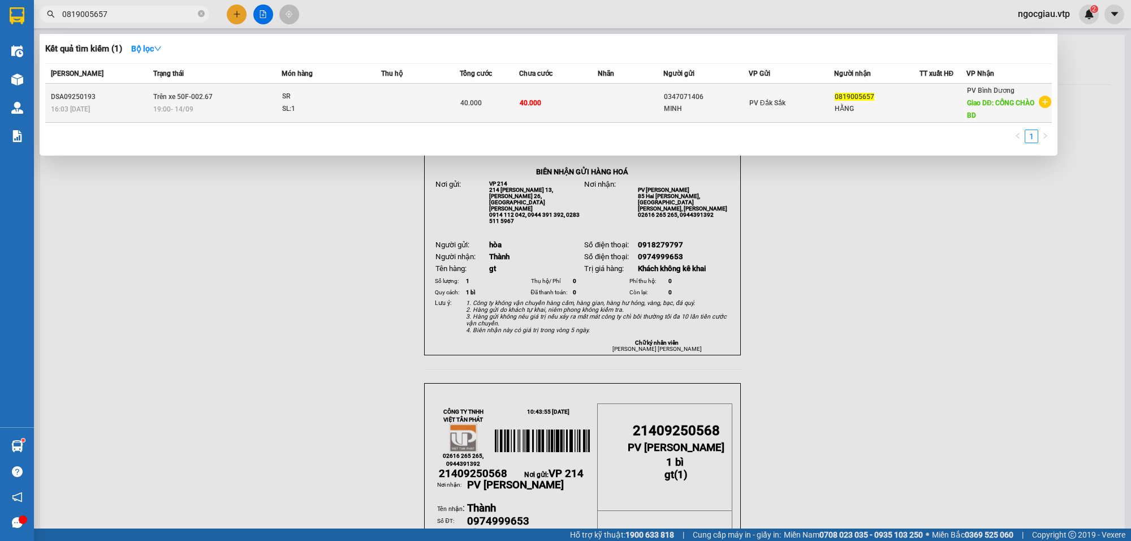
click at [579, 92] on td "40.000" at bounding box center [558, 103] width 79 height 39
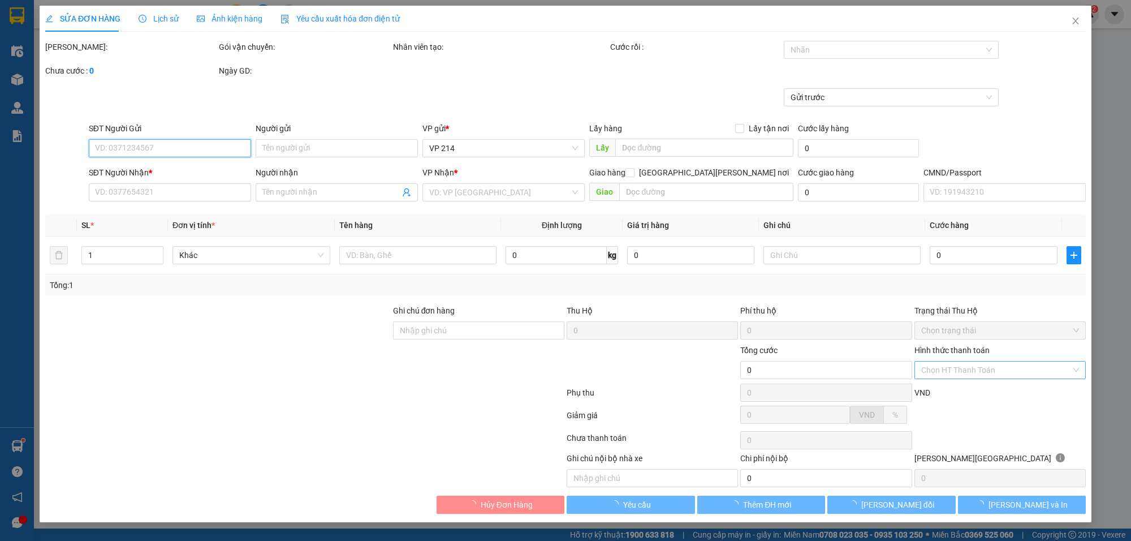
type input "0347071406"
type input "MINH"
type input "0819005657"
type input "HẰNG"
type input "CỐNG CHÀO BD"
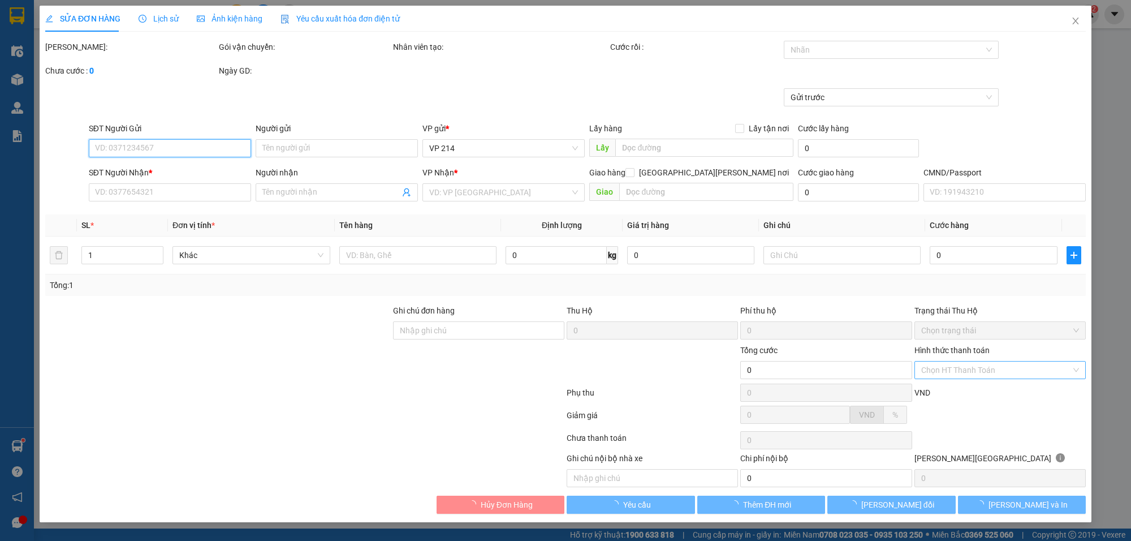
type input "40.000"
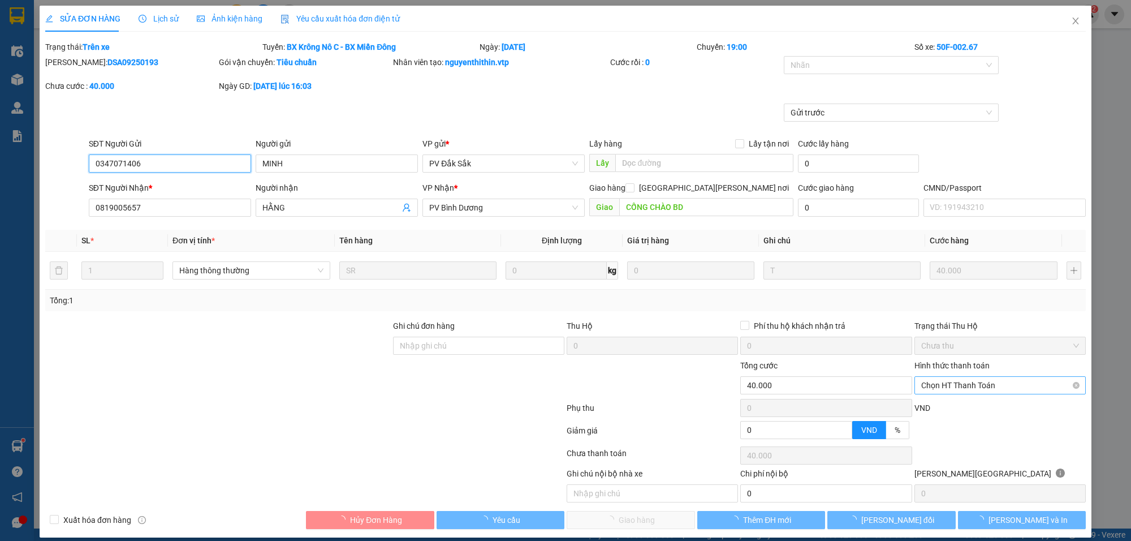
type input "2.000"
click at [969, 378] on span "Chọn HT Thanh Toán" at bounding box center [1000, 385] width 158 height 17
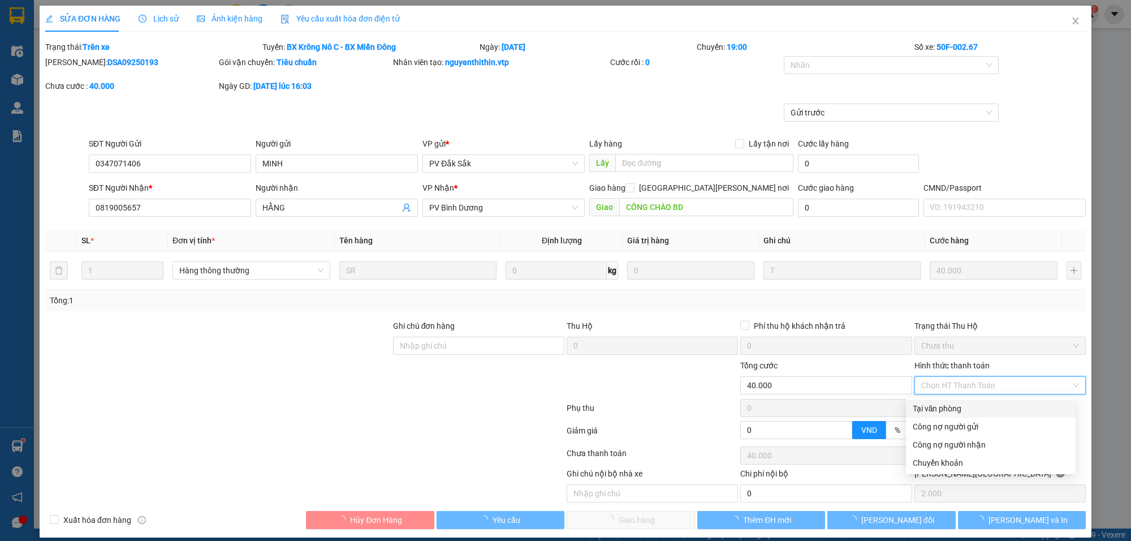
click at [945, 404] on div "Tại văn phòng" at bounding box center [991, 408] width 156 height 12
type input "0"
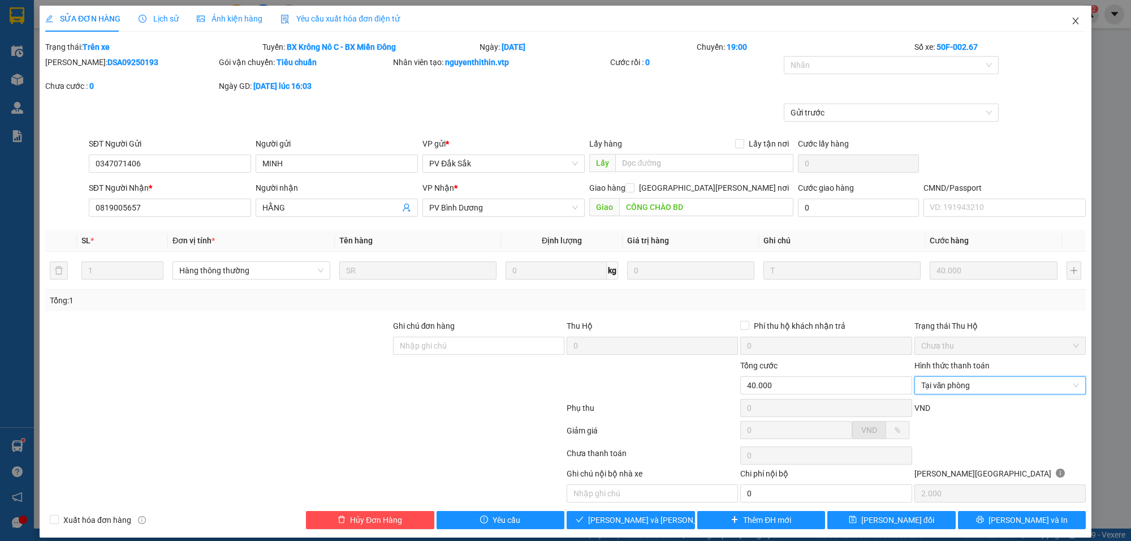
click at [1070, 19] on span "Close" at bounding box center [1076, 22] width 32 height 32
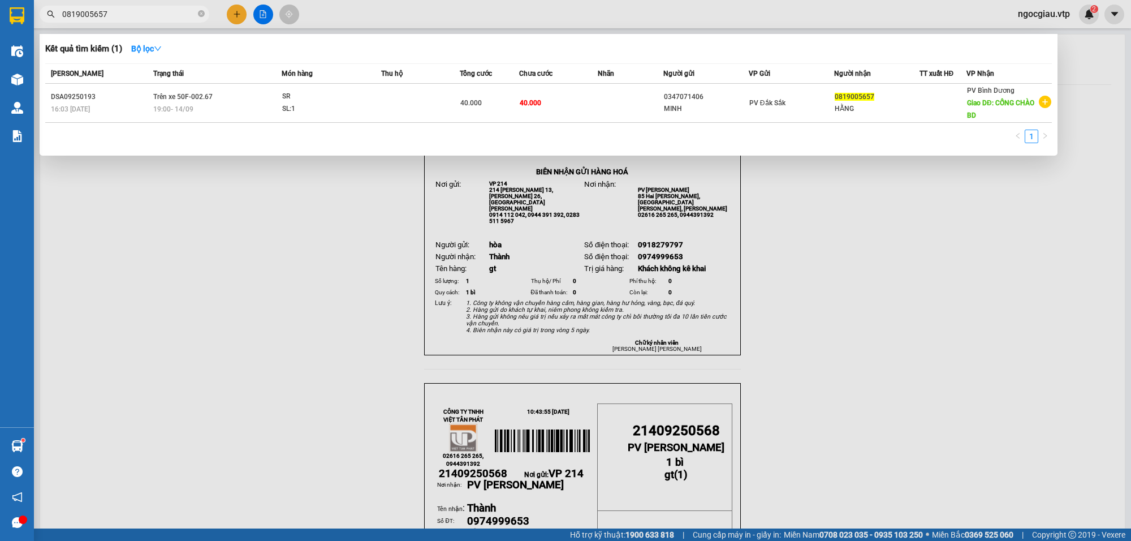
click at [126, 16] on input "0819005657" at bounding box center [128, 14] width 133 height 12
click at [132, 12] on input "0819005657" at bounding box center [128, 14] width 133 height 12
click at [182, 280] on div at bounding box center [565, 270] width 1131 height 541
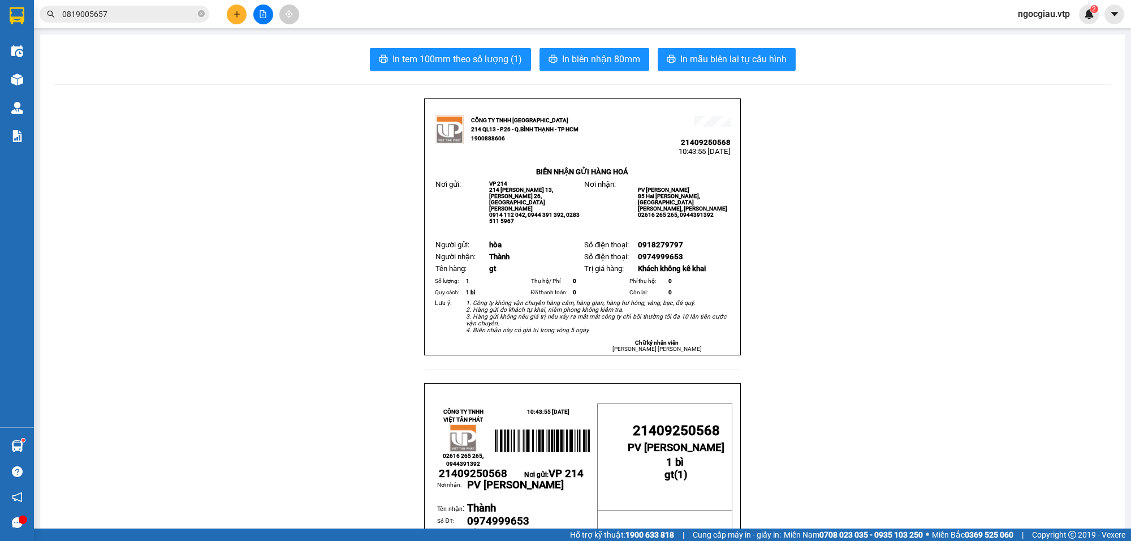
click at [115, 17] on input "0819005657" at bounding box center [128, 14] width 133 height 12
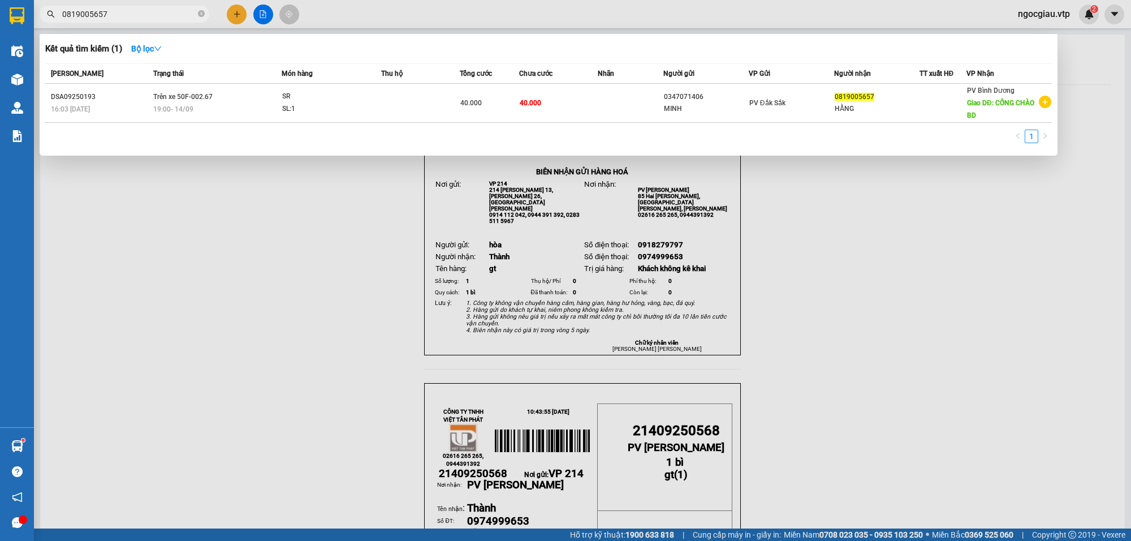
click at [115, 17] on input "0819005657" at bounding box center [128, 14] width 133 height 12
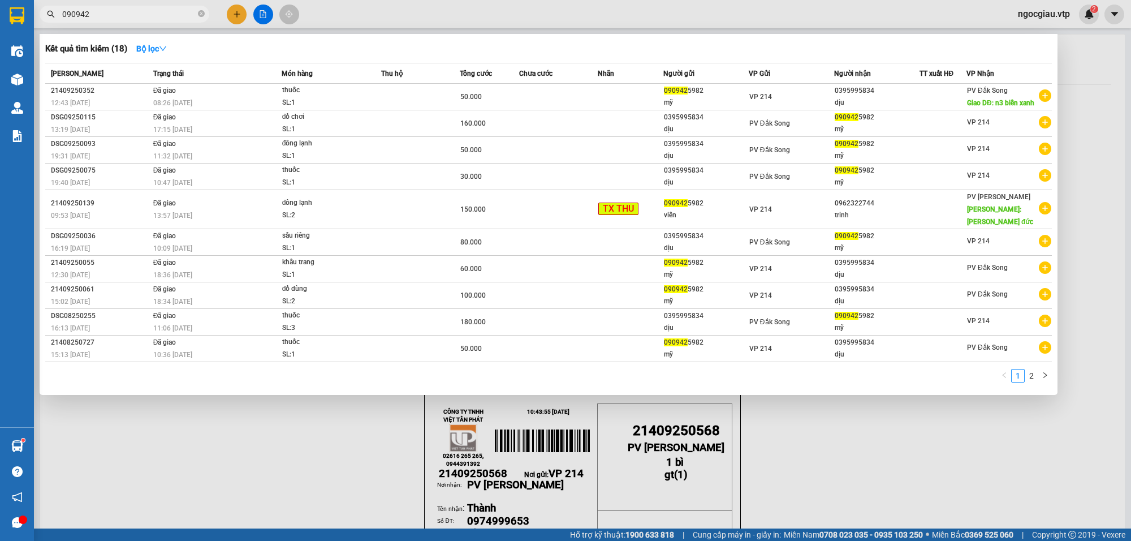
type input "090942"
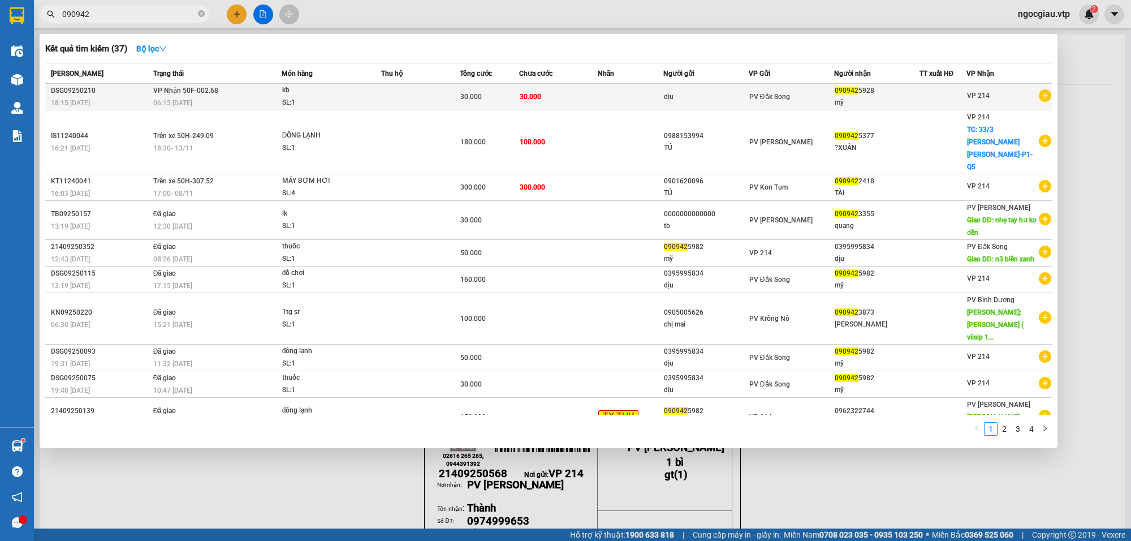
click at [603, 93] on td at bounding box center [631, 97] width 66 height 27
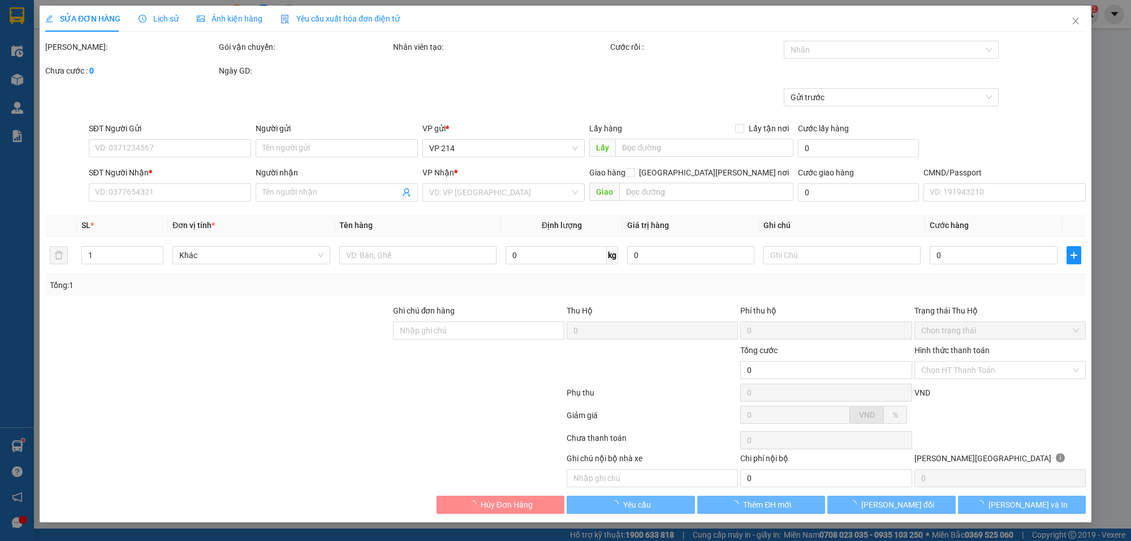
type input "dịu"
type input "0909425928"
type input "mỹ"
type input "30.000"
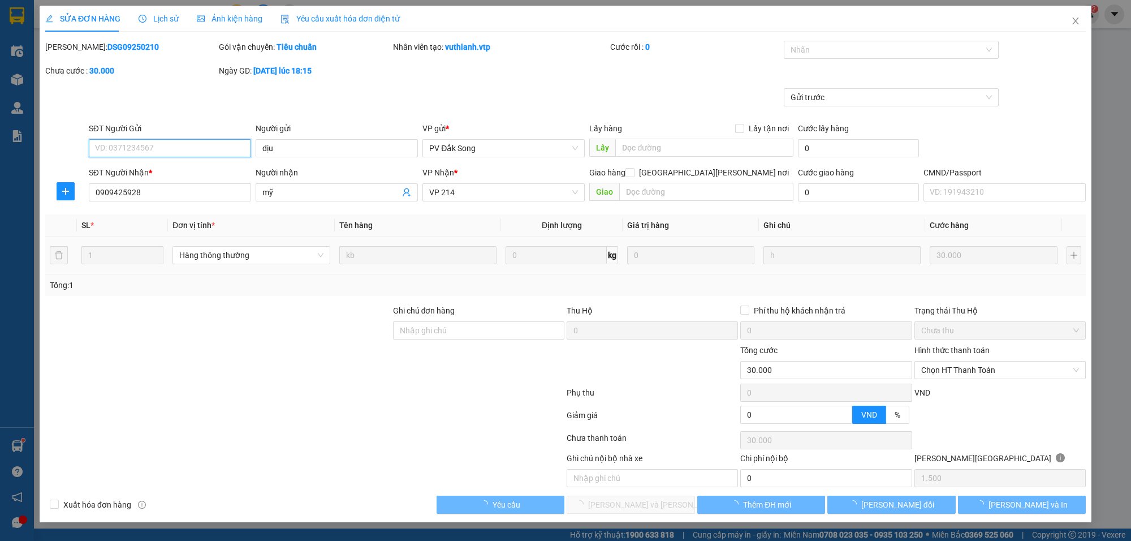
type input "1.500"
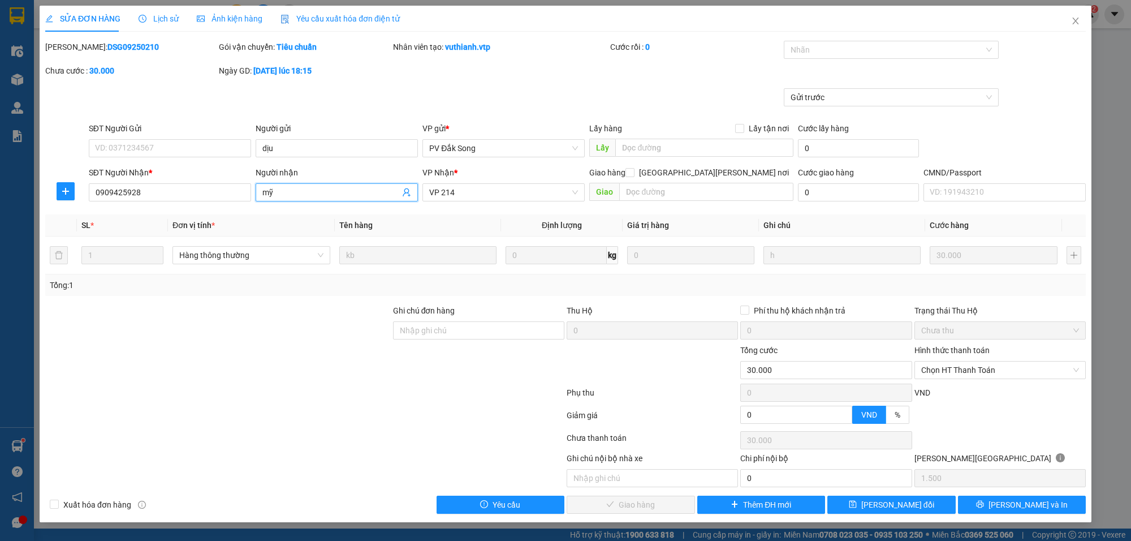
click at [315, 193] on input "mỹ" at bounding box center [330, 192] width 137 height 12
click at [970, 366] on span "Chọn HT Thanh Toán" at bounding box center [1000, 369] width 158 height 17
type input "mỹ/ 982"
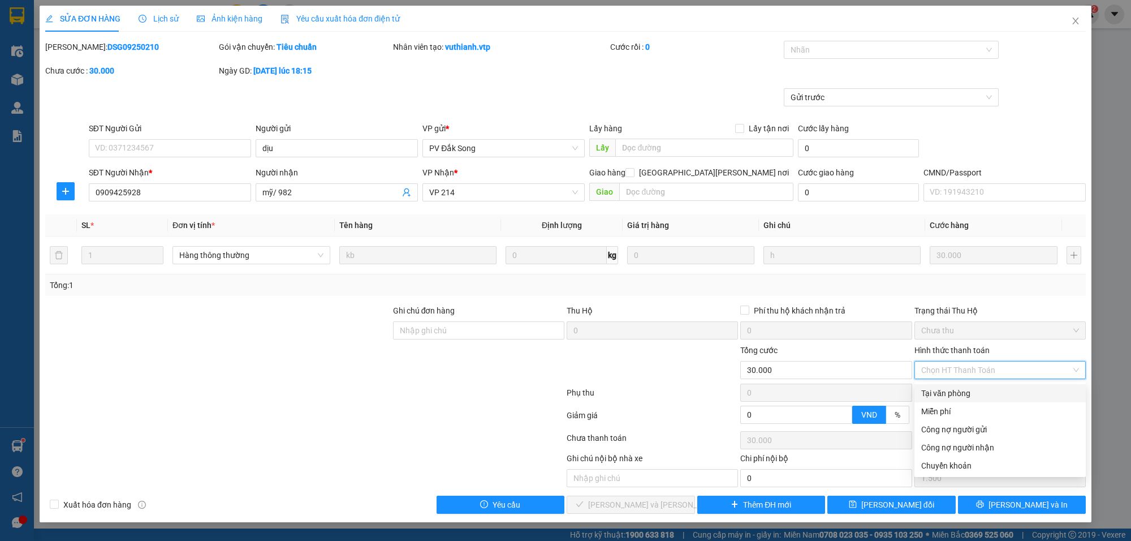
click at [946, 394] on div "Tại văn phòng" at bounding box center [1000, 393] width 158 height 12
type input "0"
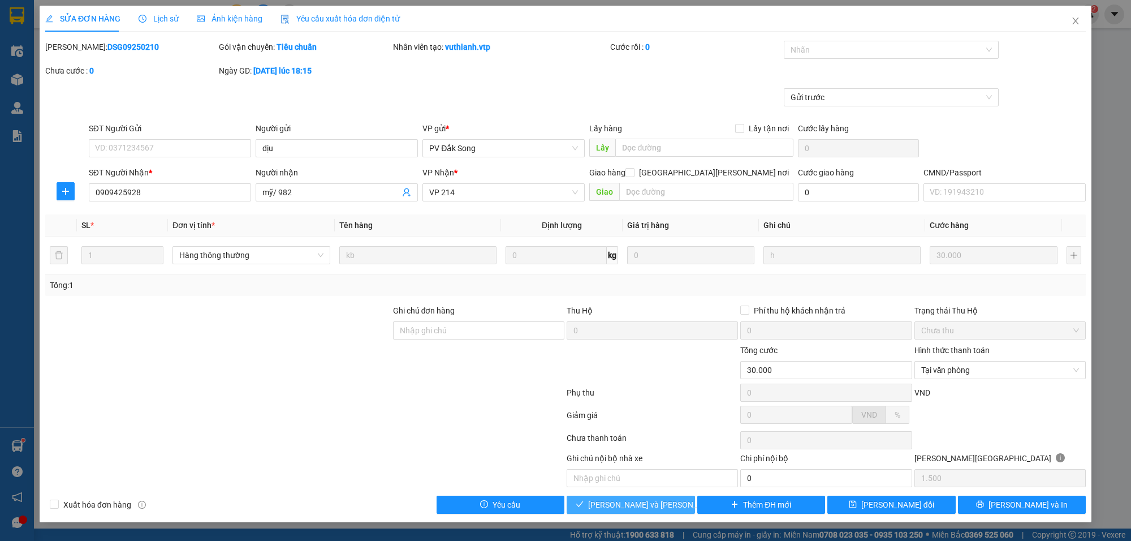
click at [670, 505] on button "[PERSON_NAME] và Giao hàng" at bounding box center [631, 504] width 128 height 18
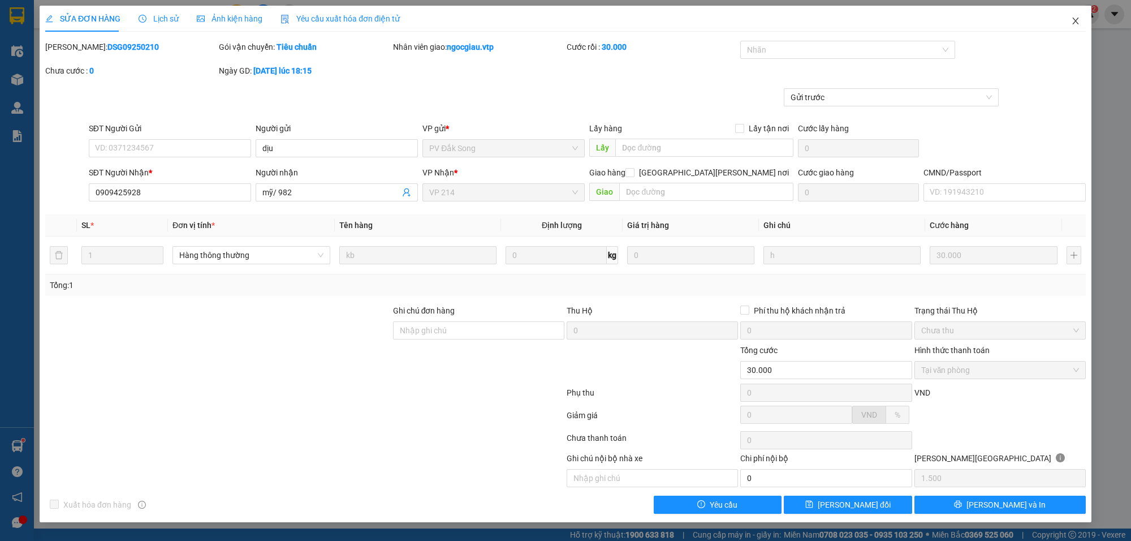
click at [1076, 20] on icon "close" at bounding box center [1075, 21] width 6 height 7
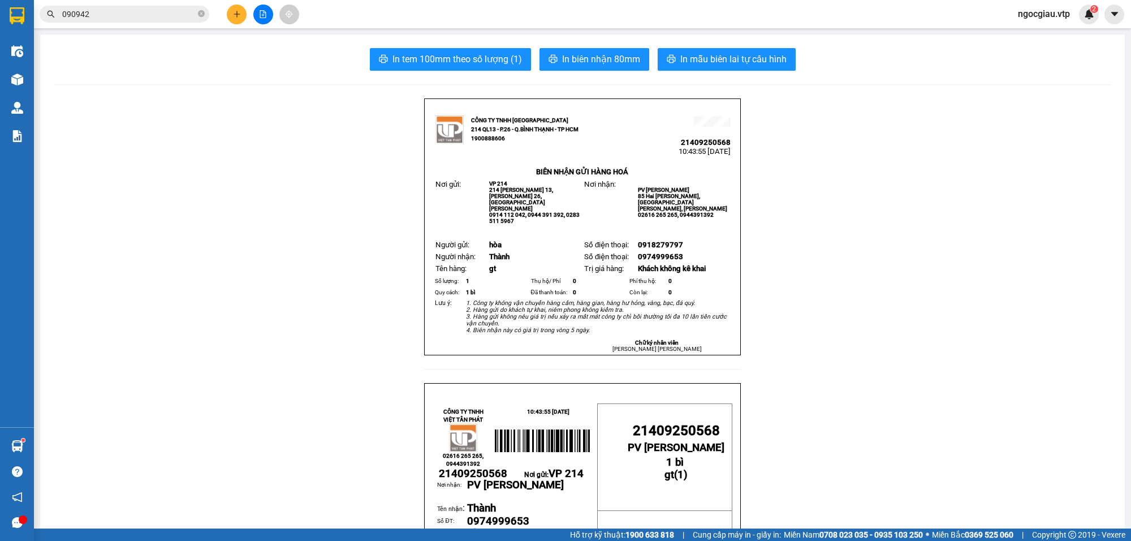
click at [103, 13] on input "090942" at bounding box center [128, 14] width 133 height 12
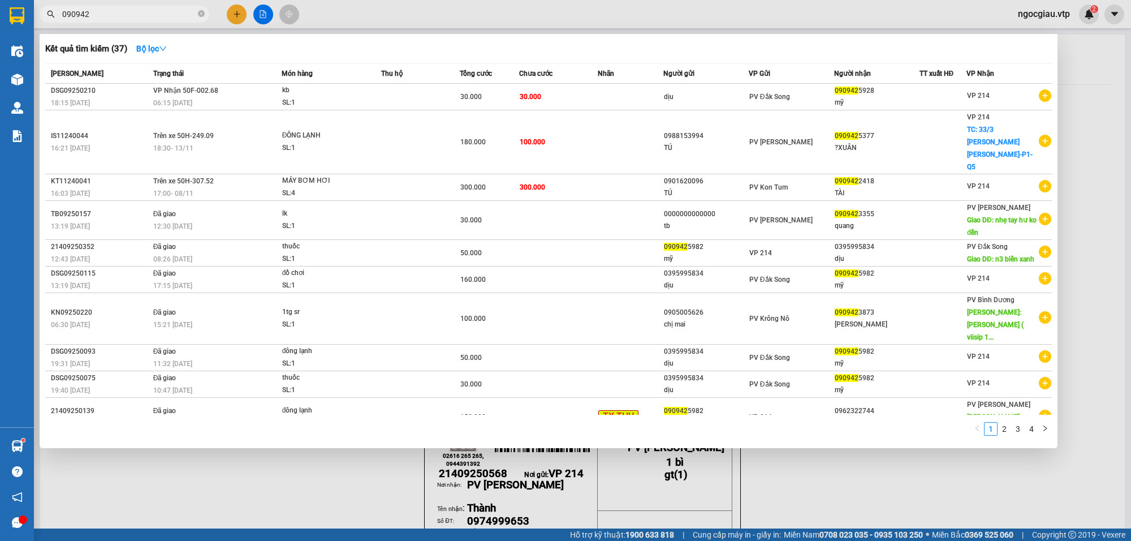
click at [103, 13] on input "090942" at bounding box center [128, 14] width 133 height 12
type input "phi"
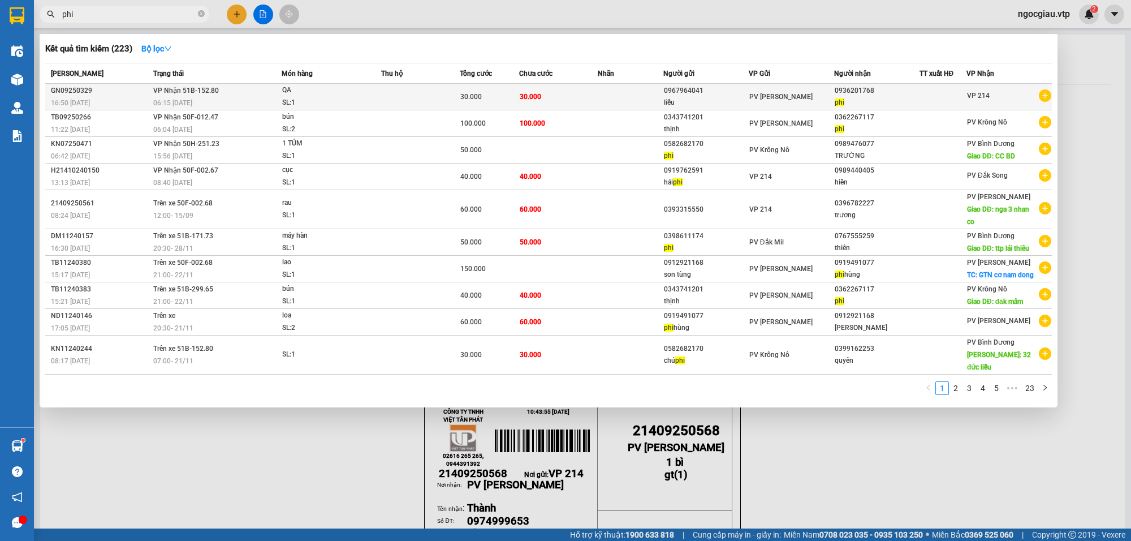
click at [618, 94] on td at bounding box center [631, 97] width 66 height 27
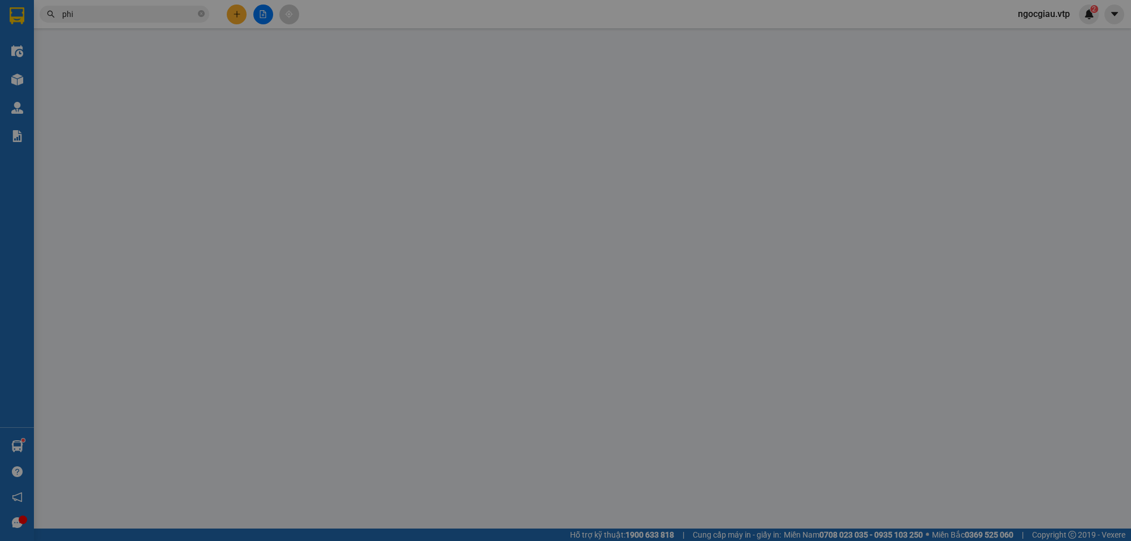
type input "1.500"
type input "0967964041"
type input "liễu"
type input "0936201768"
type input "phi"
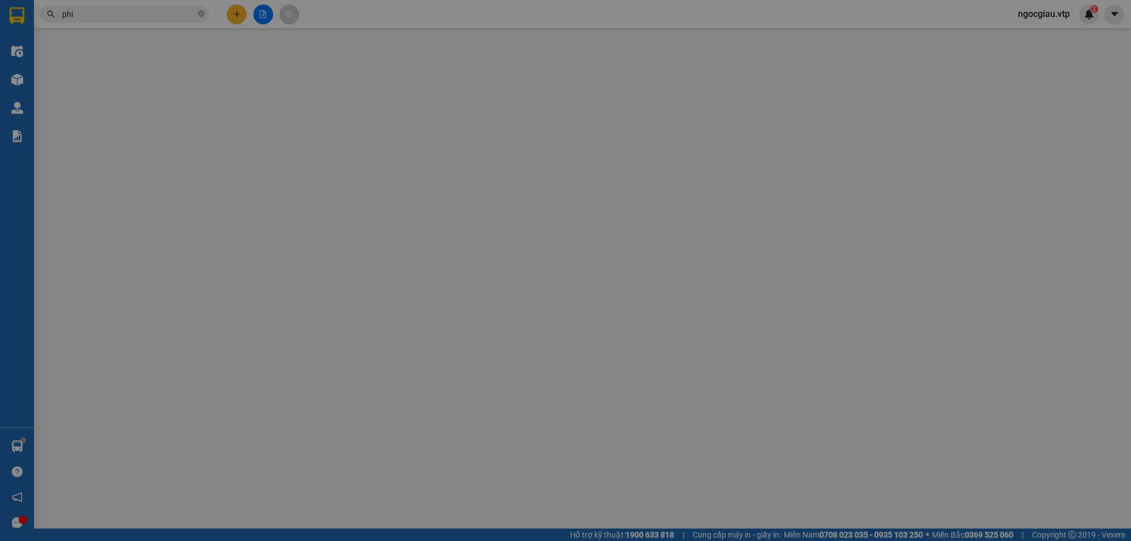
type input "30.000"
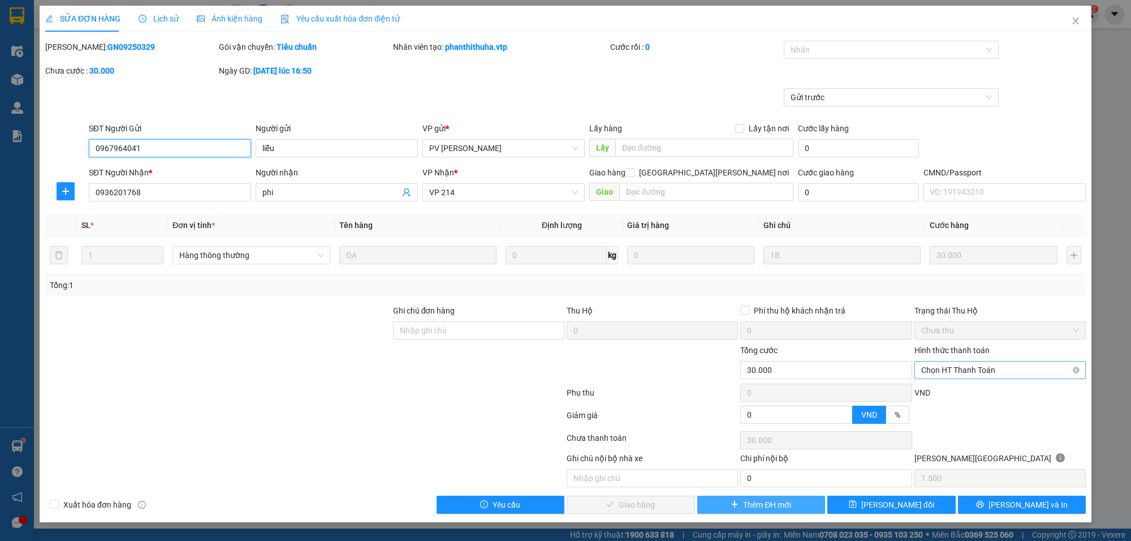
click at [957, 373] on span "Chọn HT Thanh Toán" at bounding box center [1000, 369] width 158 height 17
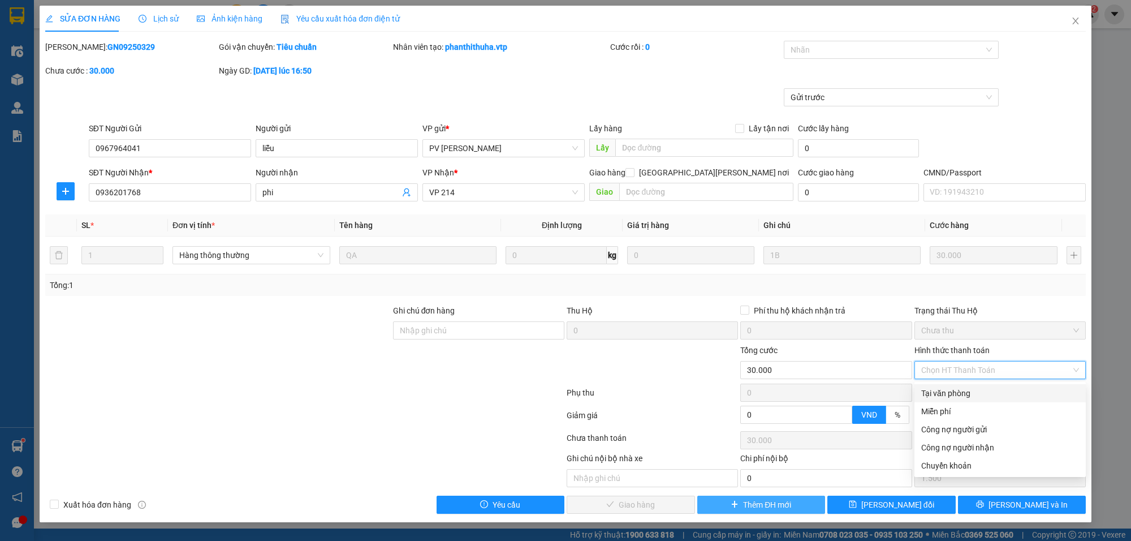
click at [946, 394] on div "Tại văn phòng" at bounding box center [1000, 393] width 158 height 12
type input "0"
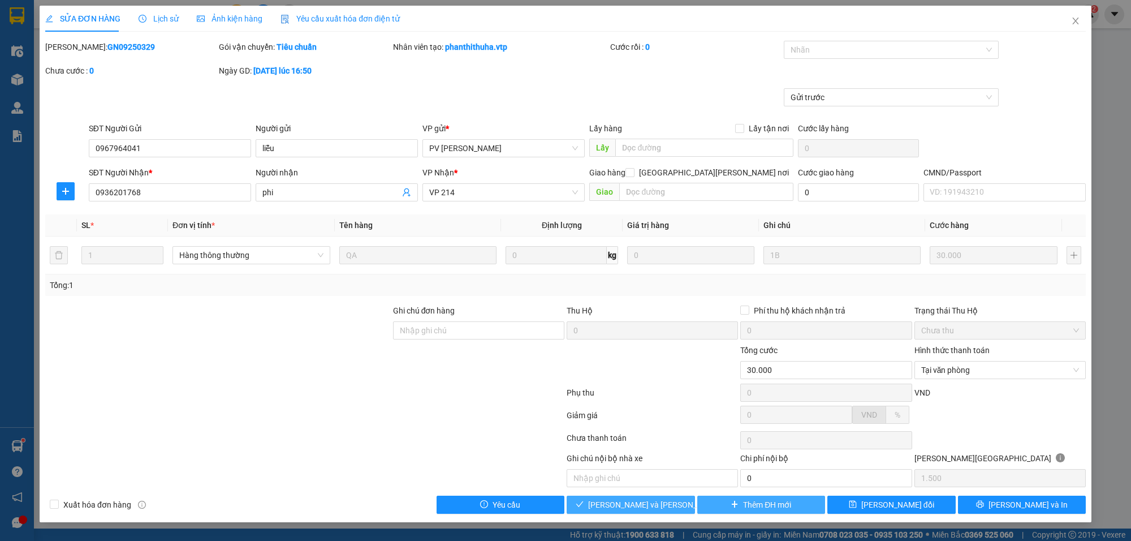
click at [657, 508] on span "[PERSON_NAME] và Giao hàng" at bounding box center [664, 504] width 153 height 12
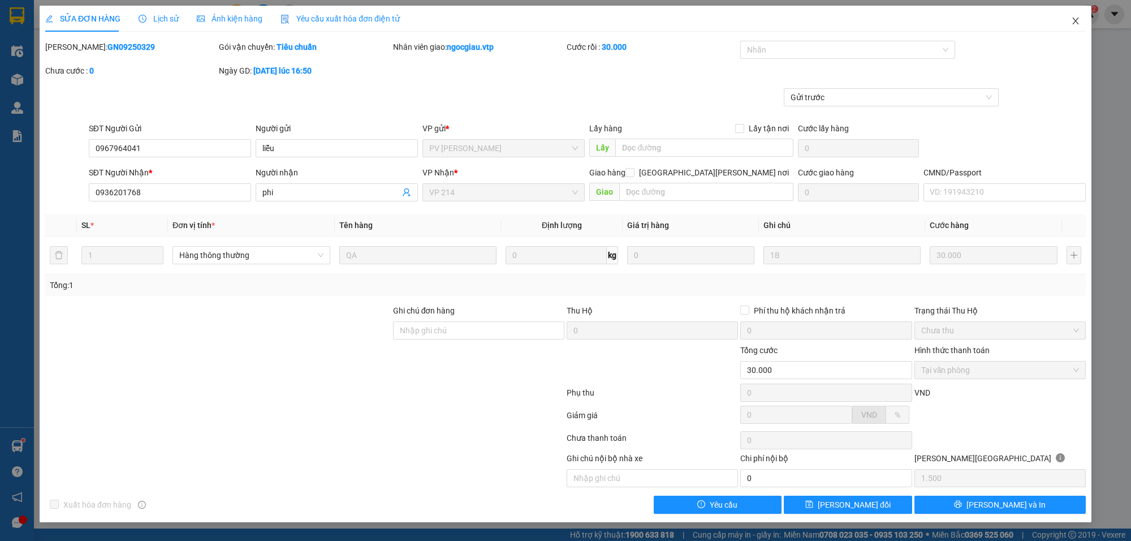
click at [1075, 20] on icon "close" at bounding box center [1075, 21] width 6 height 7
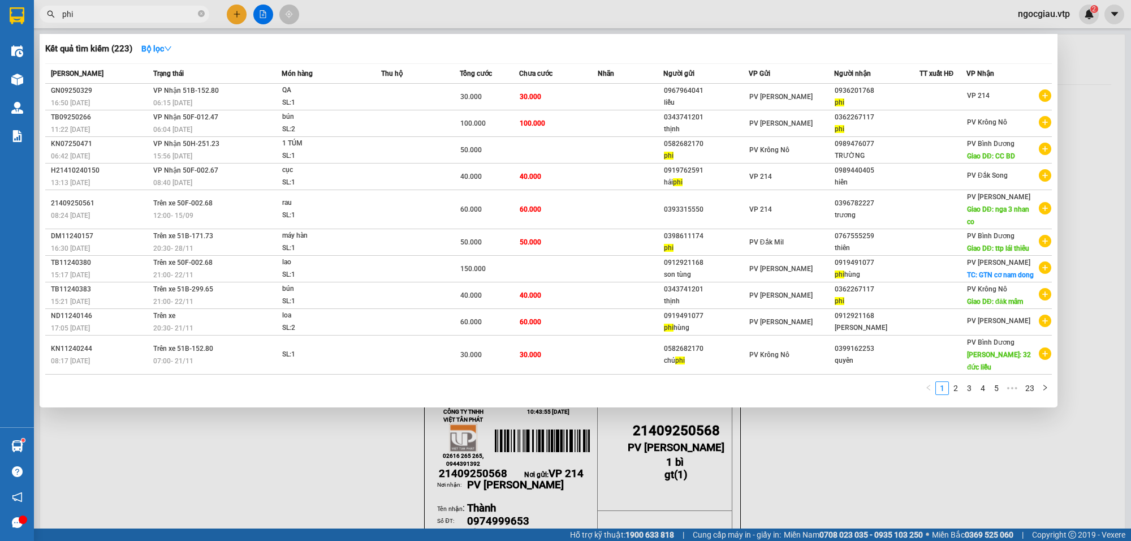
click at [123, 18] on input "phi" at bounding box center [128, 14] width 133 height 12
click at [820, 460] on div at bounding box center [565, 270] width 1131 height 541
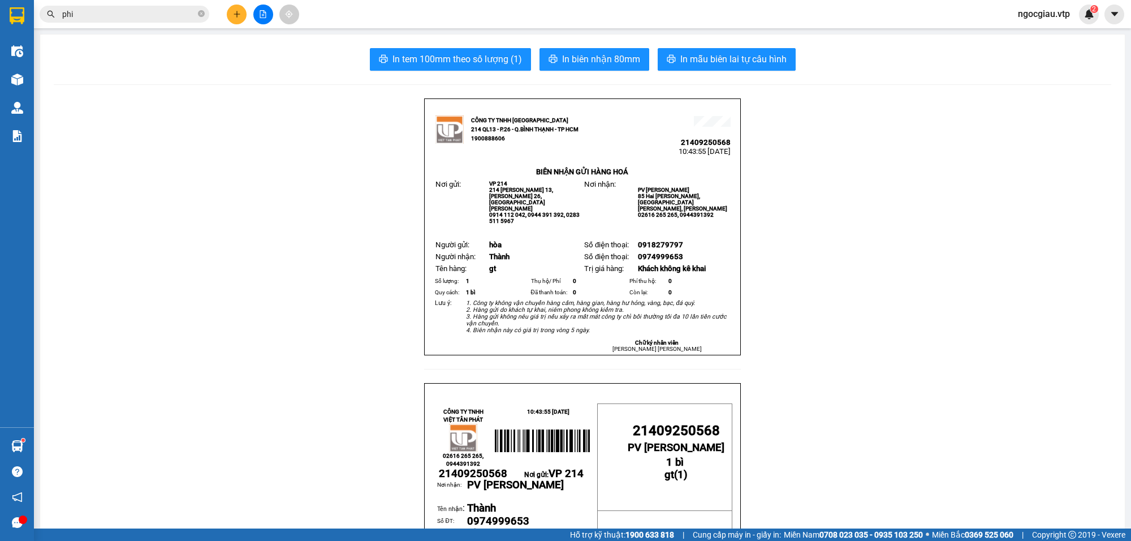
click at [95, 16] on input "phi" at bounding box center [128, 14] width 133 height 12
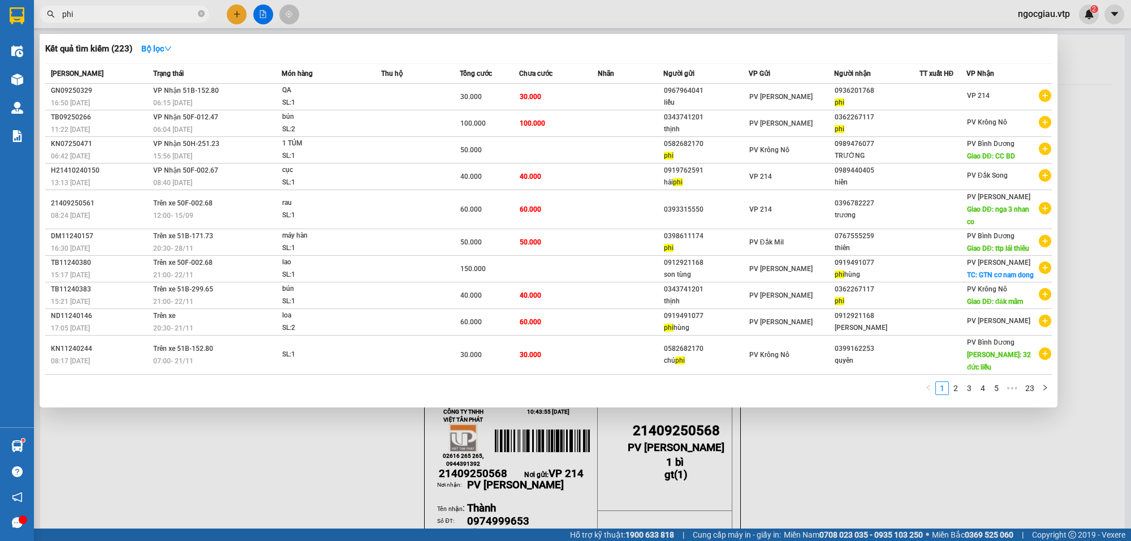
click at [95, 16] on input "phi" at bounding box center [128, 14] width 133 height 12
type input "0764068999"
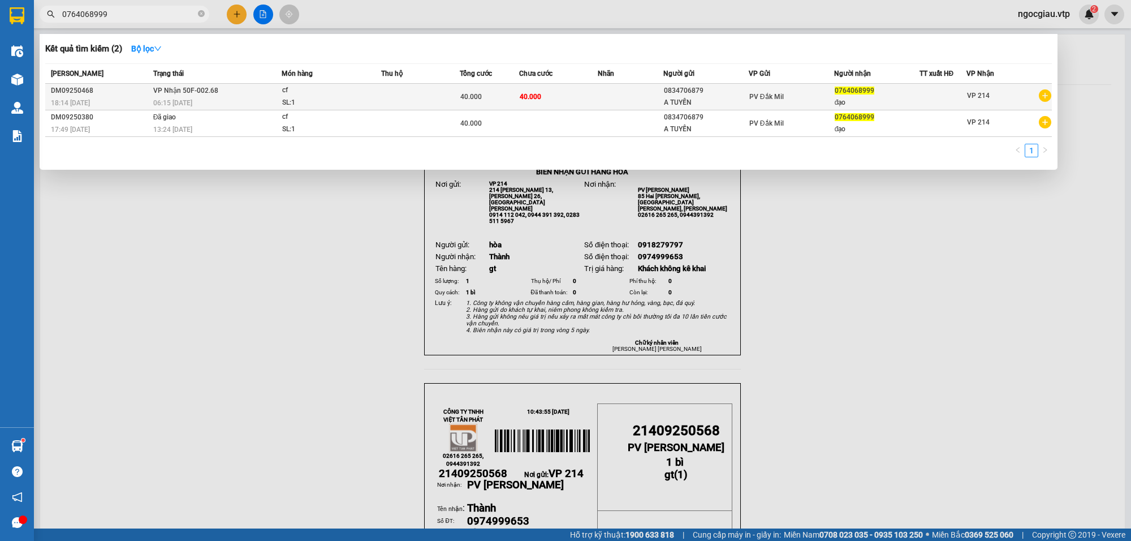
click at [369, 85] on span "cf SL: 1" at bounding box center [331, 96] width 98 height 24
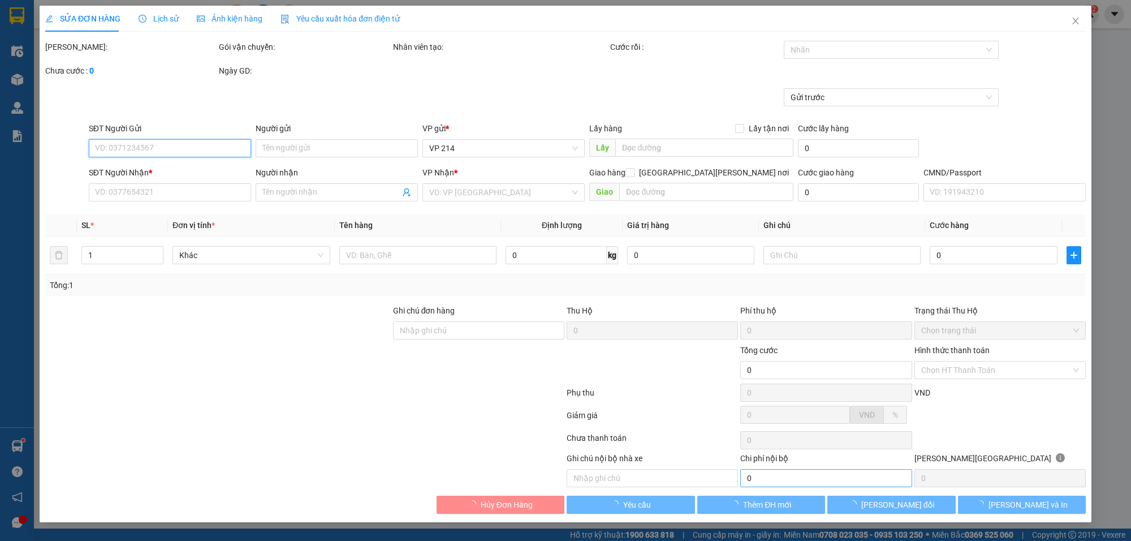
type input "0834706879"
type input "A TUYẾN"
type input "0764068999"
type input "đạo"
type input "40.000"
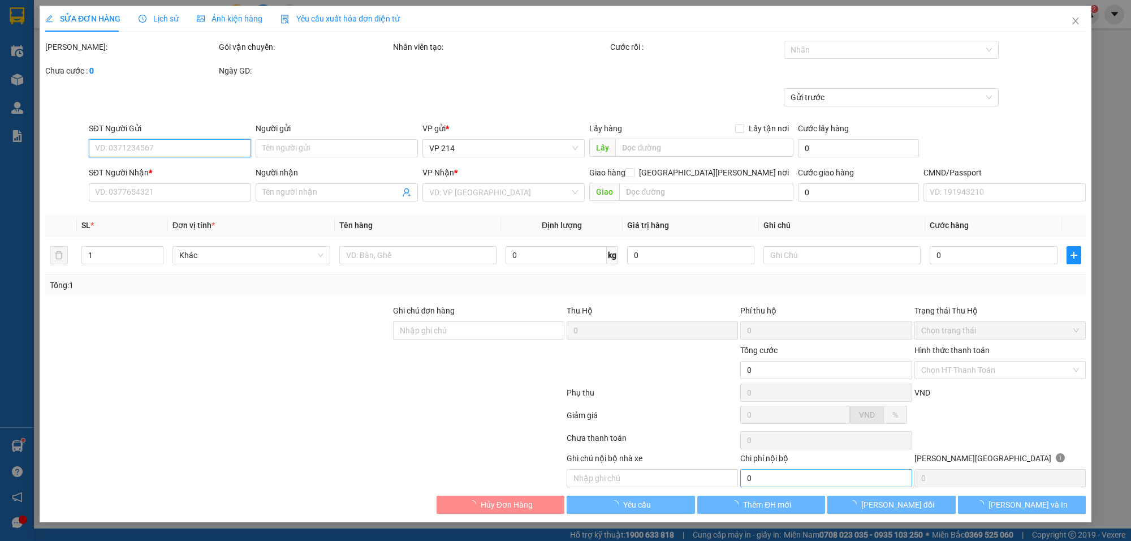
type input "40.000"
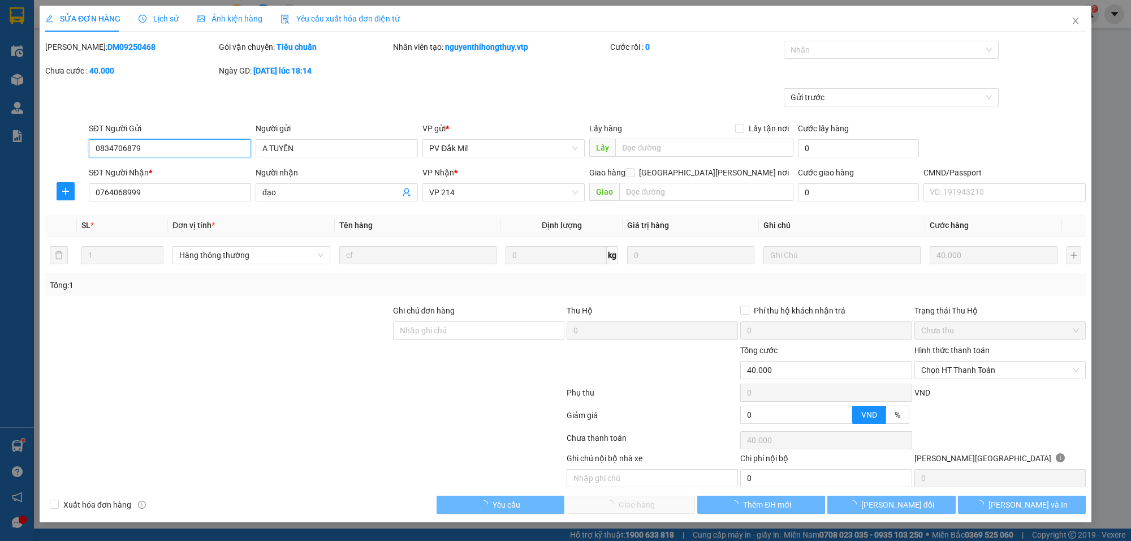
type input "2.000"
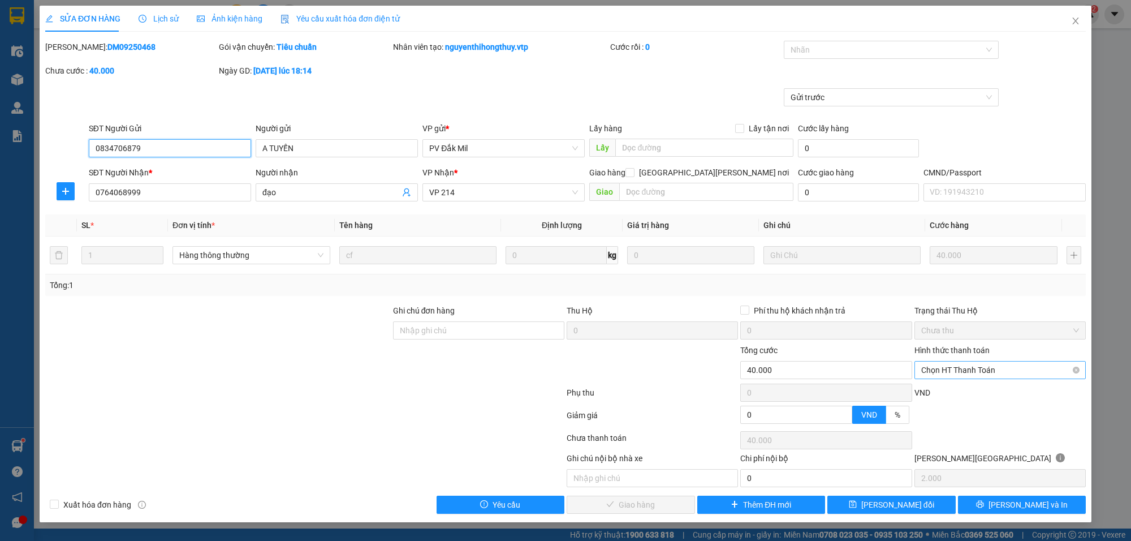
click at [939, 365] on span "Chọn HT Thanh Toán" at bounding box center [1000, 369] width 158 height 17
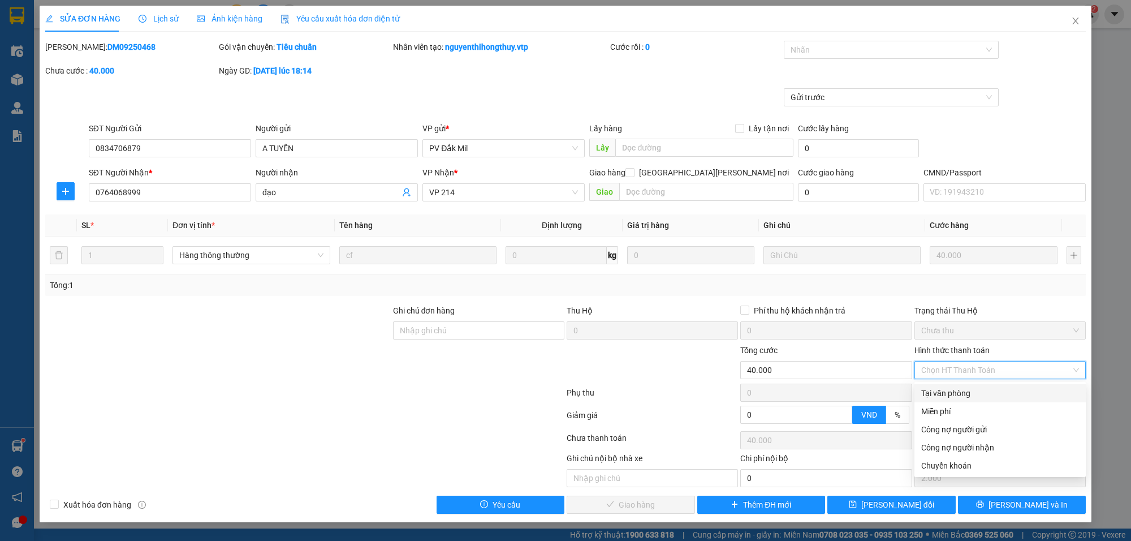
click at [945, 389] on div "Tại văn phòng" at bounding box center [1000, 393] width 158 height 12
type input "0"
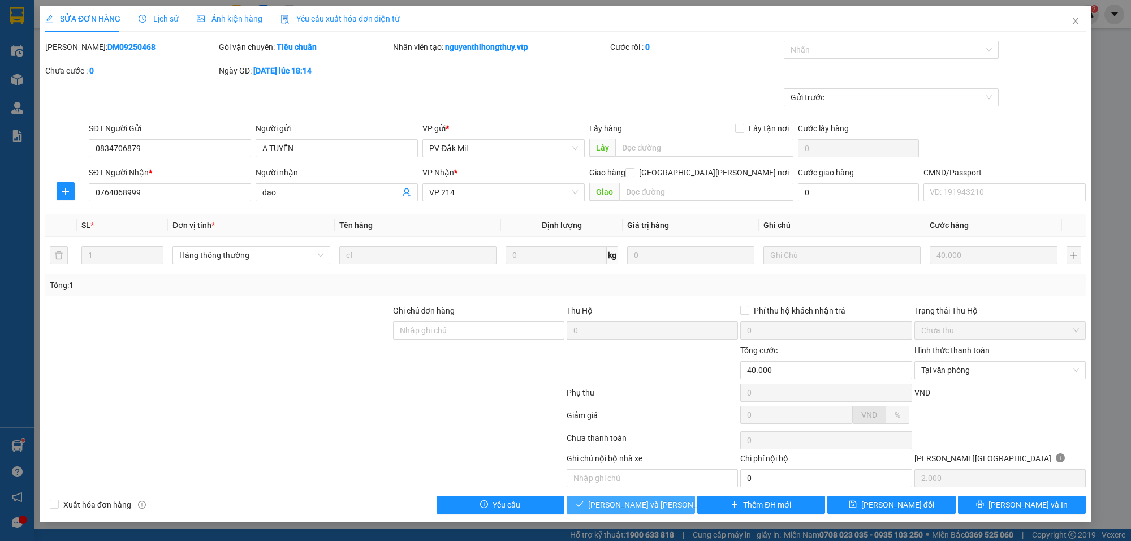
click at [671, 507] on button "[PERSON_NAME] và Giao hàng" at bounding box center [631, 504] width 128 height 18
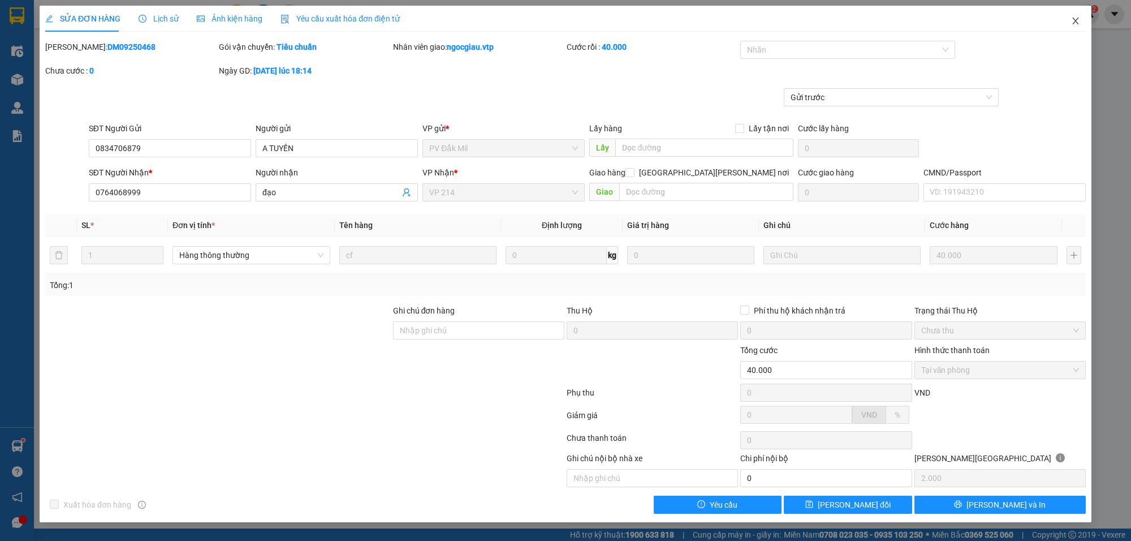
click at [1075, 21] on icon "close" at bounding box center [1075, 21] width 6 height 7
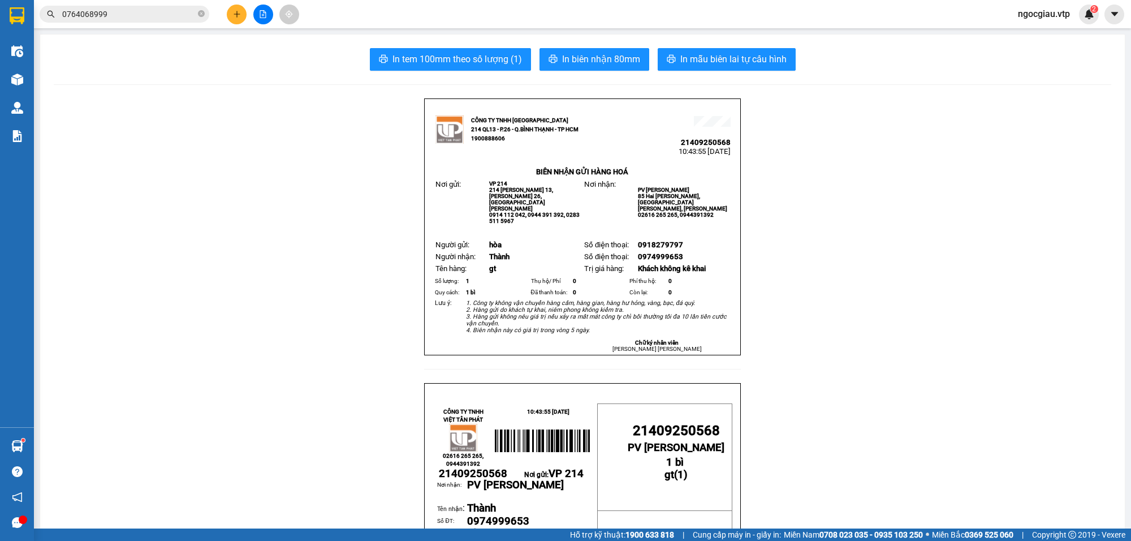
click at [123, 16] on input "0764068999" at bounding box center [128, 14] width 133 height 12
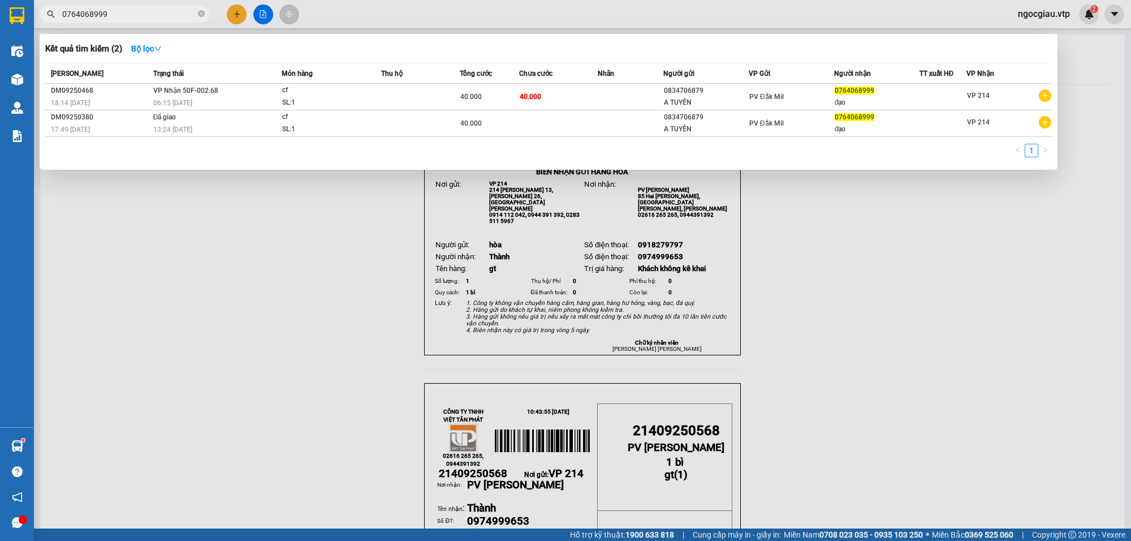
click at [123, 16] on input "0764068999" at bounding box center [128, 14] width 133 height 12
type input "0362787400"
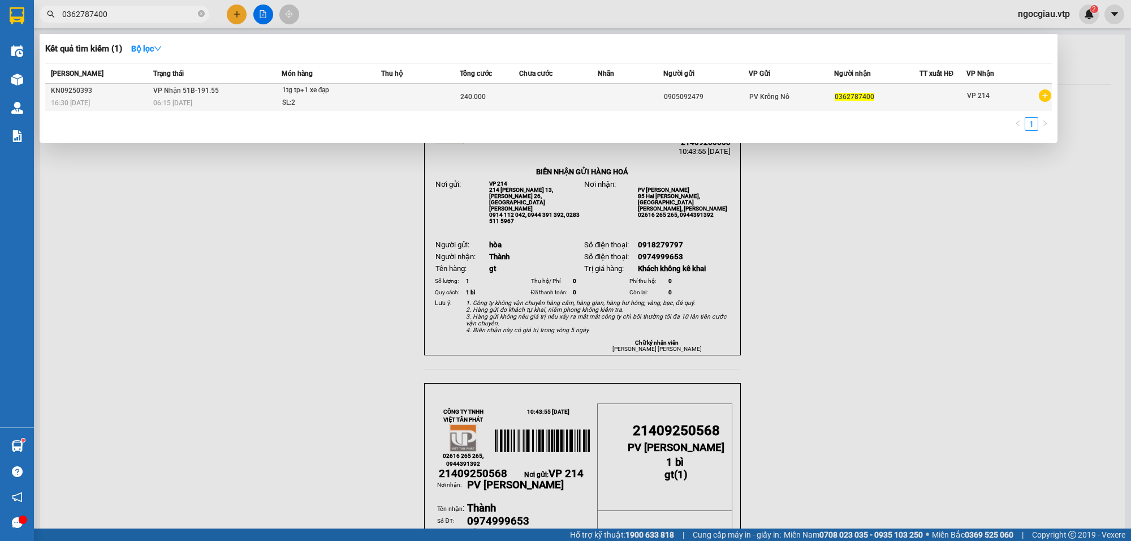
click at [593, 96] on td at bounding box center [558, 97] width 79 height 27
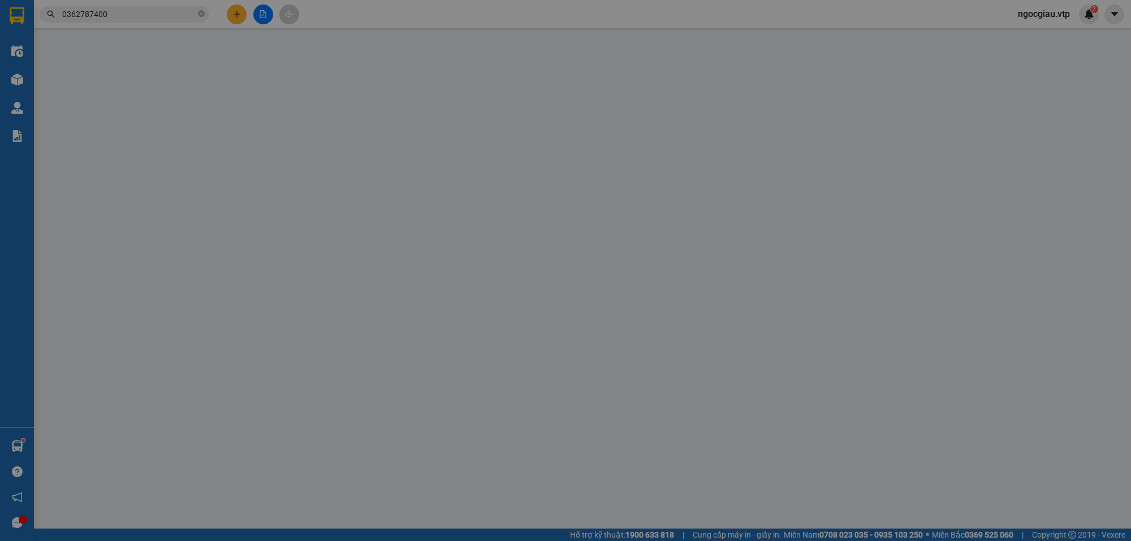
type input "0905092479"
type input "0362787400"
type input "240.000"
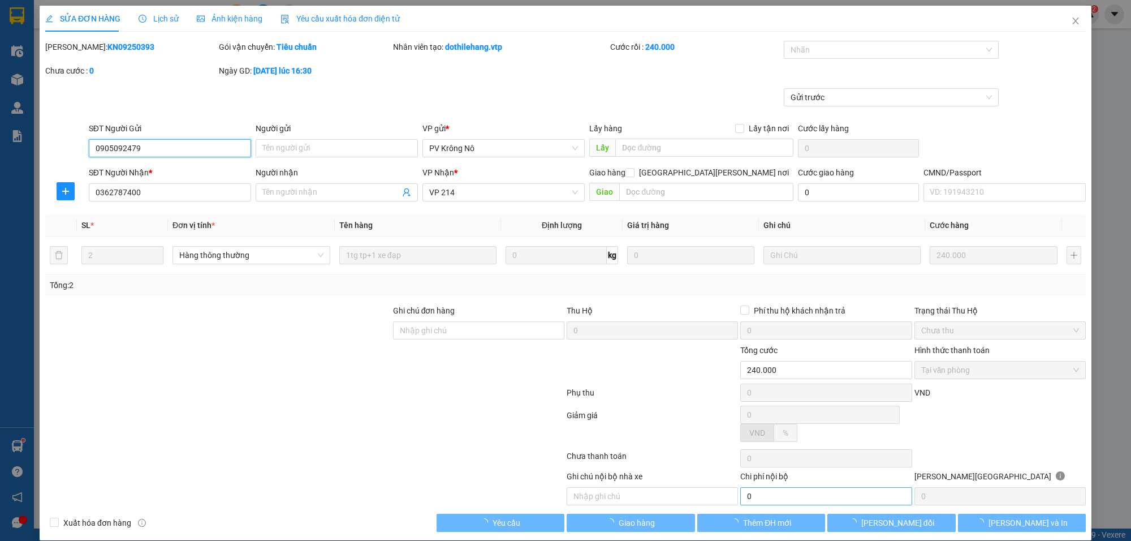
type input "12.000"
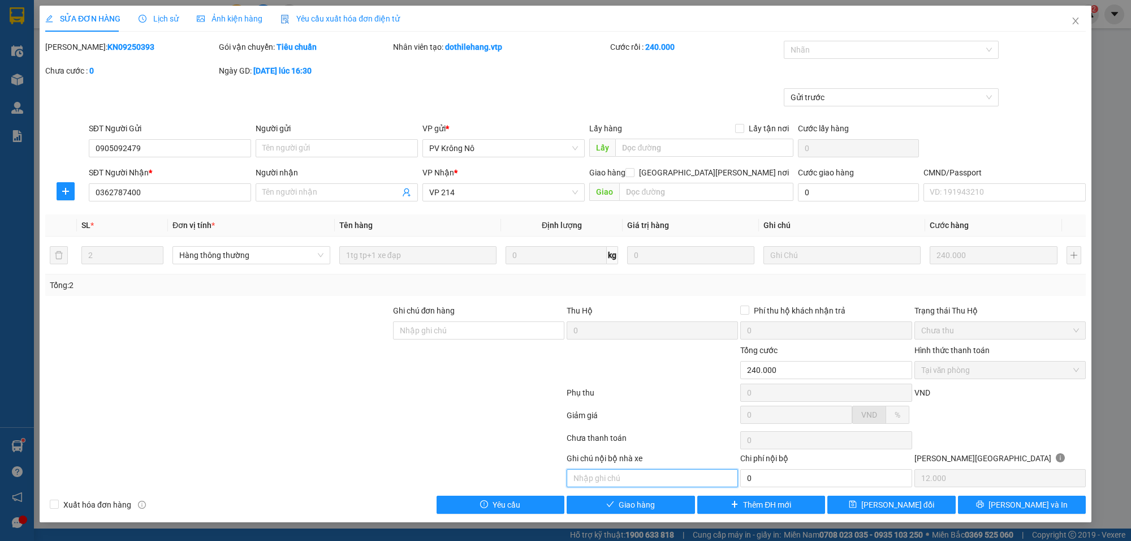
click at [645, 477] on input "text" at bounding box center [652, 478] width 171 height 18
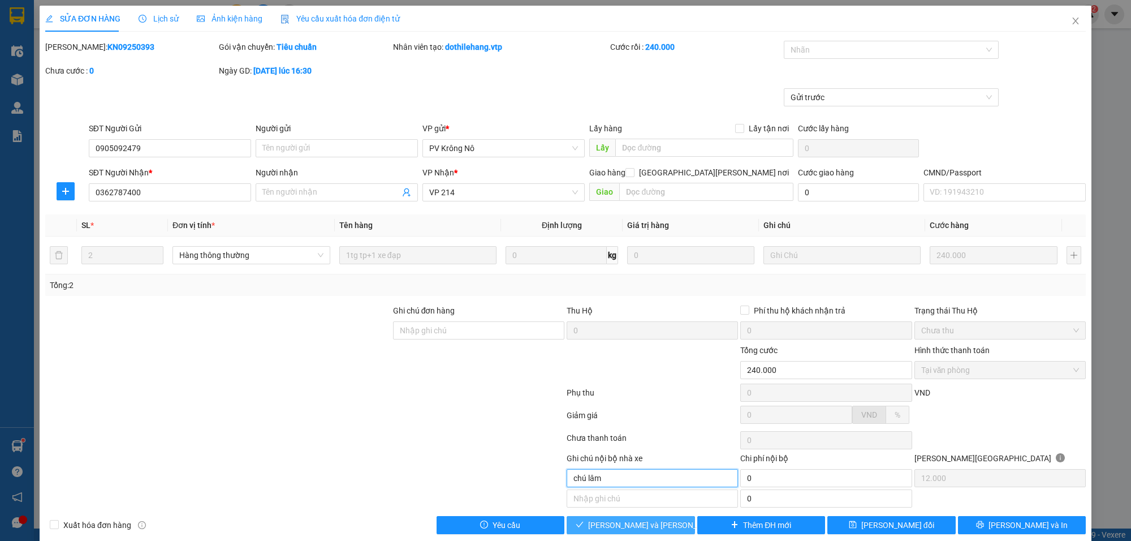
type input "chú lâm"
click at [615, 529] on span "[PERSON_NAME] và Giao hàng" at bounding box center [664, 525] width 153 height 12
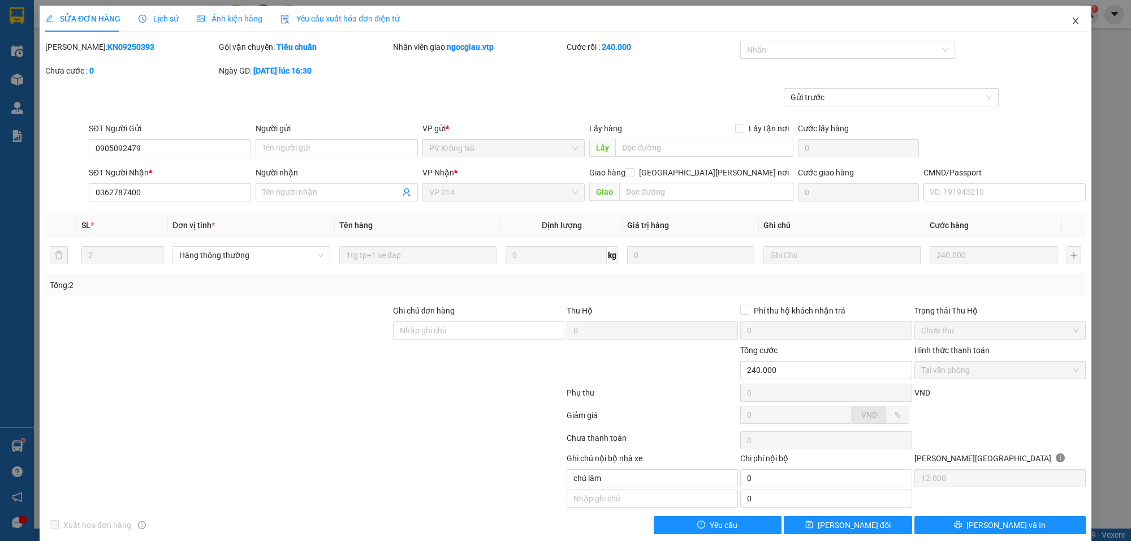
click at [1071, 20] on icon "close" at bounding box center [1075, 20] width 9 height 9
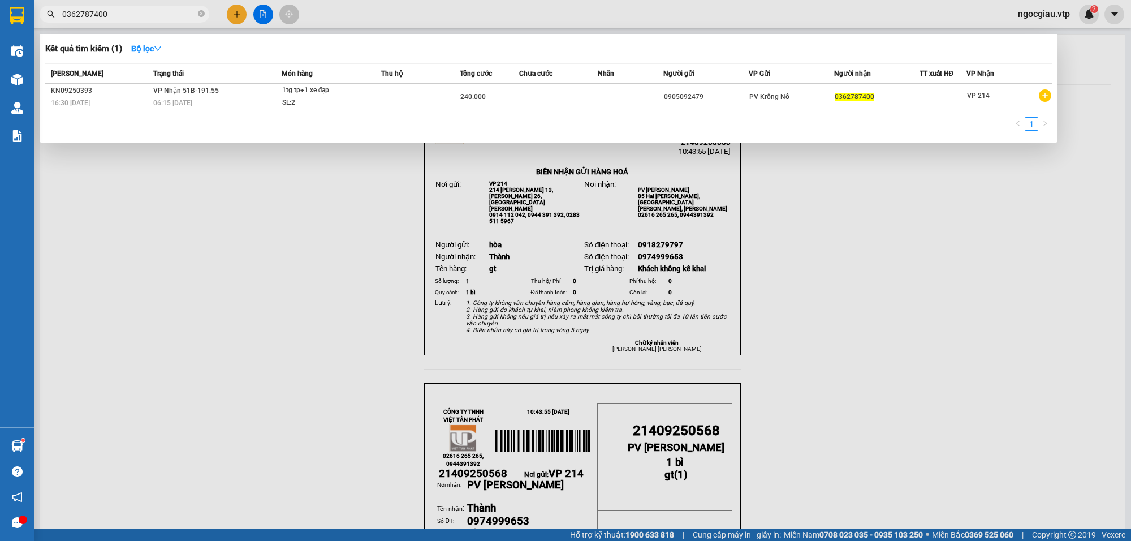
click at [148, 15] on input "0362787400" at bounding box center [128, 14] width 133 height 12
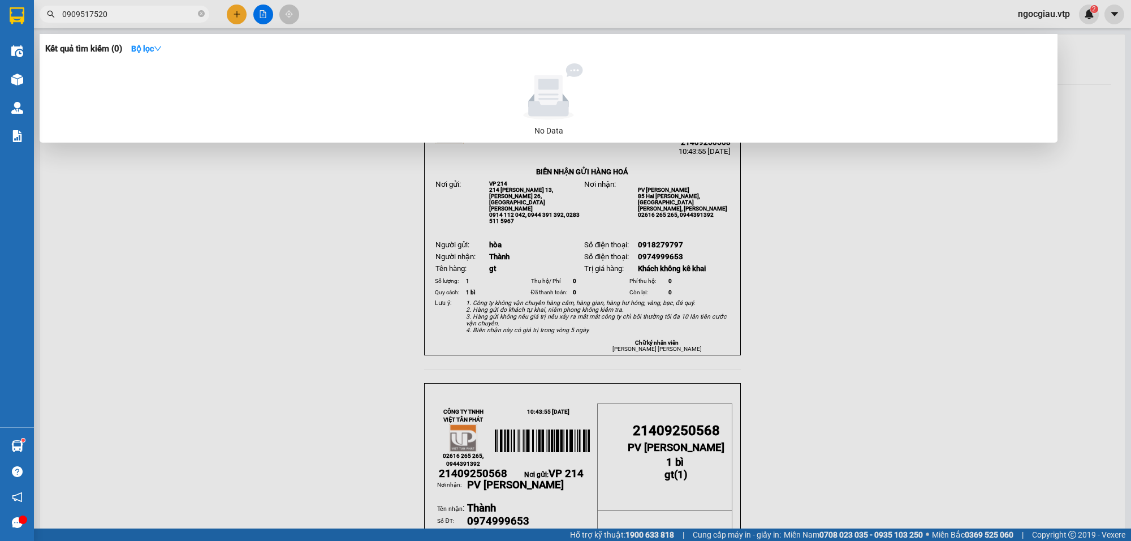
click at [120, 5] on div at bounding box center [565, 270] width 1131 height 541
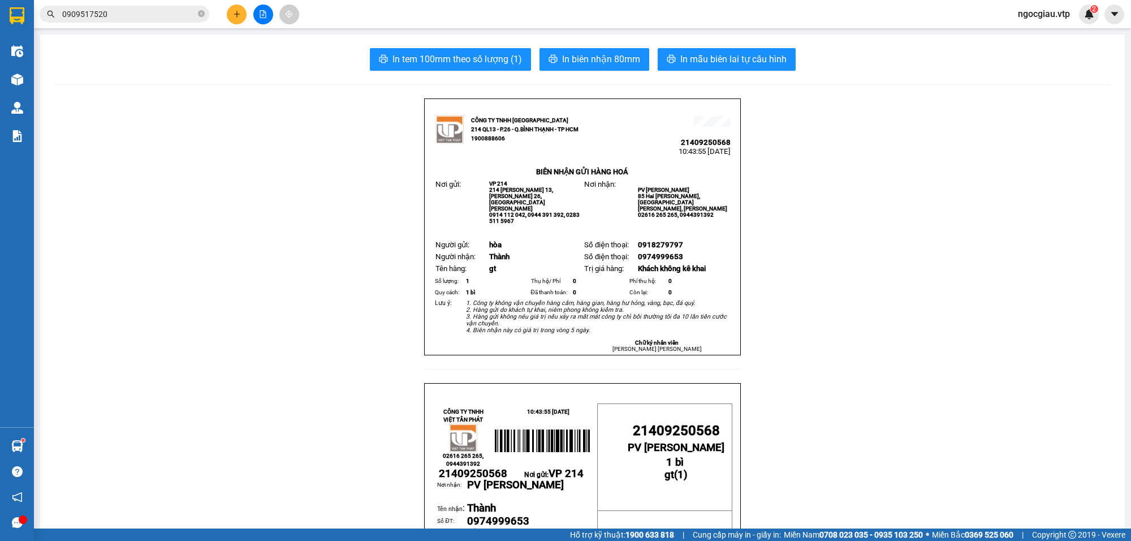
click at [114, 15] on input "0909517520" at bounding box center [128, 14] width 133 height 12
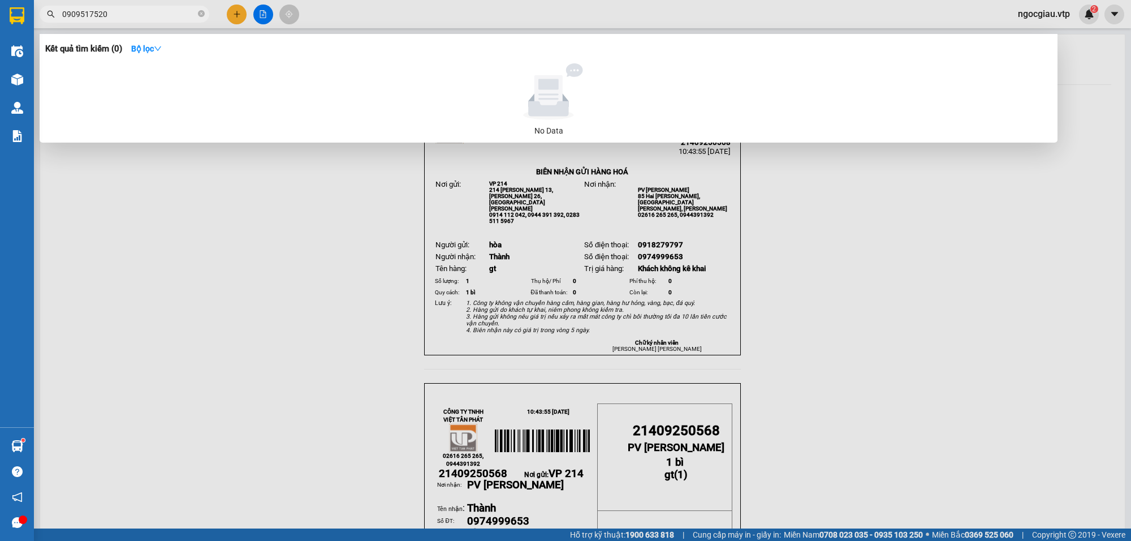
click at [114, 15] on input "0909517520" at bounding box center [128, 14] width 133 height 12
type input "0825938269"
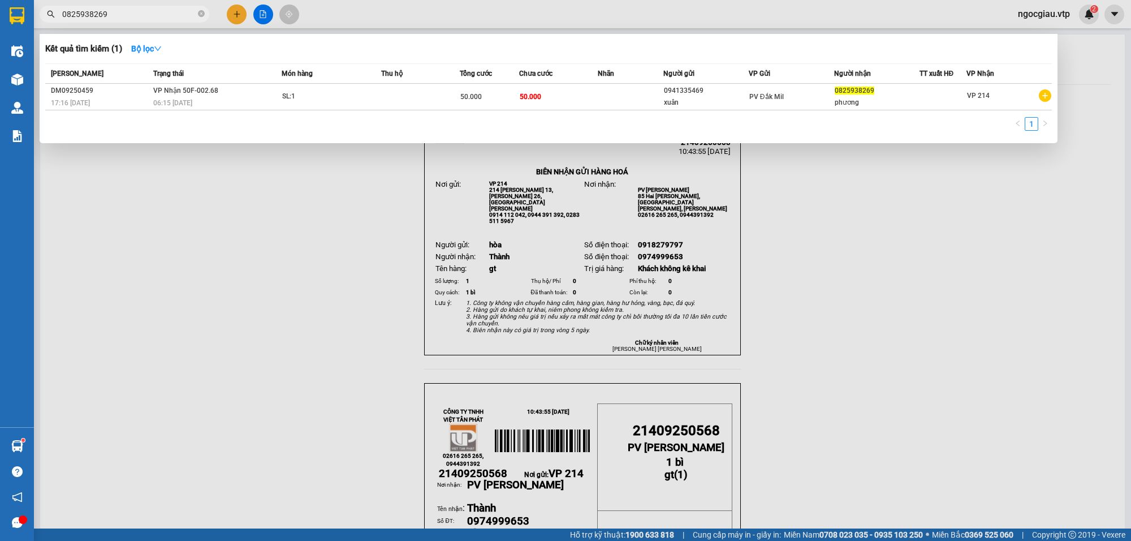
drag, startPoint x: 205, startPoint y: 283, endPoint x: 326, endPoint y: 368, distance: 147.8
click at [249, 325] on div at bounding box center [565, 270] width 1131 height 541
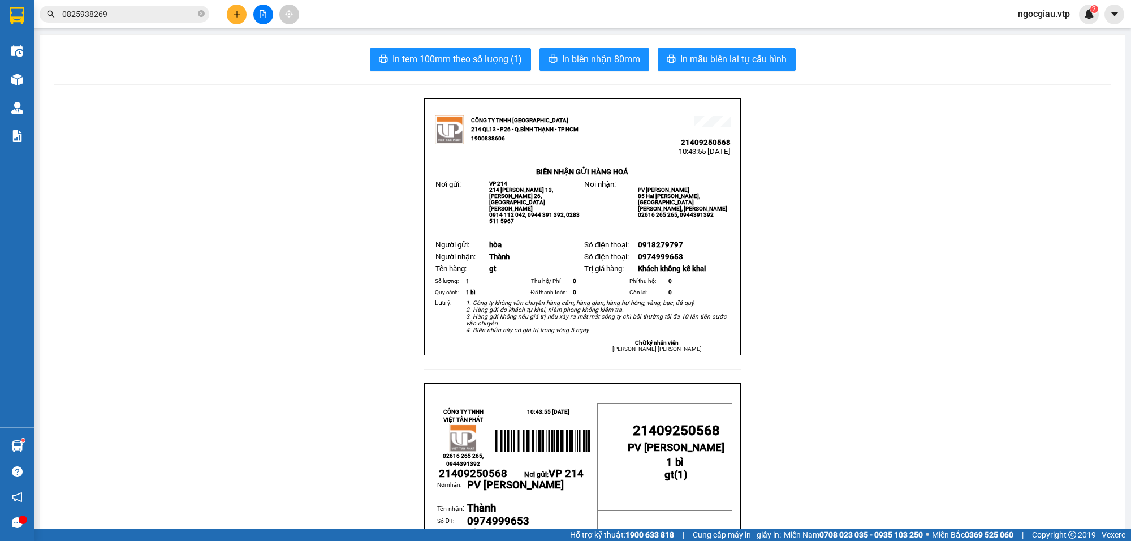
click at [139, 13] on input "0825938269" at bounding box center [128, 14] width 133 height 12
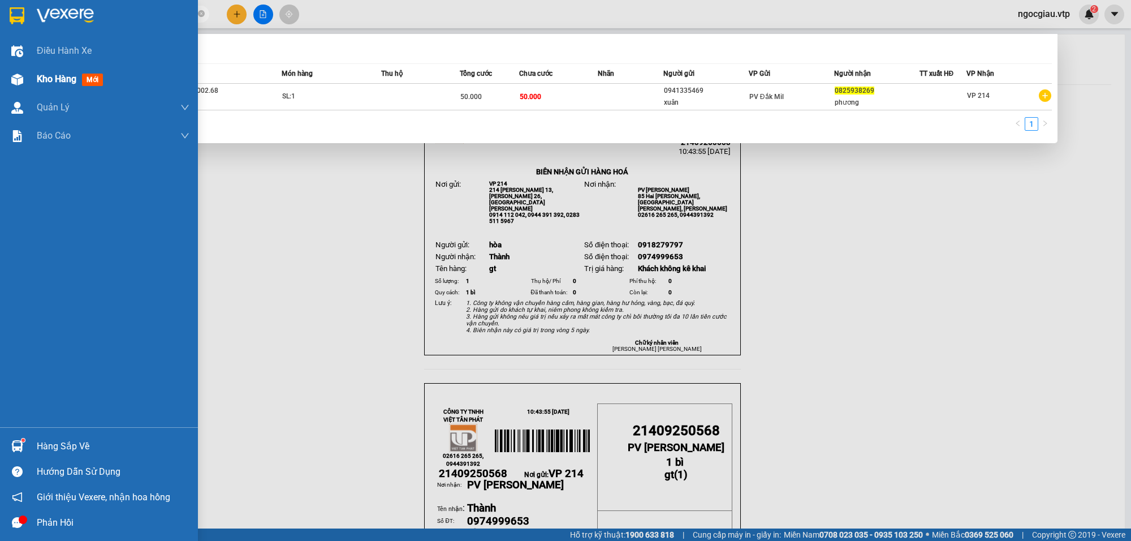
click at [24, 74] on div at bounding box center [17, 80] width 20 height 20
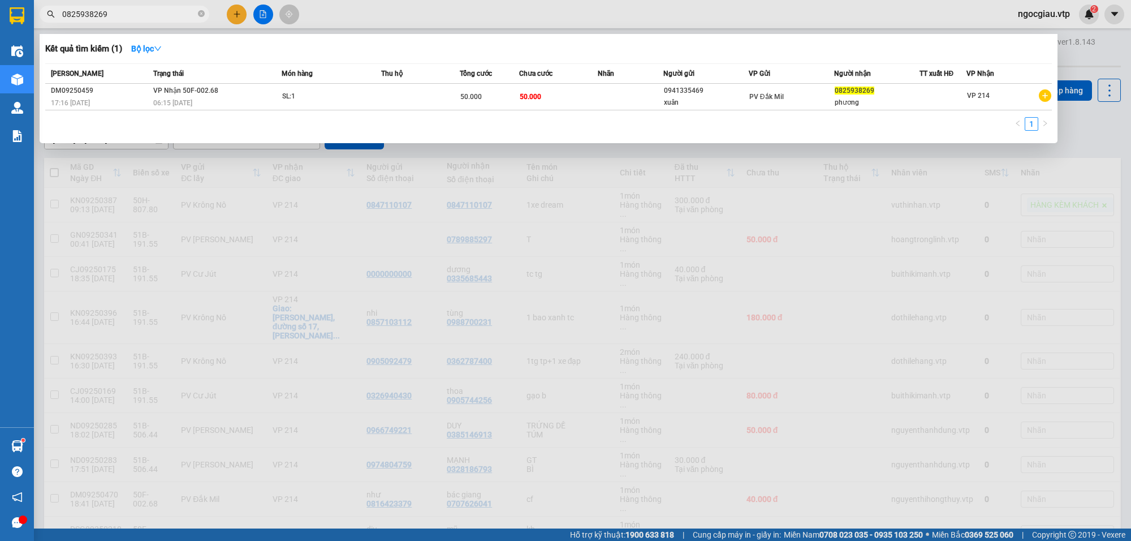
click at [326, 251] on div at bounding box center [565, 270] width 1131 height 541
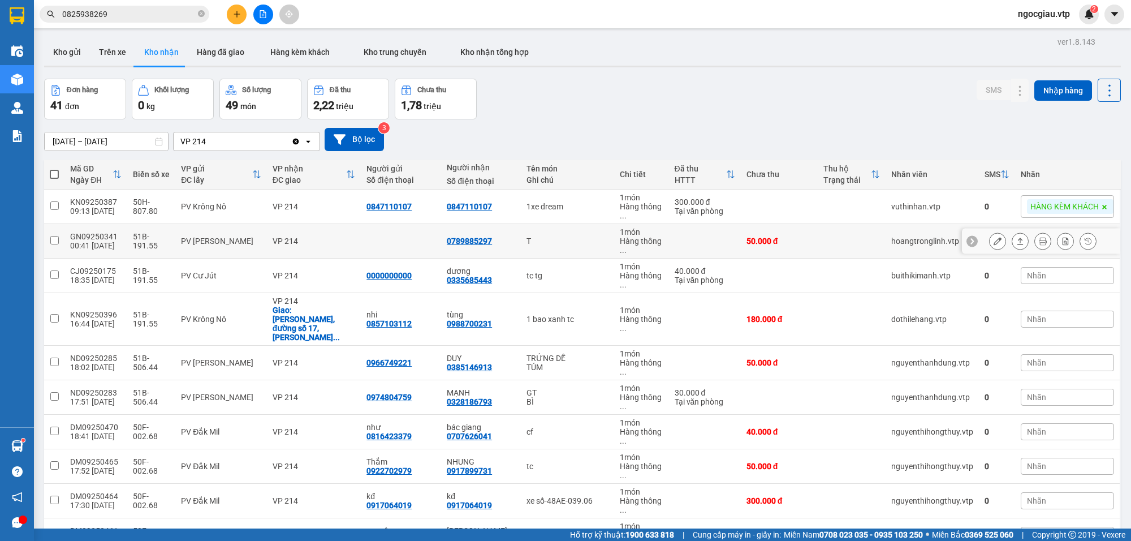
click at [253, 236] on div "PV [PERSON_NAME]" at bounding box center [221, 240] width 80 height 9
checkbox input "true"
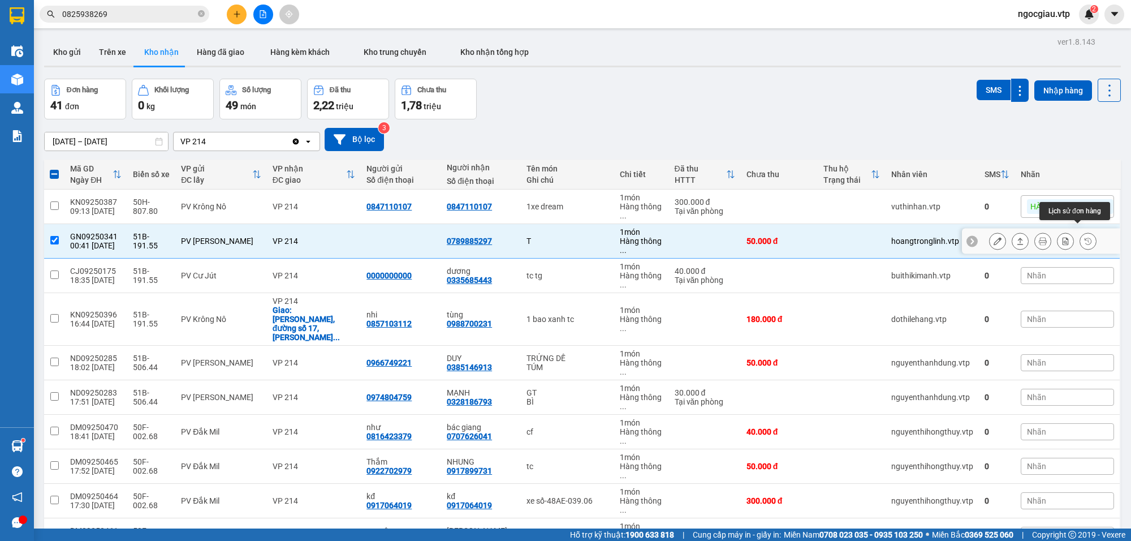
click at [1084, 237] on icon at bounding box center [1088, 241] width 8 height 8
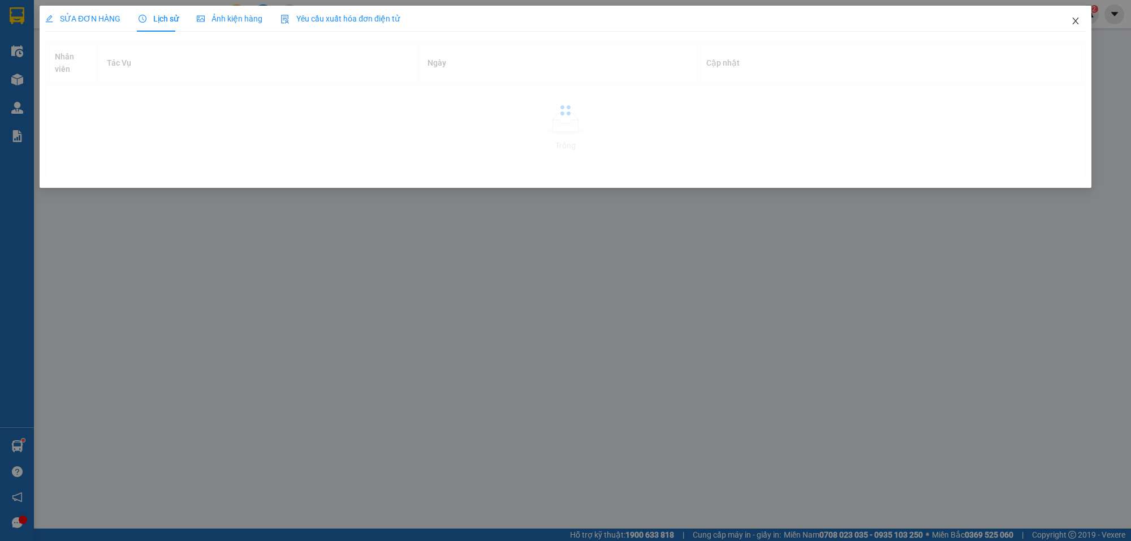
click at [1083, 18] on span "Close" at bounding box center [1076, 22] width 32 height 32
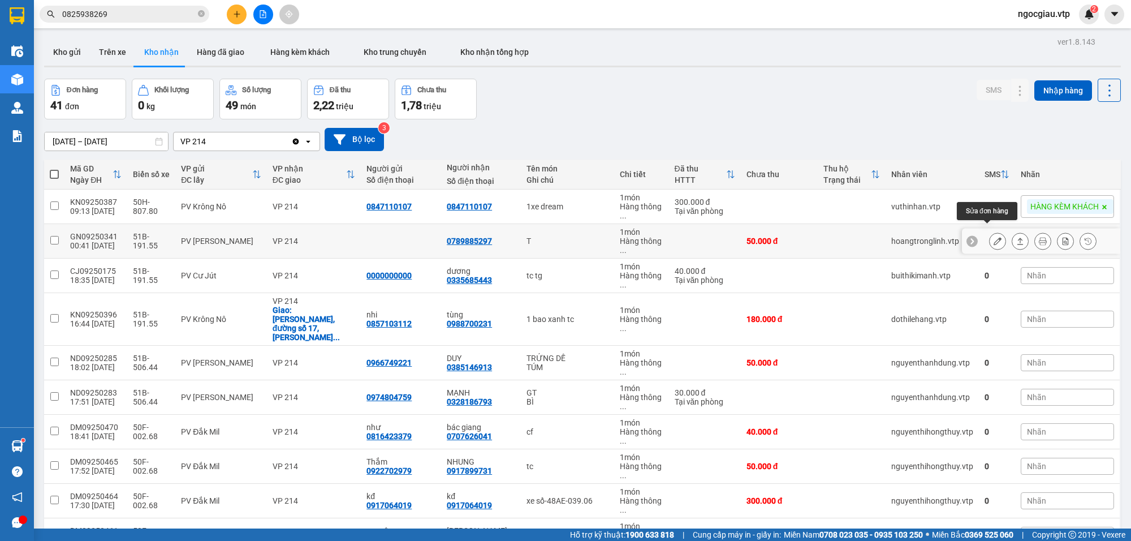
click at [994, 237] on icon at bounding box center [998, 241] width 8 height 8
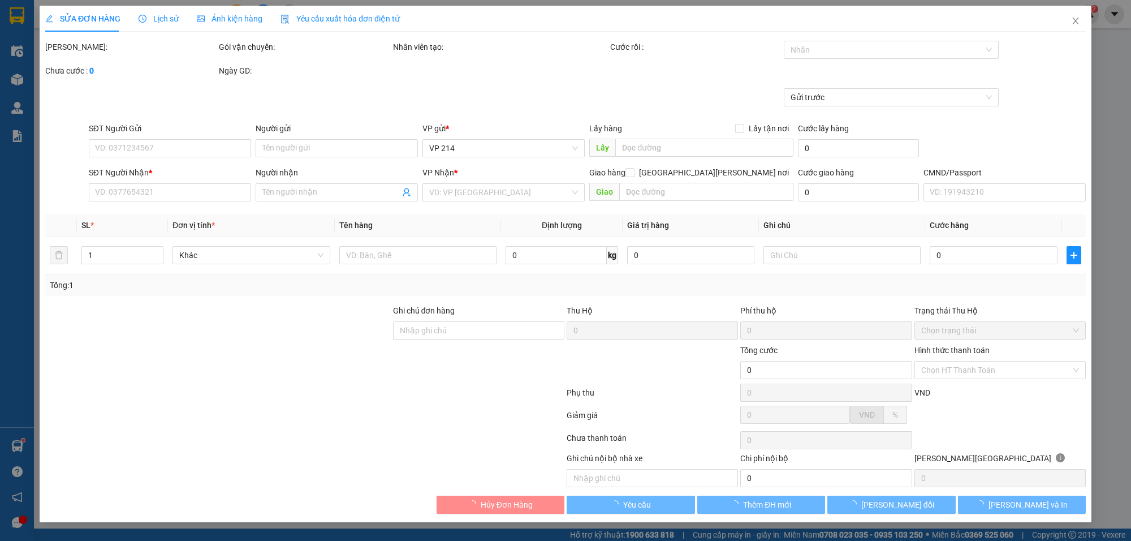
type input "10.000"
type input "0789885297"
type input "50.000"
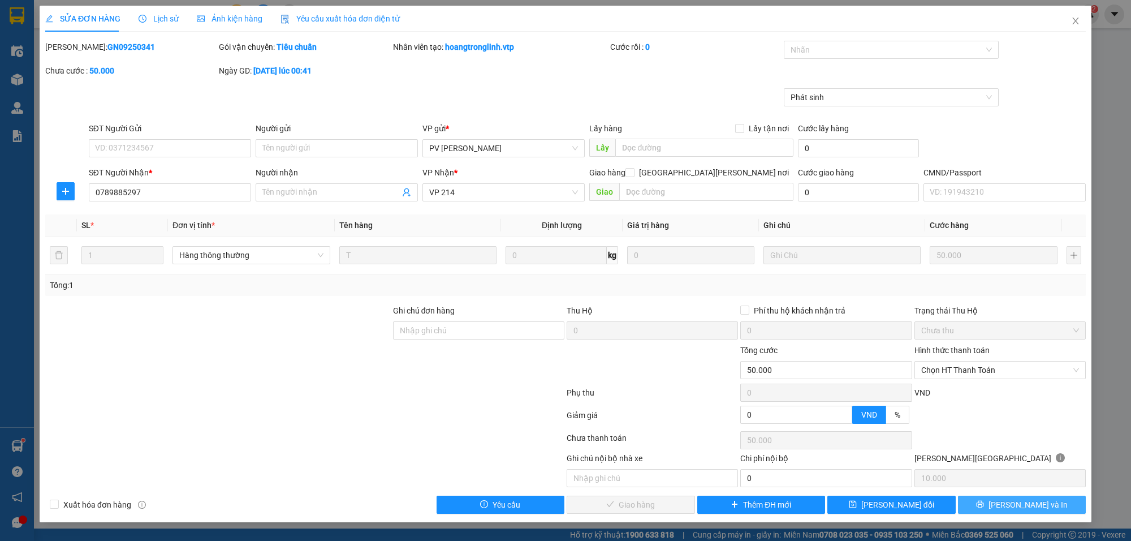
click at [1017, 504] on span "[PERSON_NAME] và In" at bounding box center [1028, 504] width 79 height 12
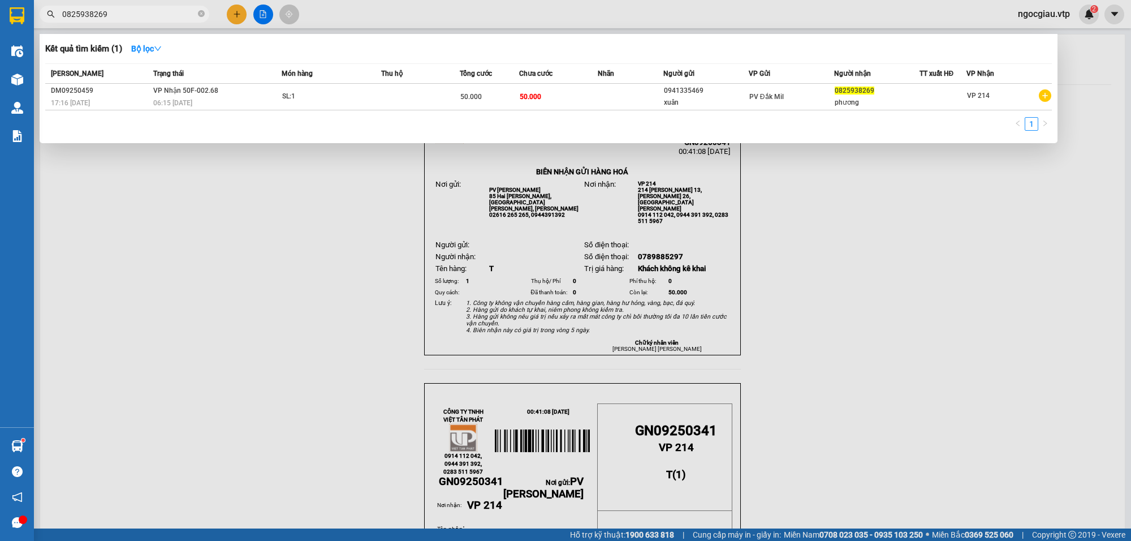
click at [133, 9] on input "0825938269" at bounding box center [128, 14] width 133 height 12
type input "0866009"
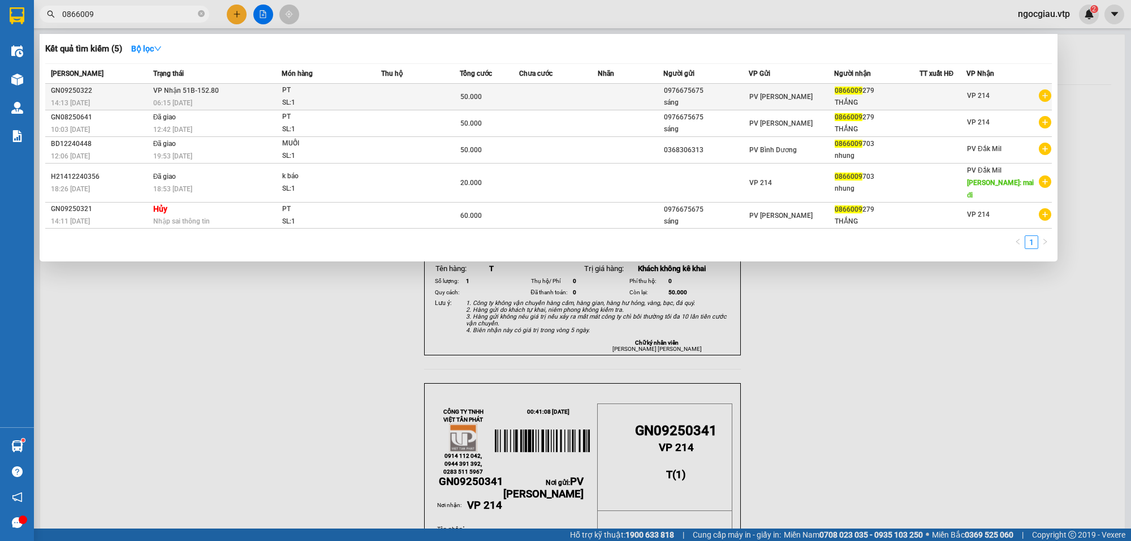
click at [576, 92] on td at bounding box center [558, 97] width 79 height 27
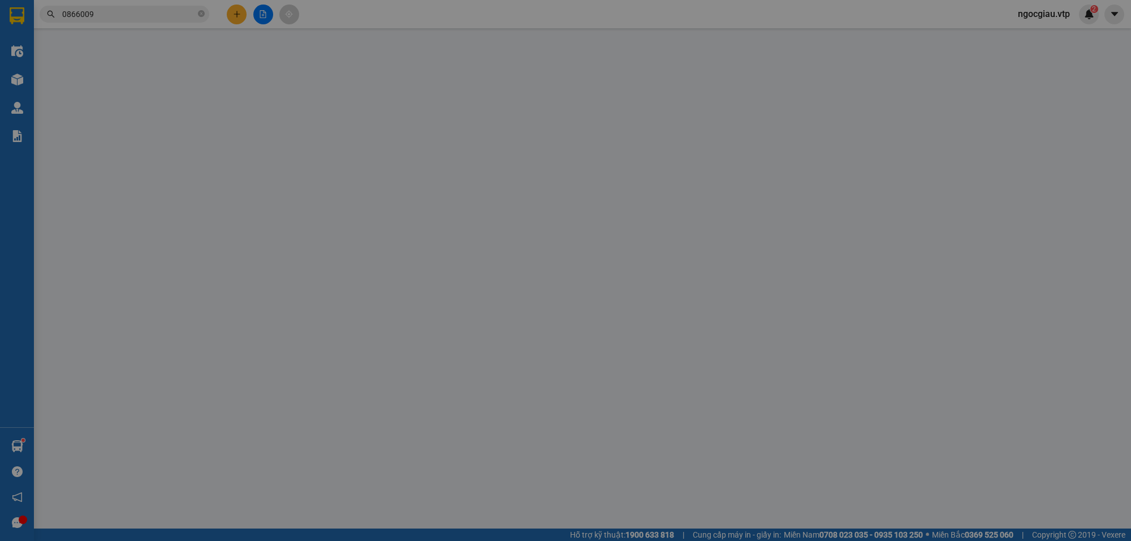
type input "2.500"
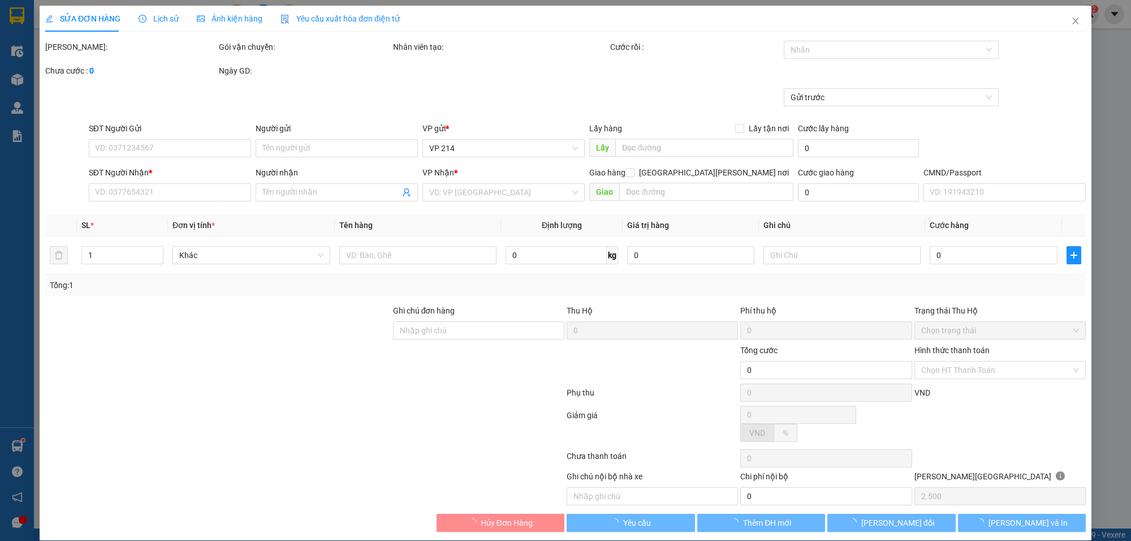
type input "0976675675"
type input "sáng"
type input "0866009279"
type input "THẮNG"
type input "50.000"
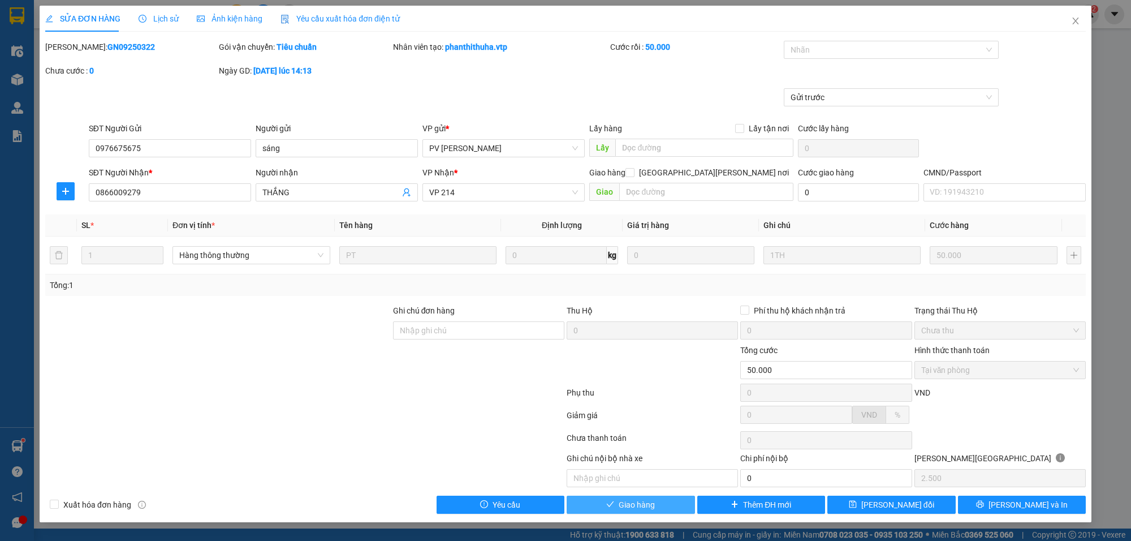
click at [648, 511] on span "Giao hàng" at bounding box center [637, 504] width 36 height 12
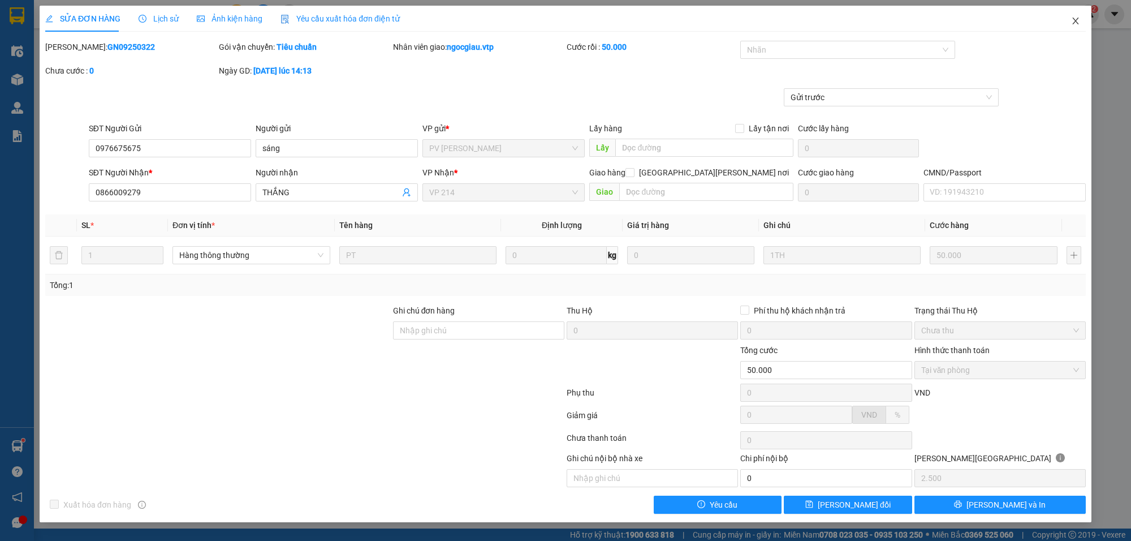
click at [1081, 21] on span "Close" at bounding box center [1076, 22] width 32 height 32
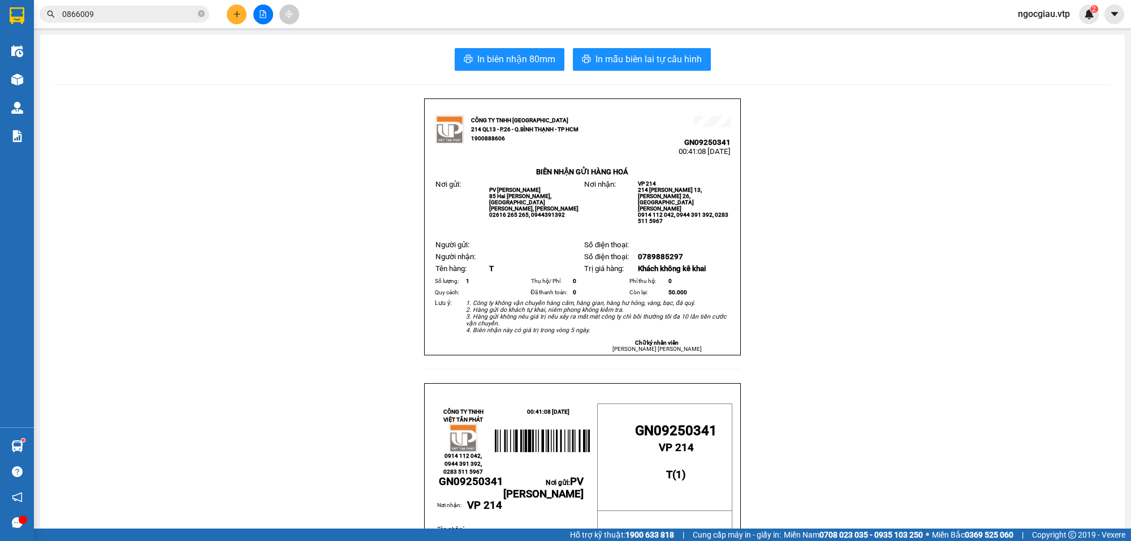
click at [114, 14] on input "0866009" at bounding box center [128, 14] width 133 height 12
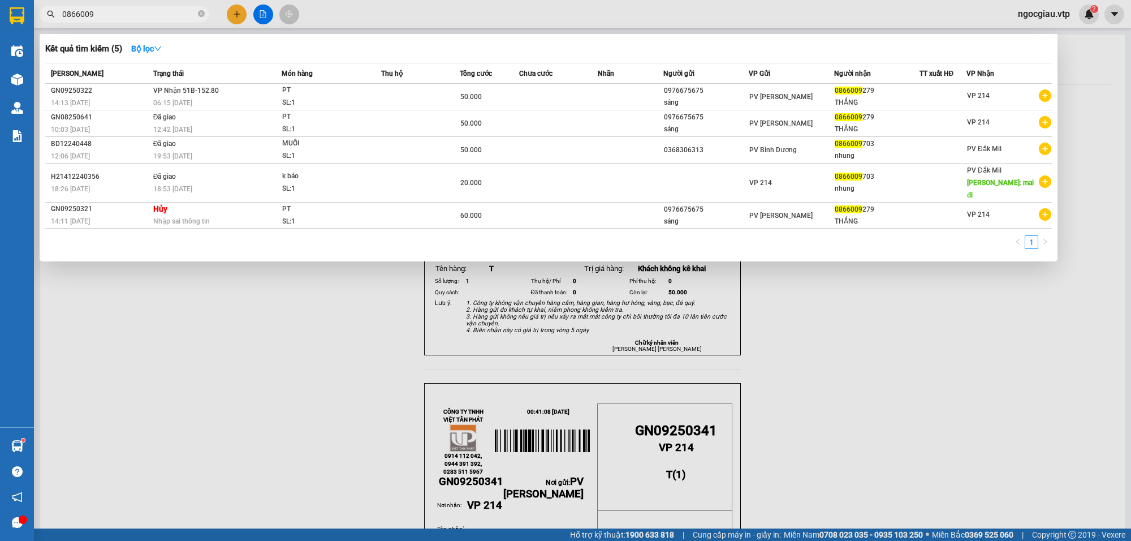
click at [114, 14] on input "0866009" at bounding box center [128, 14] width 133 height 12
paste input "2593826"
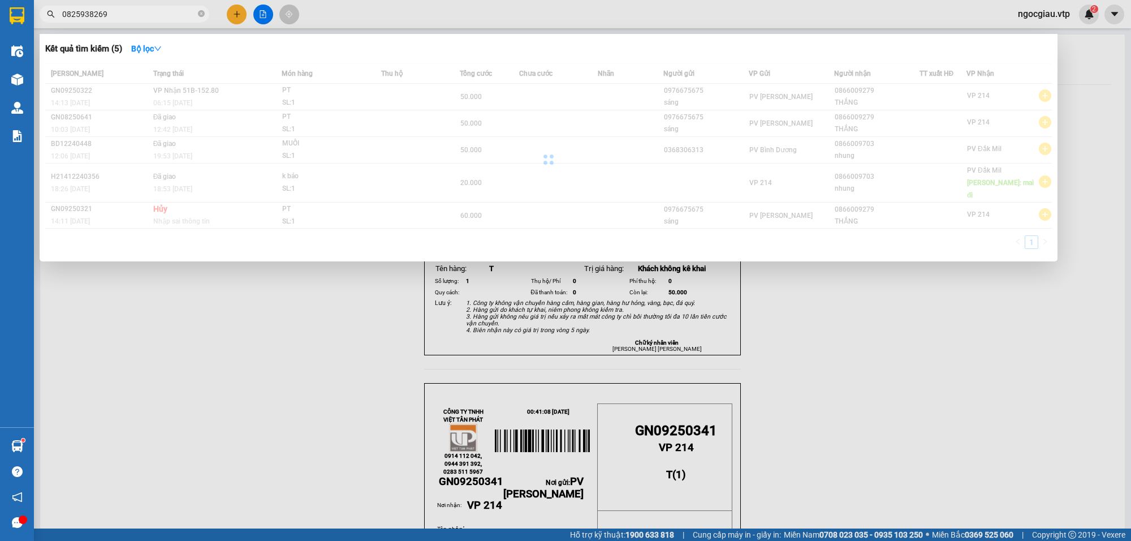
type input "0825938269"
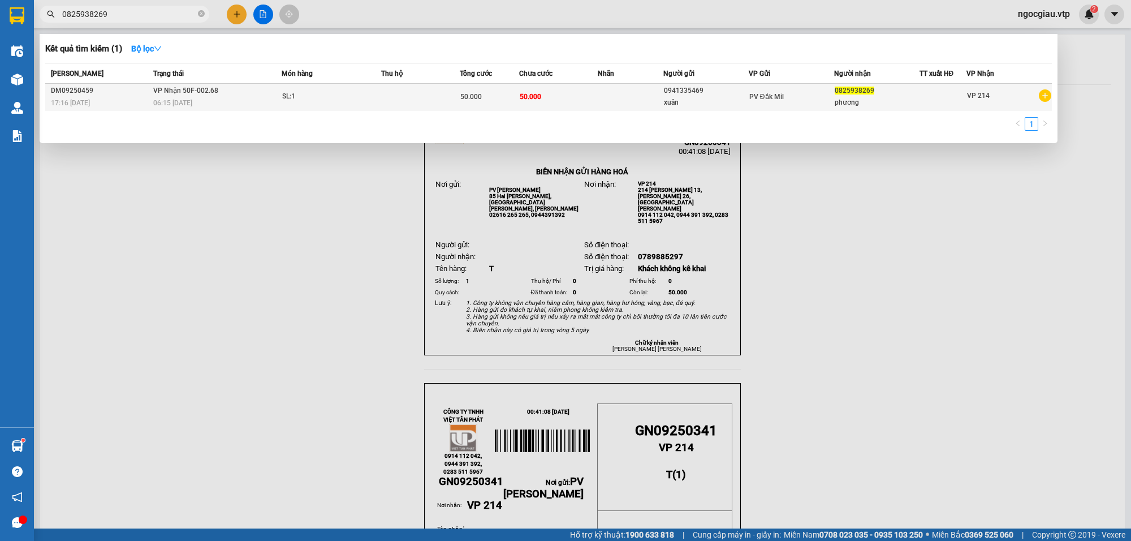
click at [394, 98] on td at bounding box center [420, 97] width 79 height 27
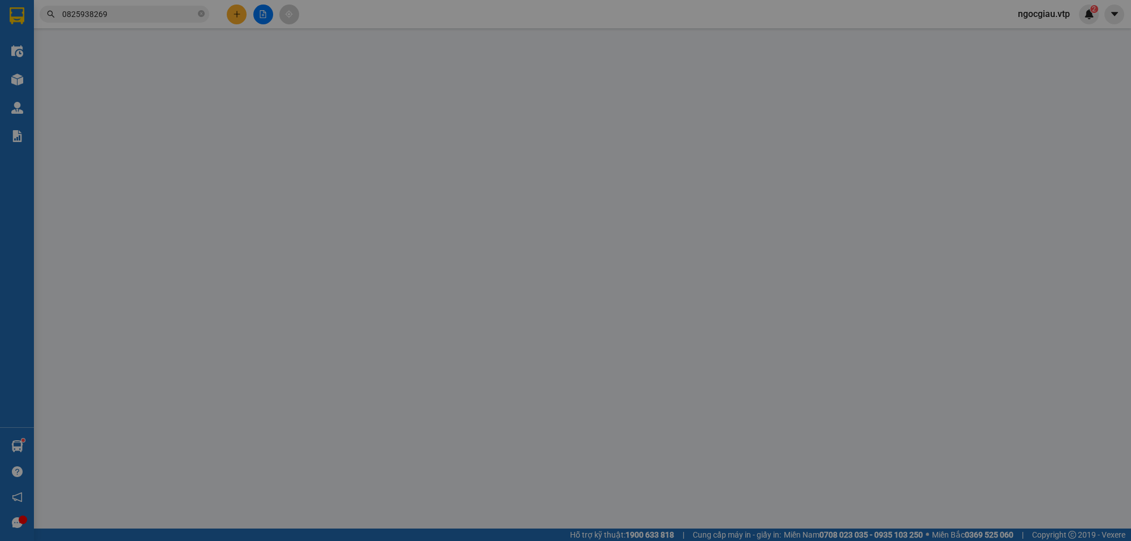
type input "0941335469"
type input "xuân"
type input "0825938269"
type input "phương"
type input "50.000"
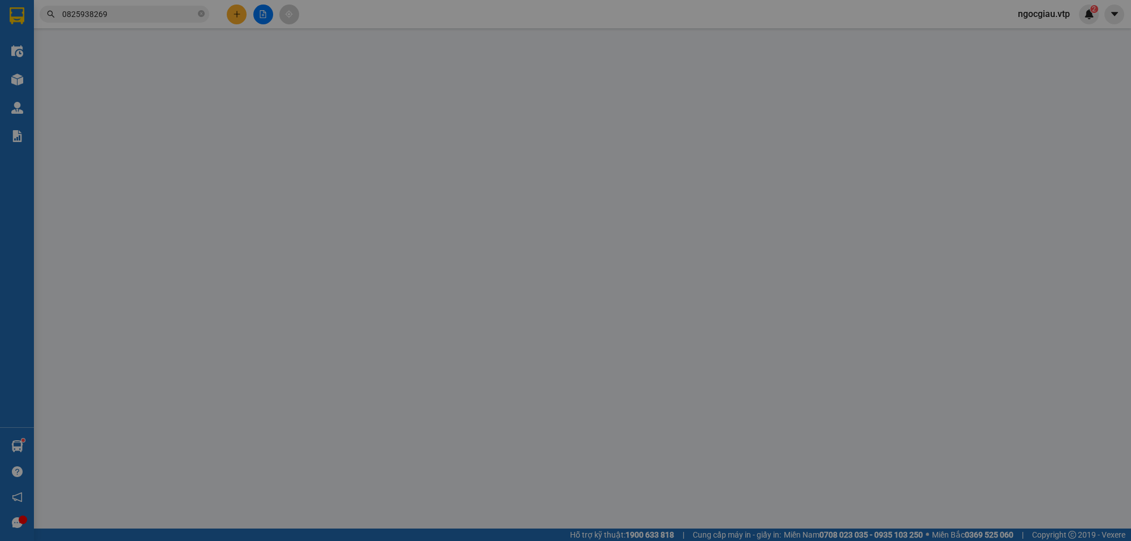
type input "50.000"
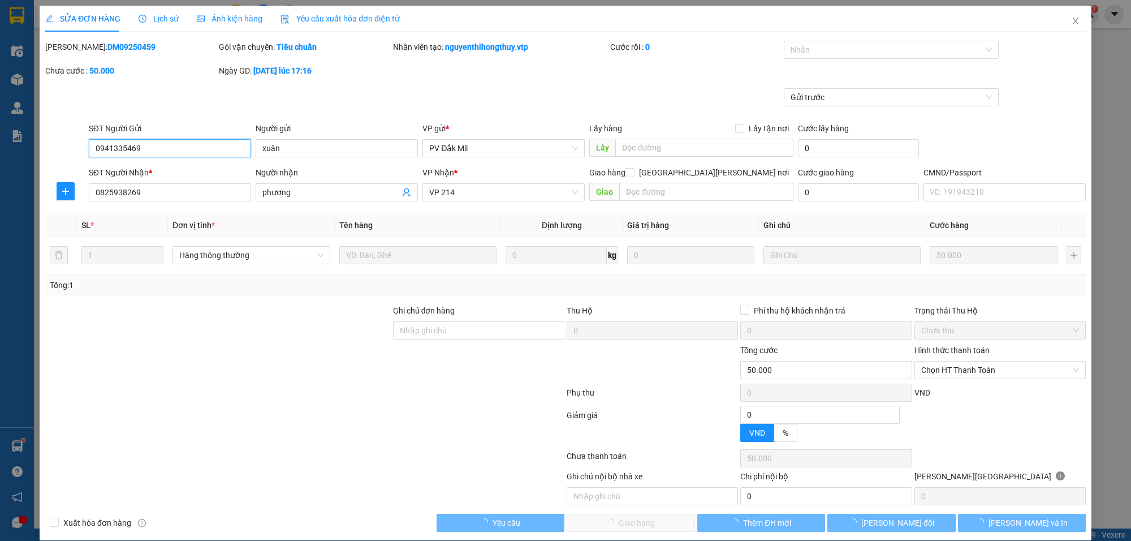
type input "2.500"
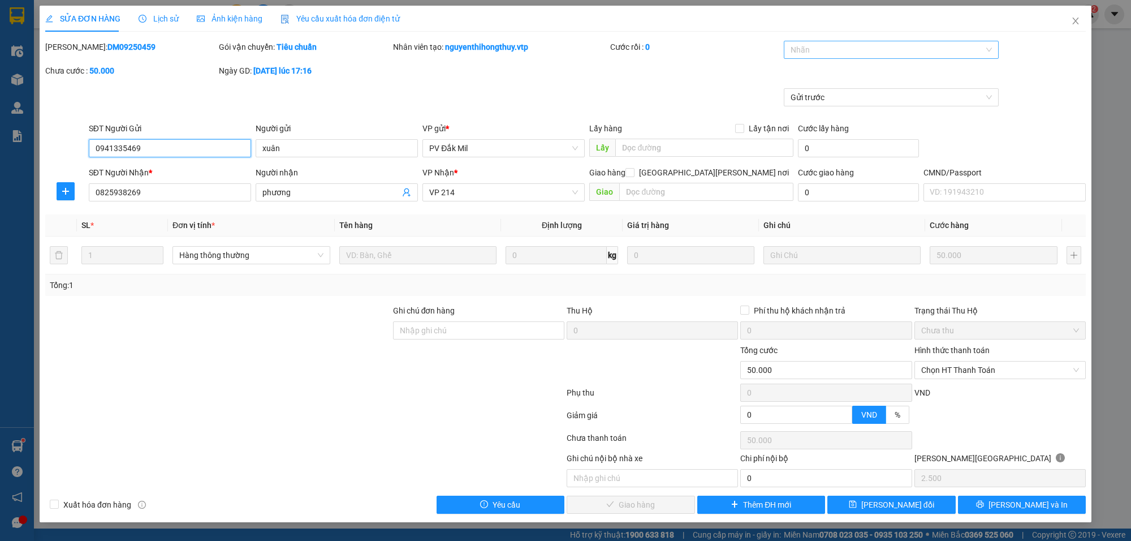
click at [835, 48] on div at bounding box center [886, 50] width 198 height 14
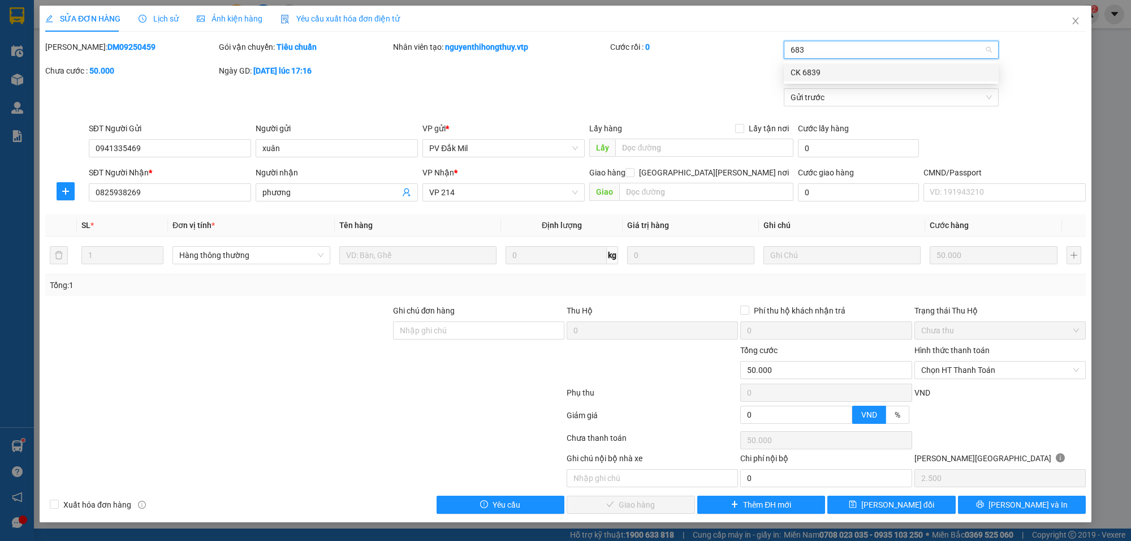
type input "6839"
click at [977, 377] on span "Chọn HT Thanh Toán" at bounding box center [1000, 369] width 158 height 17
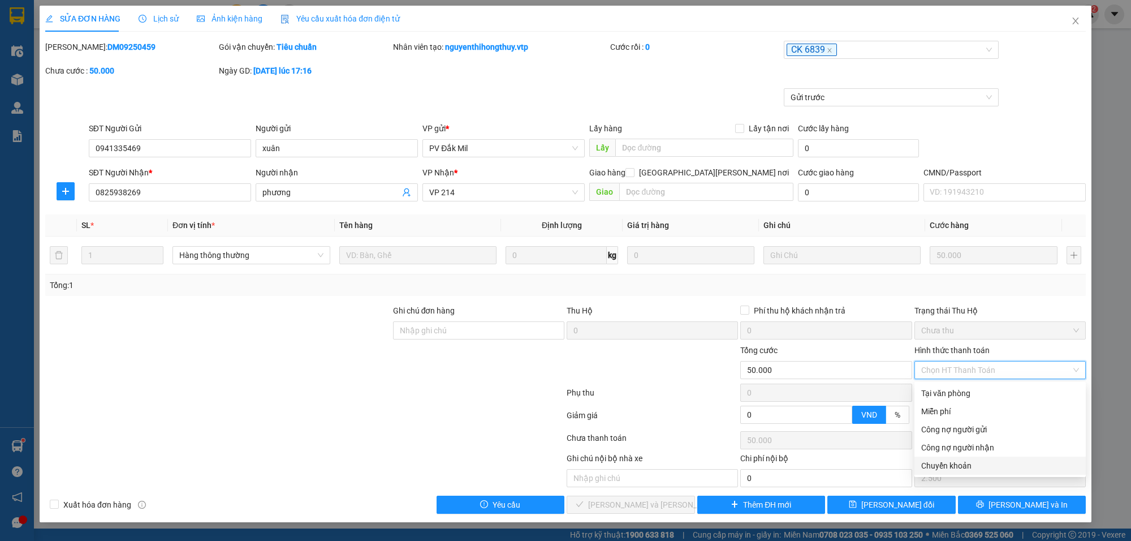
click at [942, 470] on div "Chuyển khoản" at bounding box center [1000, 465] width 158 height 12
type input "0"
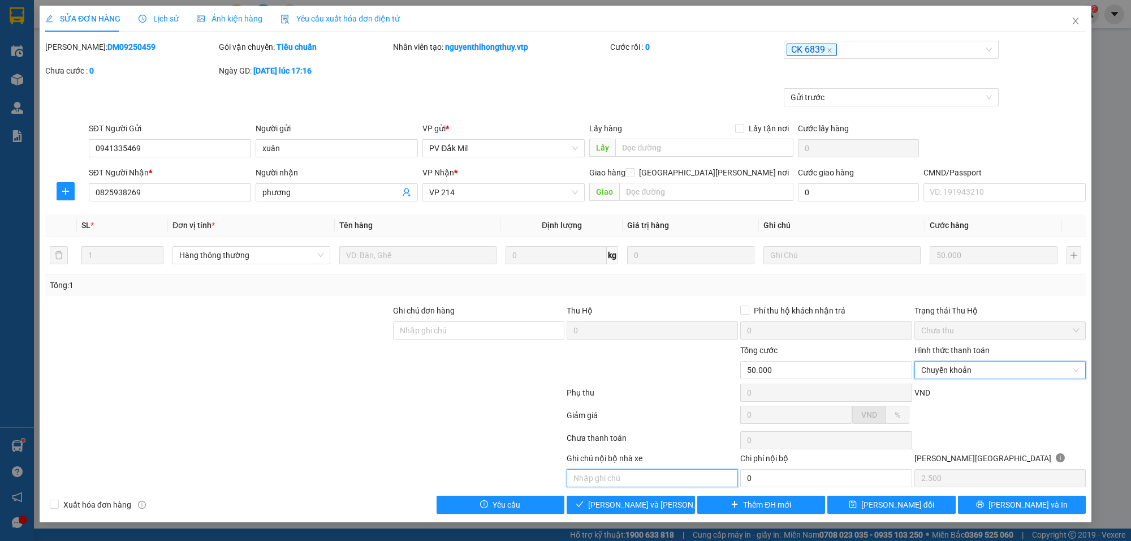
click at [631, 482] on input "text" at bounding box center [652, 478] width 171 height 18
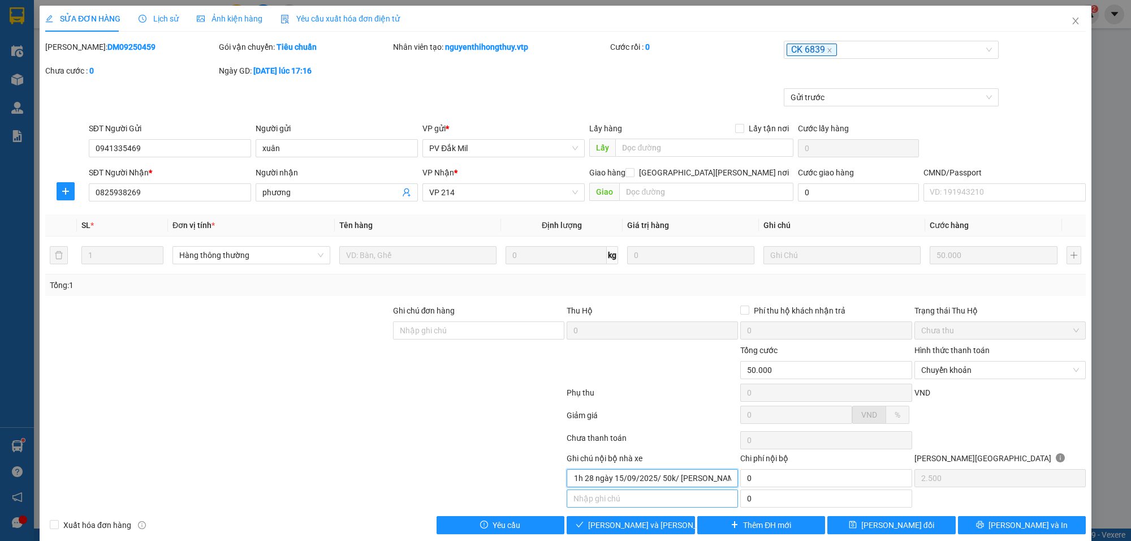
scroll to position [0, 60]
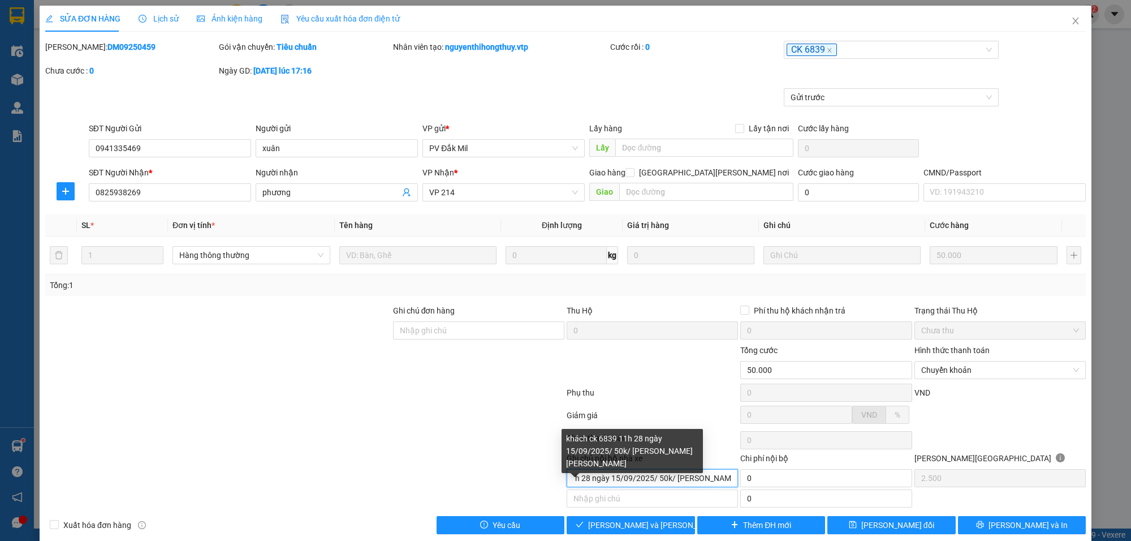
click at [583, 484] on input "khách ck 6839 11h 28 ngày 15/09/2025/ 50k/ lê ng hoàng huy" at bounding box center [652, 478] width 171 height 18
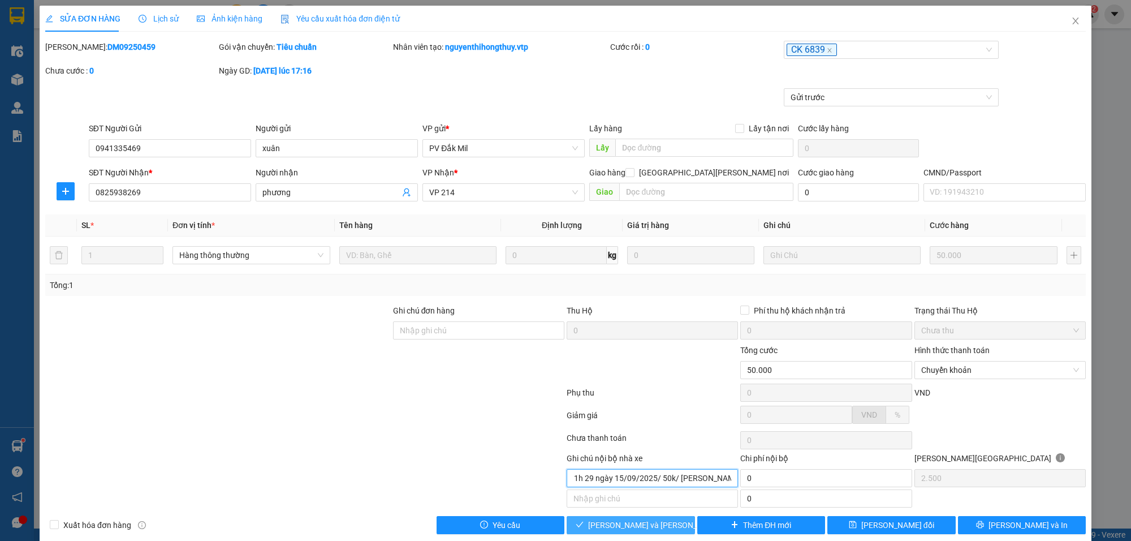
type input "khách ck 6839 11h 29 ngày 15/09/2025/ 50k/ lê ng hoàng huy"
click at [622, 525] on span "[PERSON_NAME] và Giao hàng" at bounding box center [664, 525] width 153 height 12
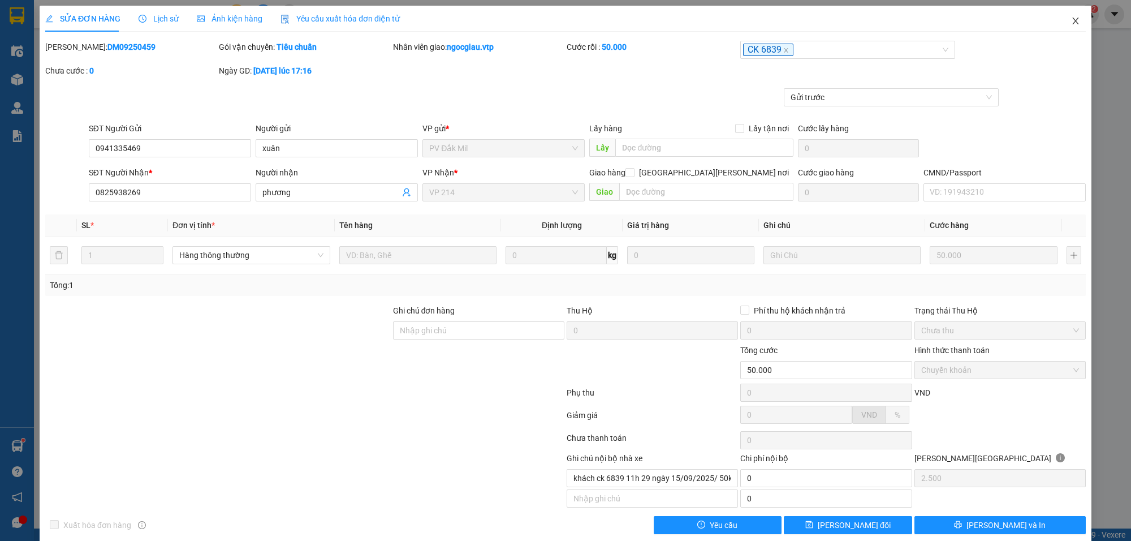
click at [1070, 21] on span "Close" at bounding box center [1076, 22] width 32 height 32
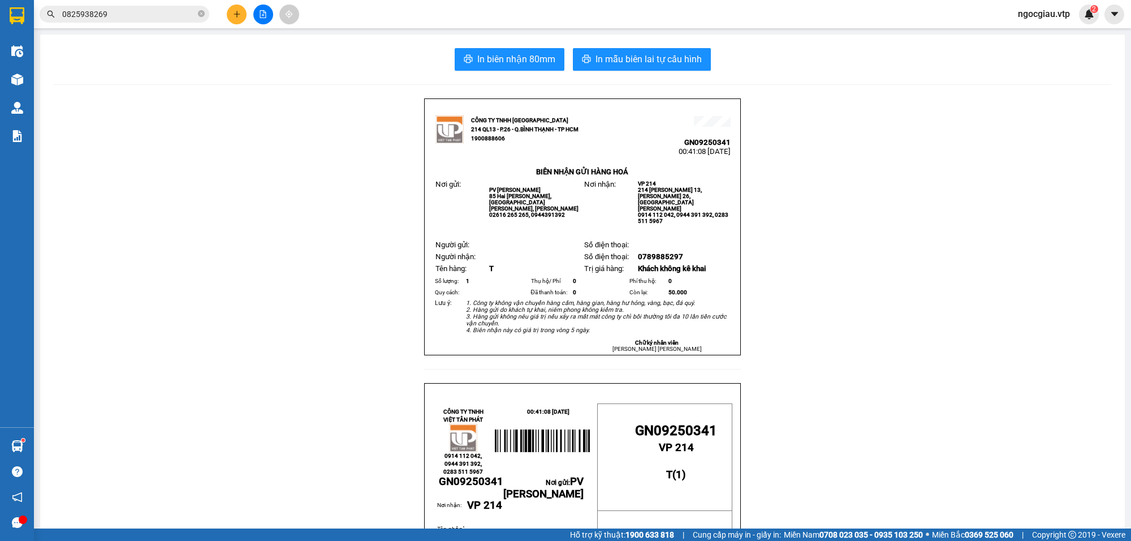
click at [122, 15] on input "0825938269" at bounding box center [128, 14] width 133 height 12
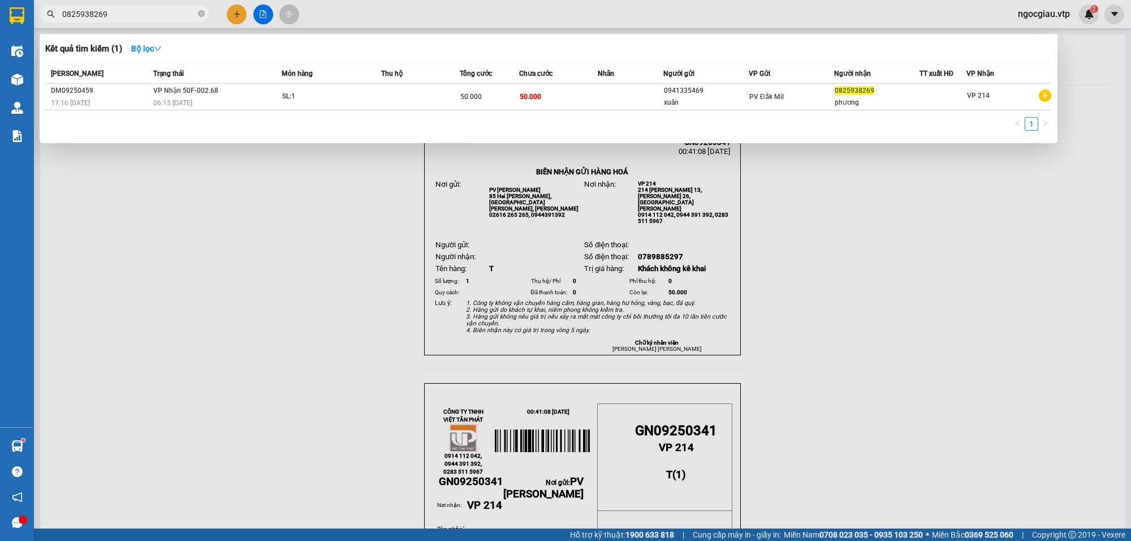
click at [122, 15] on input "0825938269" at bounding box center [128, 14] width 133 height 12
paste input "905274556"
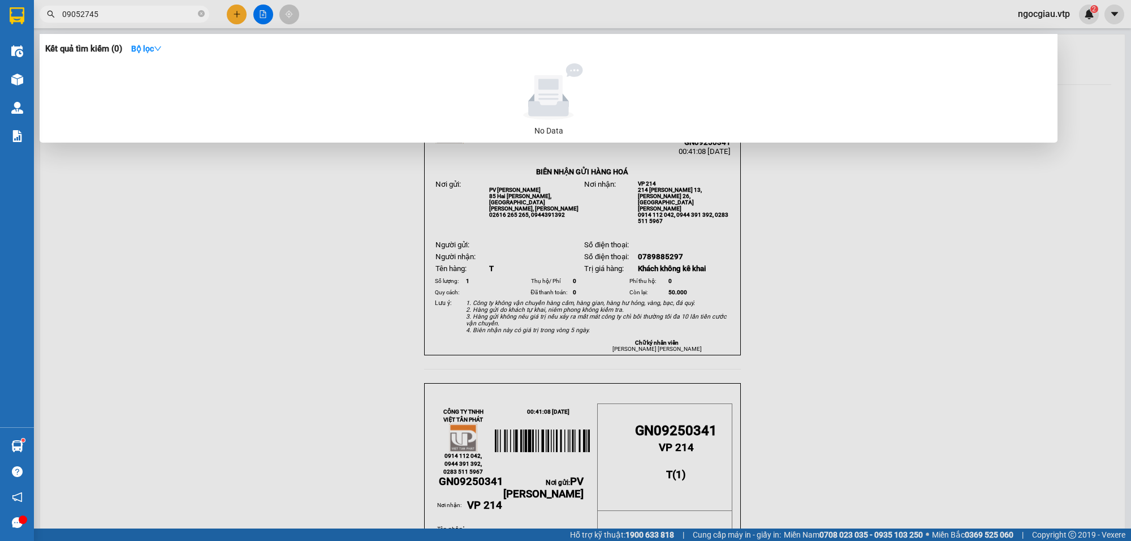
click at [123, 15] on input "09052745" at bounding box center [128, 14] width 133 height 12
click at [114, 13] on input "0905274" at bounding box center [128, 14] width 133 height 12
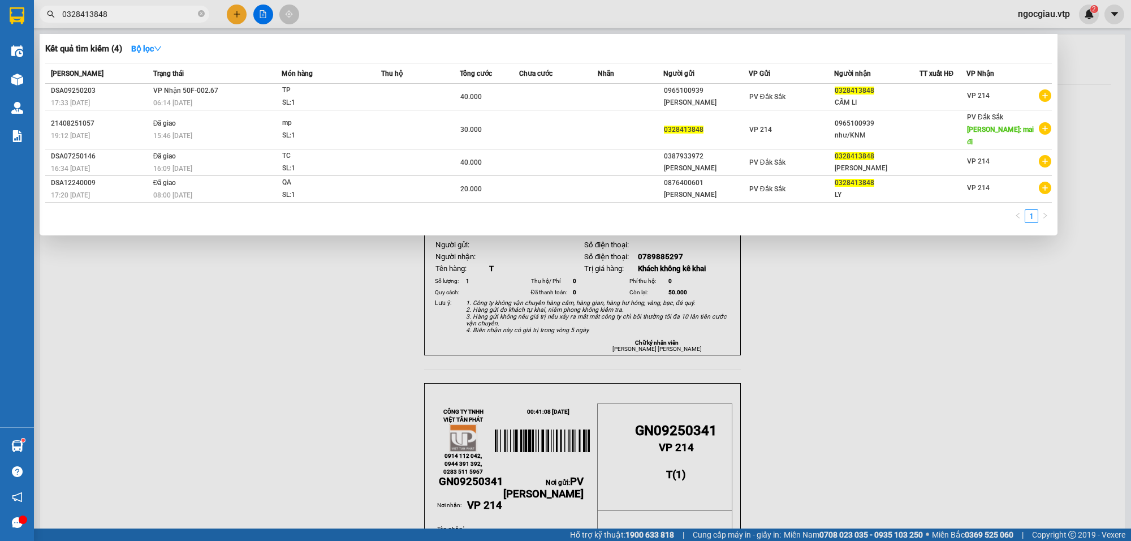
type input "0328413848"
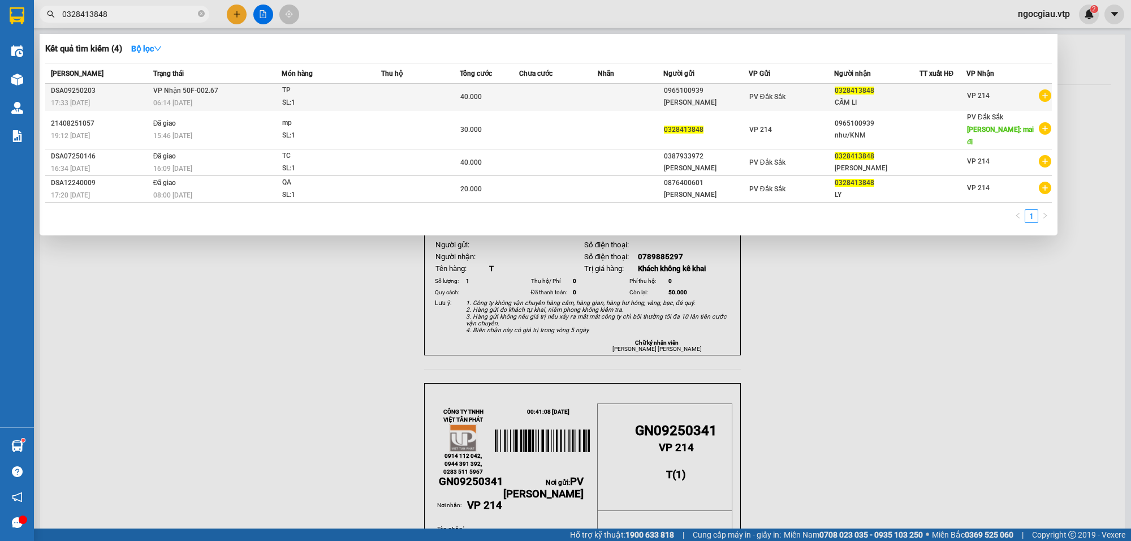
click at [305, 97] on div "SL: 1" at bounding box center [324, 103] width 85 height 12
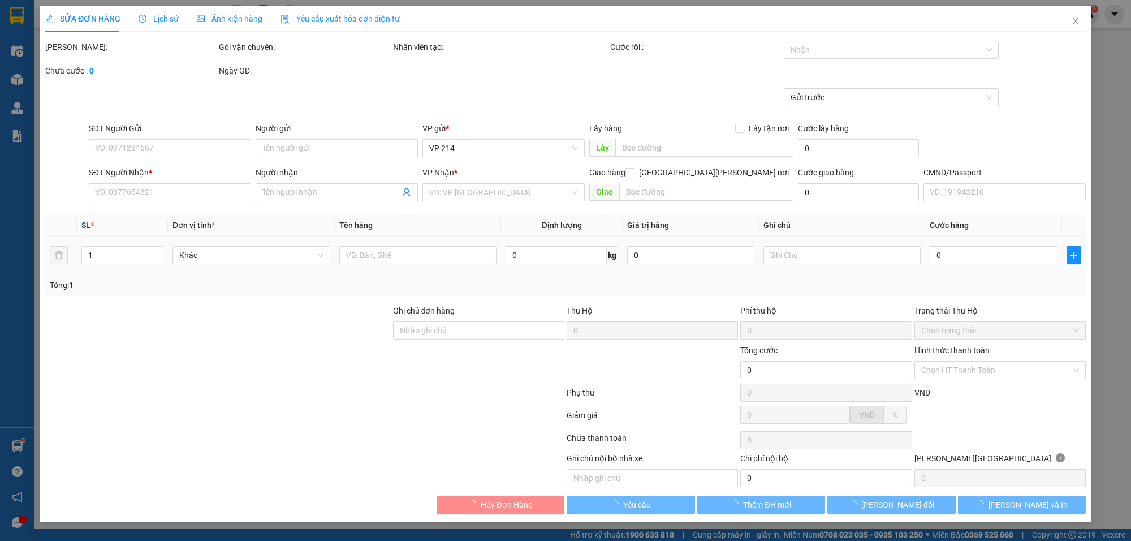
type input "0965100939"
type input "[PERSON_NAME]"
type input "0328413848"
type input "CẤM LI"
type input "40.000"
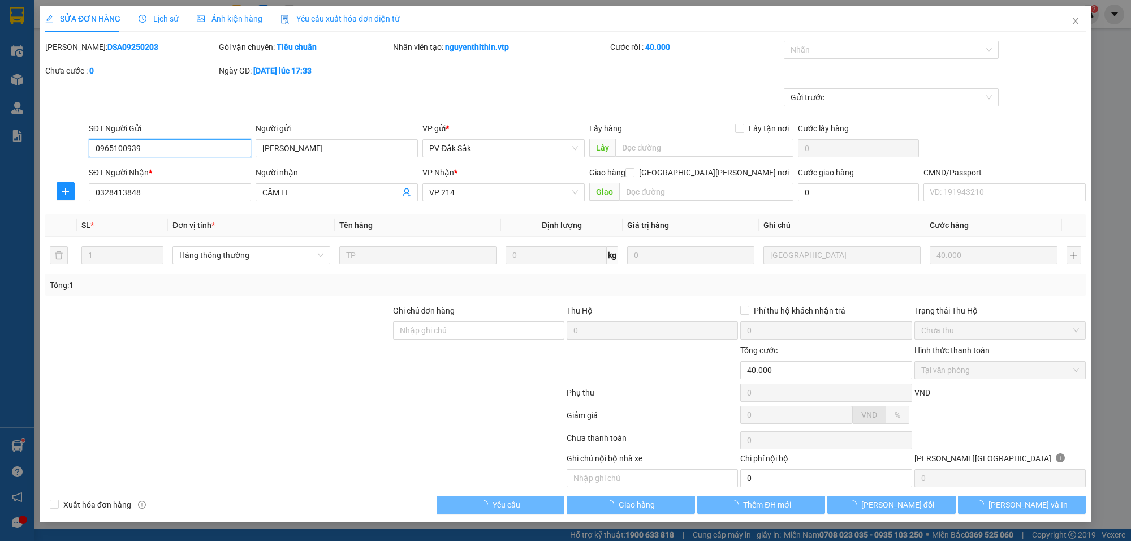
type input "2.000"
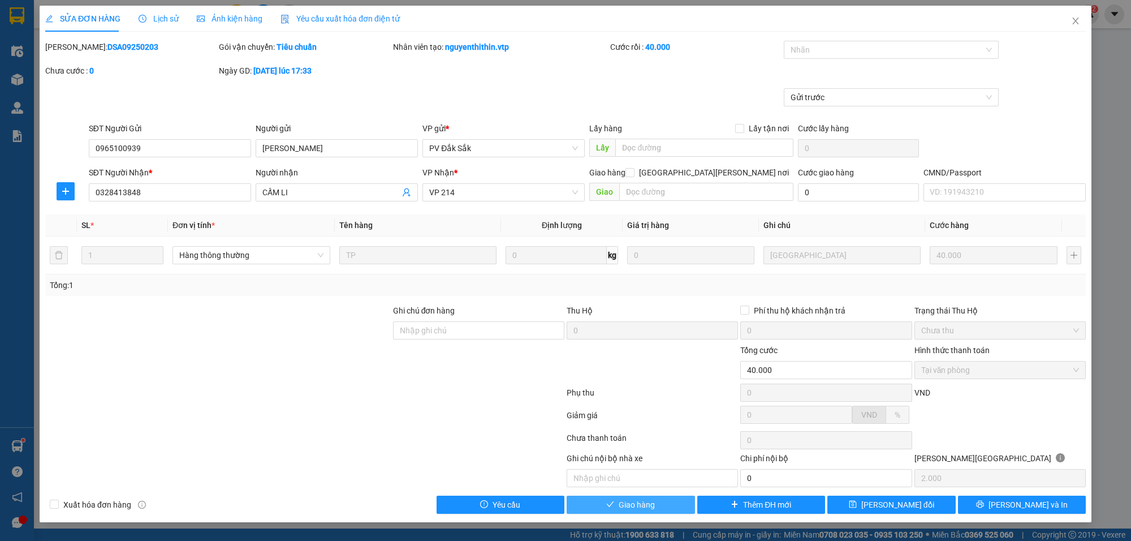
click at [643, 510] on span "Giao hàng" at bounding box center [637, 504] width 36 height 12
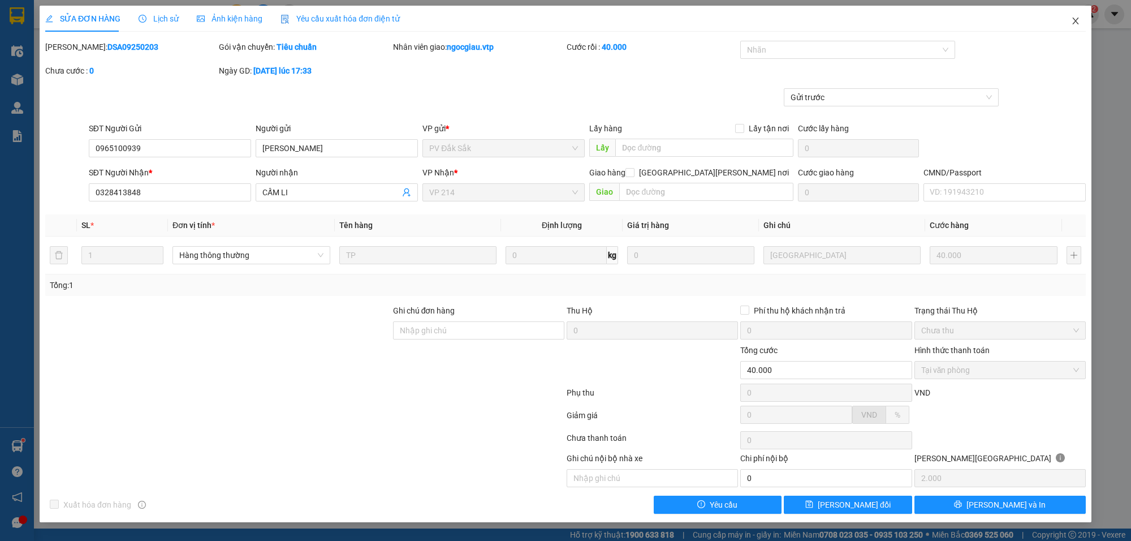
click at [1079, 19] on icon "close" at bounding box center [1075, 20] width 9 height 9
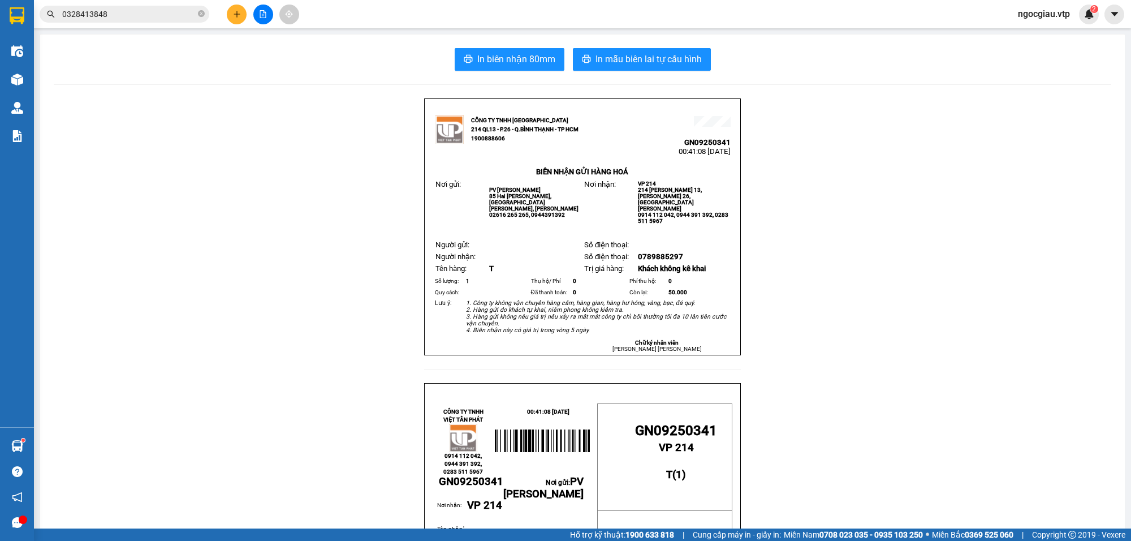
click at [124, 17] on input "0328413848" at bounding box center [128, 14] width 133 height 12
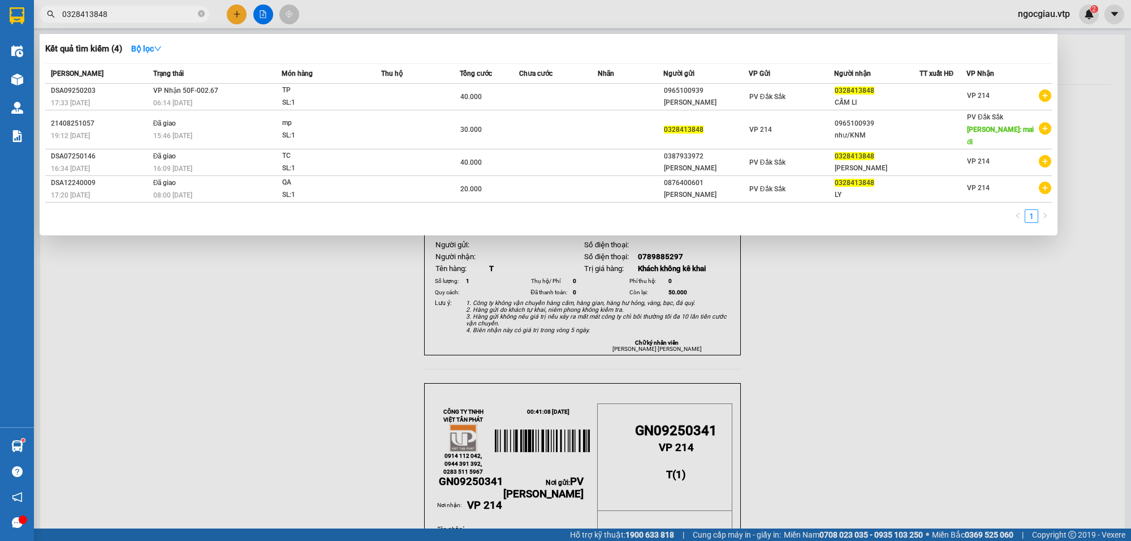
click at [124, 17] on input "0328413848" at bounding box center [128, 14] width 133 height 12
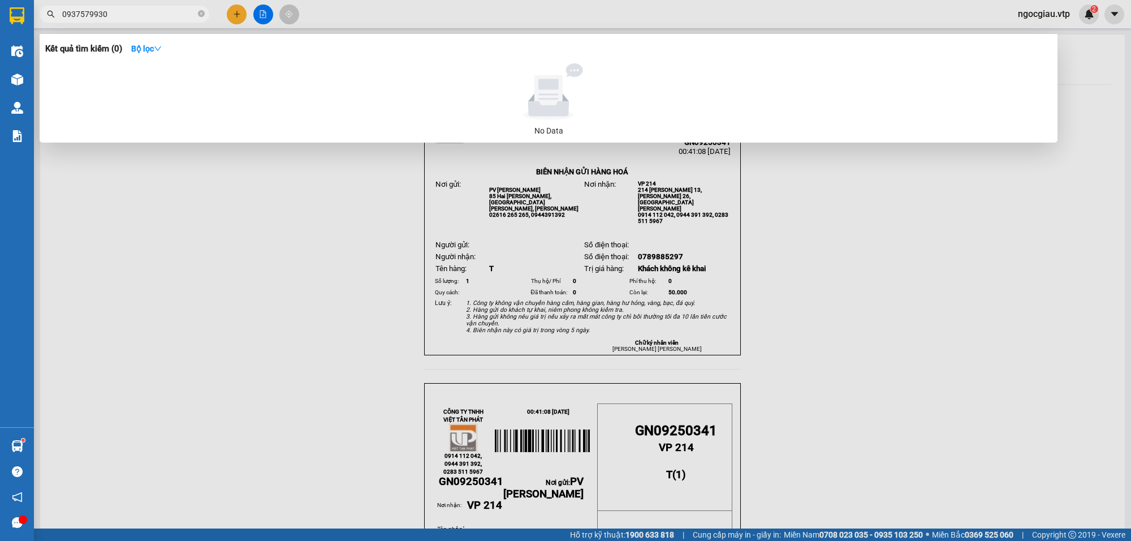
drag, startPoint x: 826, startPoint y: 323, endPoint x: 864, endPoint y: 500, distance: 181.0
click at [826, 334] on div at bounding box center [565, 270] width 1131 height 541
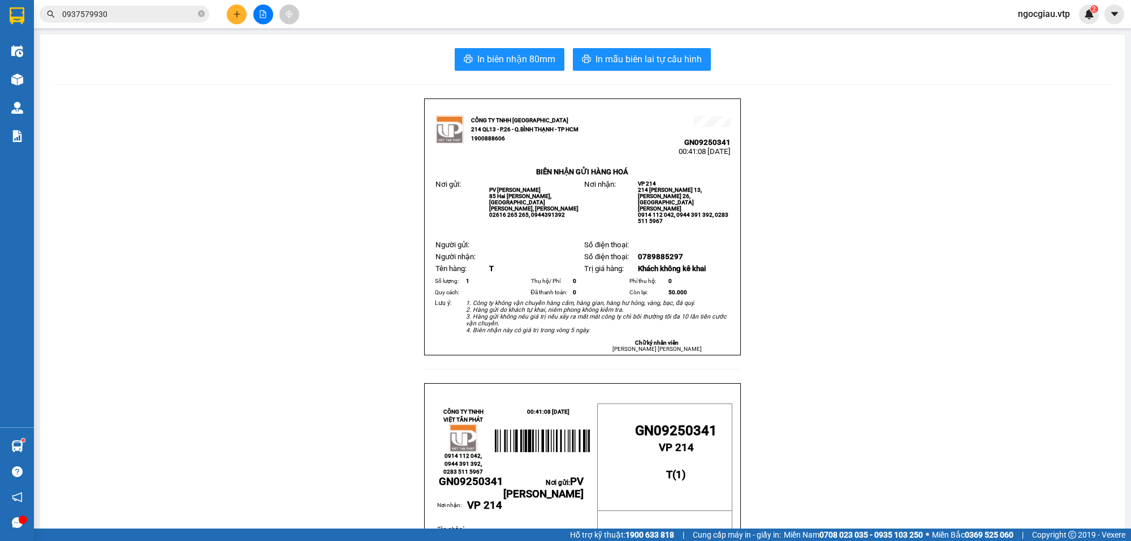
click at [128, 14] on input "0937579930" at bounding box center [128, 14] width 133 height 12
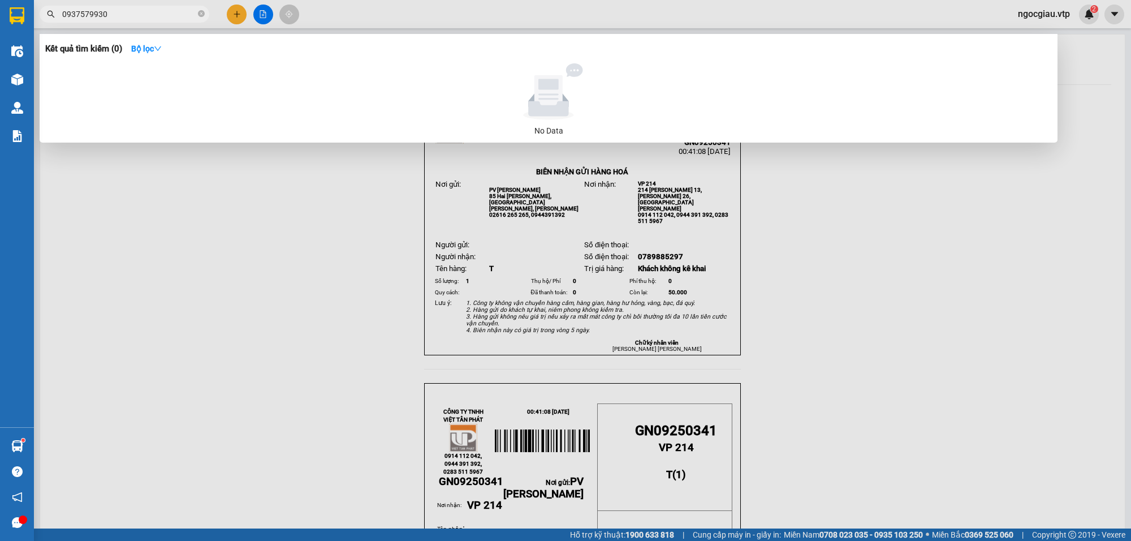
click at [128, 14] on input "0937579930" at bounding box center [128, 14] width 133 height 12
type input "9250160"
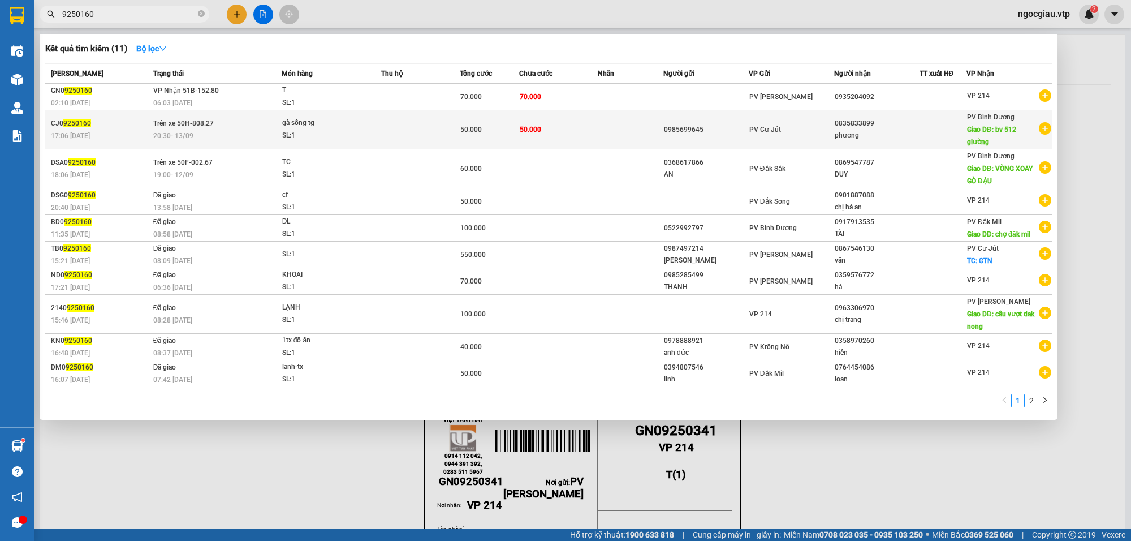
click at [568, 125] on td "50.000" at bounding box center [558, 129] width 79 height 39
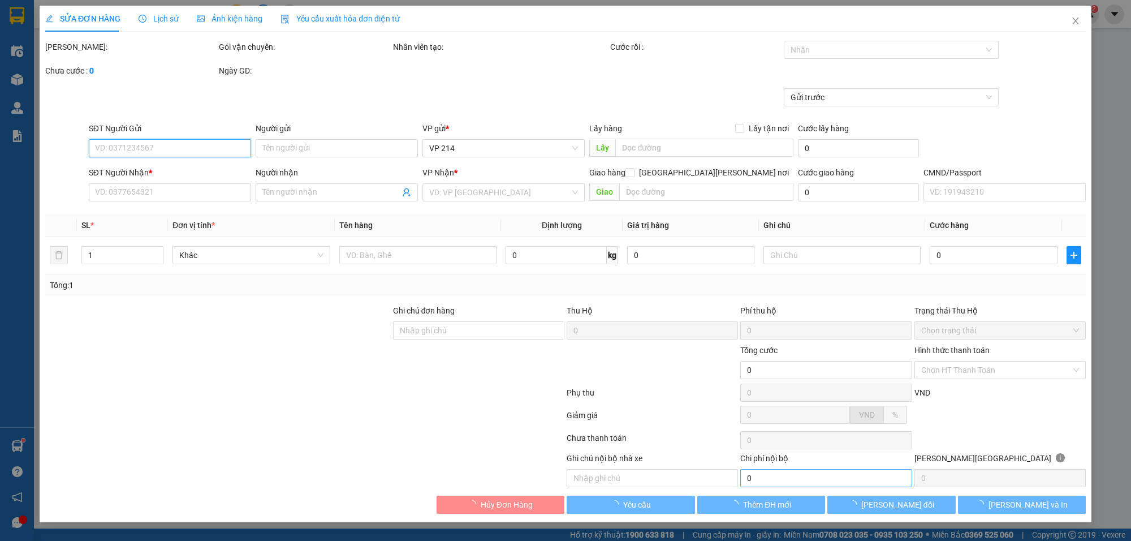
type input "0985699645"
type input "0835833899"
type input "phương"
type input "bv 512 giường"
type input "50.000"
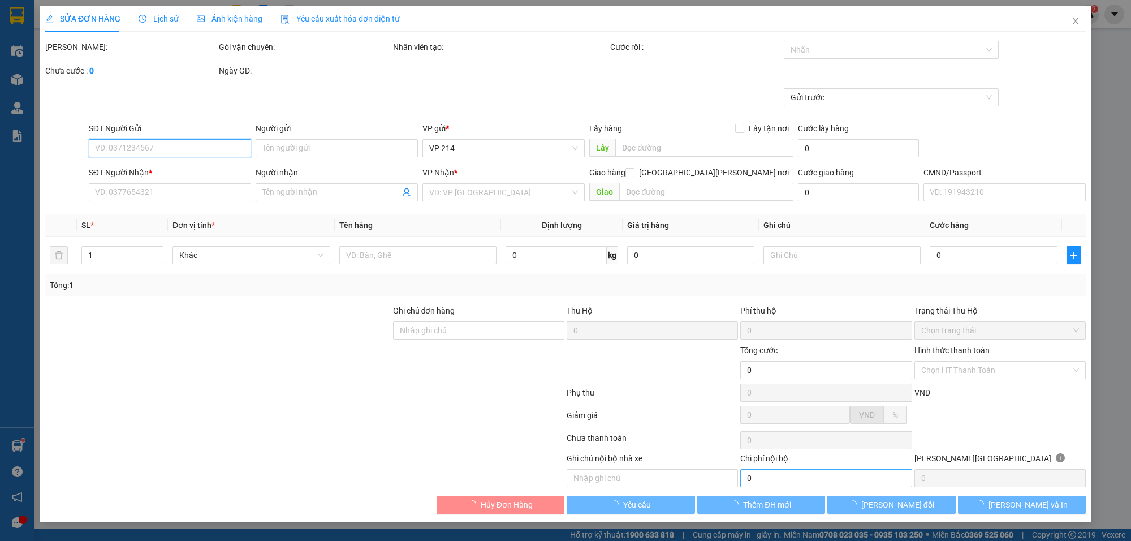
type input "50.000"
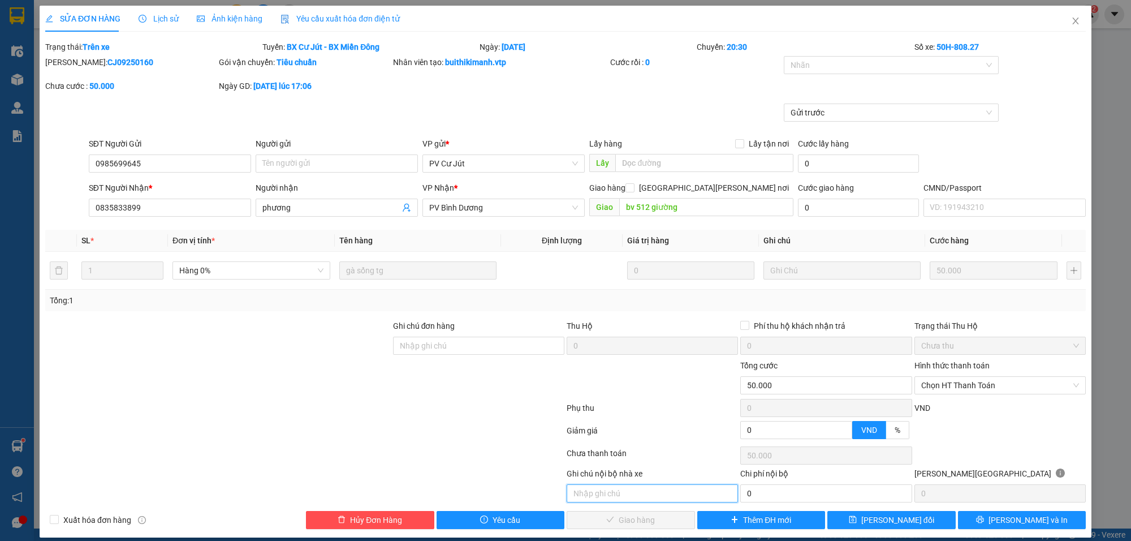
click at [617, 494] on input "text" at bounding box center [652, 493] width 171 height 18
paste input "xe 19155 giao lại ngày 8h ngày 14/09/2025"
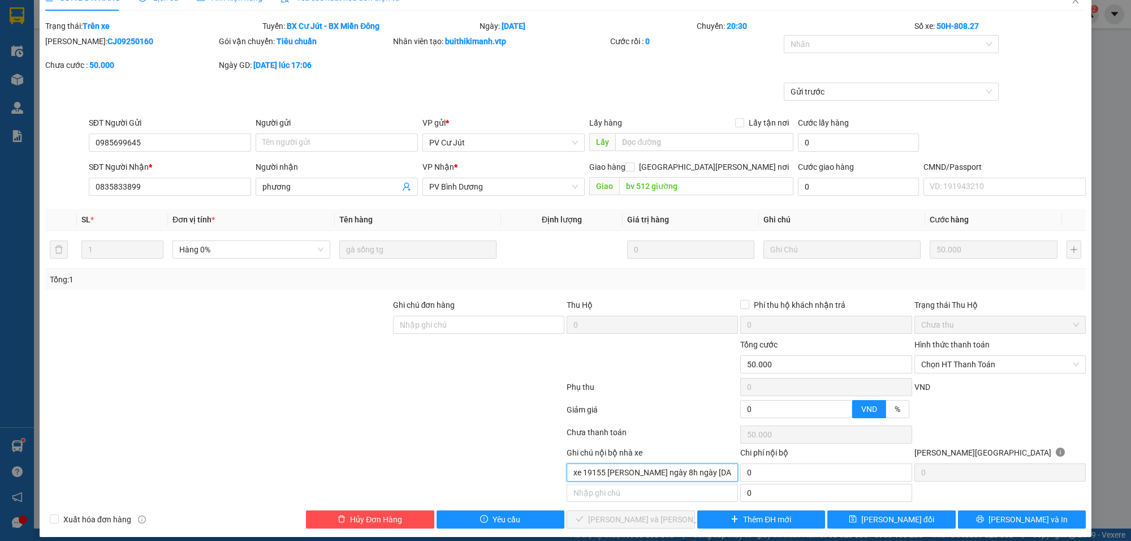
scroll to position [32, 0]
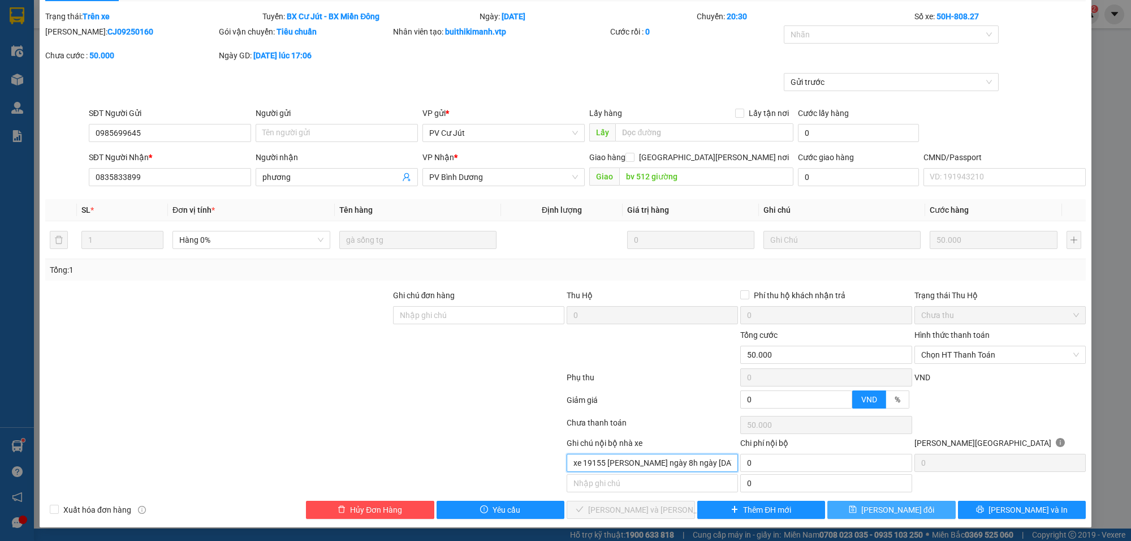
type input "xe 19155 giao lại ngày 8h ngày 14/09/2025"
click at [918, 512] on button "[PERSON_NAME] thay đổi" at bounding box center [891, 509] width 128 height 18
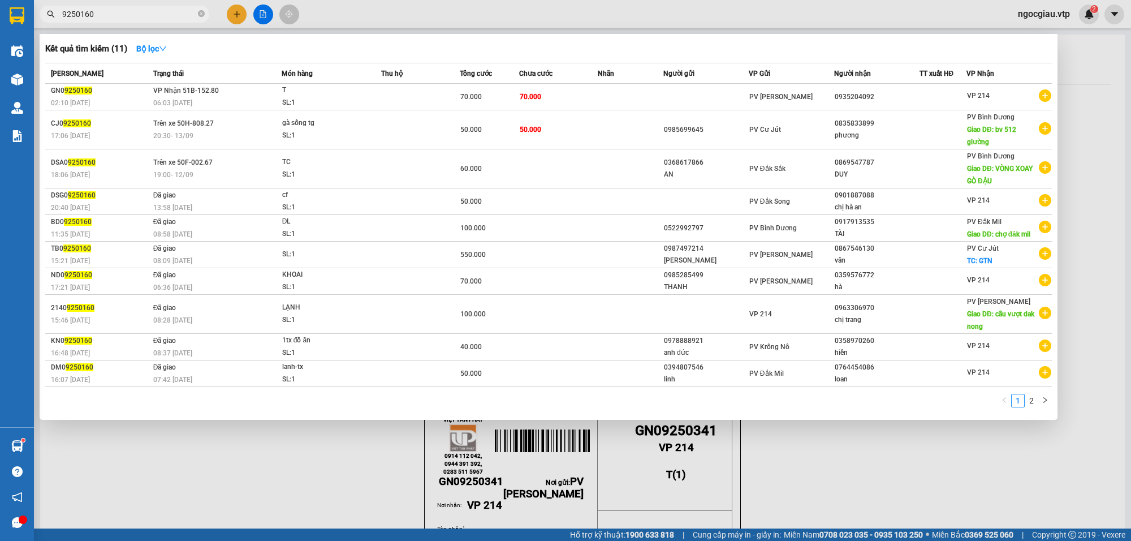
click at [143, 20] on span "9250160" at bounding box center [125, 14] width 170 height 17
click at [137, 12] on input "9250160" at bounding box center [128, 14] width 133 height 12
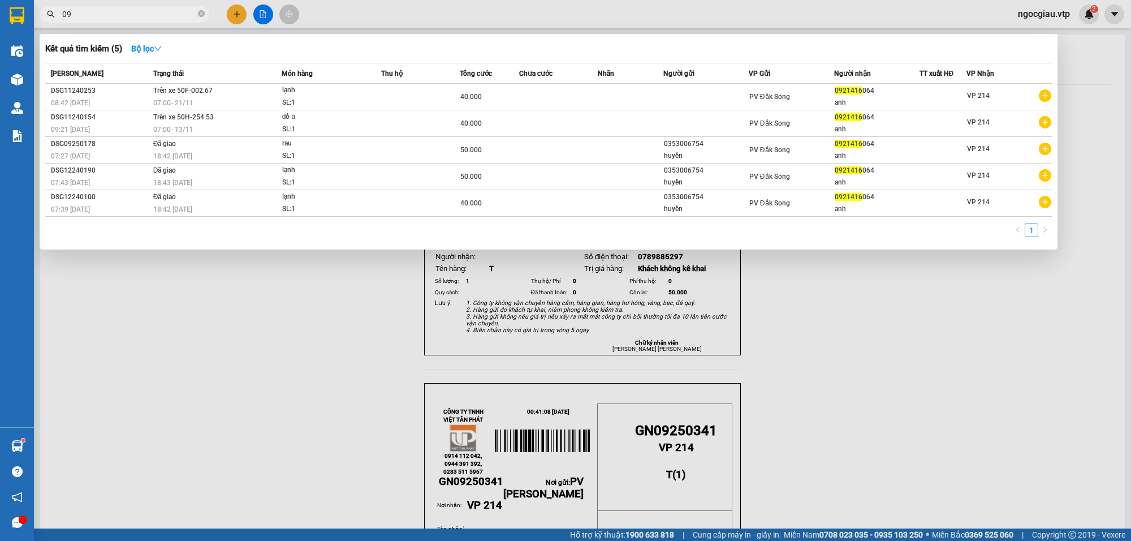
type input "0"
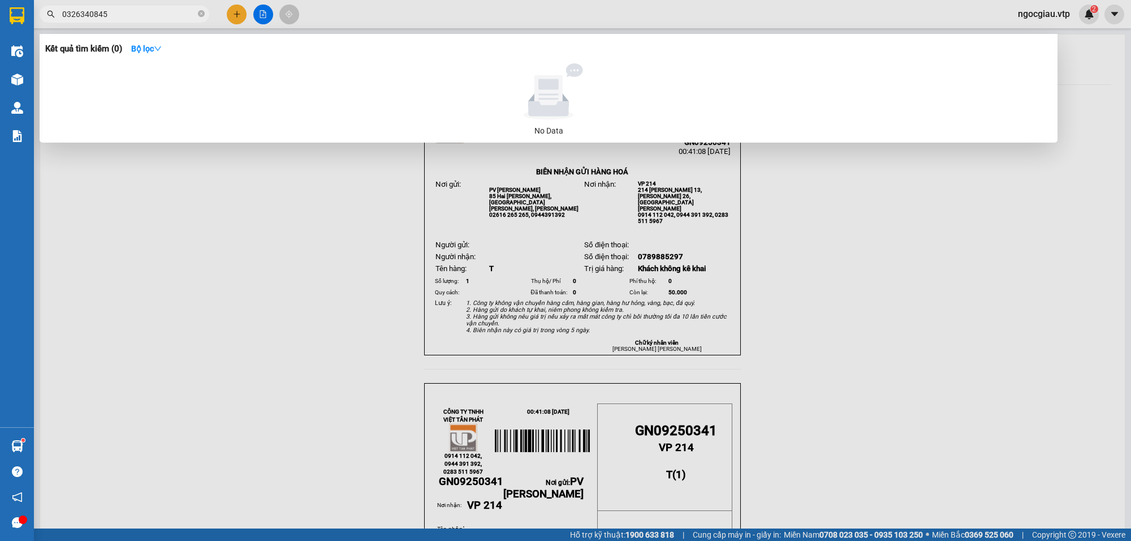
click at [128, 13] on input "0326340845" at bounding box center [128, 14] width 133 height 12
type input "0328186793"
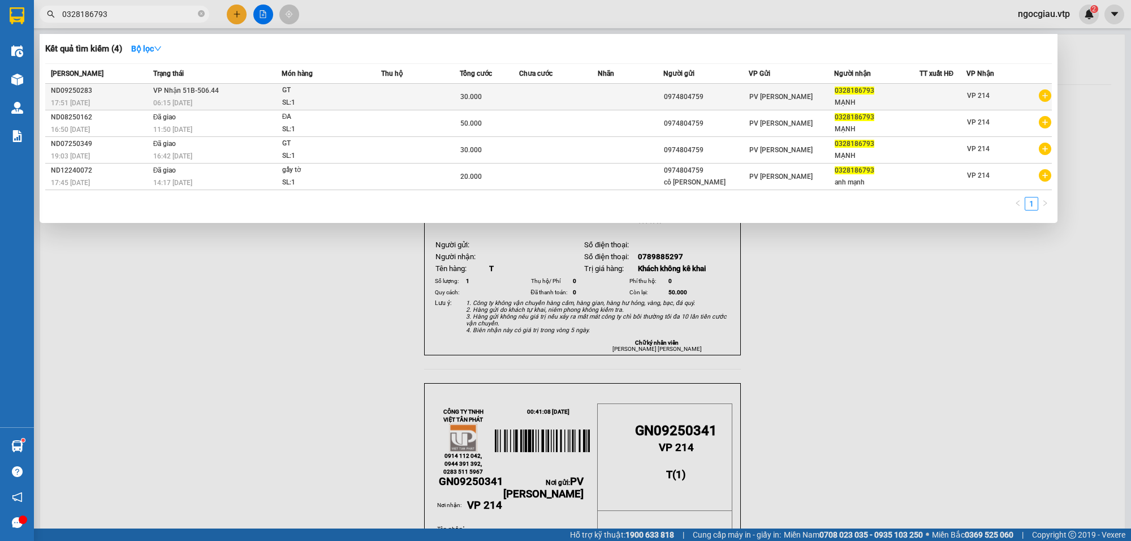
click at [342, 91] on div "GT" at bounding box center [324, 90] width 85 height 12
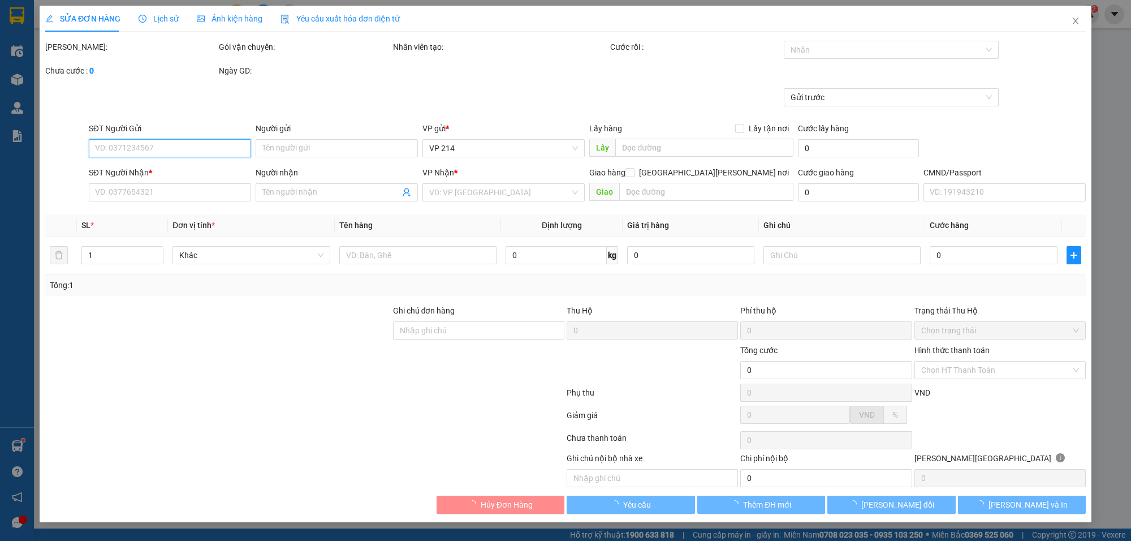
type input "0974804759"
type input "0328186793"
type input "MẠNH"
type input "30.000"
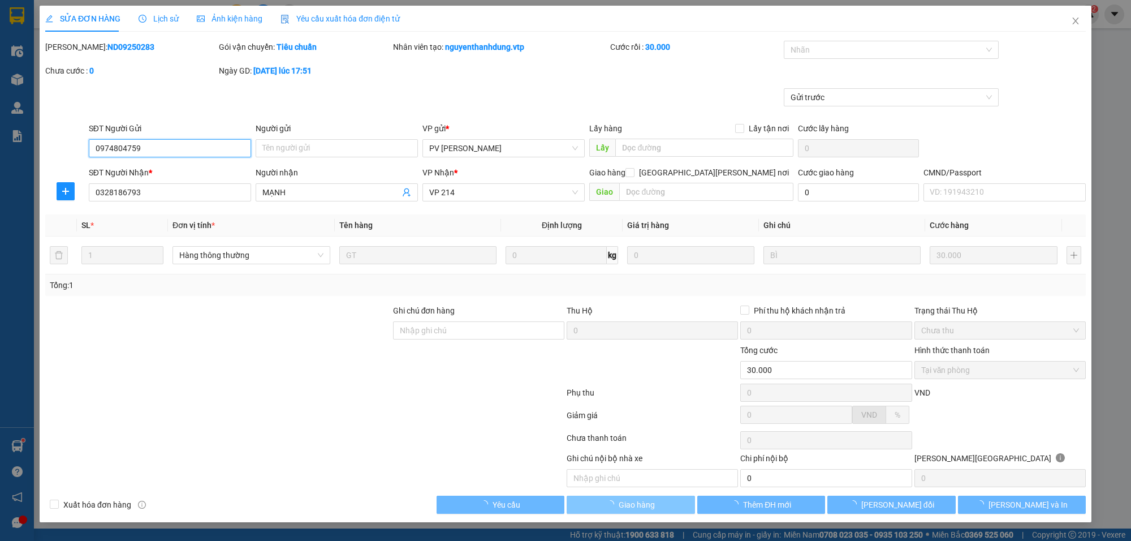
type input "1.500"
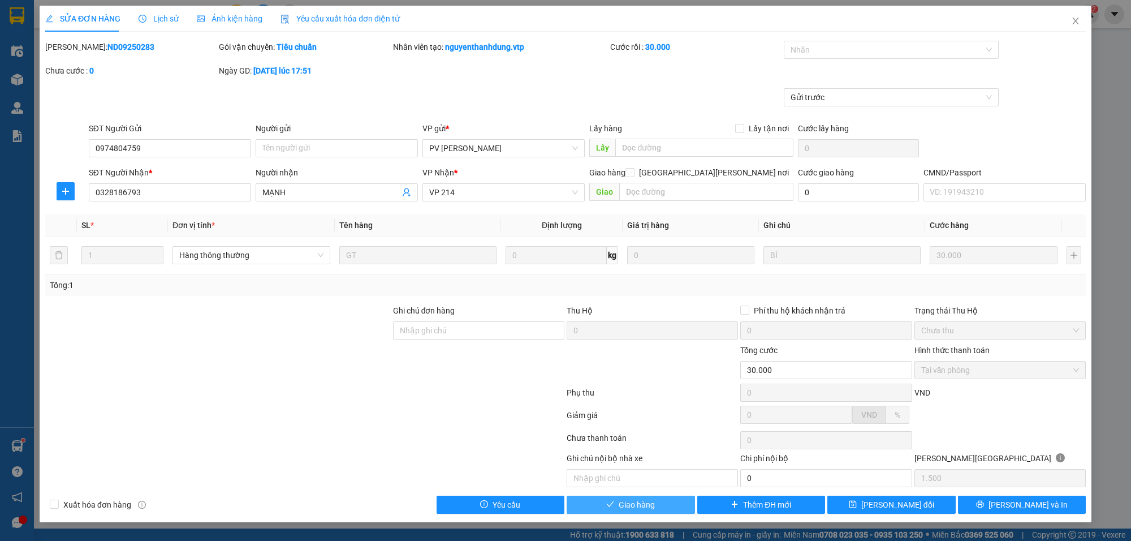
click at [638, 506] on span "Giao hàng" at bounding box center [637, 504] width 36 height 12
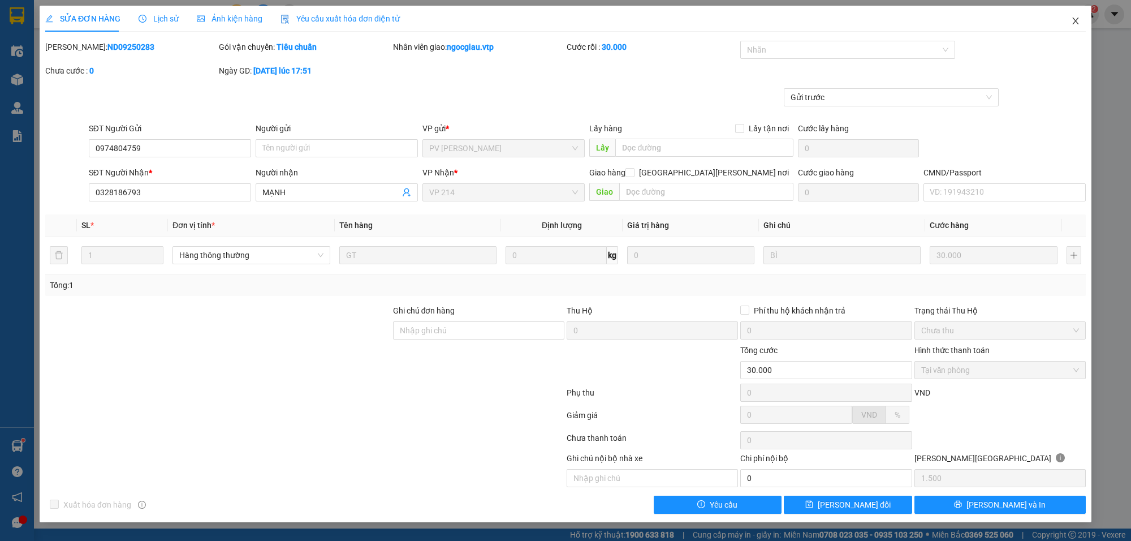
click at [1076, 25] on icon "close" at bounding box center [1075, 20] width 9 height 9
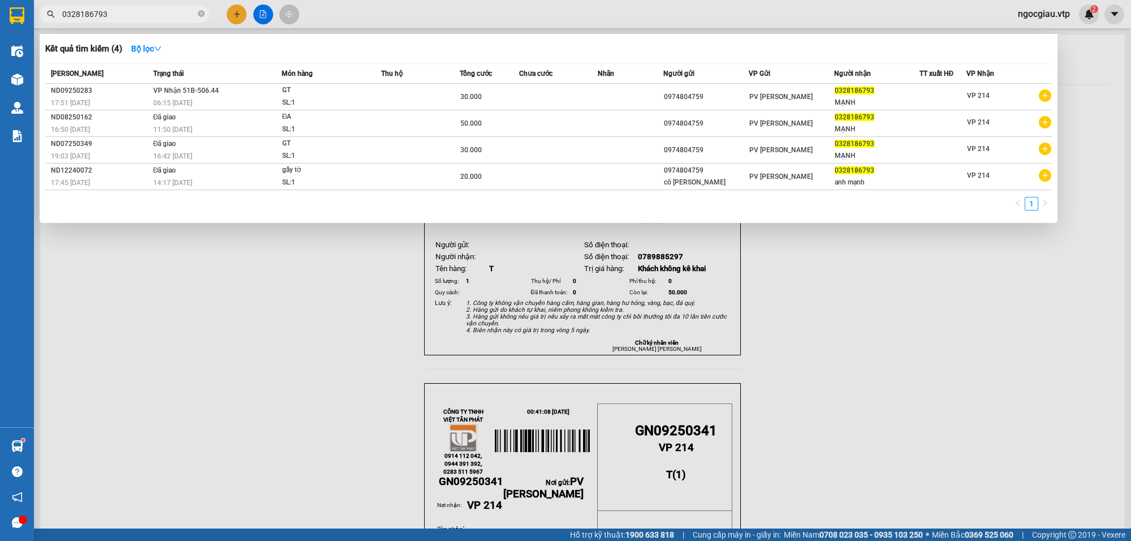
click at [137, 20] on input "0328186793" at bounding box center [128, 14] width 133 height 12
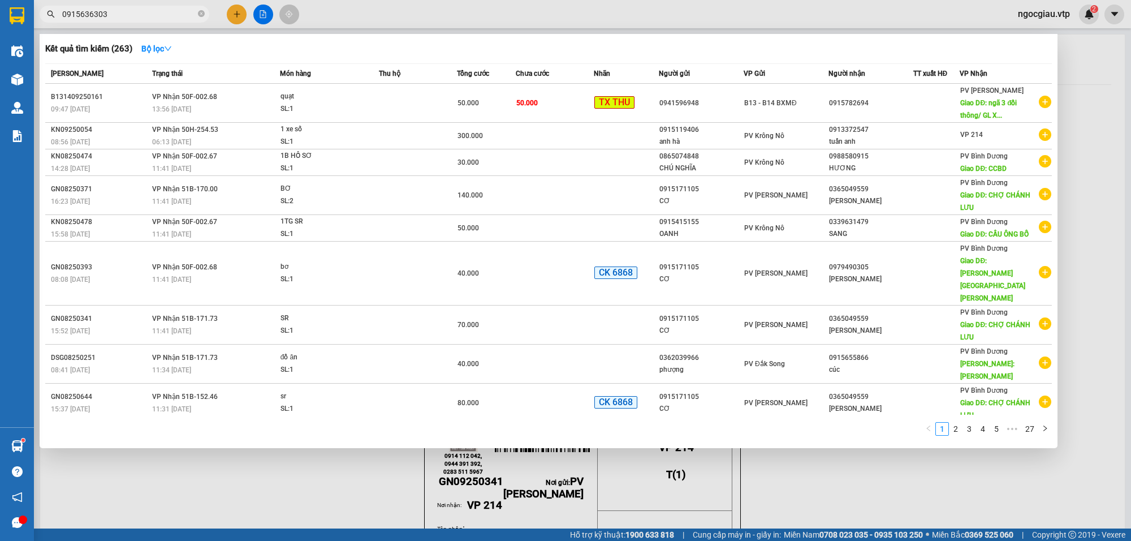
type input "0915636303"
